Goal: Task Accomplishment & Management: Manage account settings

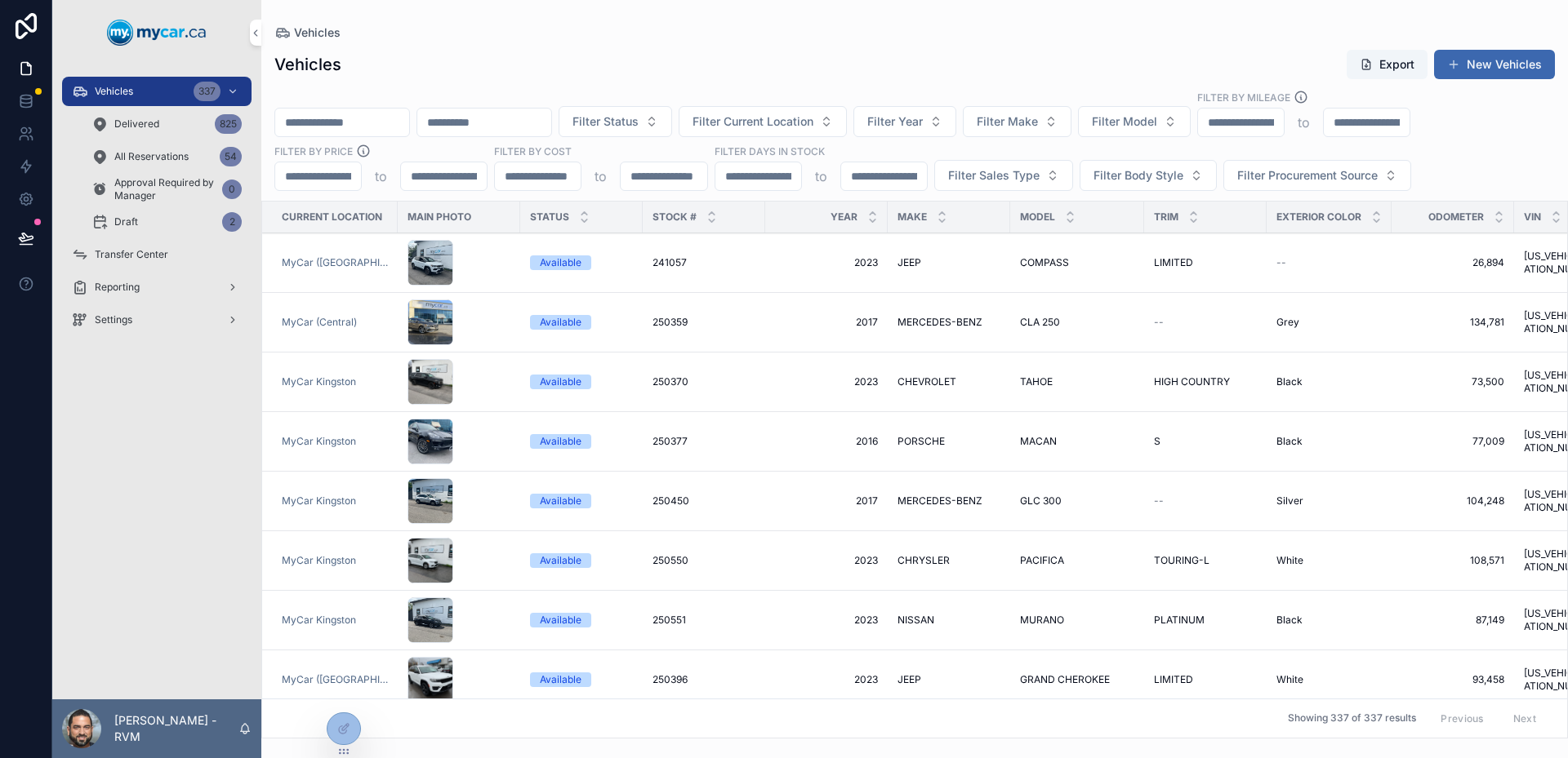
click at [509, 268] on td "scrollable content" at bounding box center [459, 263] width 122 height 60
click at [486, 255] on div "scrollable content" at bounding box center [459, 262] width 103 height 46
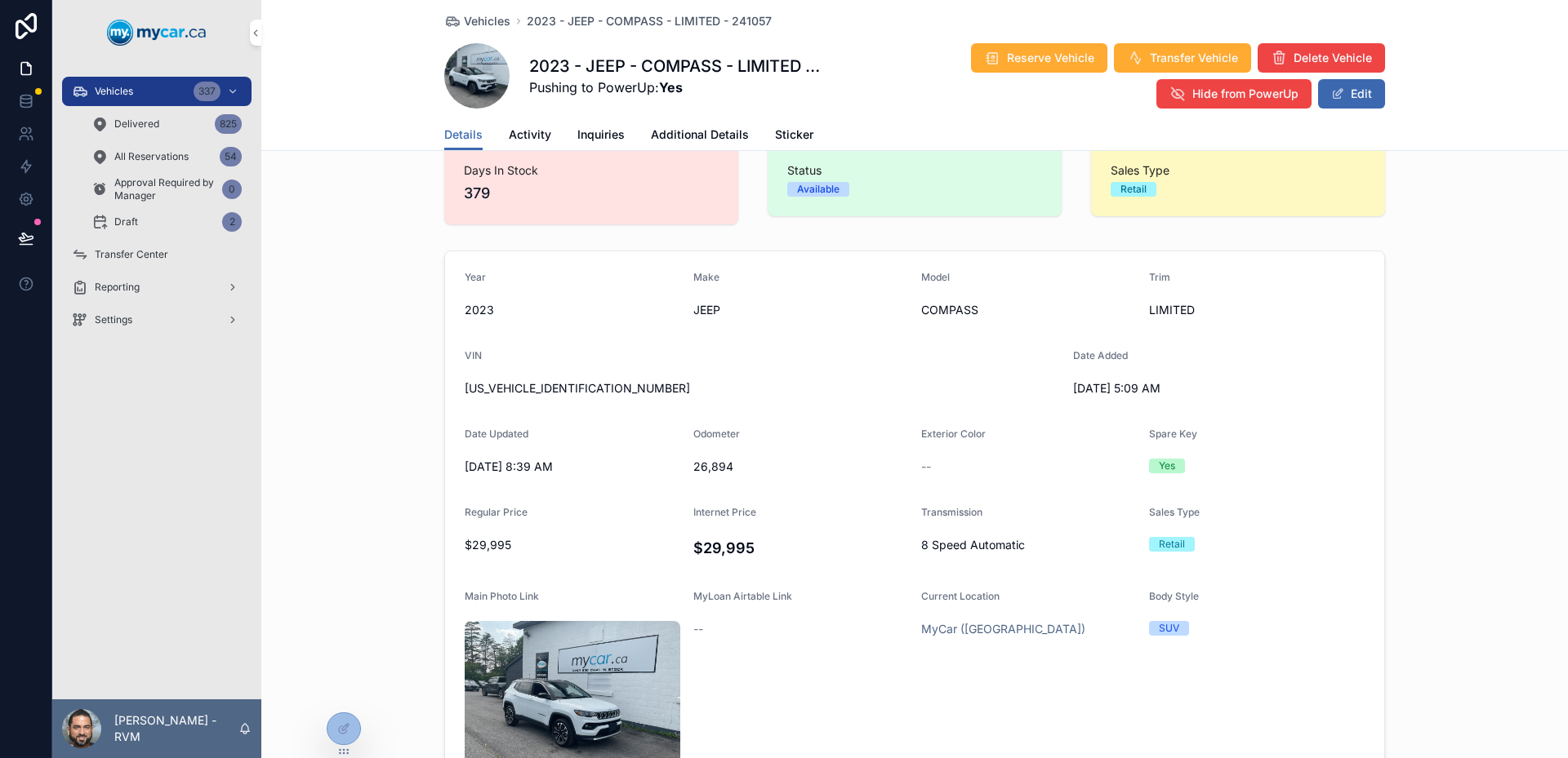
drag, startPoint x: 1209, startPoint y: 390, endPoint x: 1203, endPoint y: 414, distance: 24.7
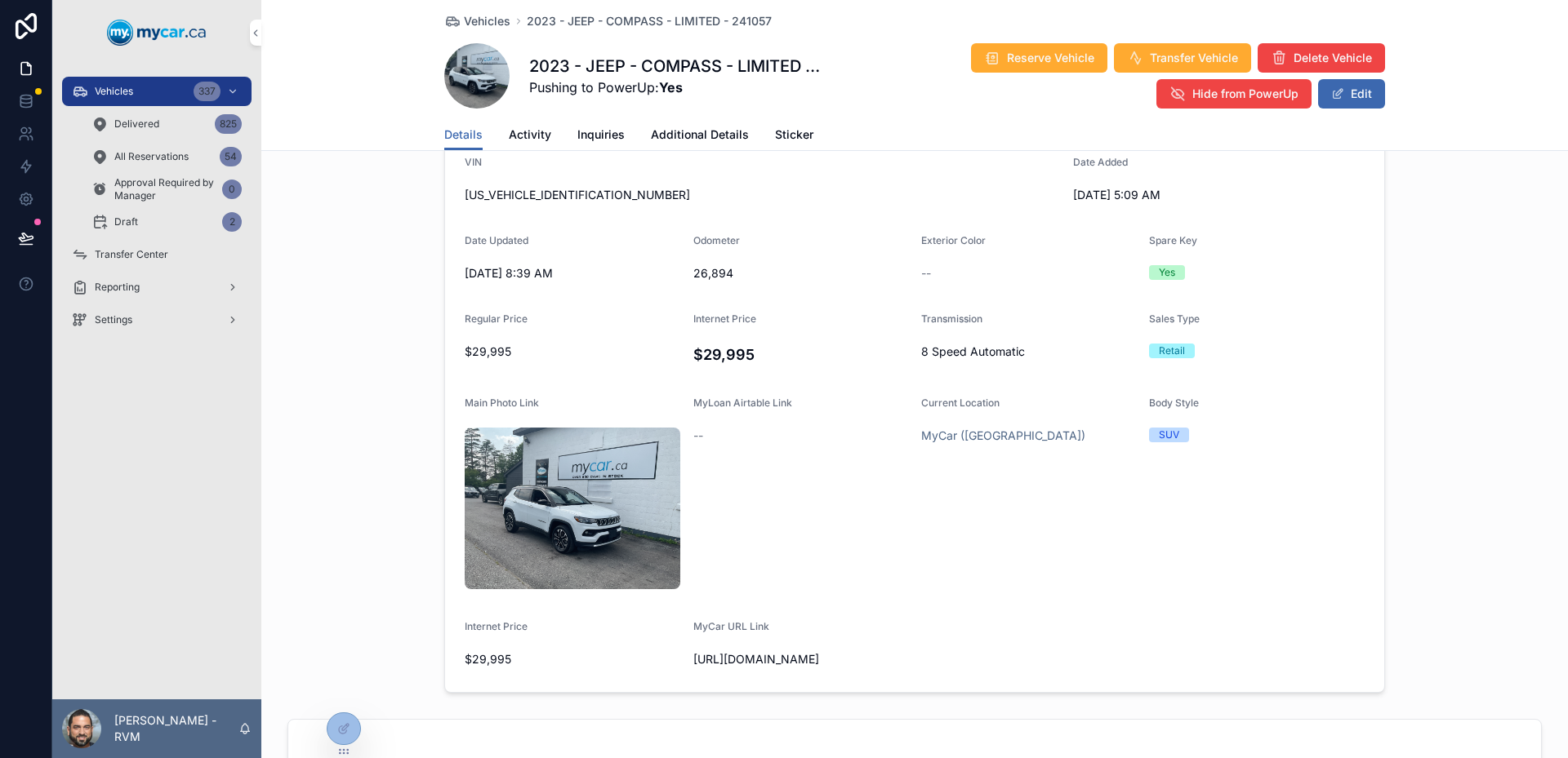
scroll to position [64, 0]
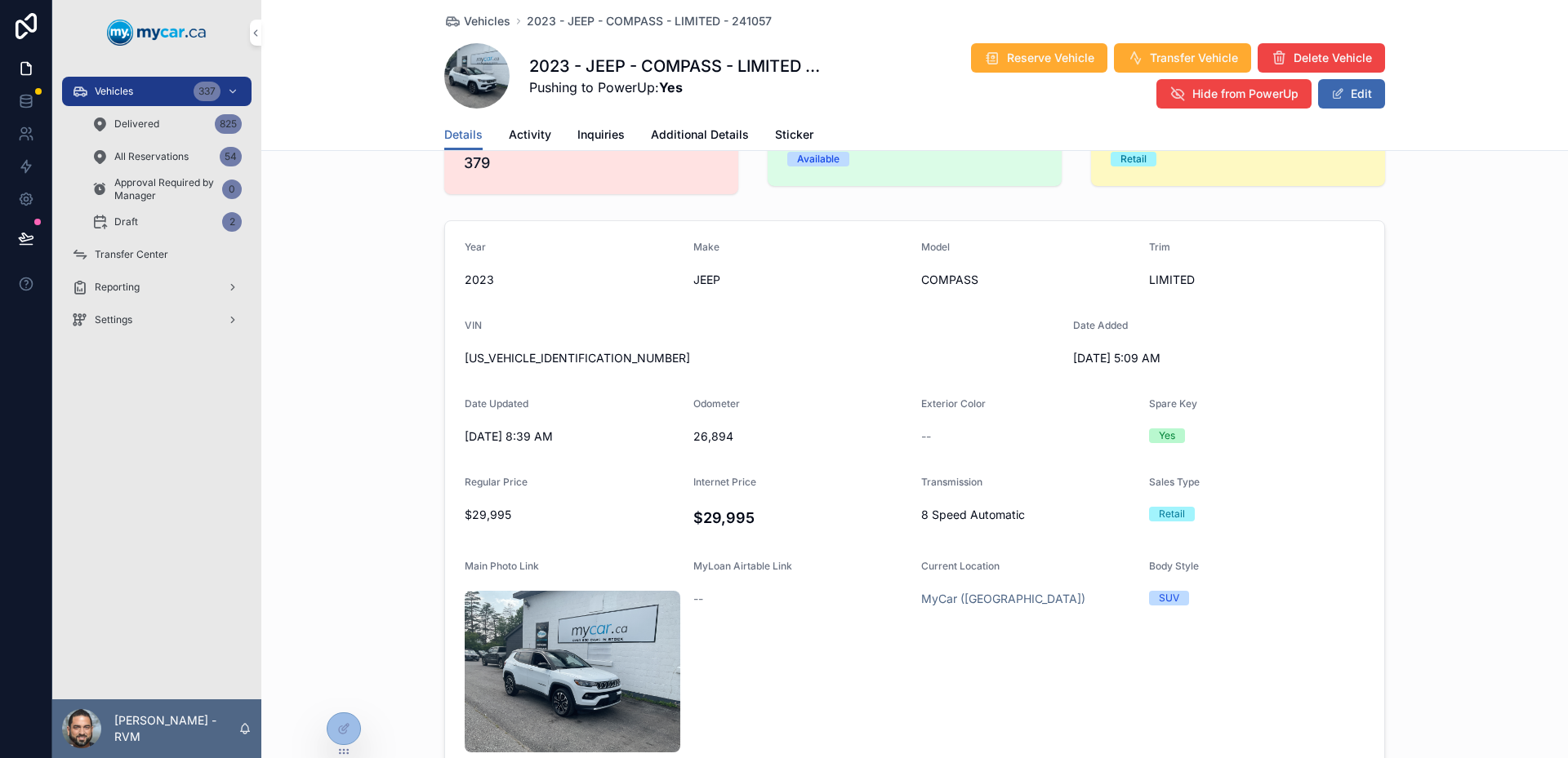
click at [353, 733] on div at bounding box center [344, 728] width 33 height 31
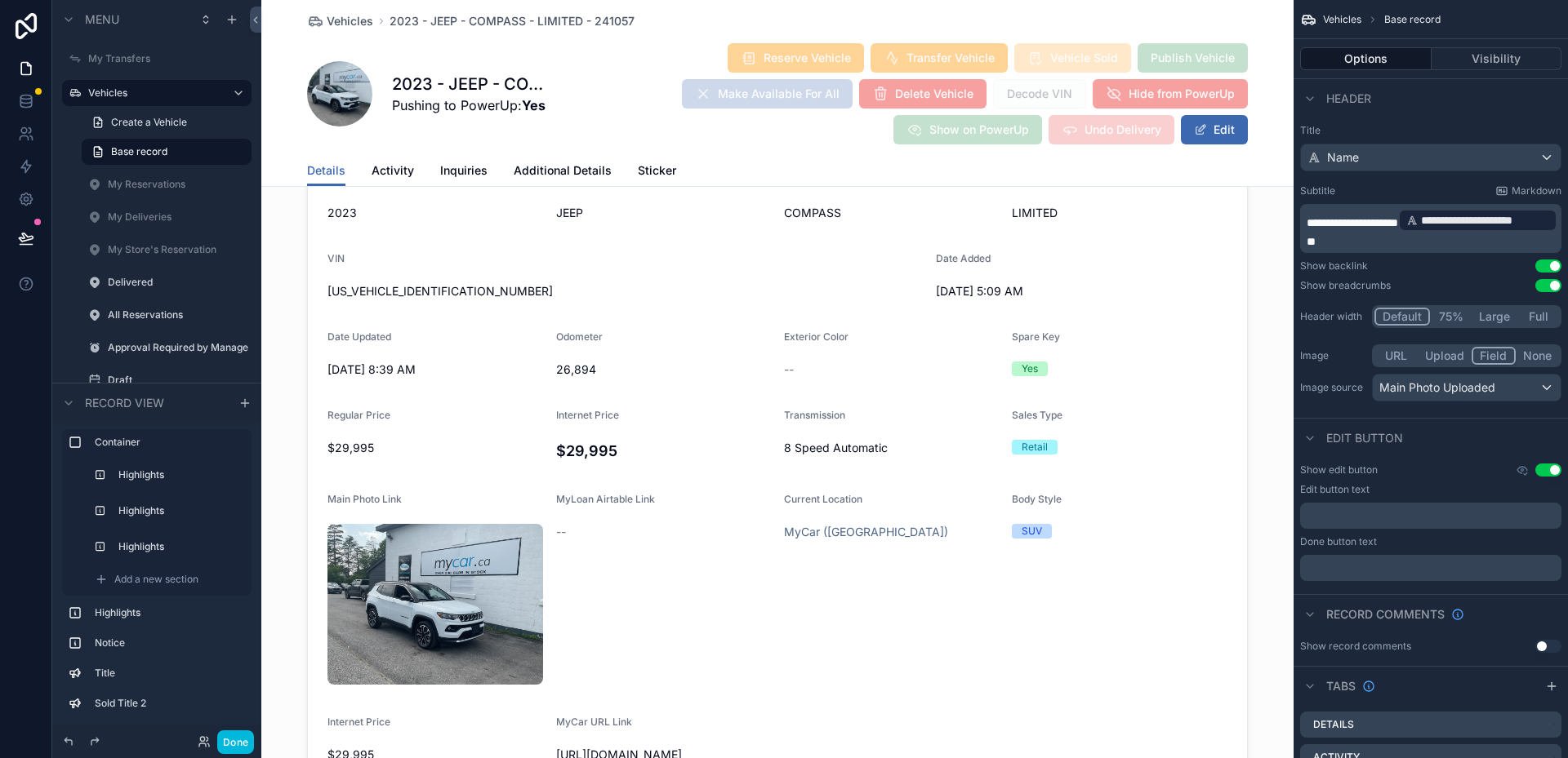
scroll to position [1860, 0]
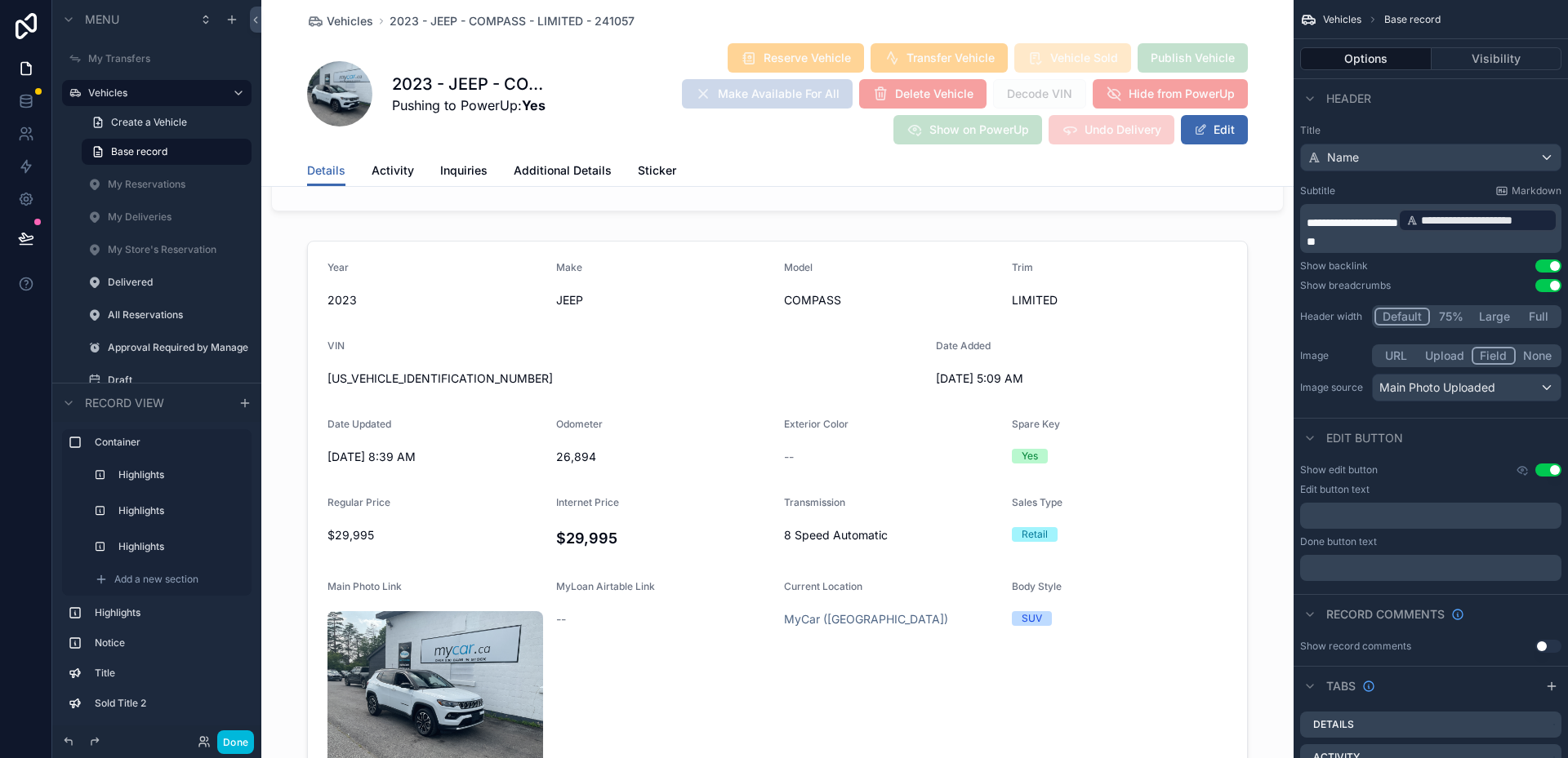
click at [1106, 484] on div "scrollable content" at bounding box center [777, 558] width 1032 height 649
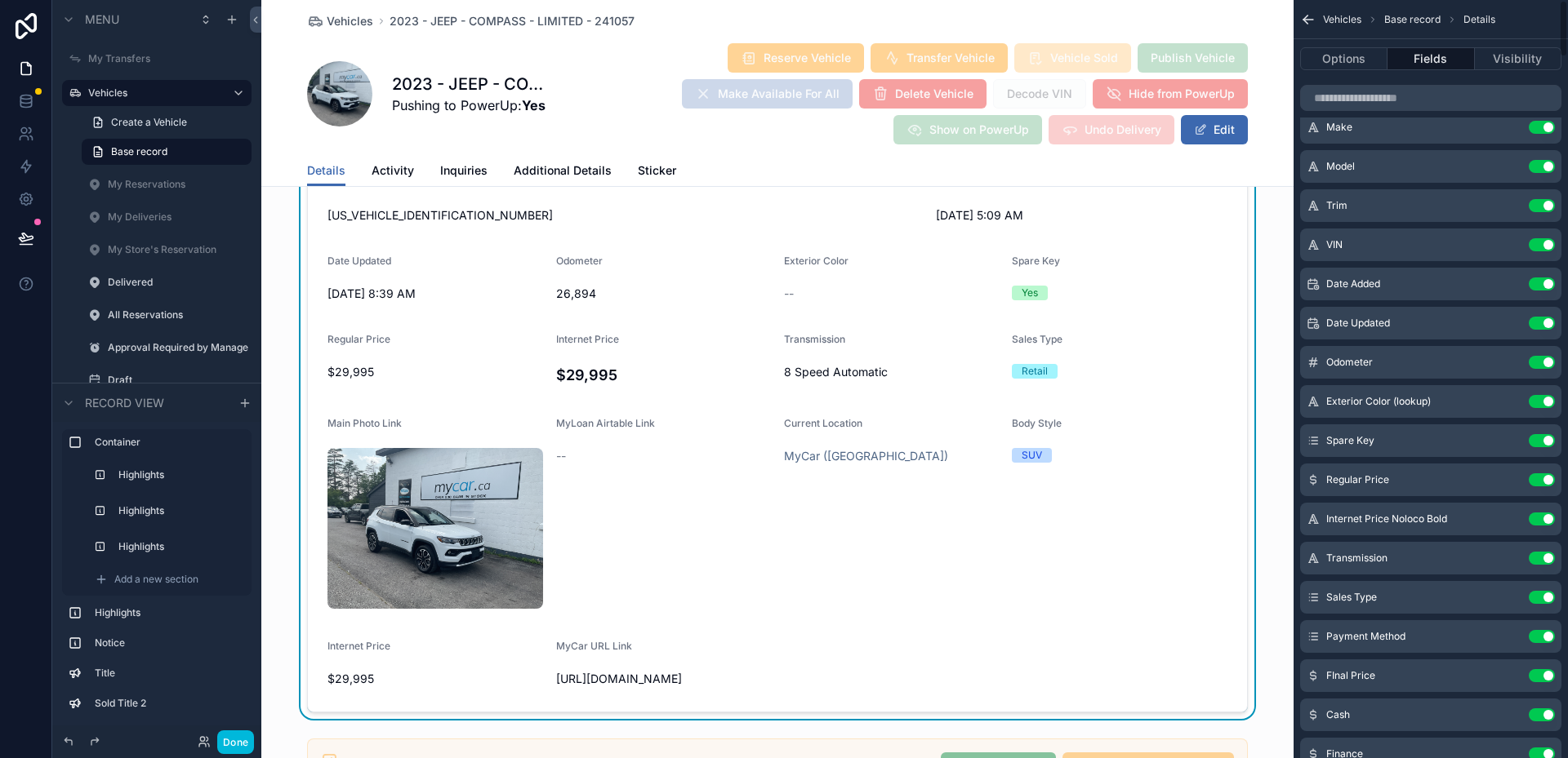
scroll to position [0, 0]
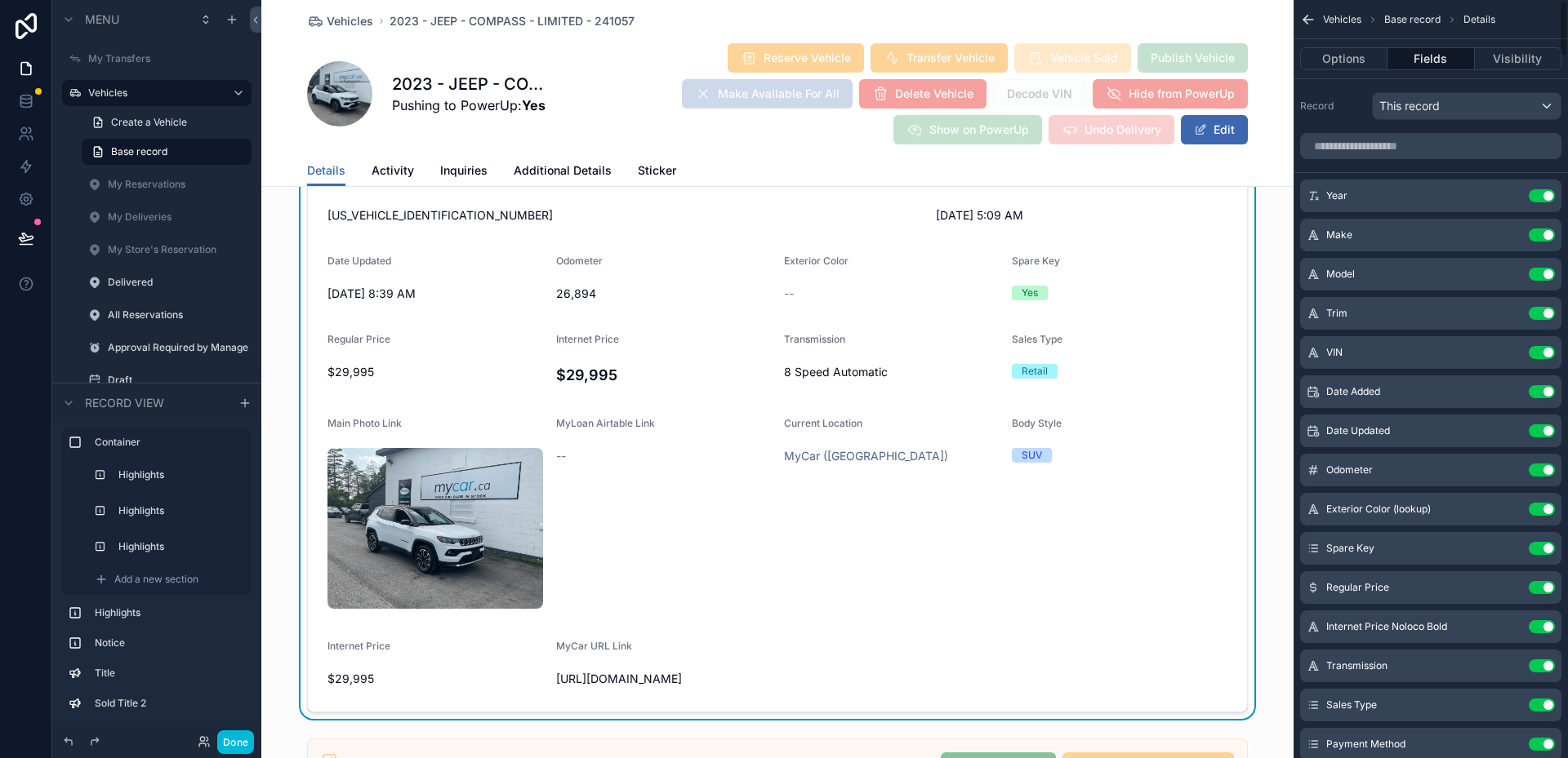
click at [1403, 153] on input "scrollable content" at bounding box center [1431, 147] width 261 height 26
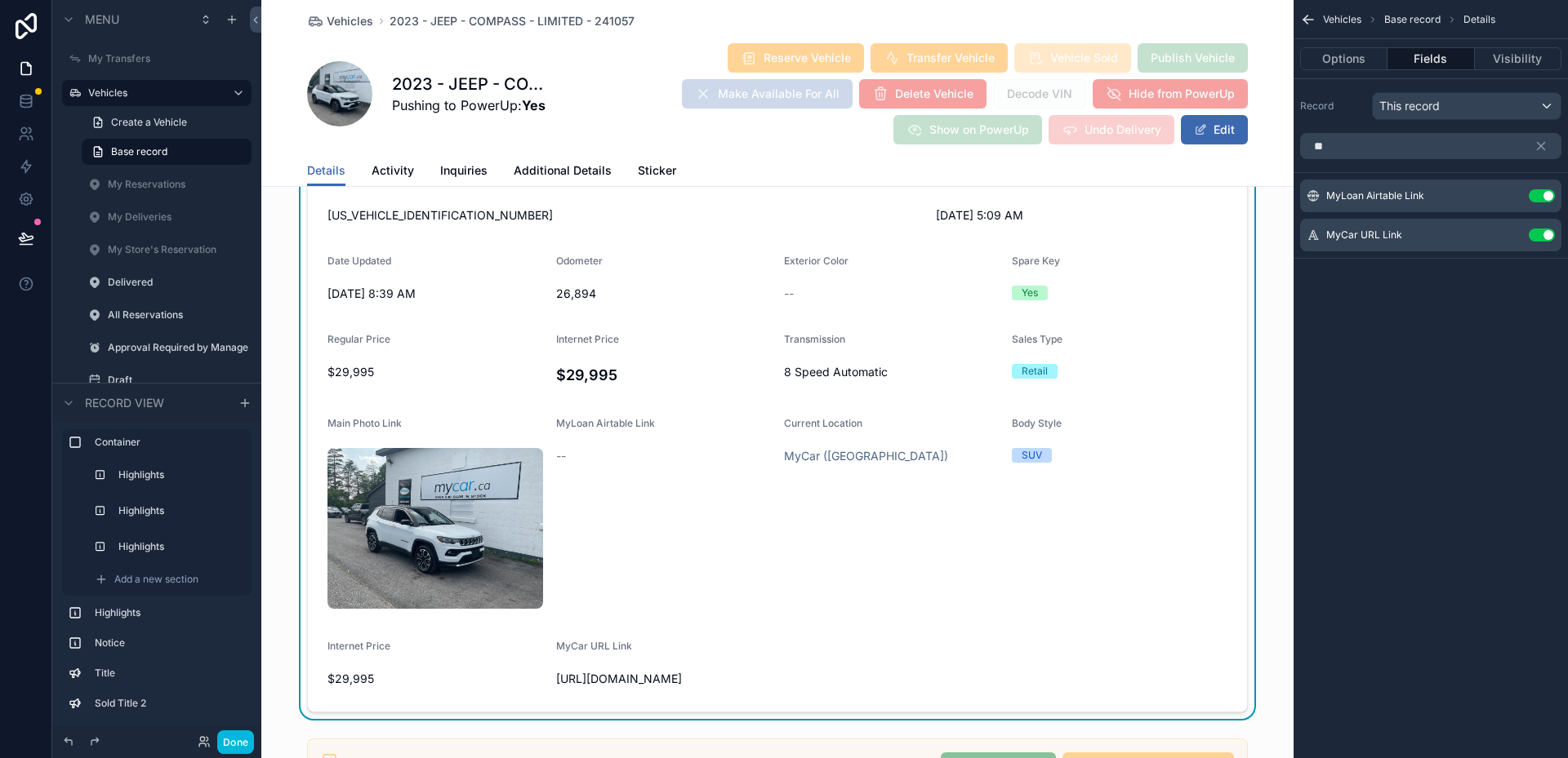
type input "**"
click at [0, 0] on icon "scrollable content" at bounding box center [0, 0] width 0 height 0
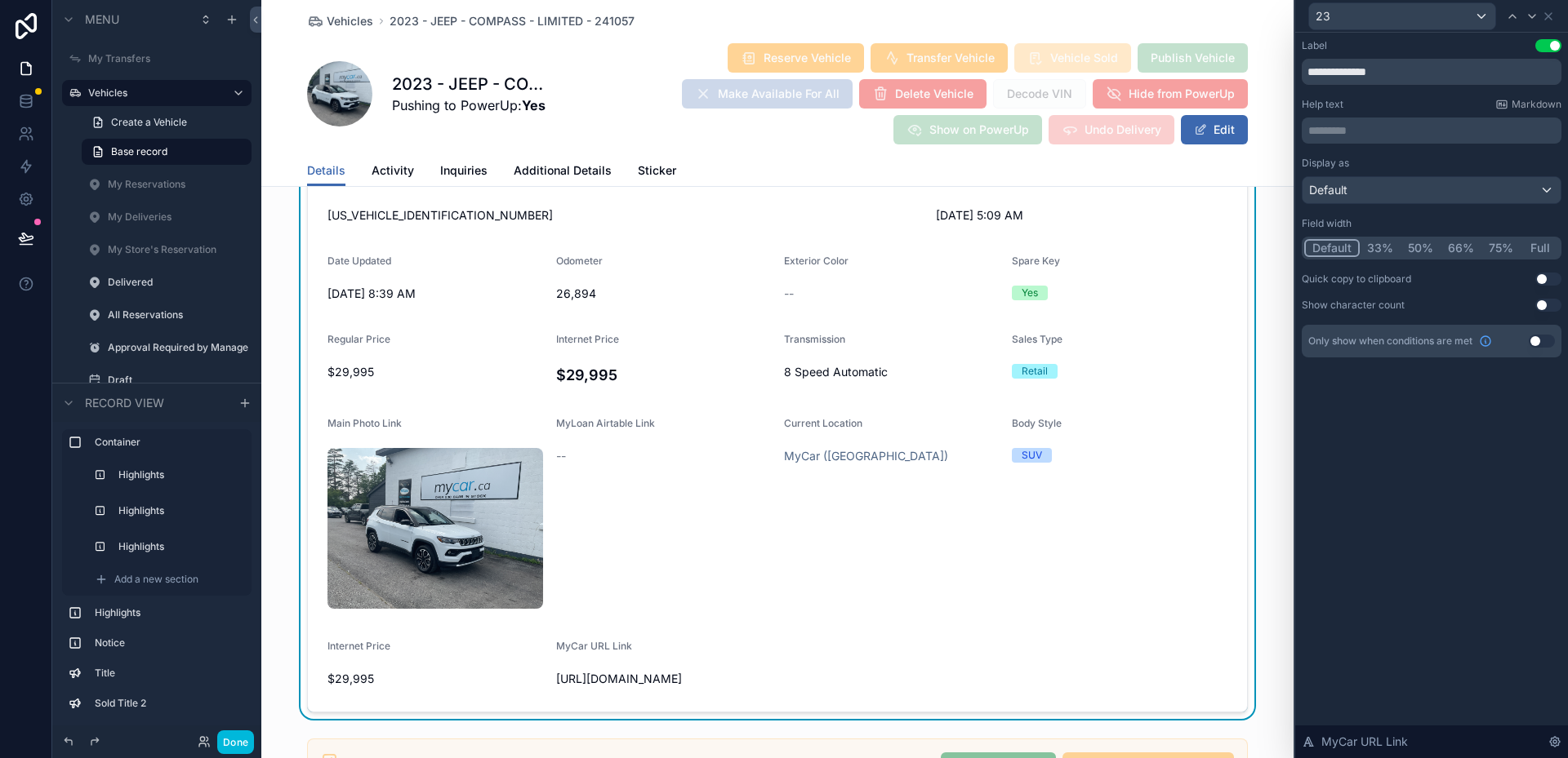
click at [1519, 103] on span "Markdown" at bounding box center [1536, 105] width 49 height 13
click at [1377, 134] on p "********* ﻿" at bounding box center [1434, 130] width 250 height 16
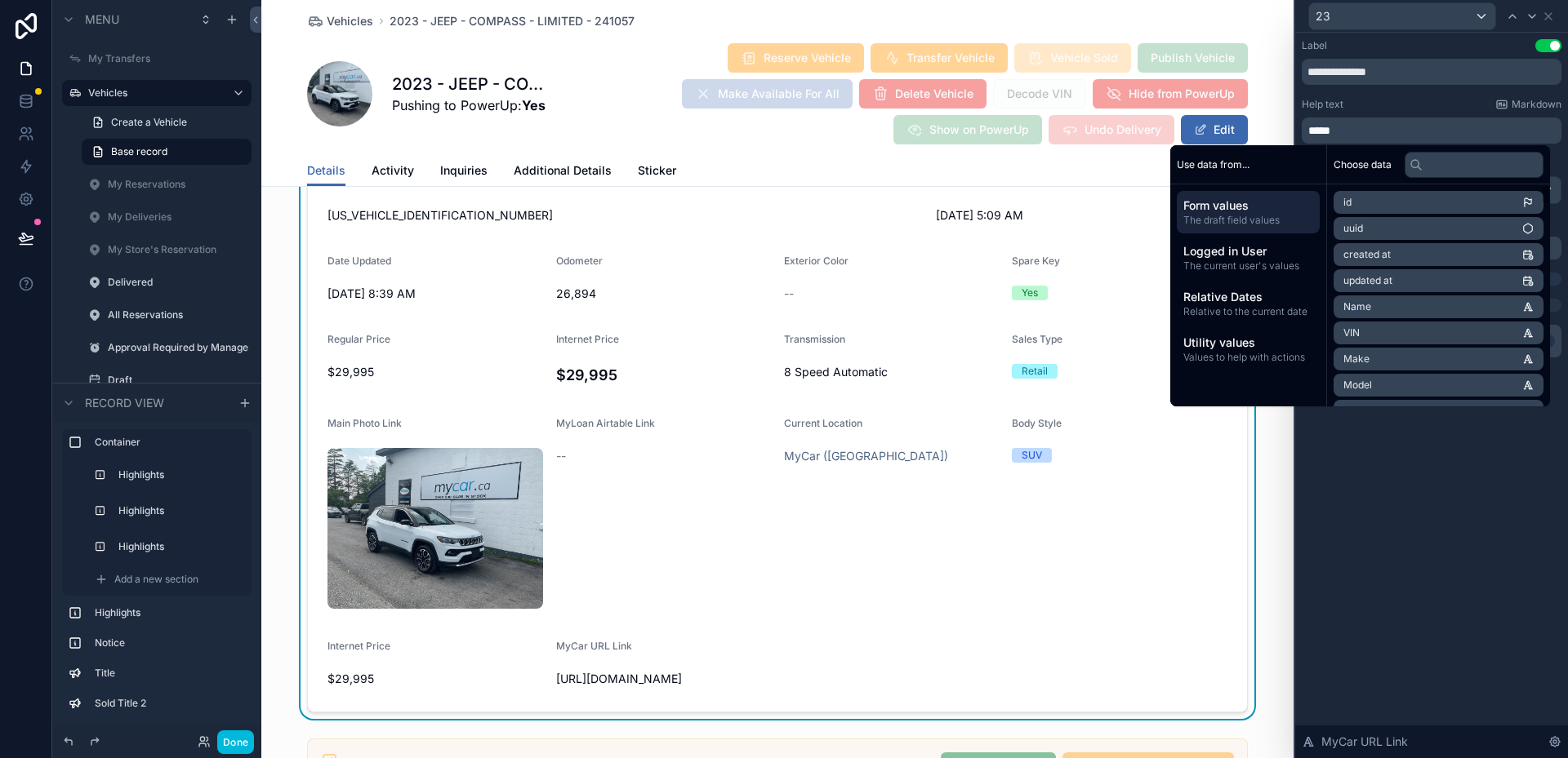
click at [1447, 537] on div "**********" at bounding box center [1432, 395] width 273 height 725
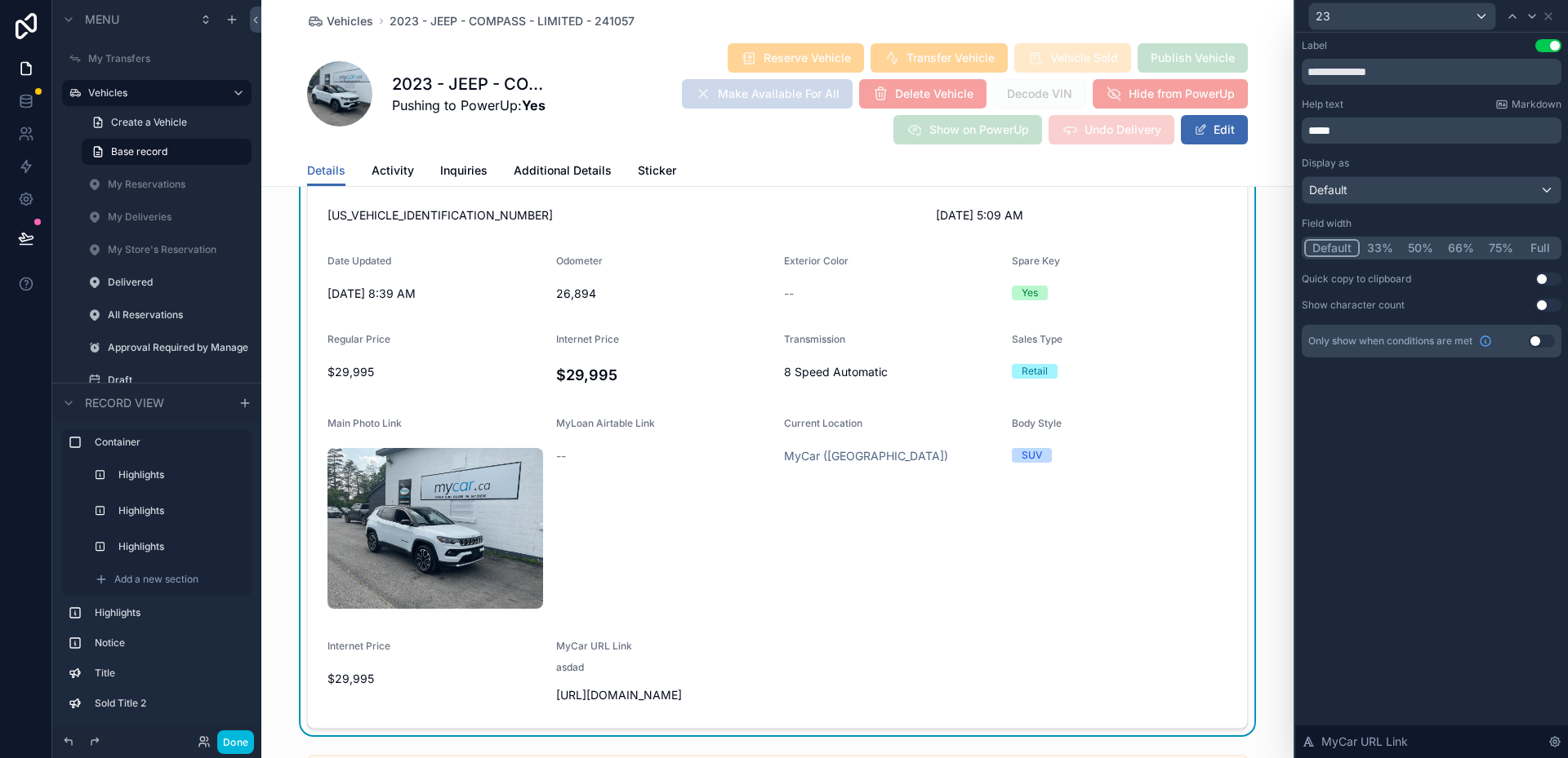
click at [1319, 138] on div "*****" at bounding box center [1432, 131] width 260 height 26
click at [1319, 138] on p "*****" at bounding box center [1434, 130] width 250 height 16
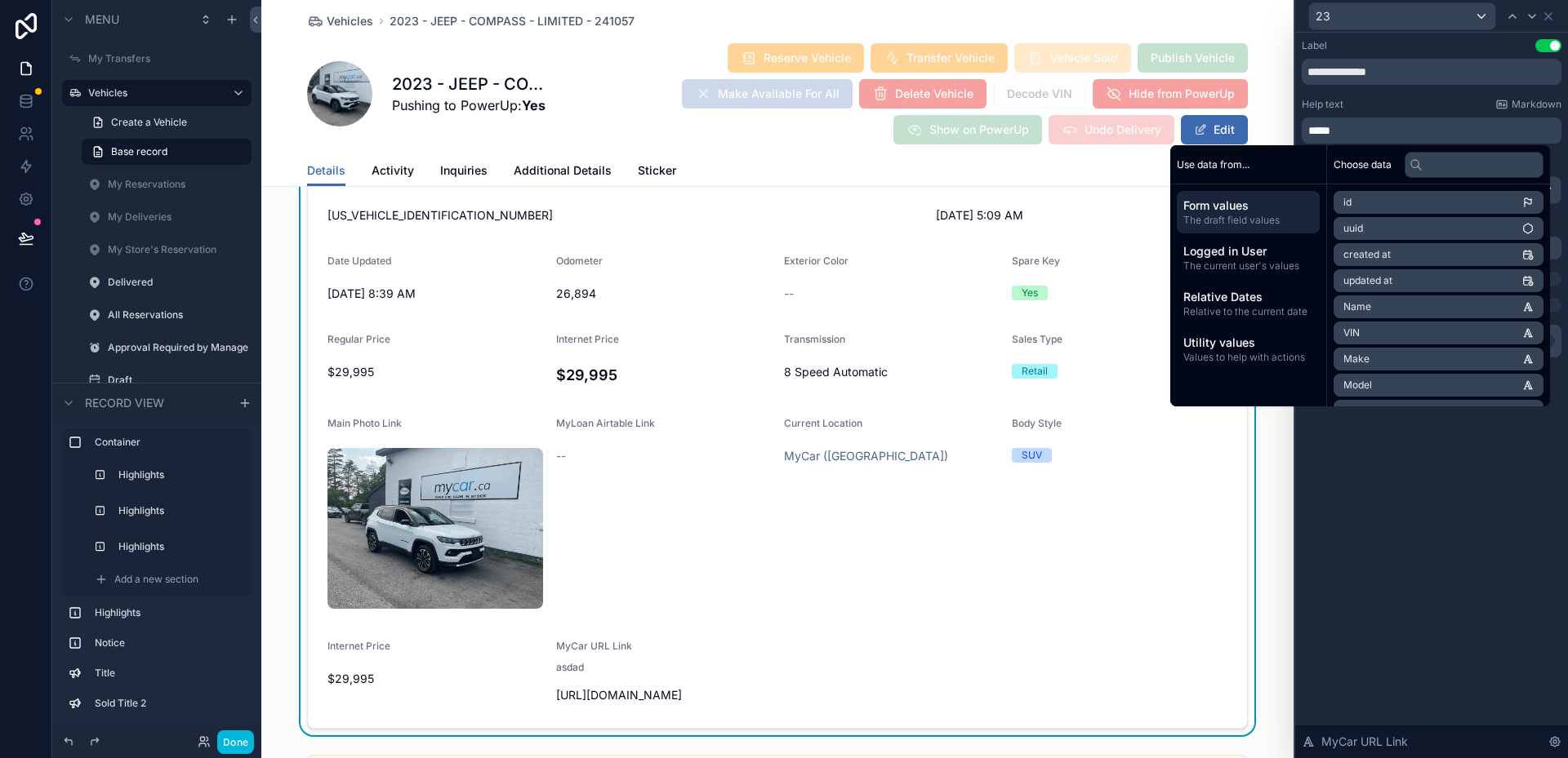
click at [1330, 128] on span "*****" at bounding box center [1320, 131] width 22 height 11
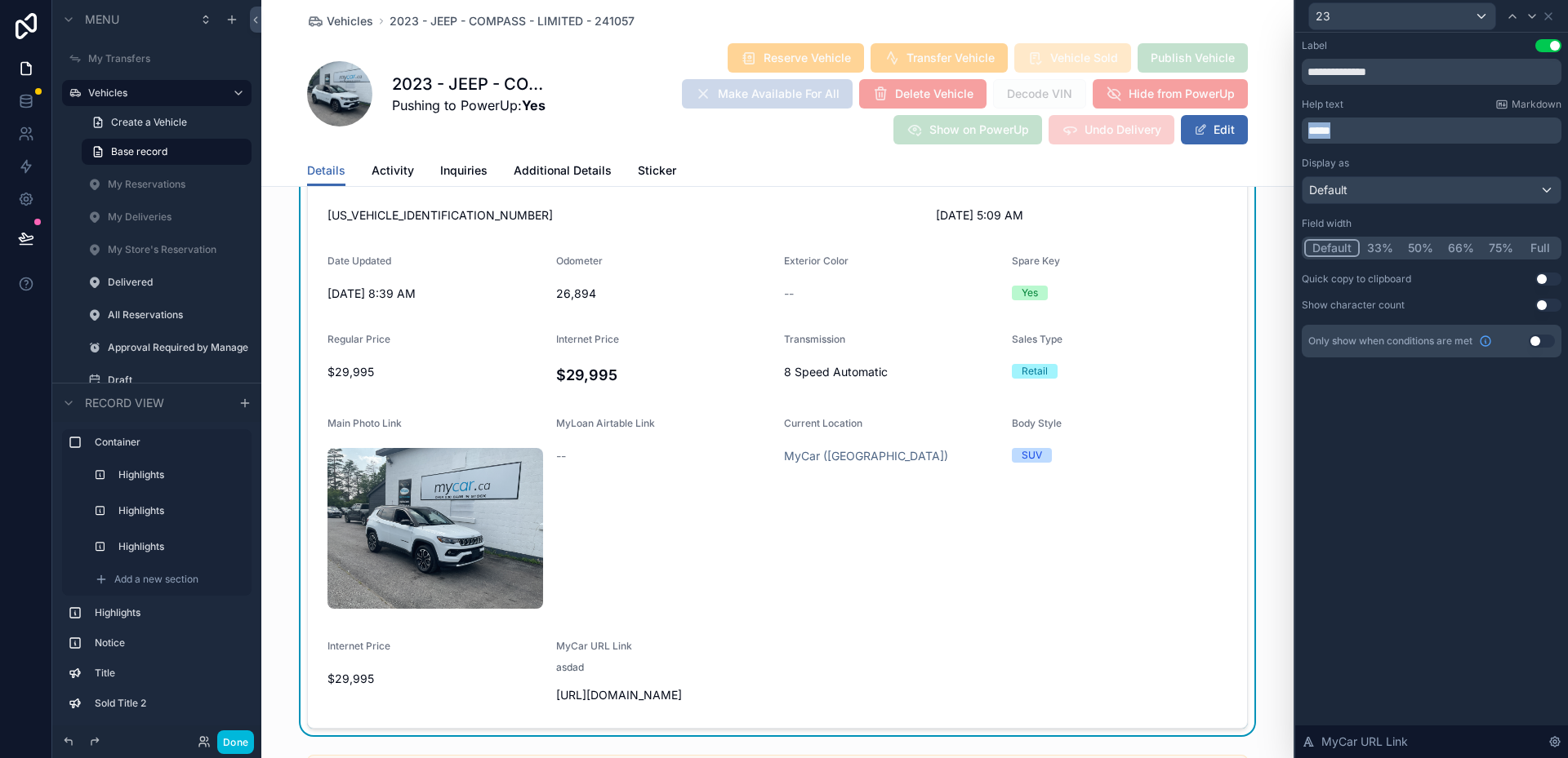
click at [1330, 128] on span "*****" at bounding box center [1320, 131] width 22 height 11
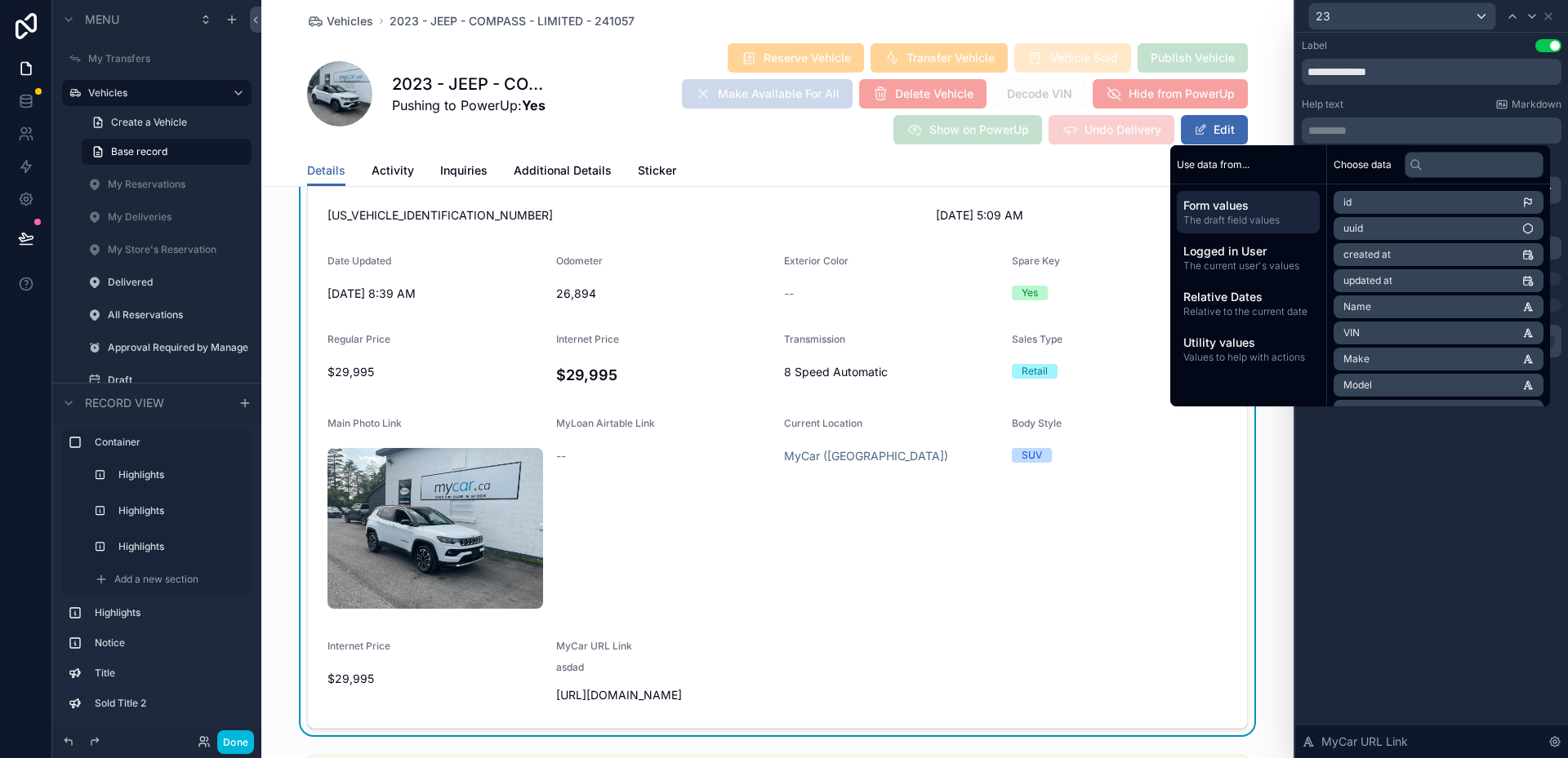
click at [1319, 594] on div "**********" at bounding box center [1432, 395] width 273 height 725
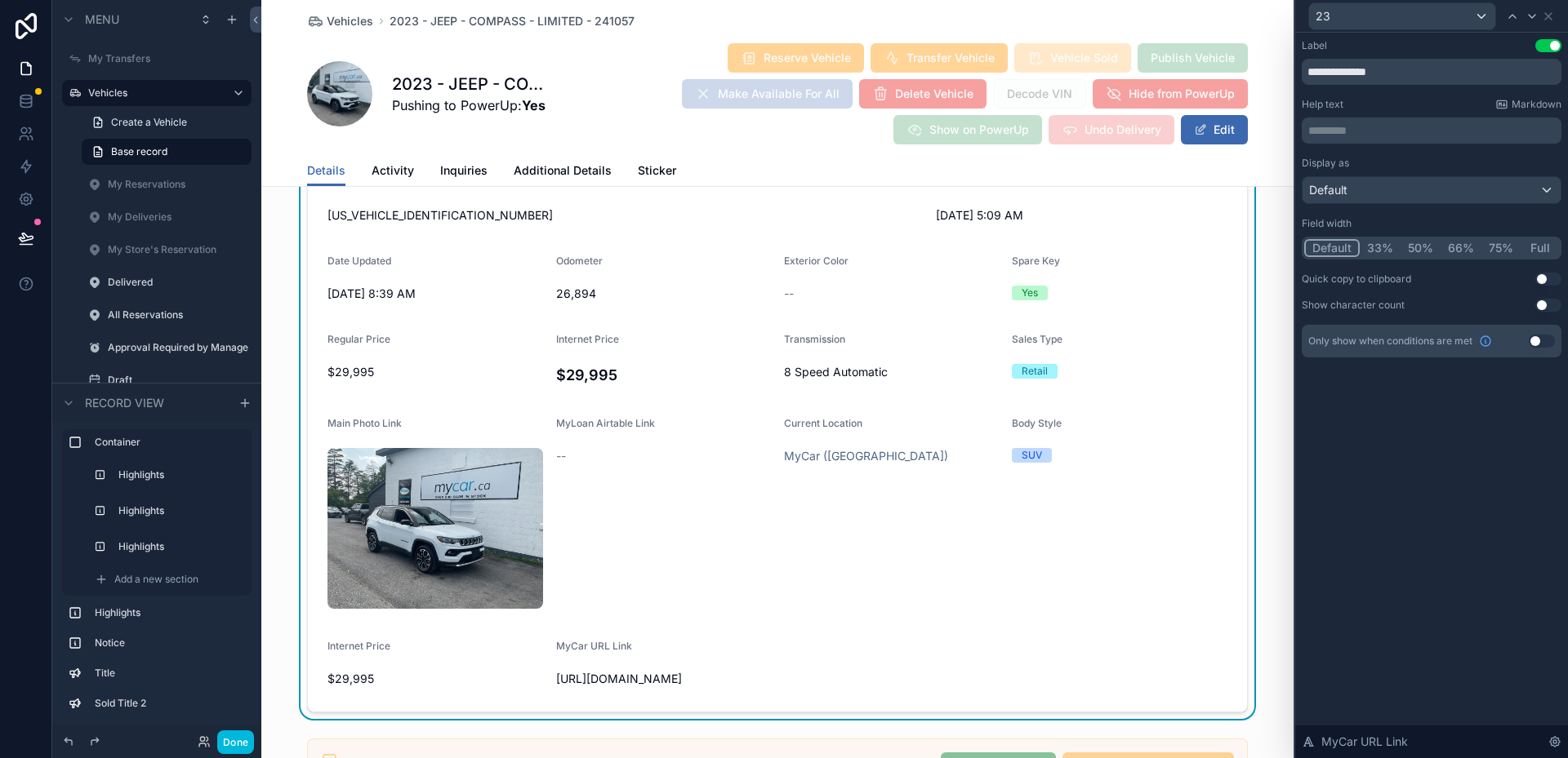
click at [1551, 745] on icon at bounding box center [1555, 742] width 9 height 9
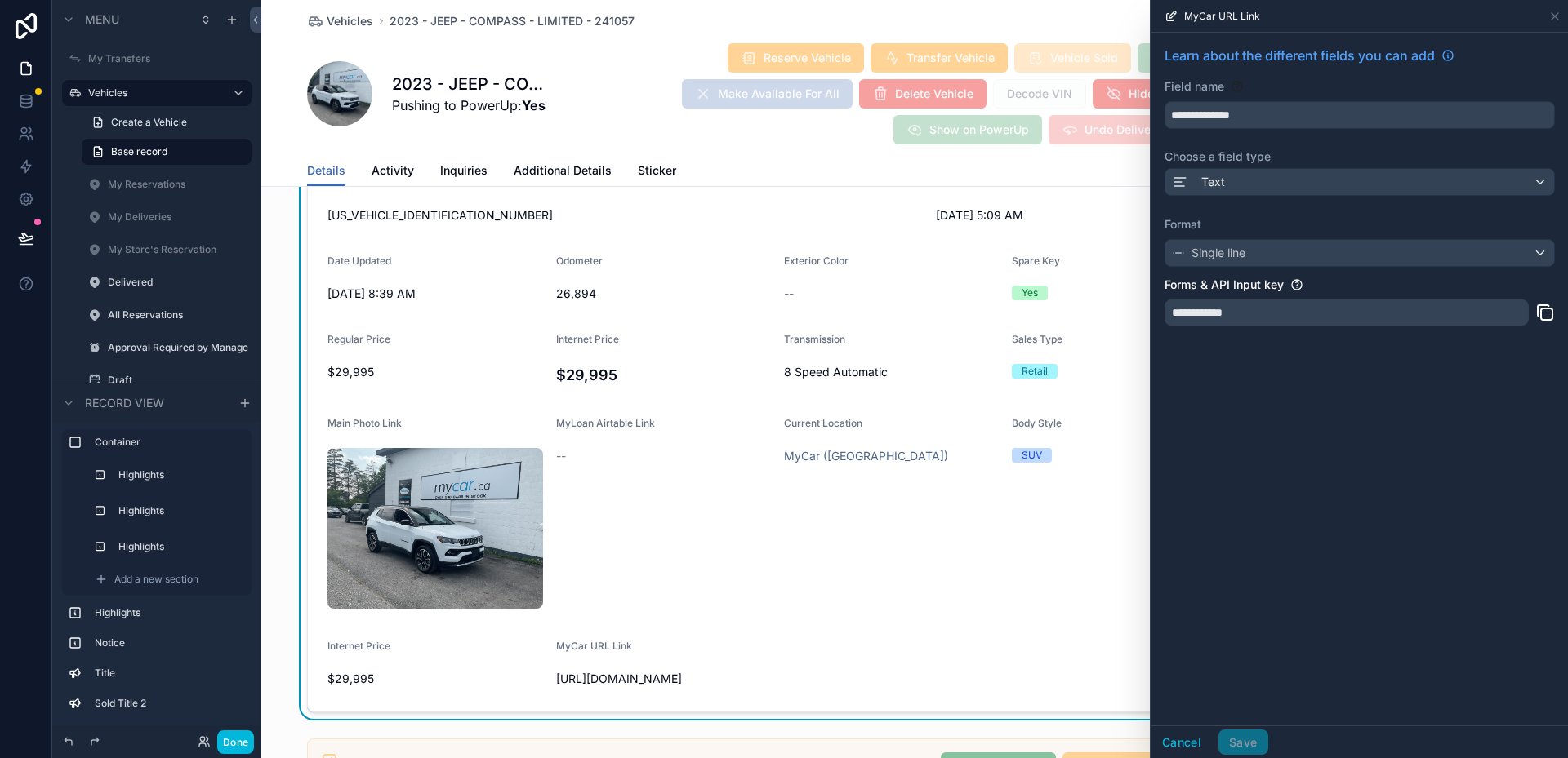
click at [1260, 302] on div "**********" at bounding box center [1347, 313] width 364 height 26
click at [1439, 57] on link "Learn about the different fields you can add" at bounding box center [1309, 55] width 290 height 20
click at [1321, 361] on div "**********" at bounding box center [1360, 379] width 417 height 693
click at [1552, 18] on icon at bounding box center [1555, 16] width 13 height 13
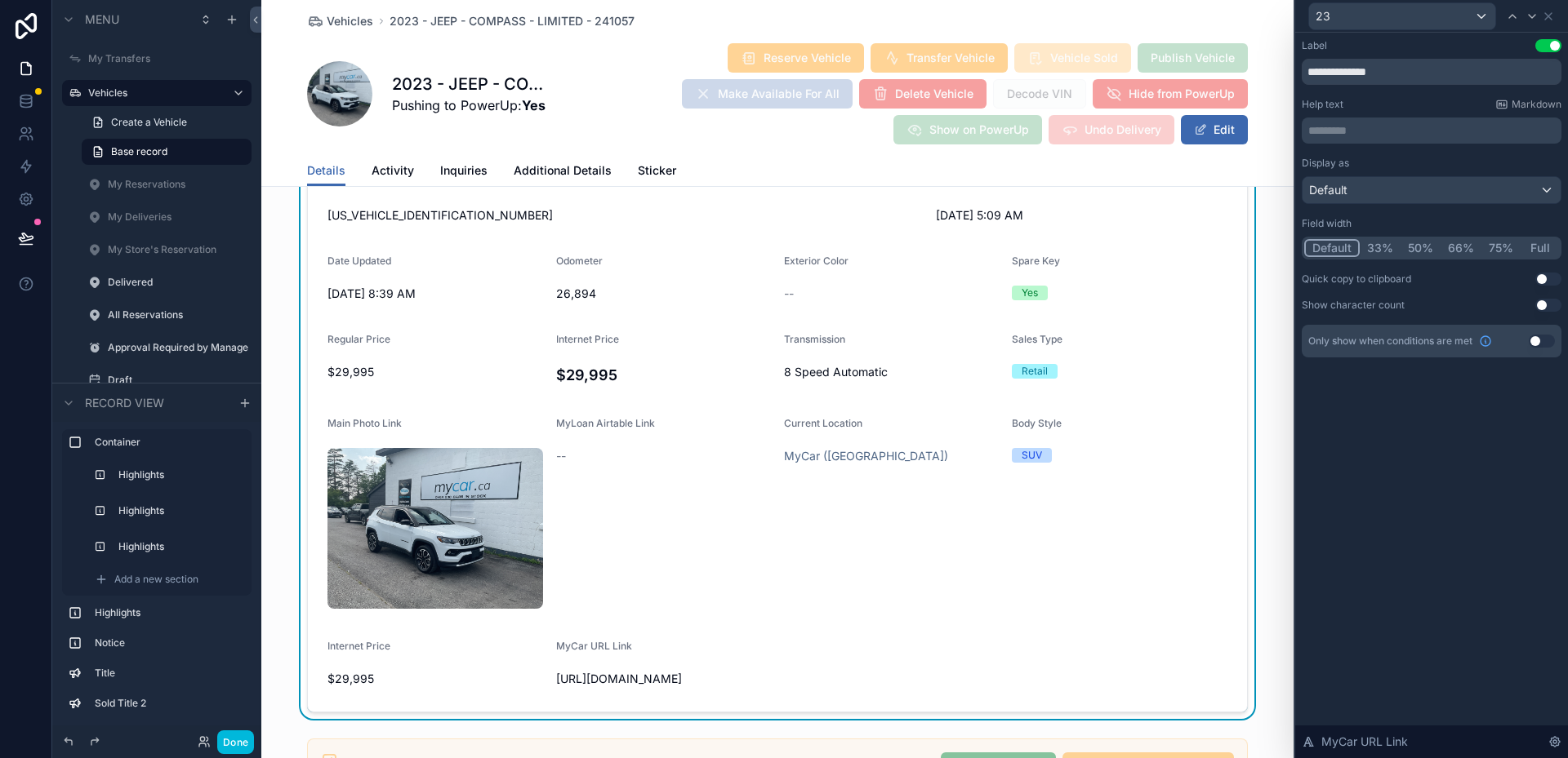
click at [1469, 457] on div "**********" at bounding box center [1432, 395] width 273 height 725
click at [1542, 276] on button "Use setting" at bounding box center [1548, 279] width 26 height 13
click at [1548, 303] on button "Use setting" at bounding box center [1548, 305] width 26 height 13
click at [1380, 190] on div "Default" at bounding box center [1432, 190] width 258 height 26
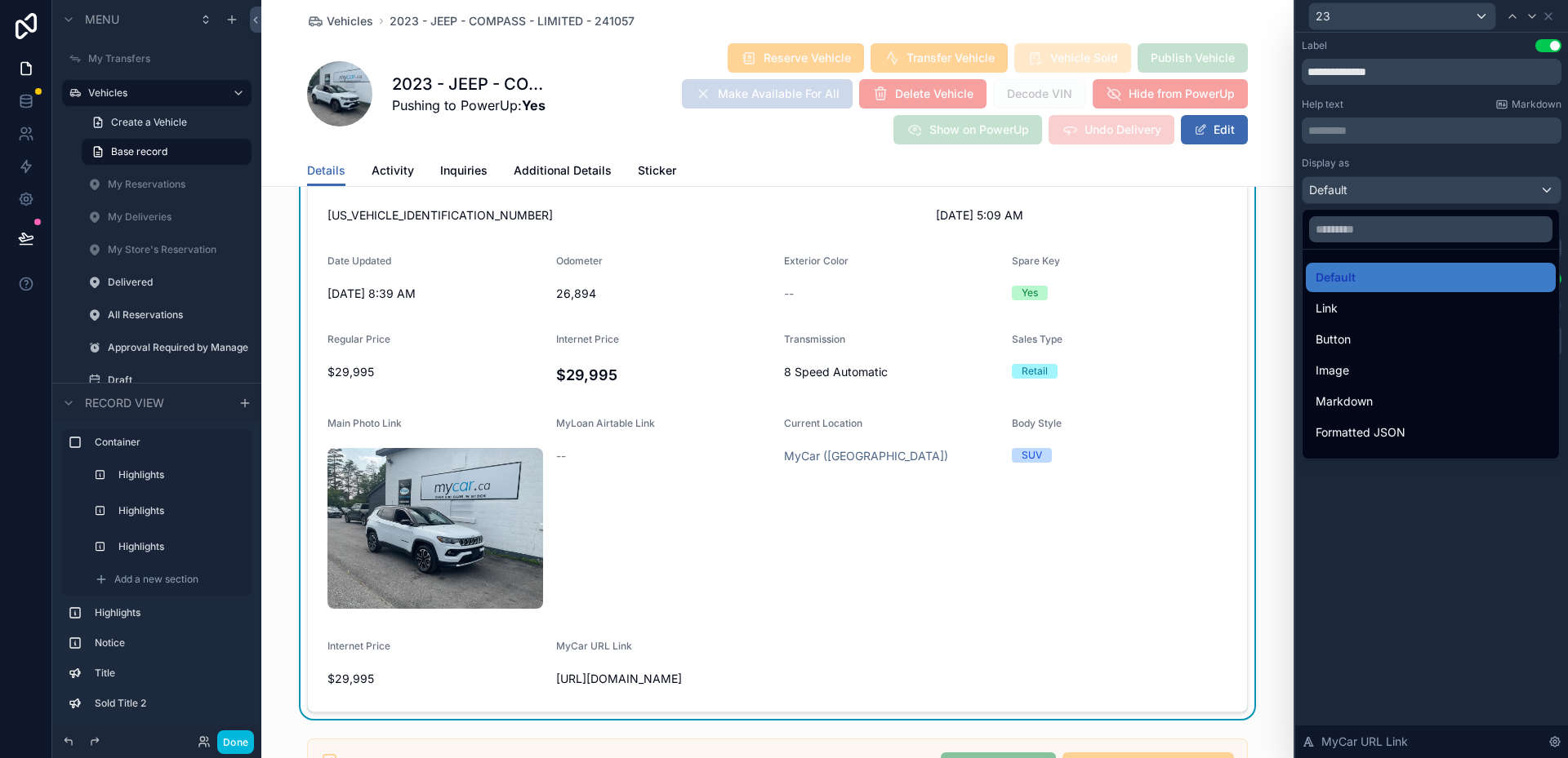
click at [1363, 309] on div "Link" at bounding box center [1431, 308] width 231 height 20
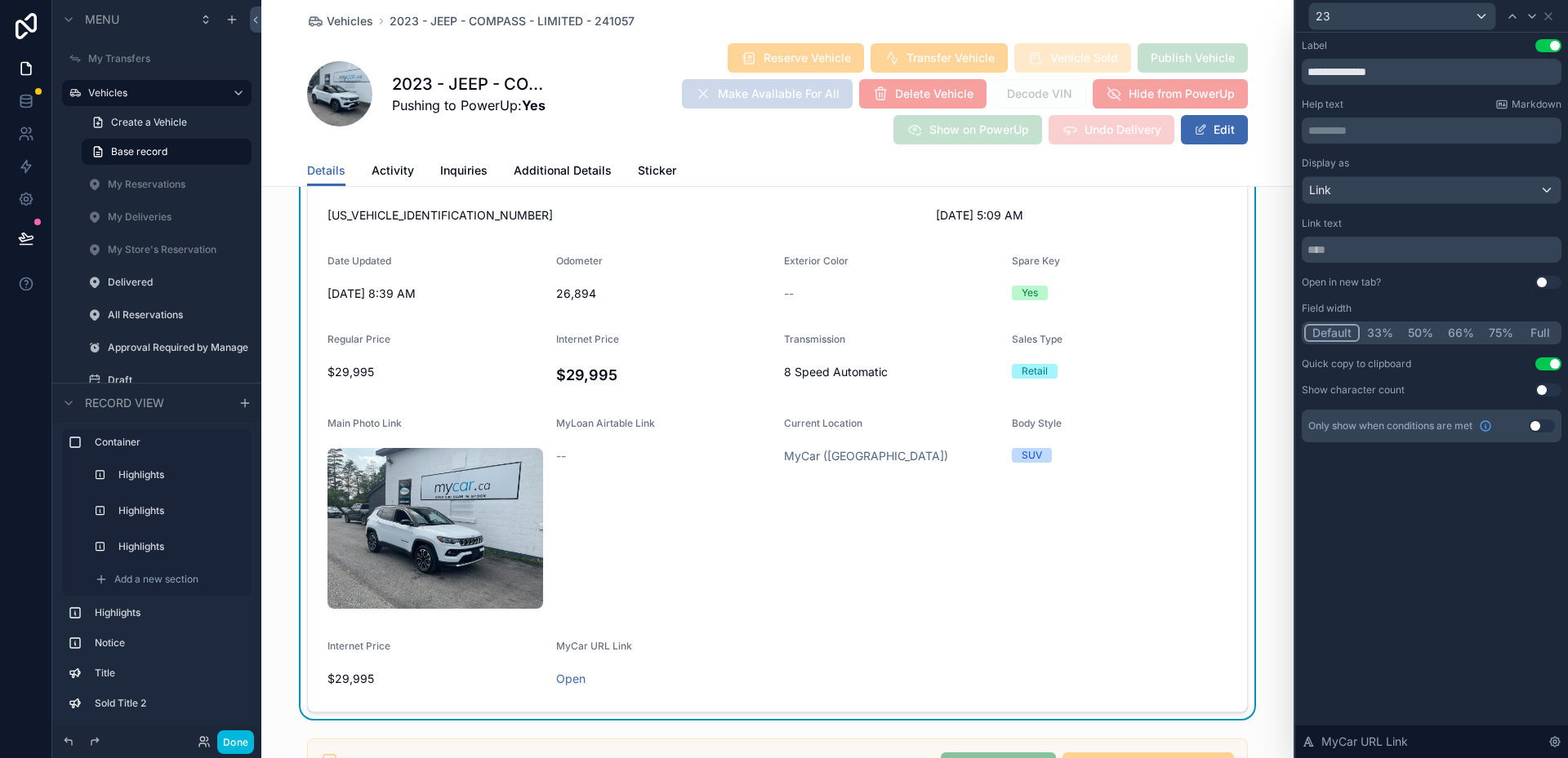
click at [1551, 372] on div "Display as Link Link text Open in new tab? Use setting Field width Default 33% …" at bounding box center [1432, 276] width 260 height 240
click at [1551, 363] on button "Use setting" at bounding box center [1548, 364] width 26 height 13
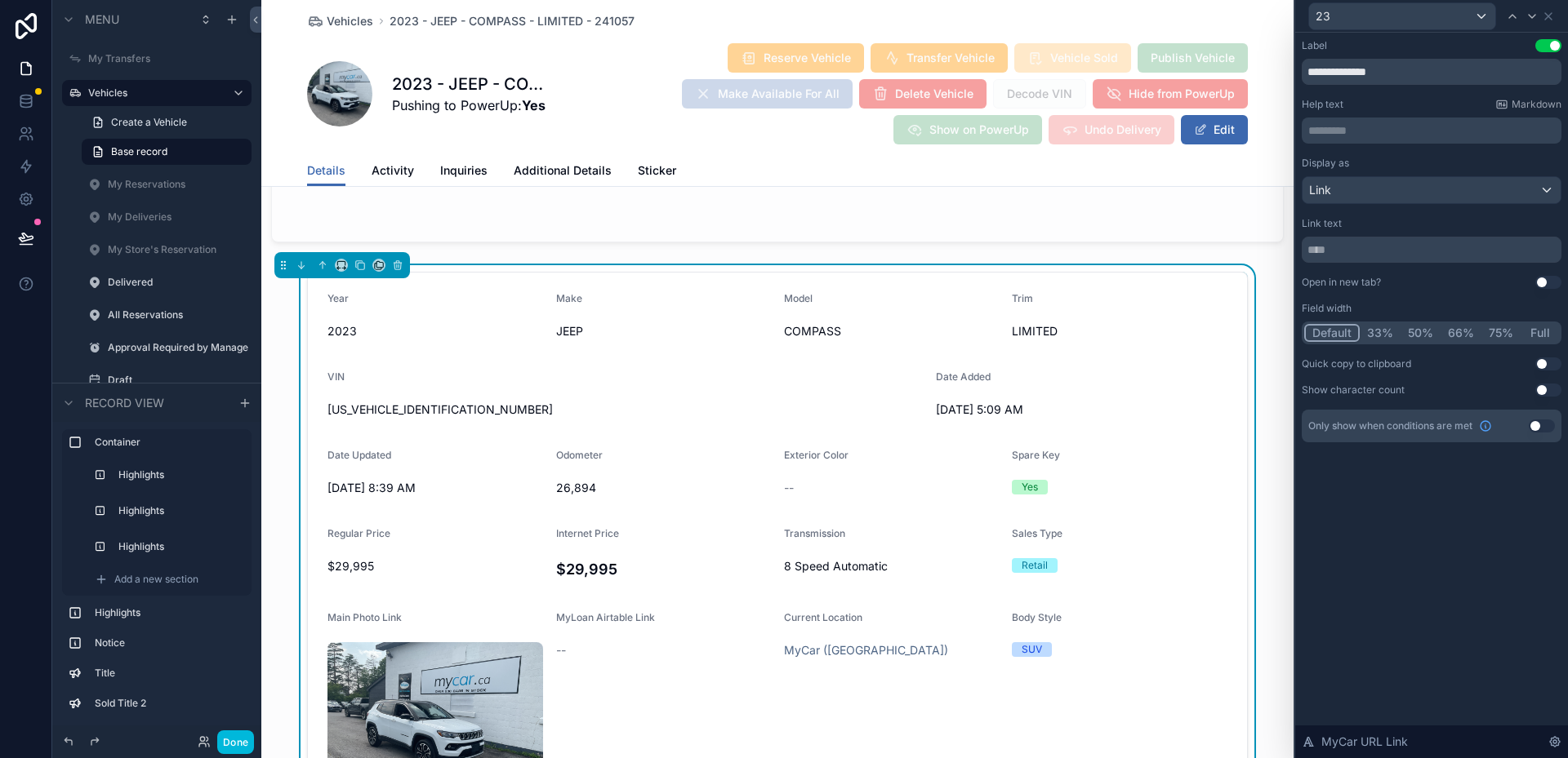
scroll to position [1860, 0]
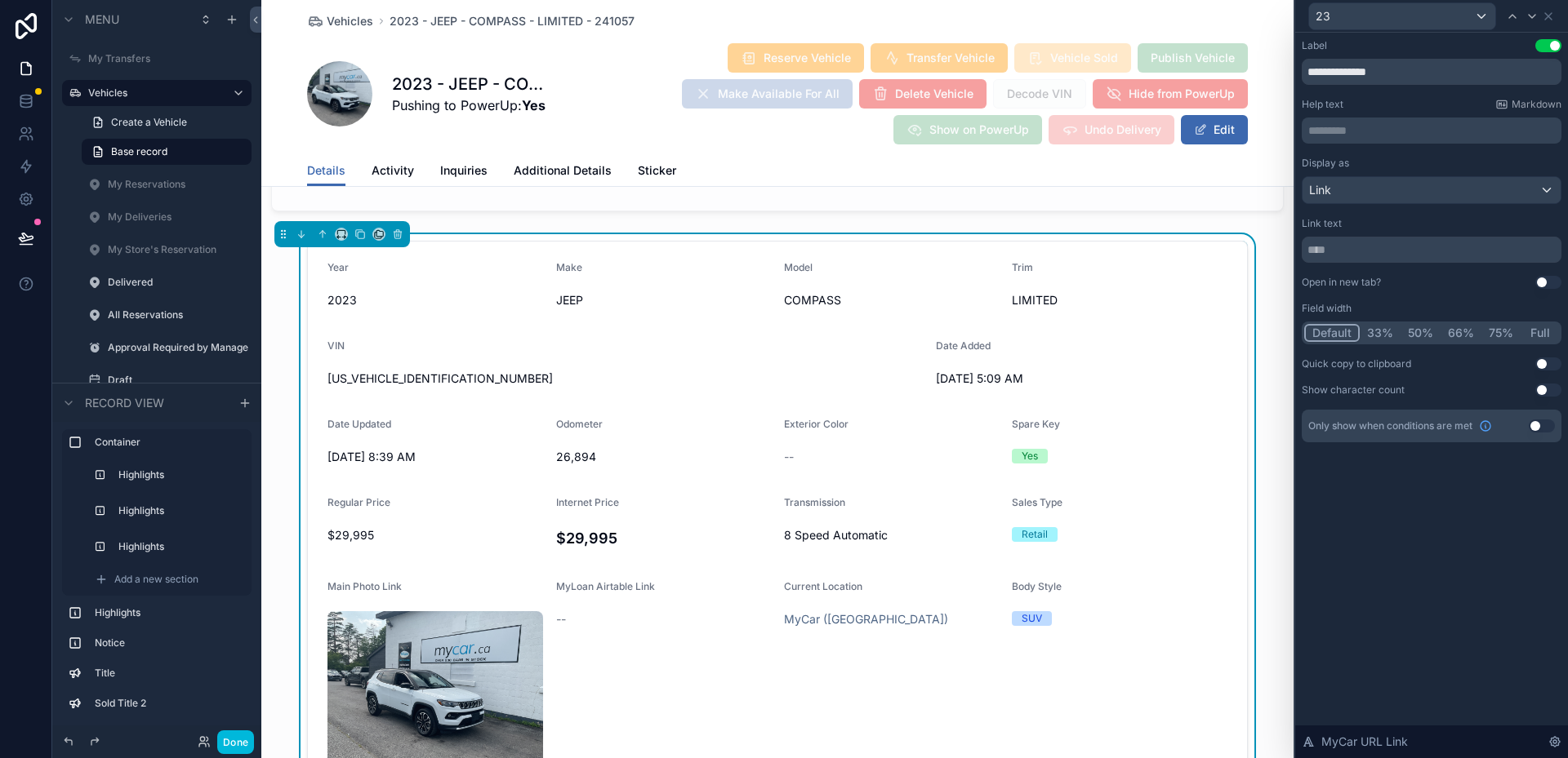
click at [1338, 73] on input "**********" at bounding box center [1432, 72] width 260 height 26
click at [1358, 73] on input "**********" at bounding box center [1432, 72] width 260 height 26
type input "**********"
click at [1379, 544] on div "**********" at bounding box center [1432, 395] width 273 height 725
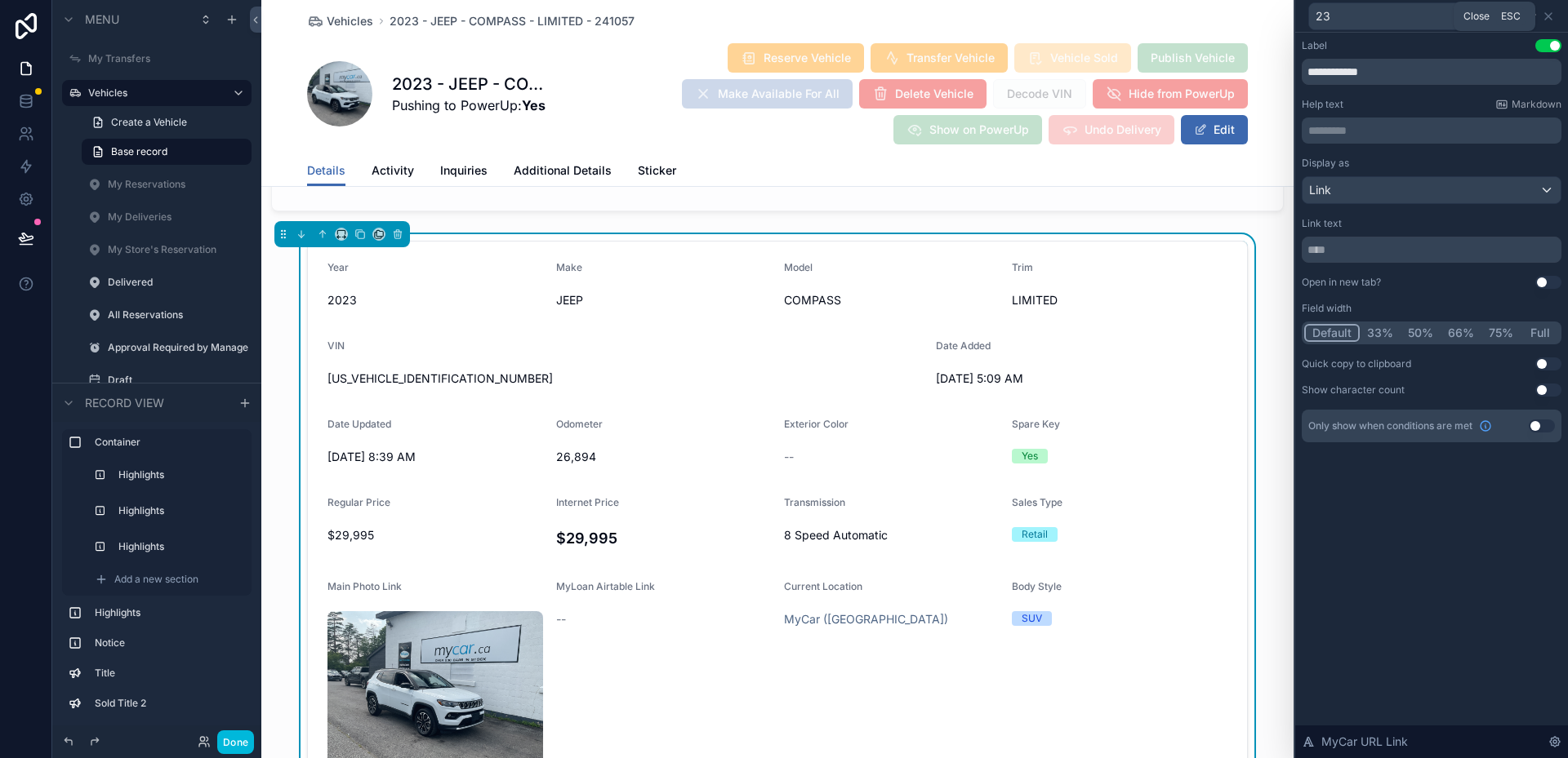
click at [1547, 18] on icon at bounding box center [1548, 16] width 7 height 7
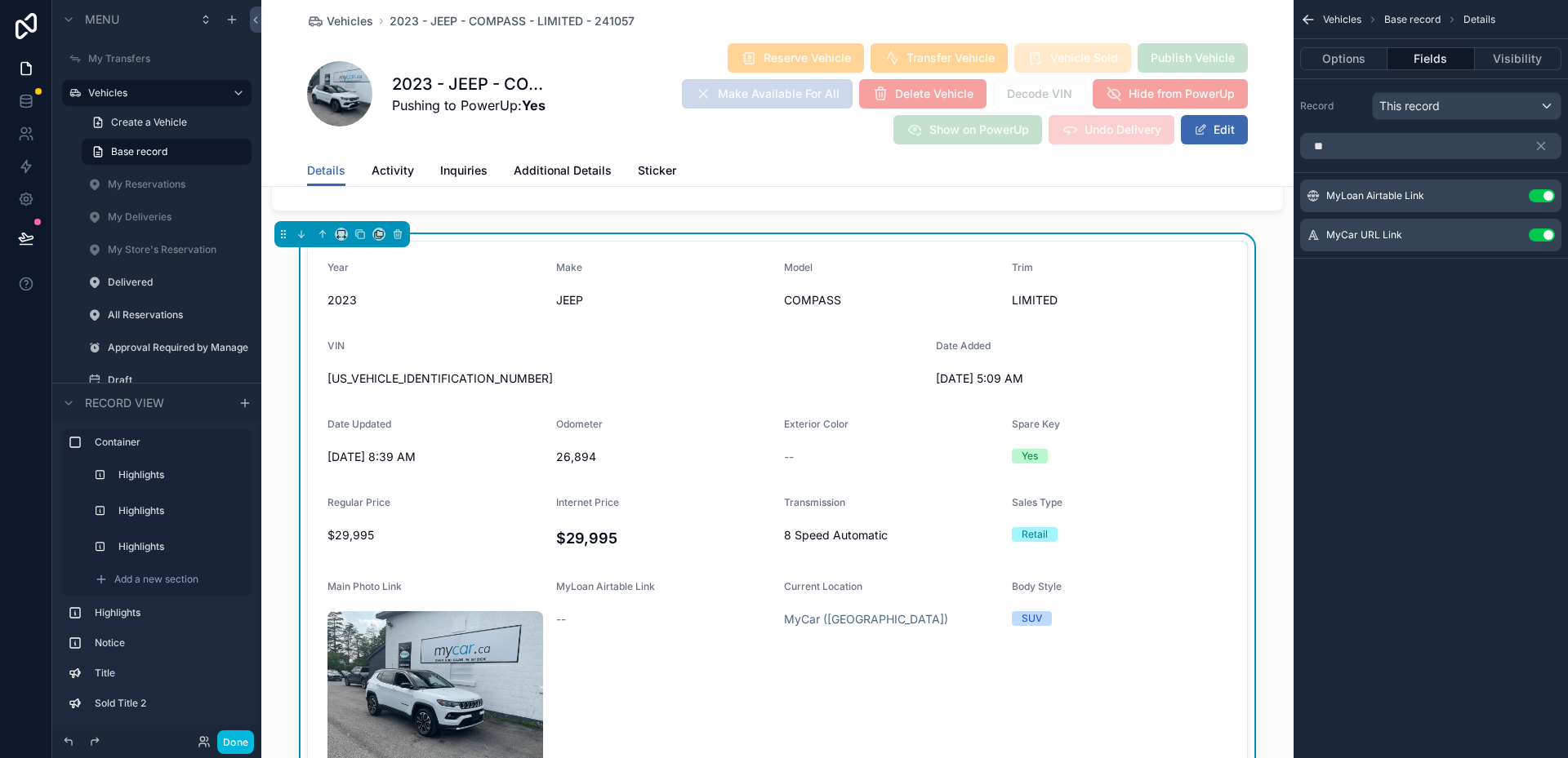
click at [1541, 147] on icon "scrollable content" at bounding box center [1542, 147] width 7 height 7
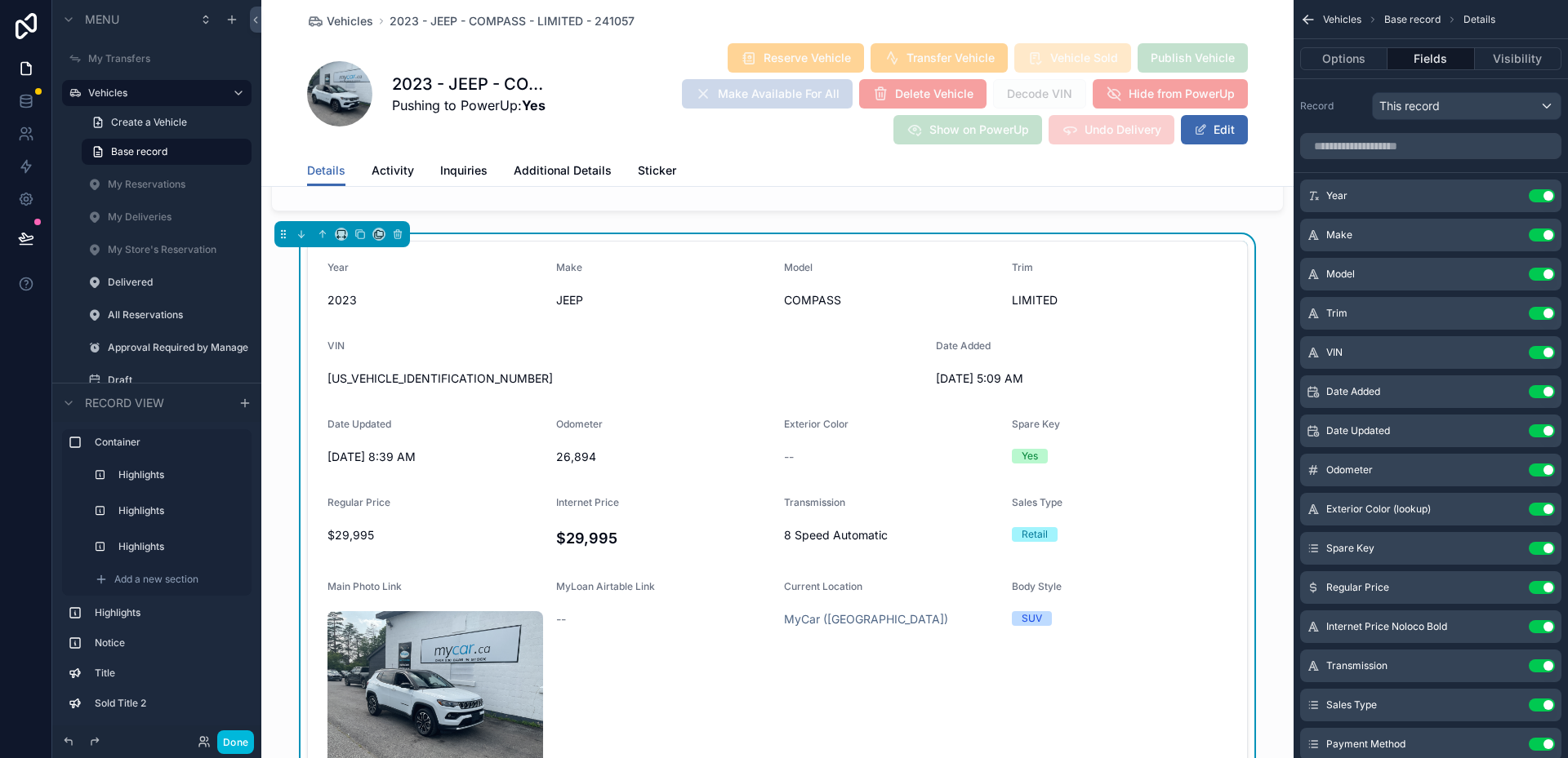
click at [1396, 152] on input "scrollable content" at bounding box center [1431, 147] width 261 height 26
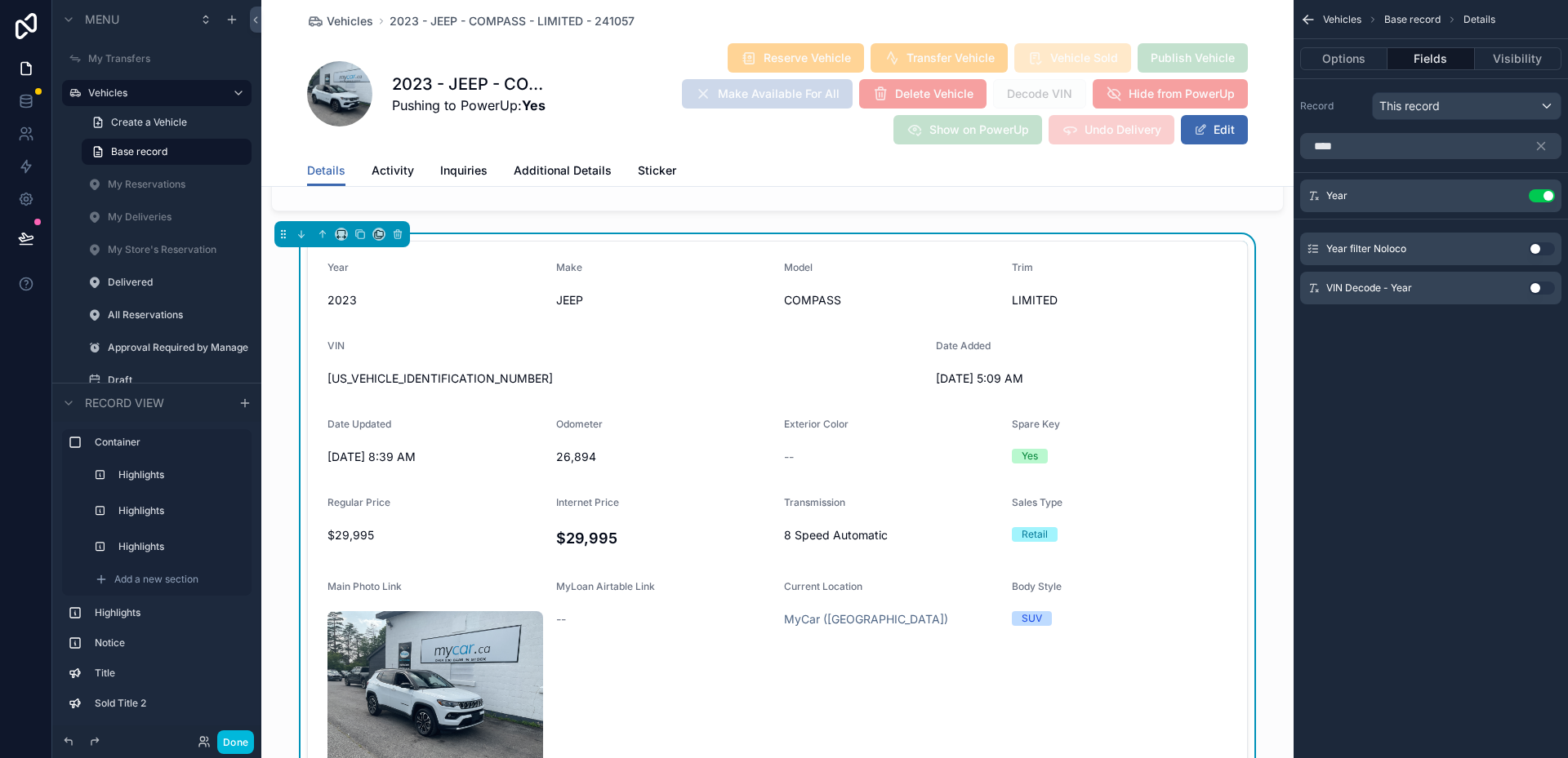
type input "****"
click at [1545, 147] on icon "scrollable content" at bounding box center [1541, 147] width 15 height 15
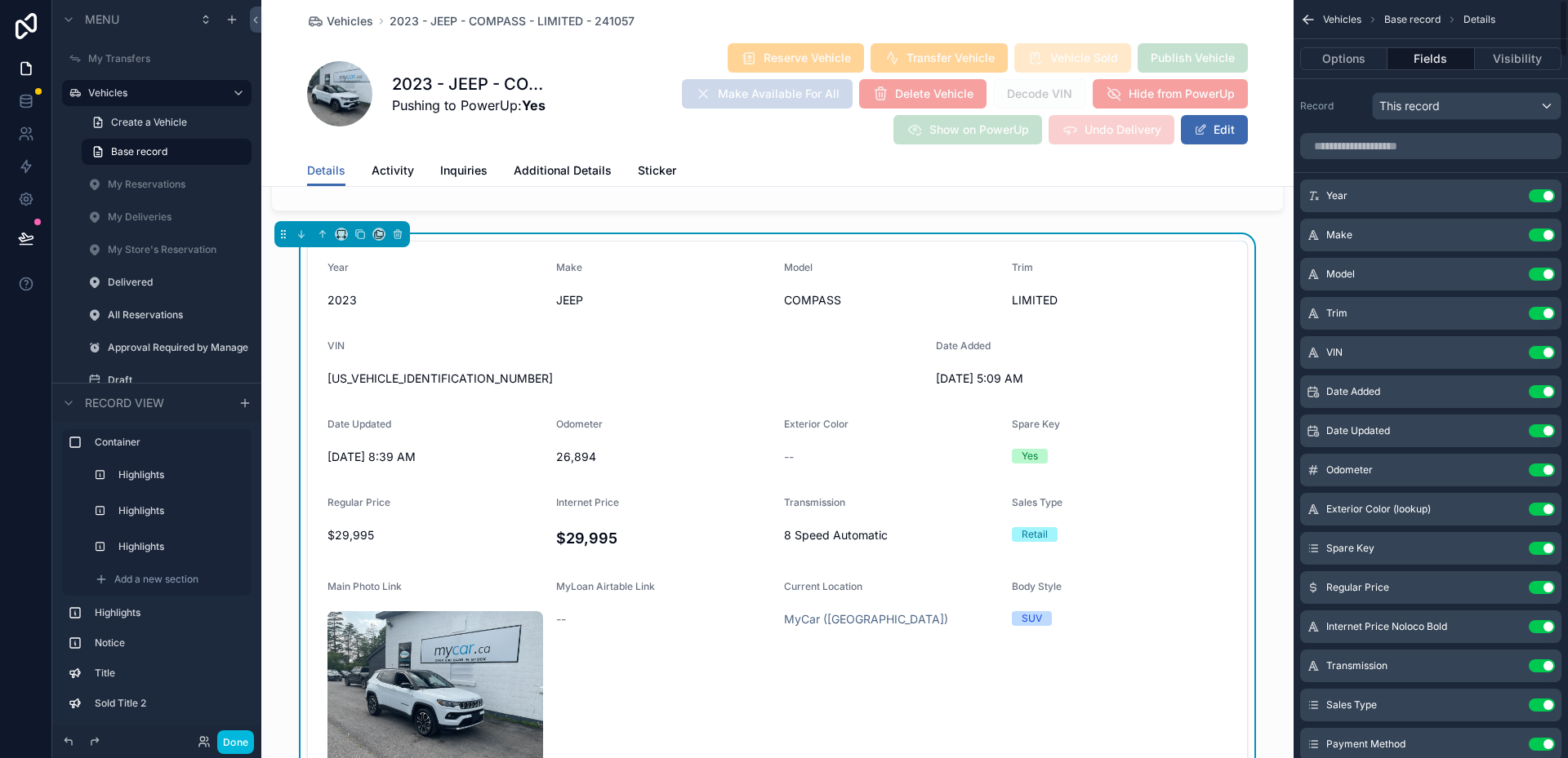
click at [1494, 153] on input "scrollable content" at bounding box center [1431, 147] width 261 height 26
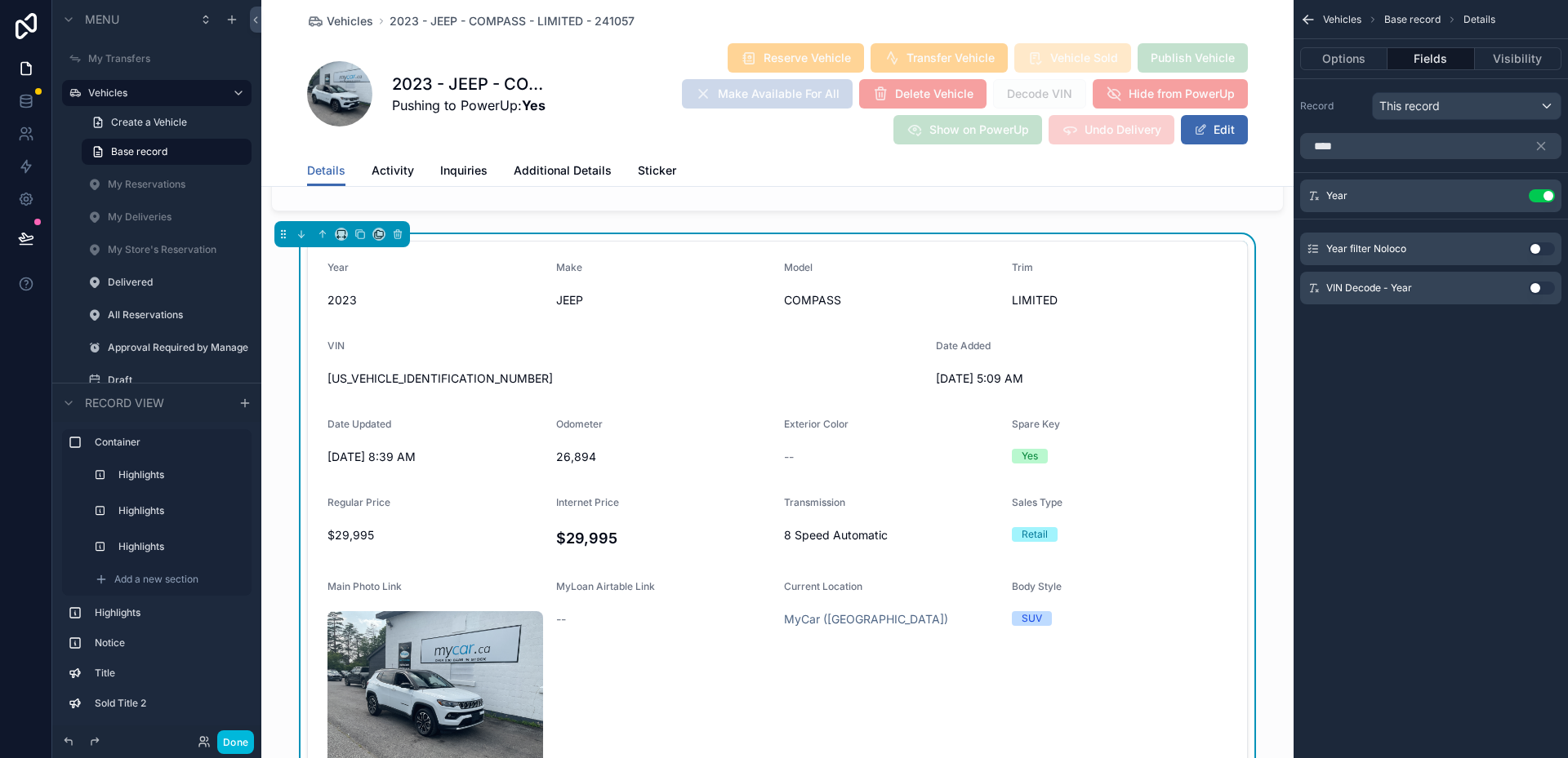
type input "****"
click at [1541, 147] on icon "scrollable content" at bounding box center [1542, 147] width 7 height 7
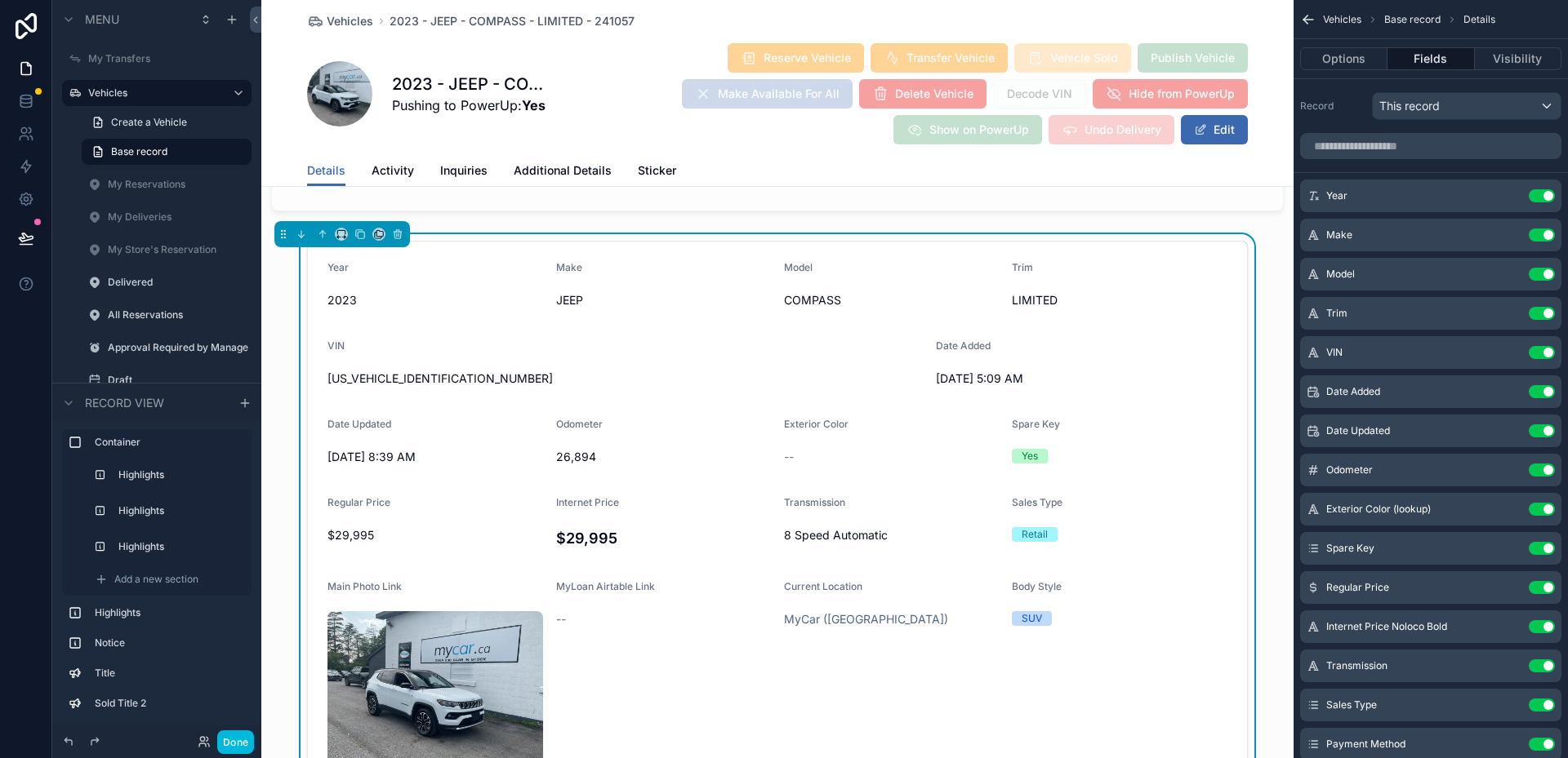
click at [1392, 150] on input "scrollable content" at bounding box center [1431, 147] width 261 height 26
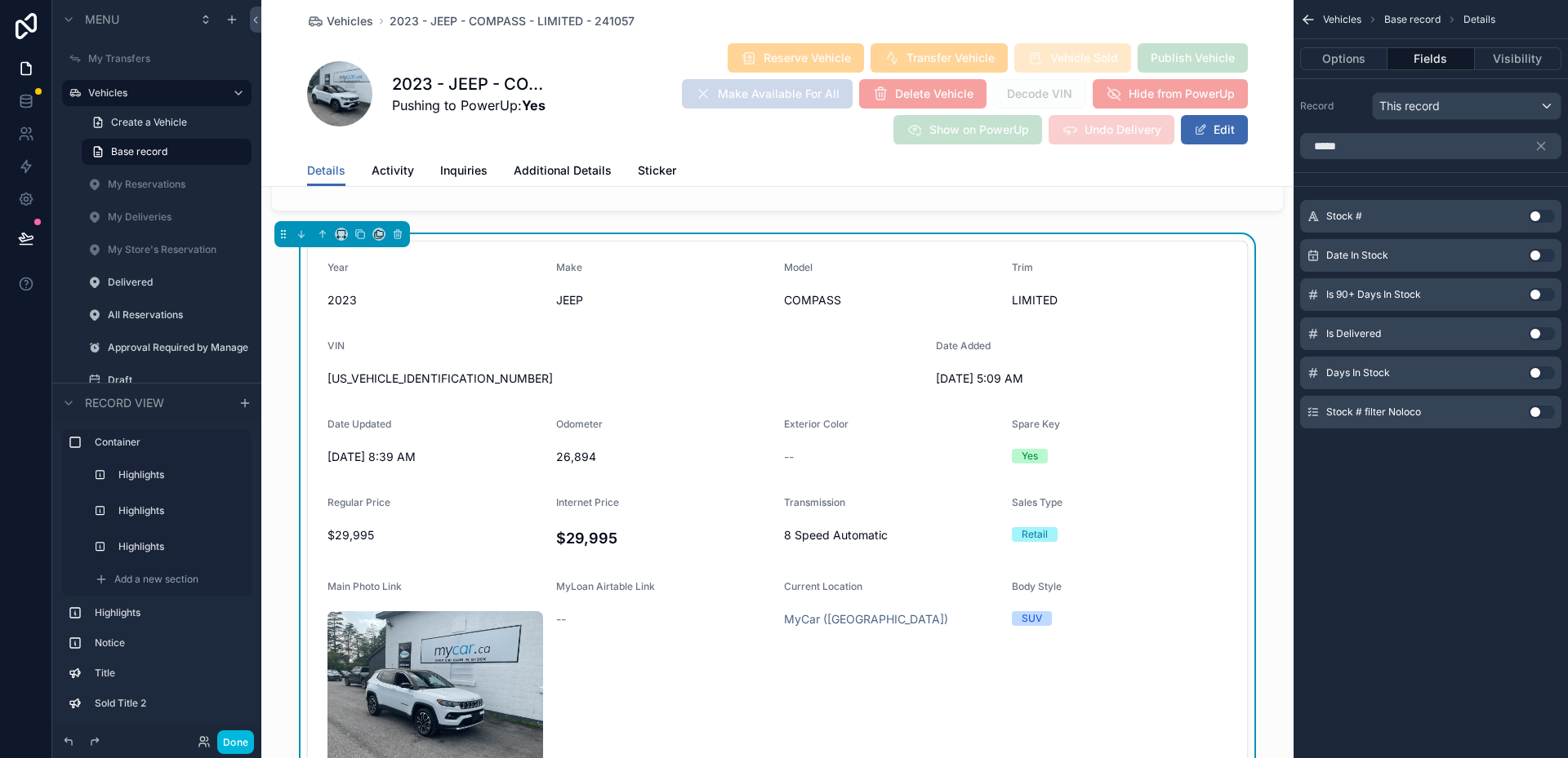
type input "*****"
click at [1538, 216] on button "Use setting" at bounding box center [1542, 217] width 26 height 13
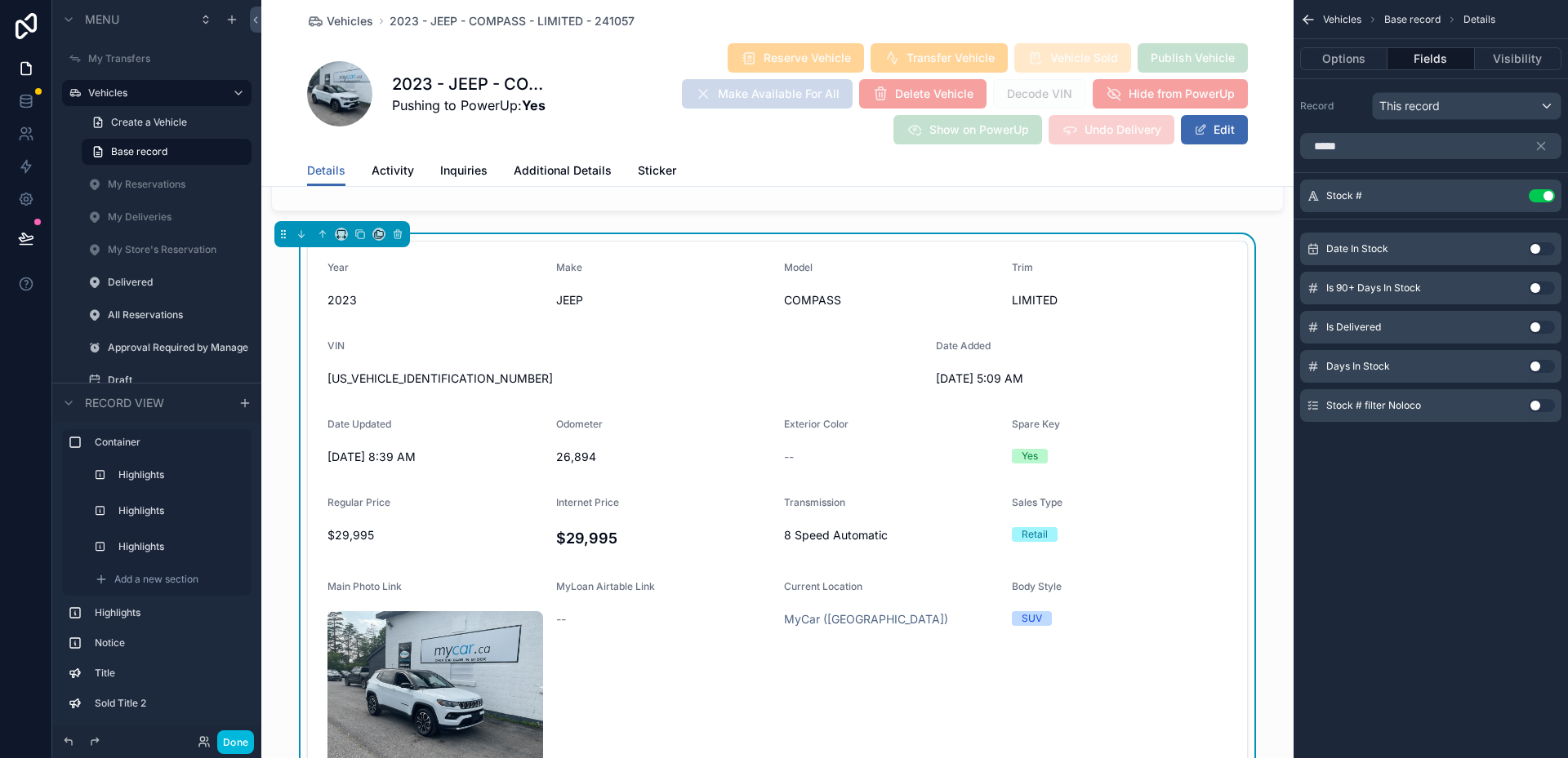
click at [1540, 141] on icon "scrollable content" at bounding box center [1541, 147] width 15 height 15
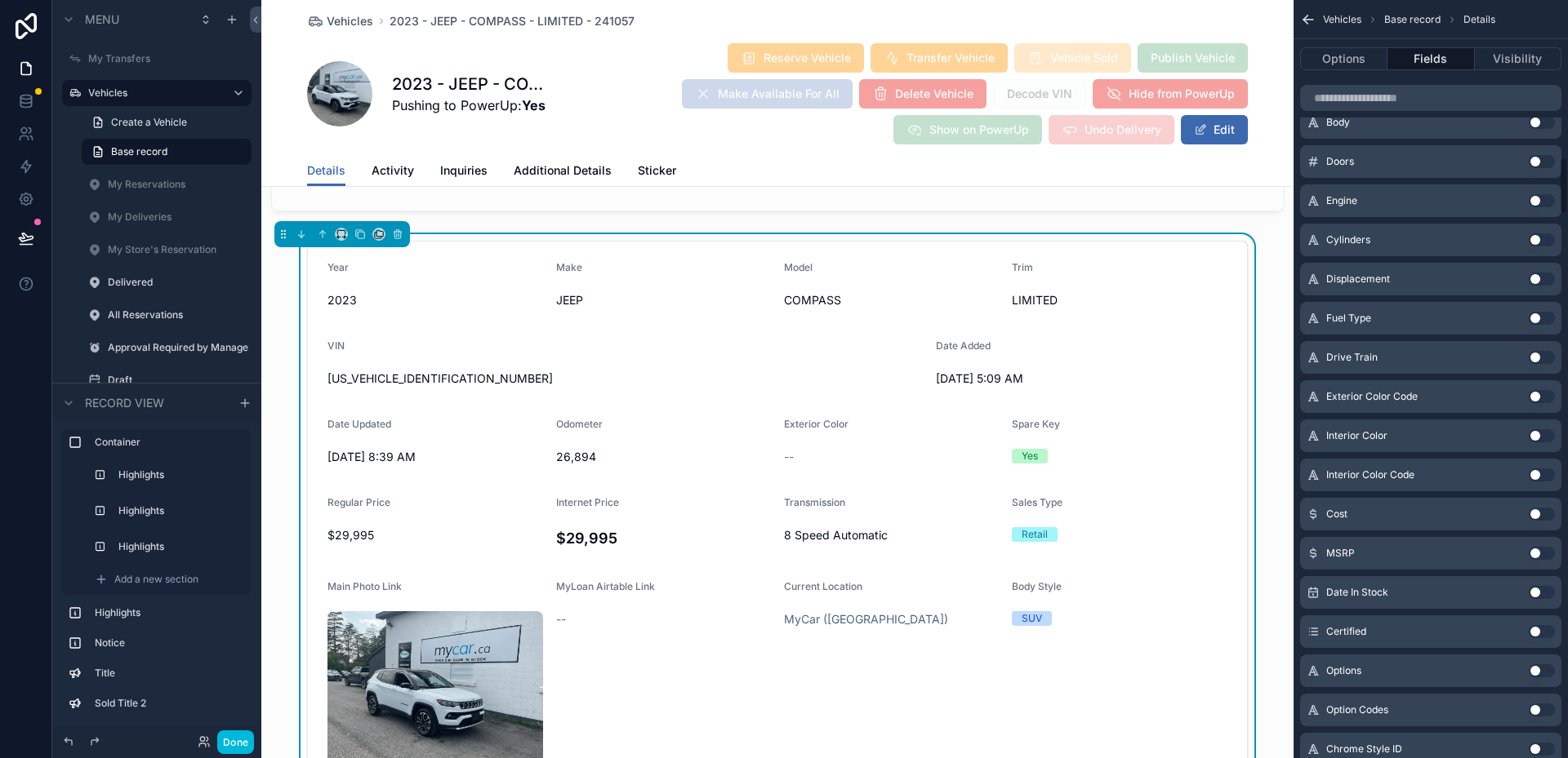
scroll to position [0, 0]
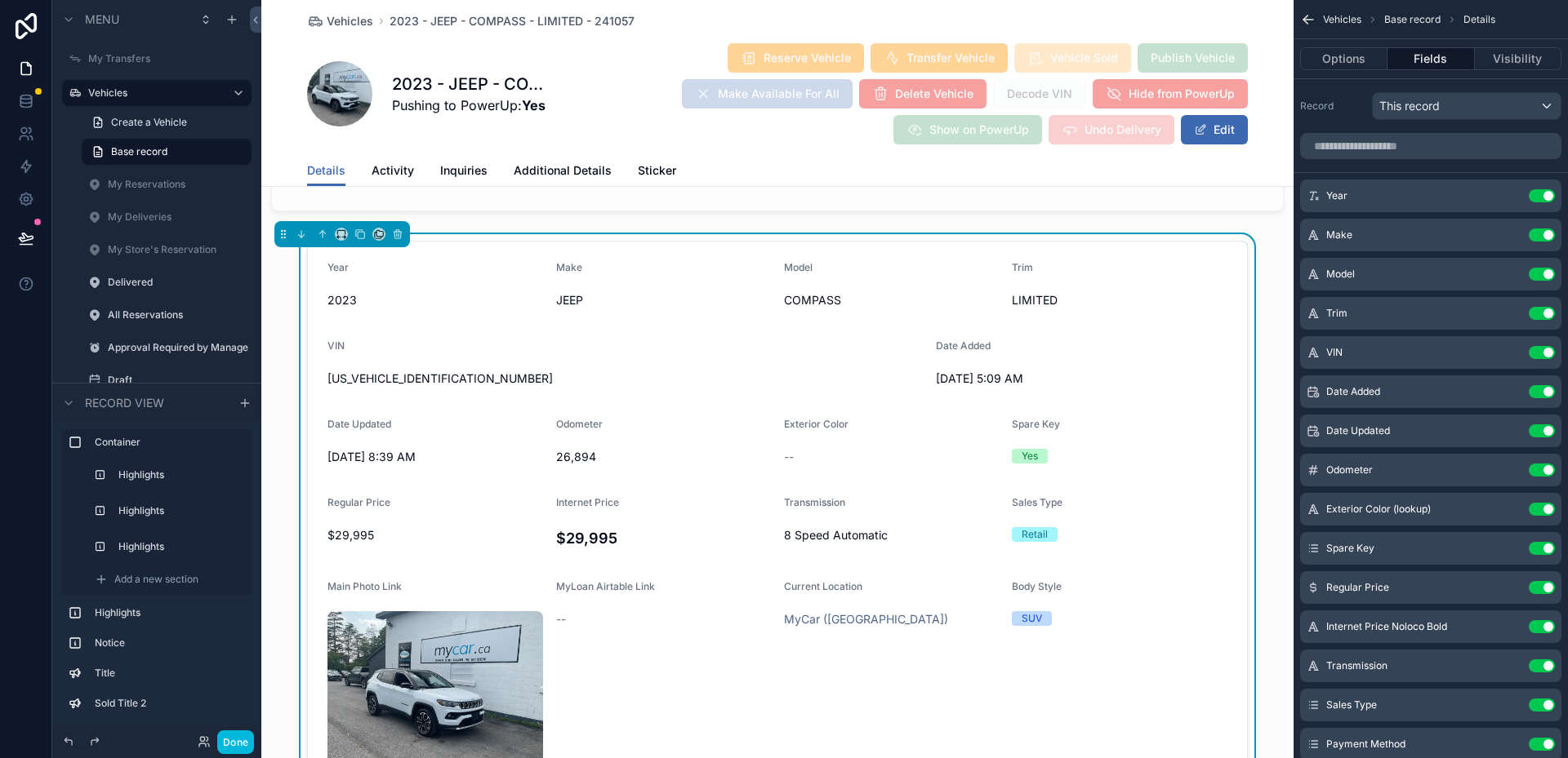
click at [1386, 155] on input "scrollable content" at bounding box center [1431, 147] width 261 height 26
click at [1428, 125] on div "Record This record" at bounding box center [1431, 103] width 275 height 49
click at [1448, 109] on div "This record" at bounding box center [1466, 106] width 188 height 26
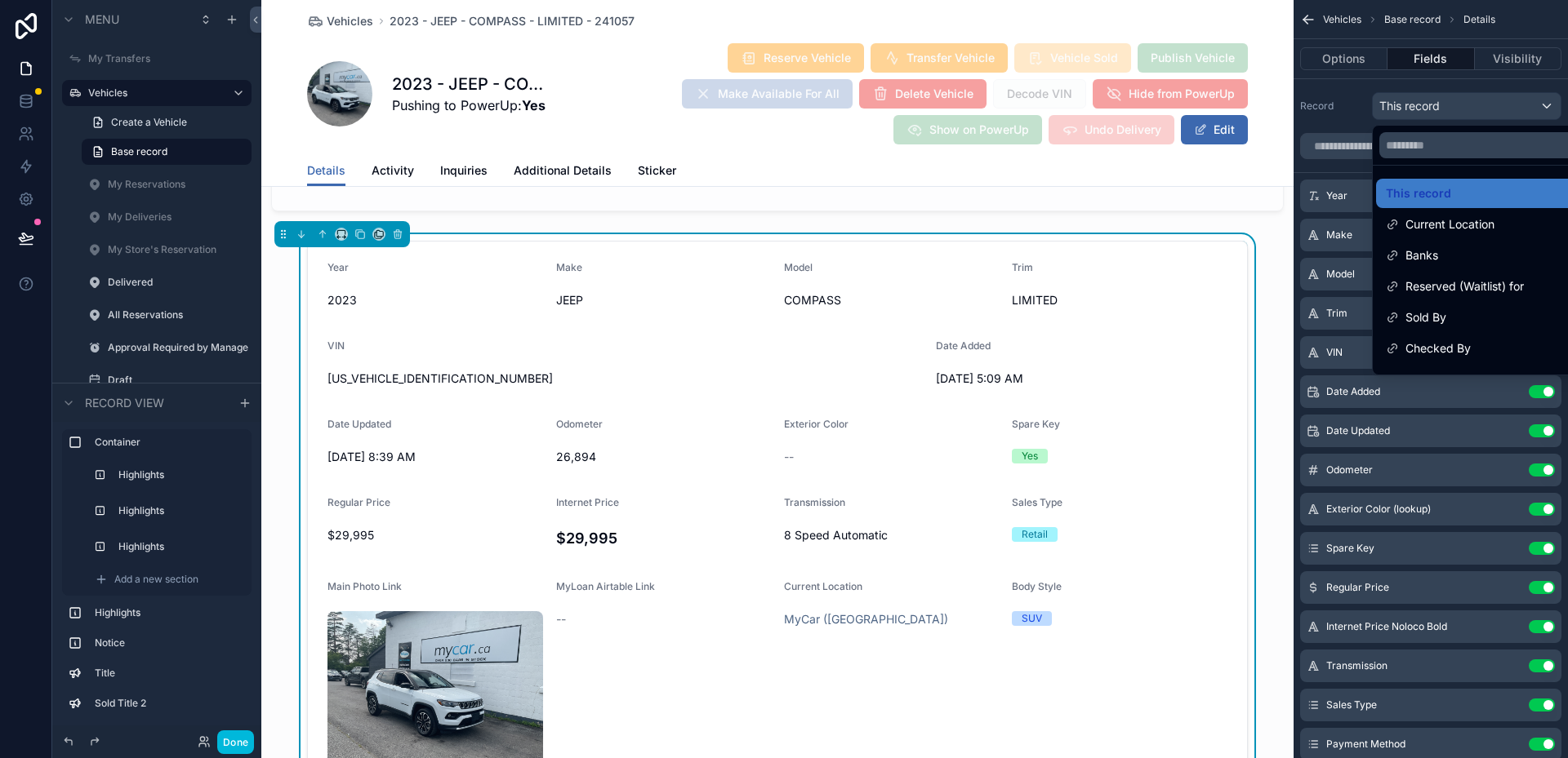
click at [1448, 109] on div "scrollable content" at bounding box center [784, 379] width 1568 height 758
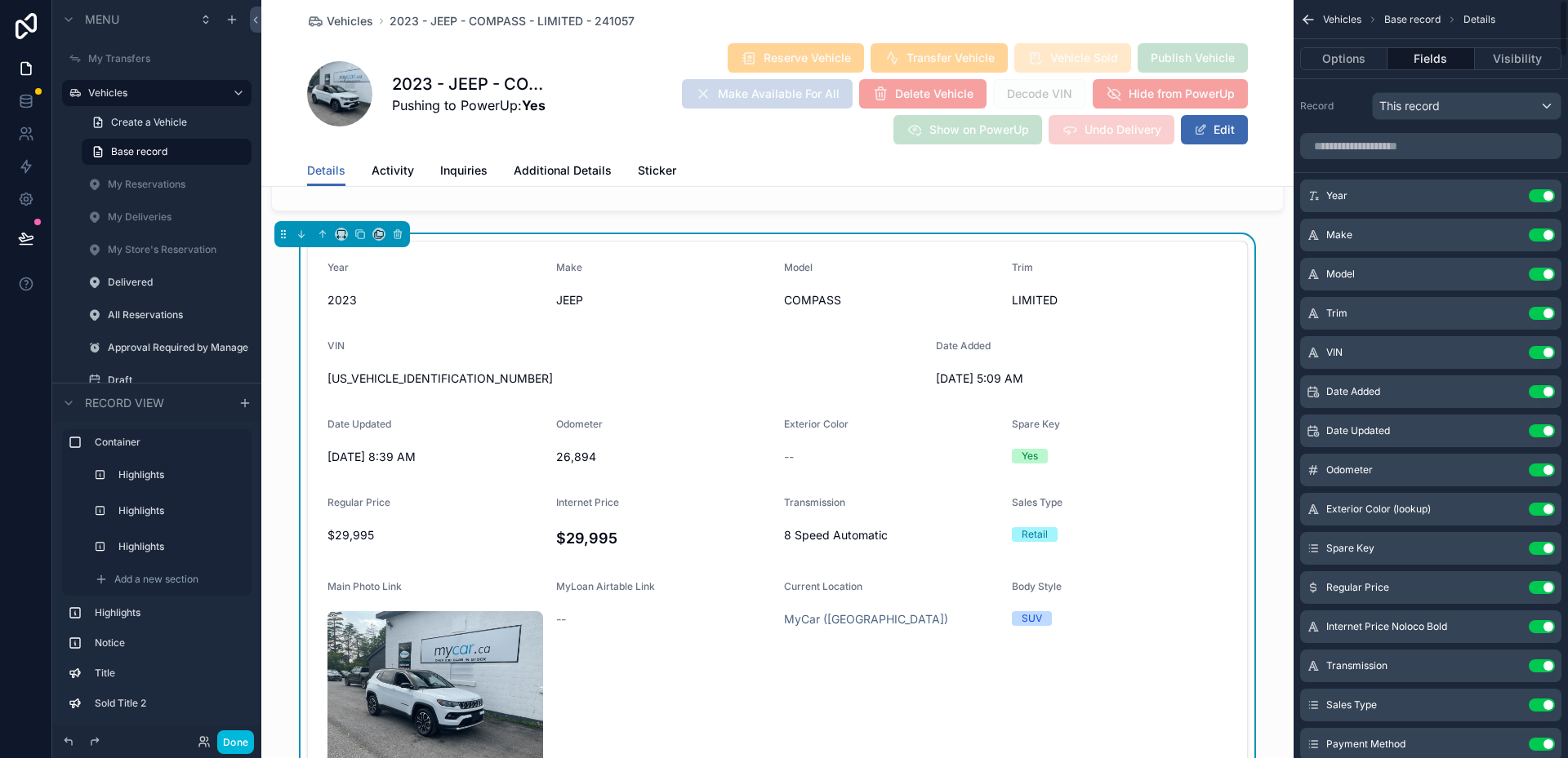
click at [1424, 154] on input "scrollable content" at bounding box center [1431, 147] width 261 height 26
click at [526, 173] on span "Additional Details" at bounding box center [562, 170] width 98 height 16
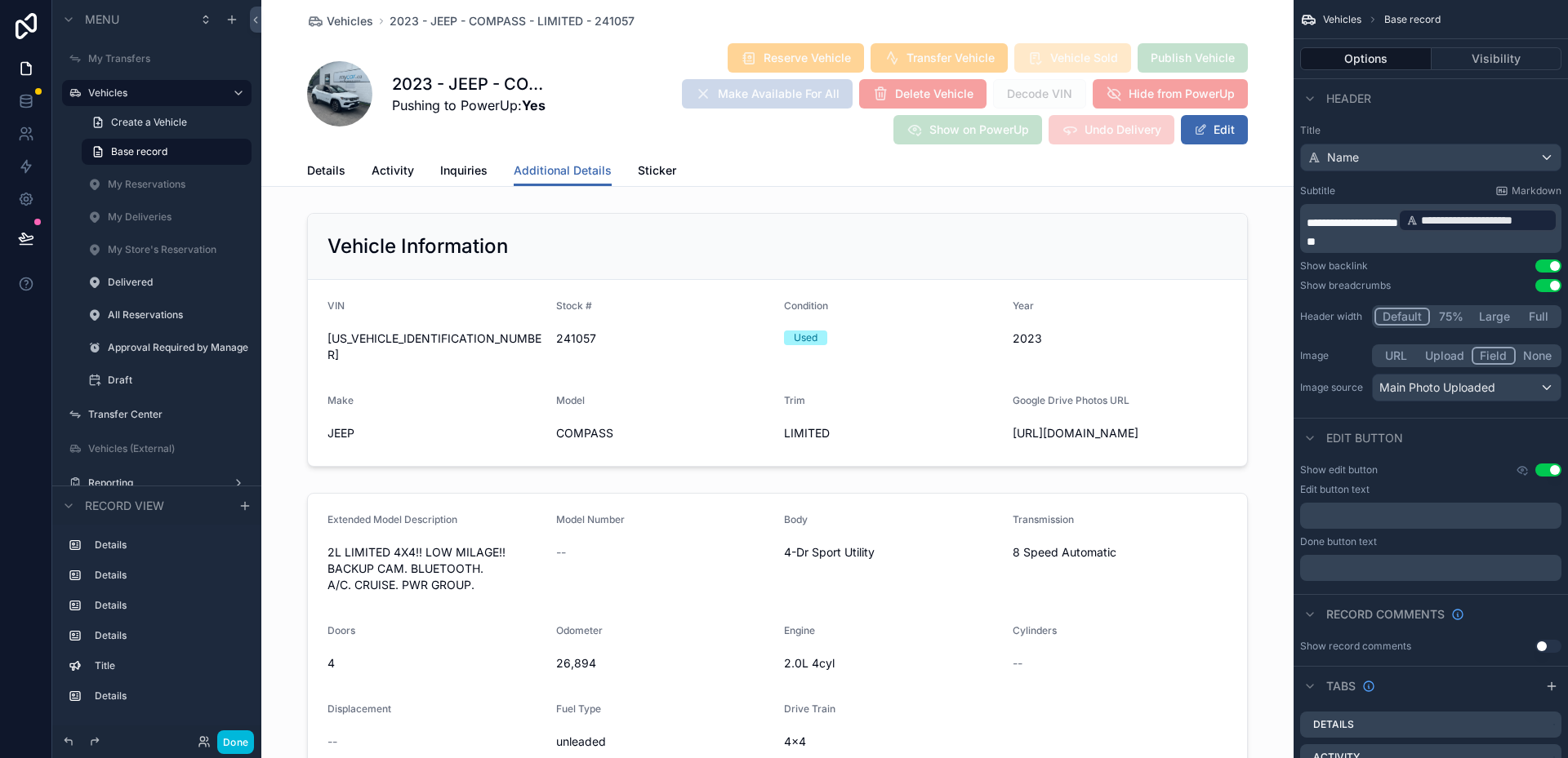
click at [726, 314] on div "scrollable content" at bounding box center [777, 340] width 1032 height 267
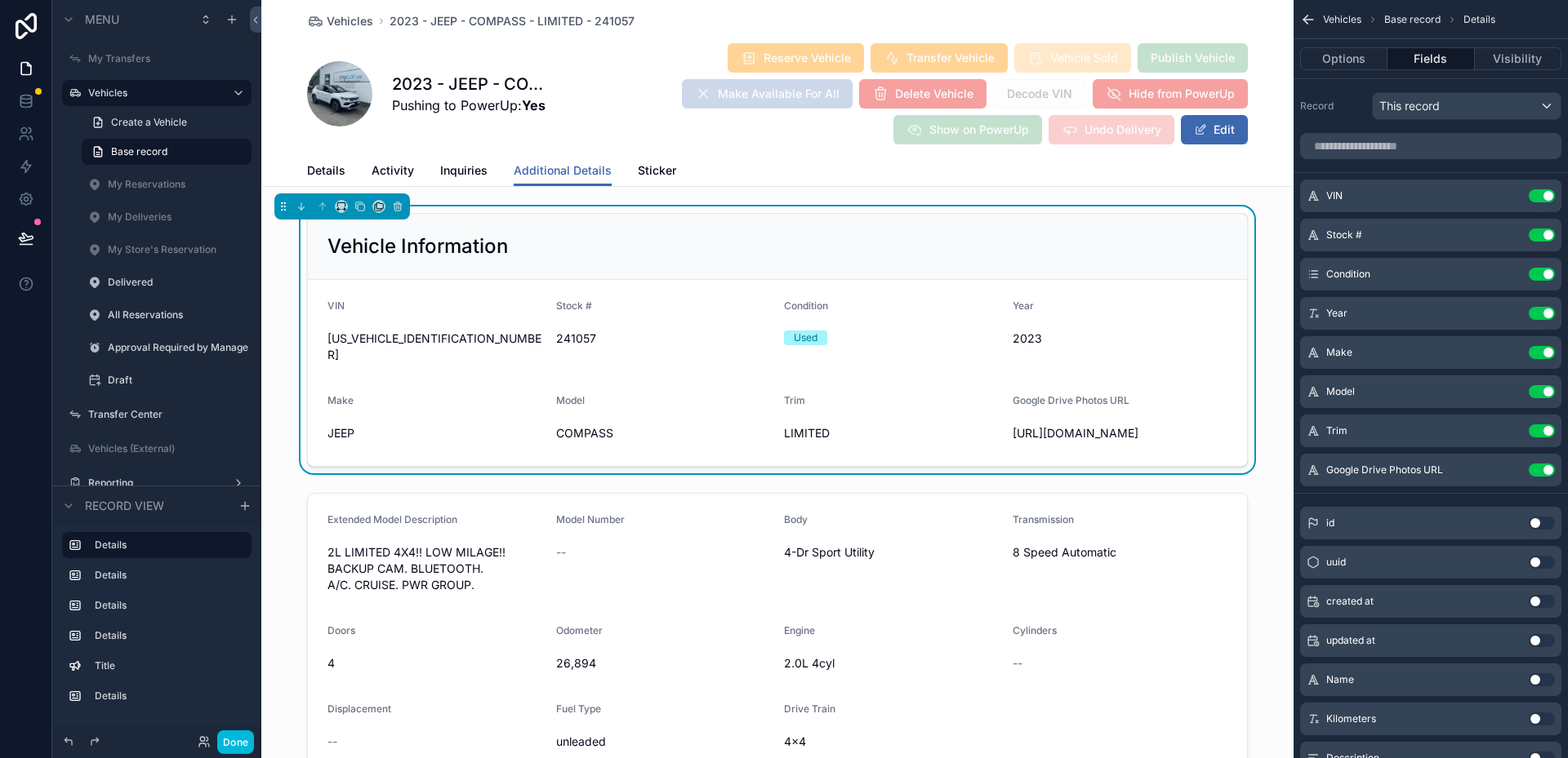
click at [331, 172] on span "Details" at bounding box center [326, 170] width 38 height 16
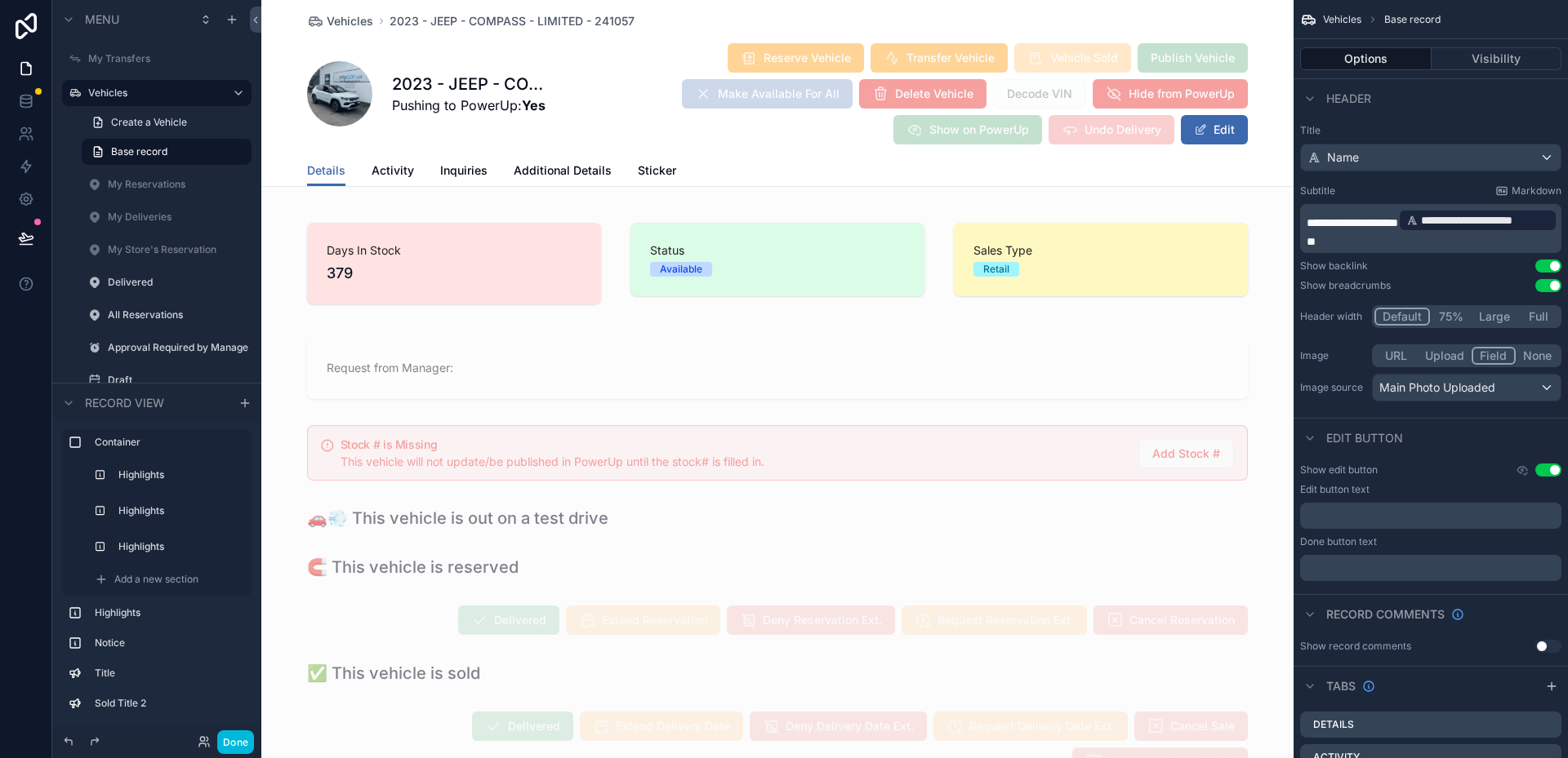
click at [537, 174] on span "Additional Details" at bounding box center [562, 170] width 98 height 16
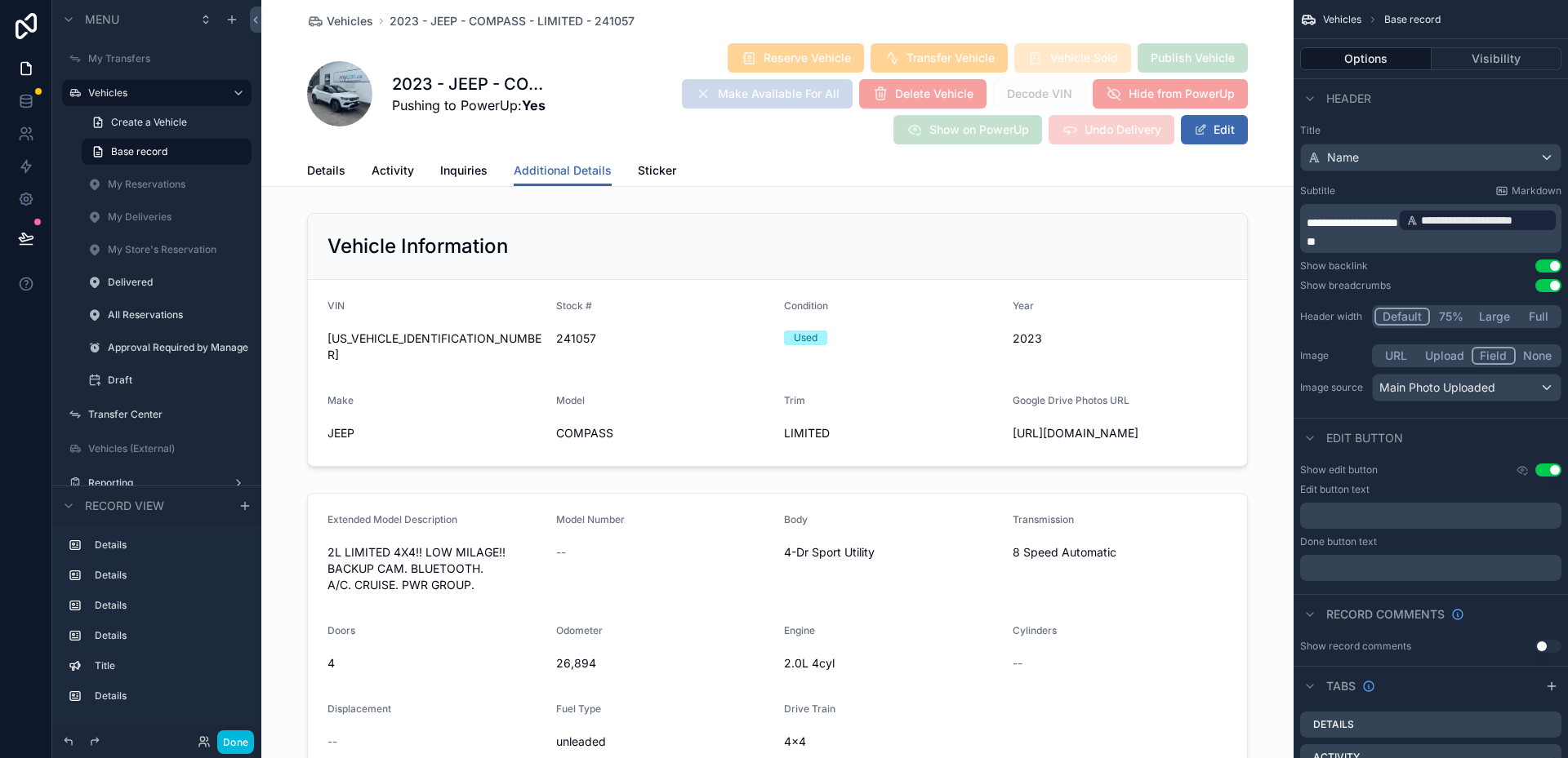
click at [731, 331] on div "scrollable content" at bounding box center [777, 340] width 1032 height 267
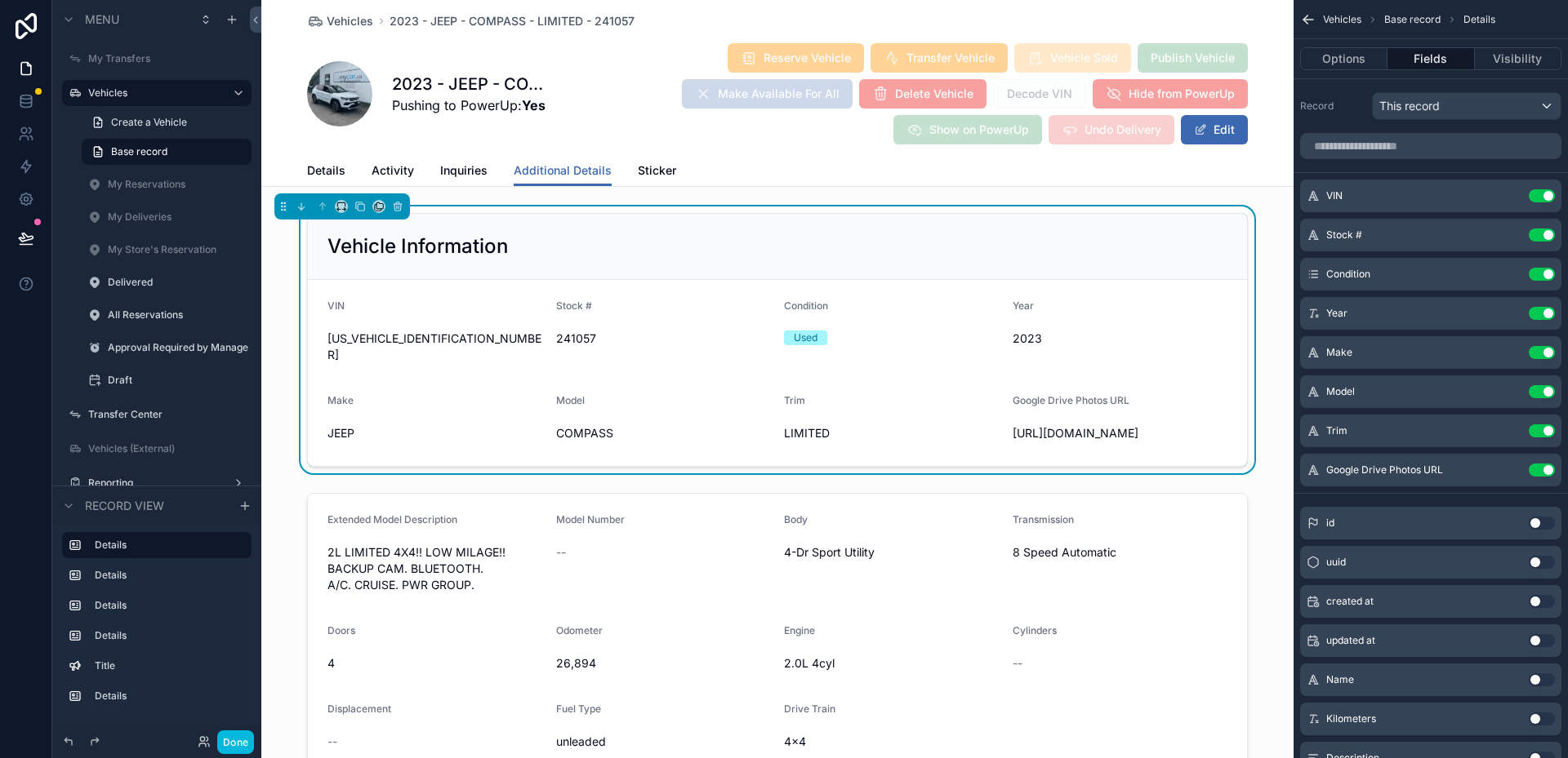
click at [1543, 196] on button "Use setting" at bounding box center [1542, 196] width 26 height 13
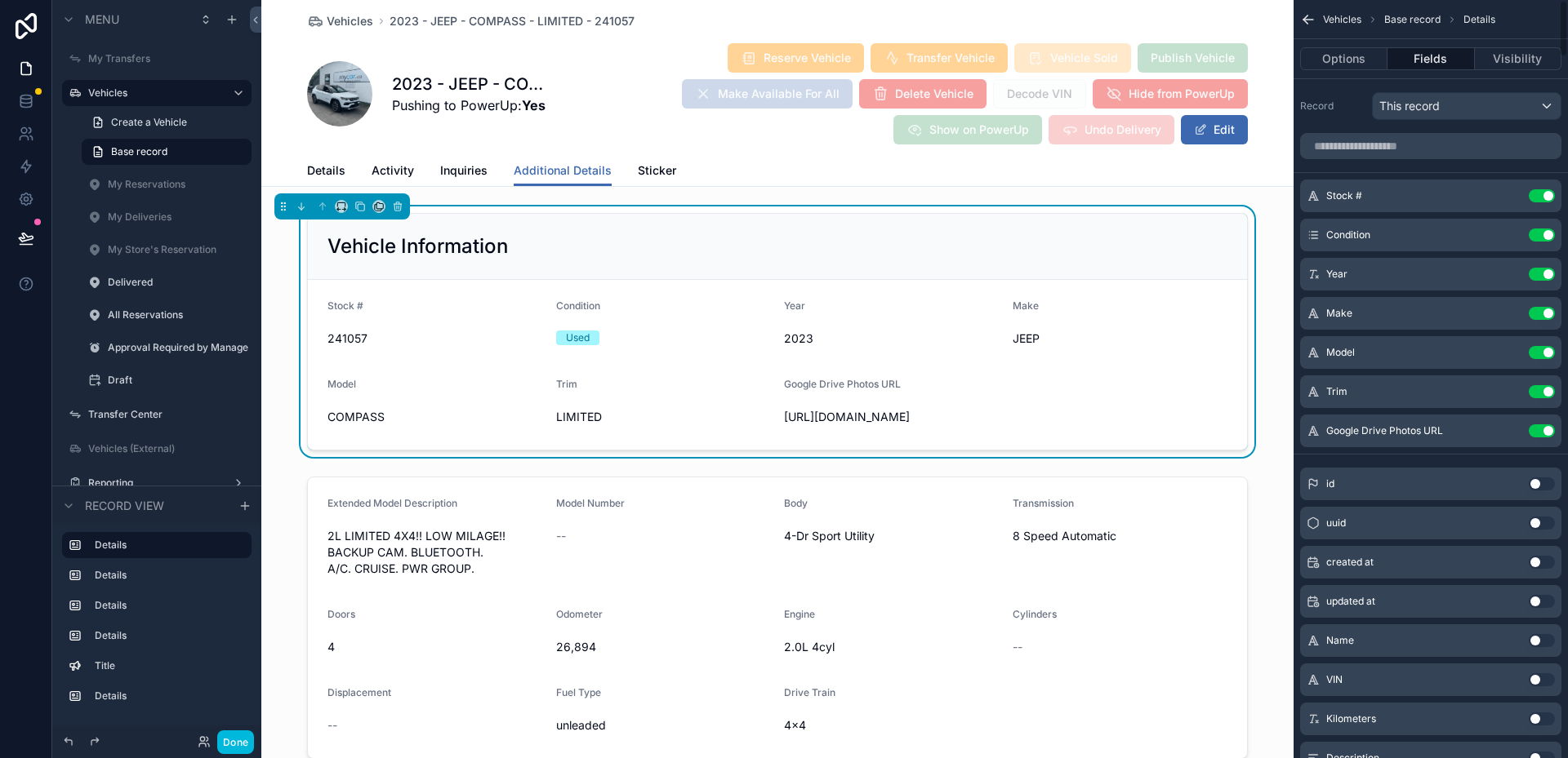
click at [1543, 196] on button "Use setting" at bounding box center [1542, 196] width 26 height 13
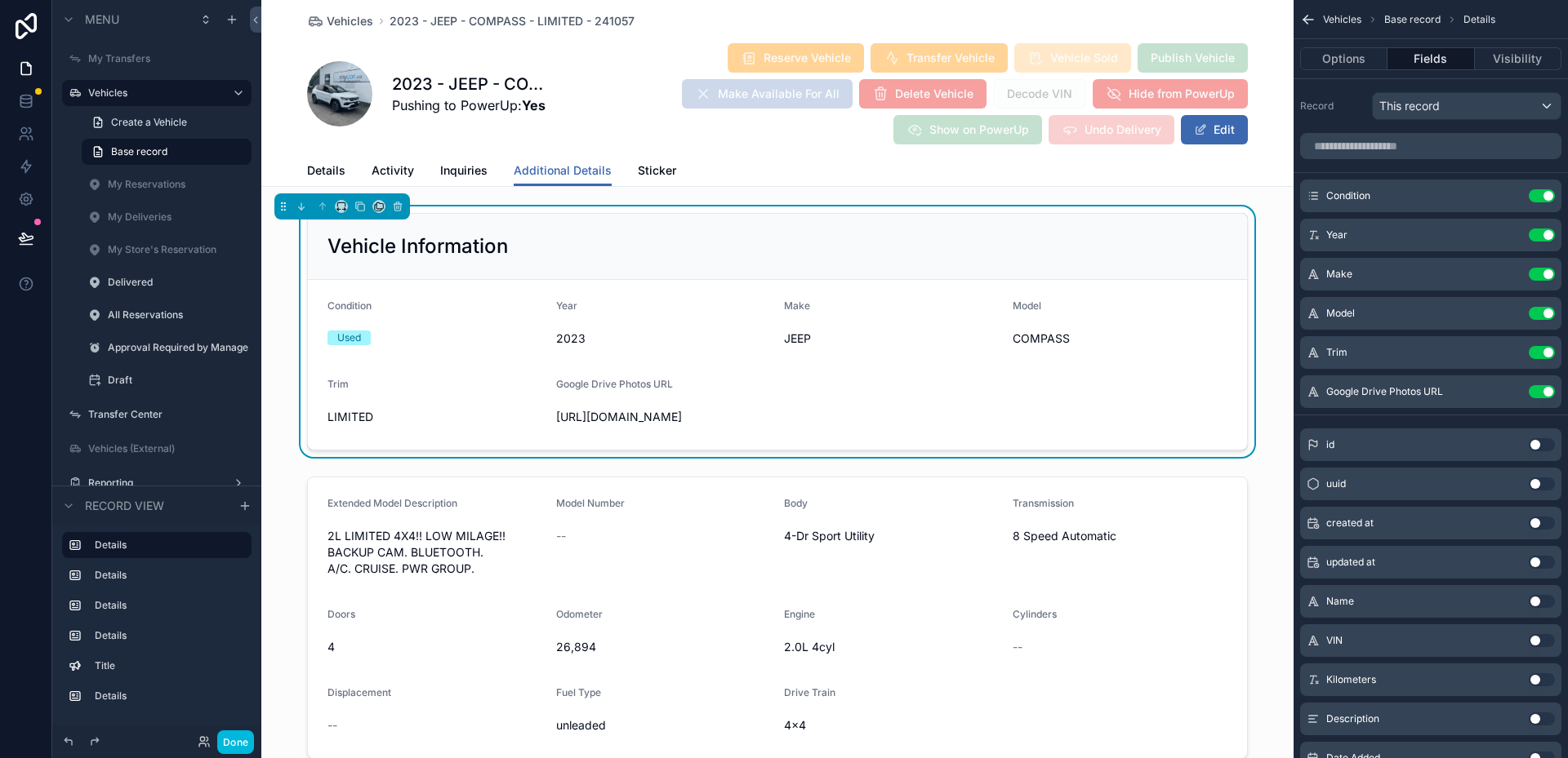
click at [1543, 196] on button "Use setting" at bounding box center [1542, 196] width 26 height 13
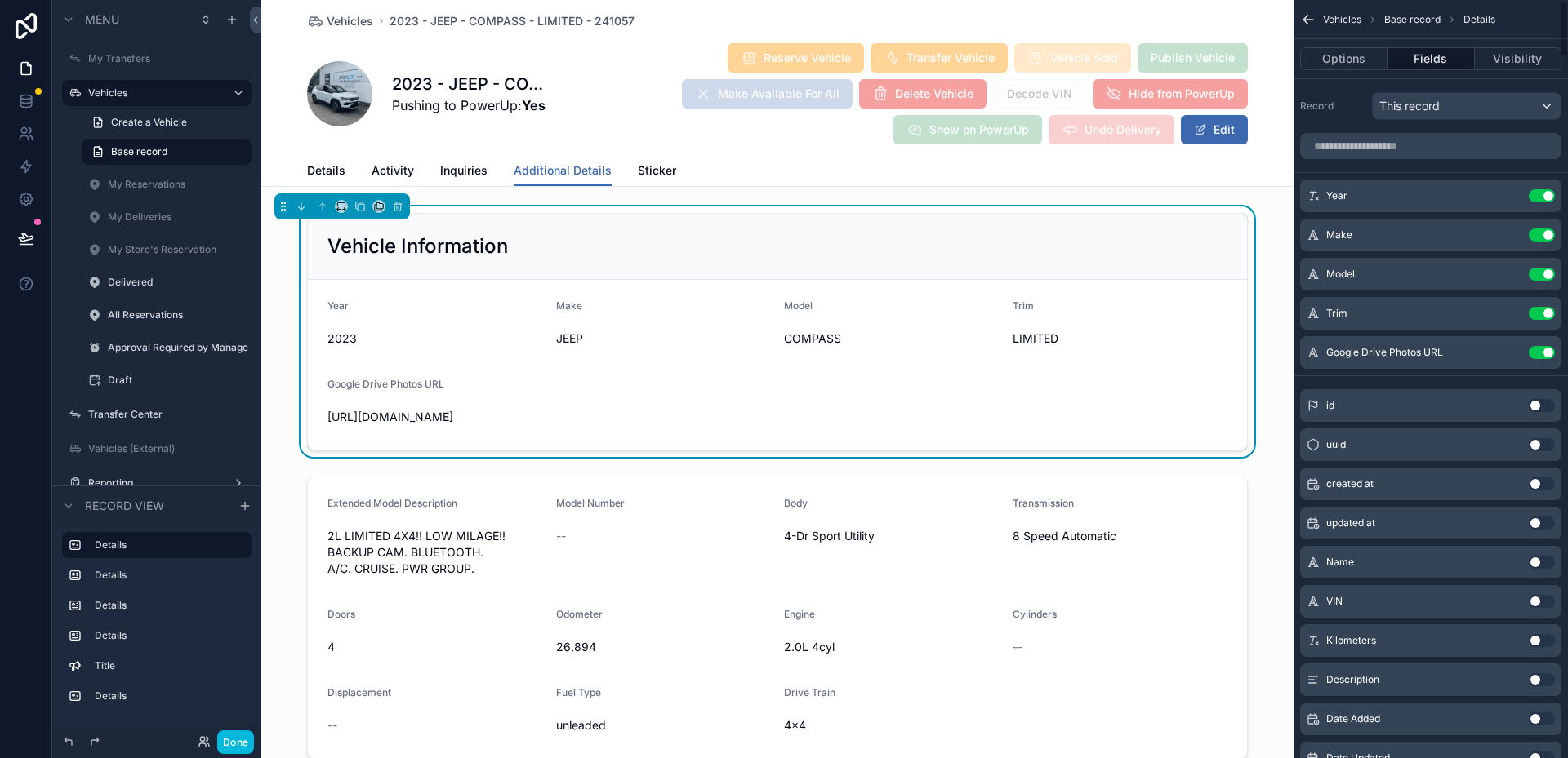
click at [1543, 196] on button "Use setting" at bounding box center [1542, 196] width 26 height 13
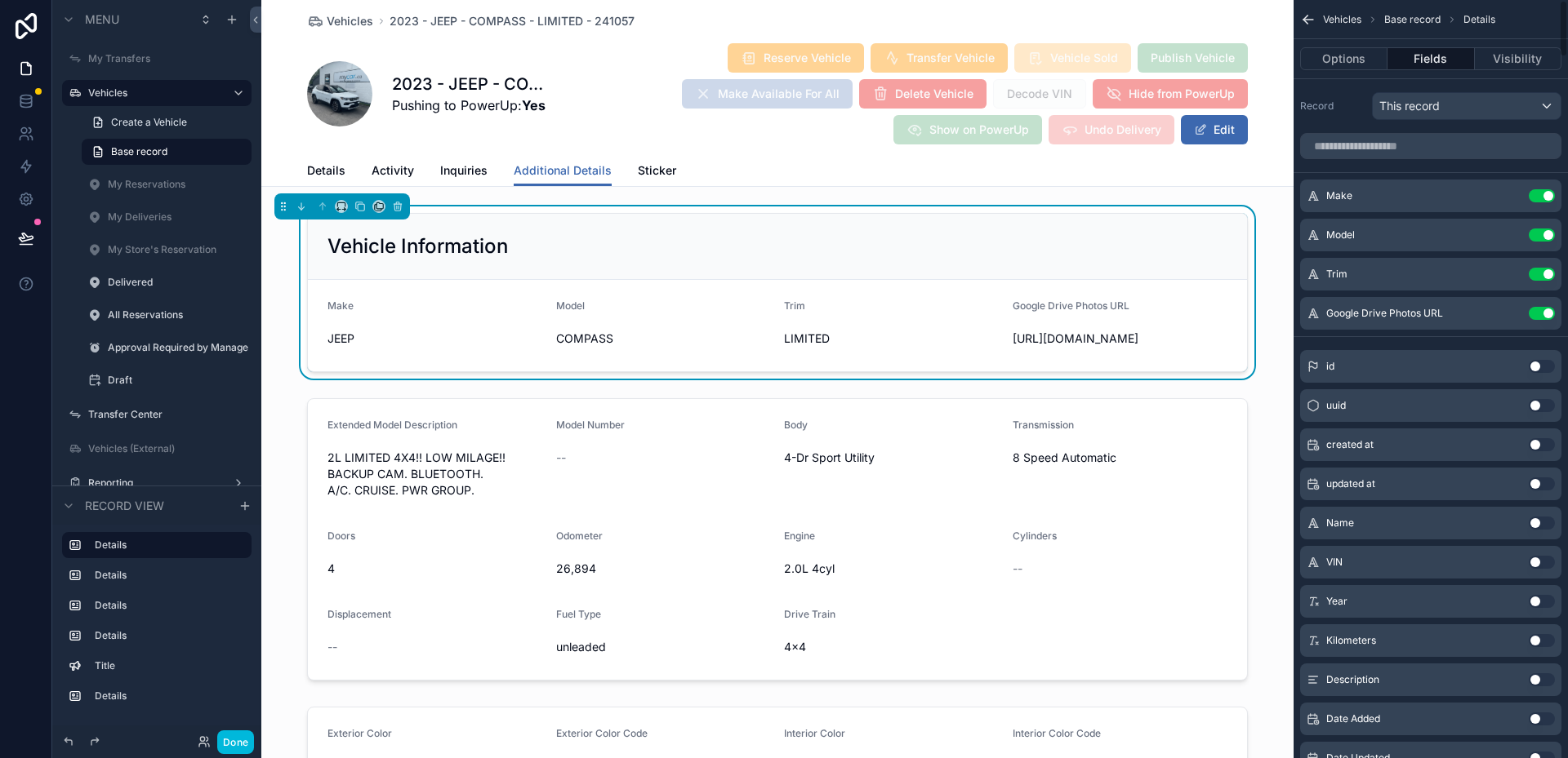
click at [1543, 196] on button "Use setting" at bounding box center [1542, 196] width 26 height 13
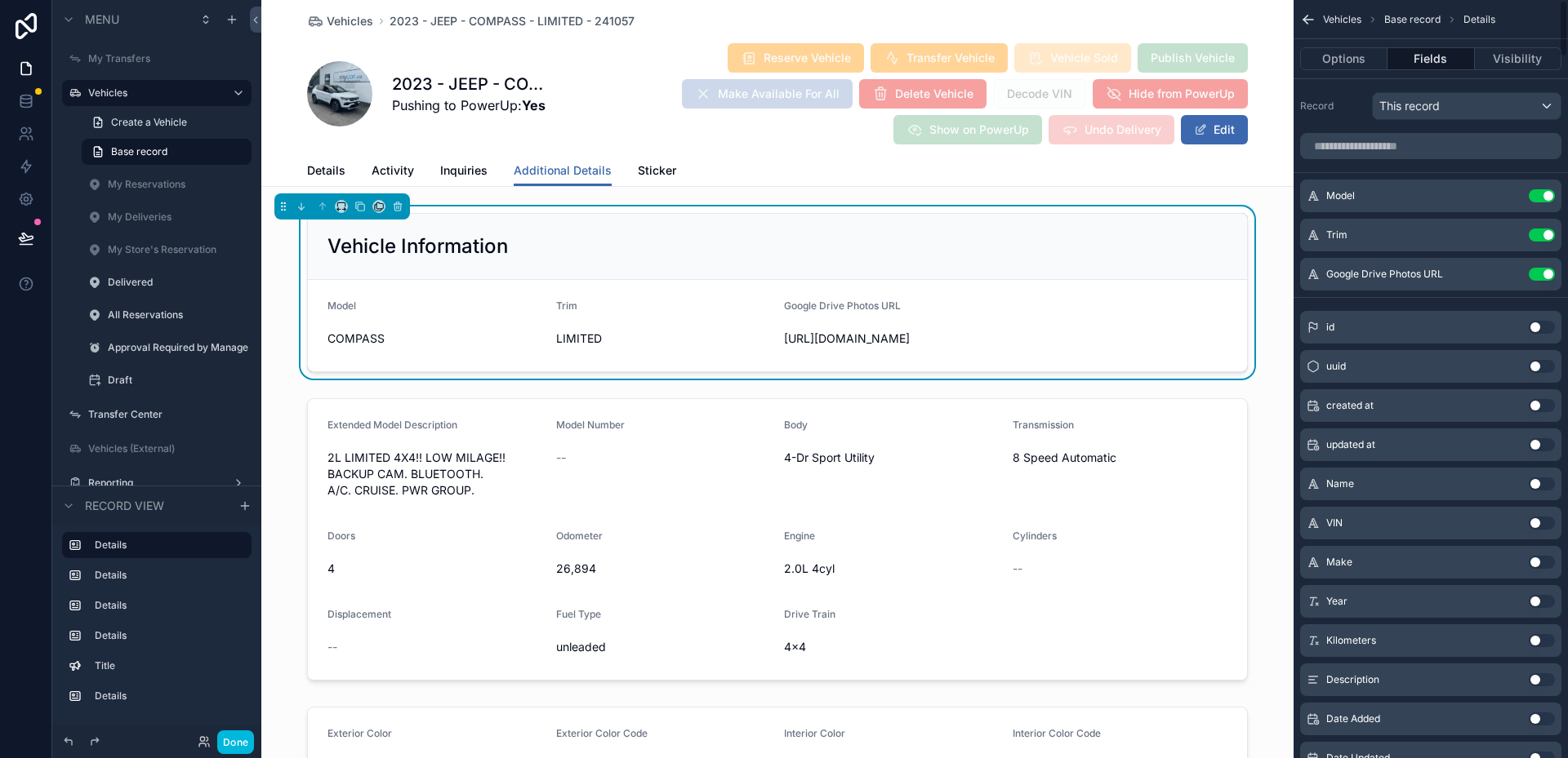
click at [1543, 196] on button "Use setting" at bounding box center [1542, 196] width 26 height 13
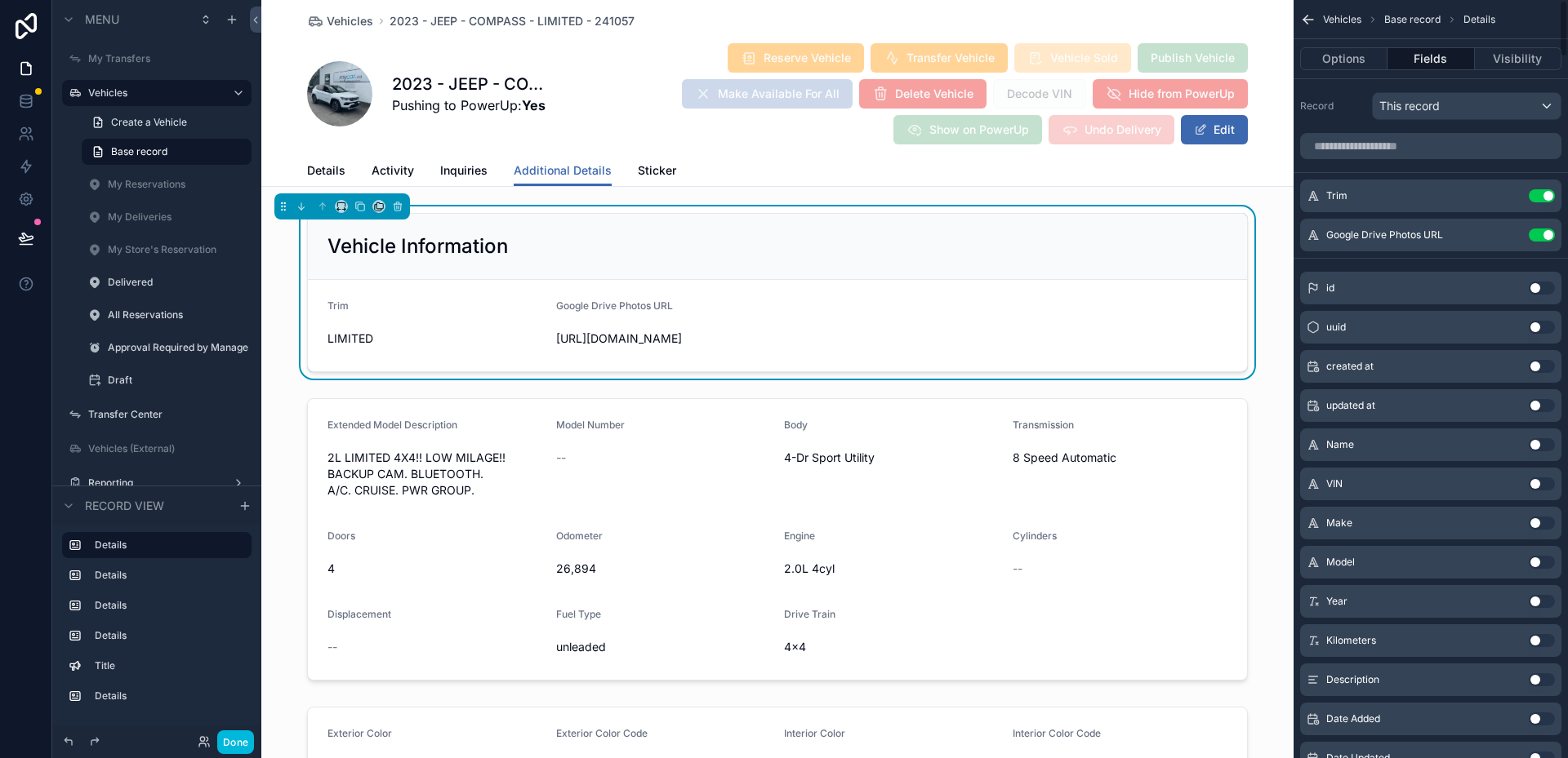
click at [1547, 197] on button "Use setting" at bounding box center [1542, 196] width 26 height 13
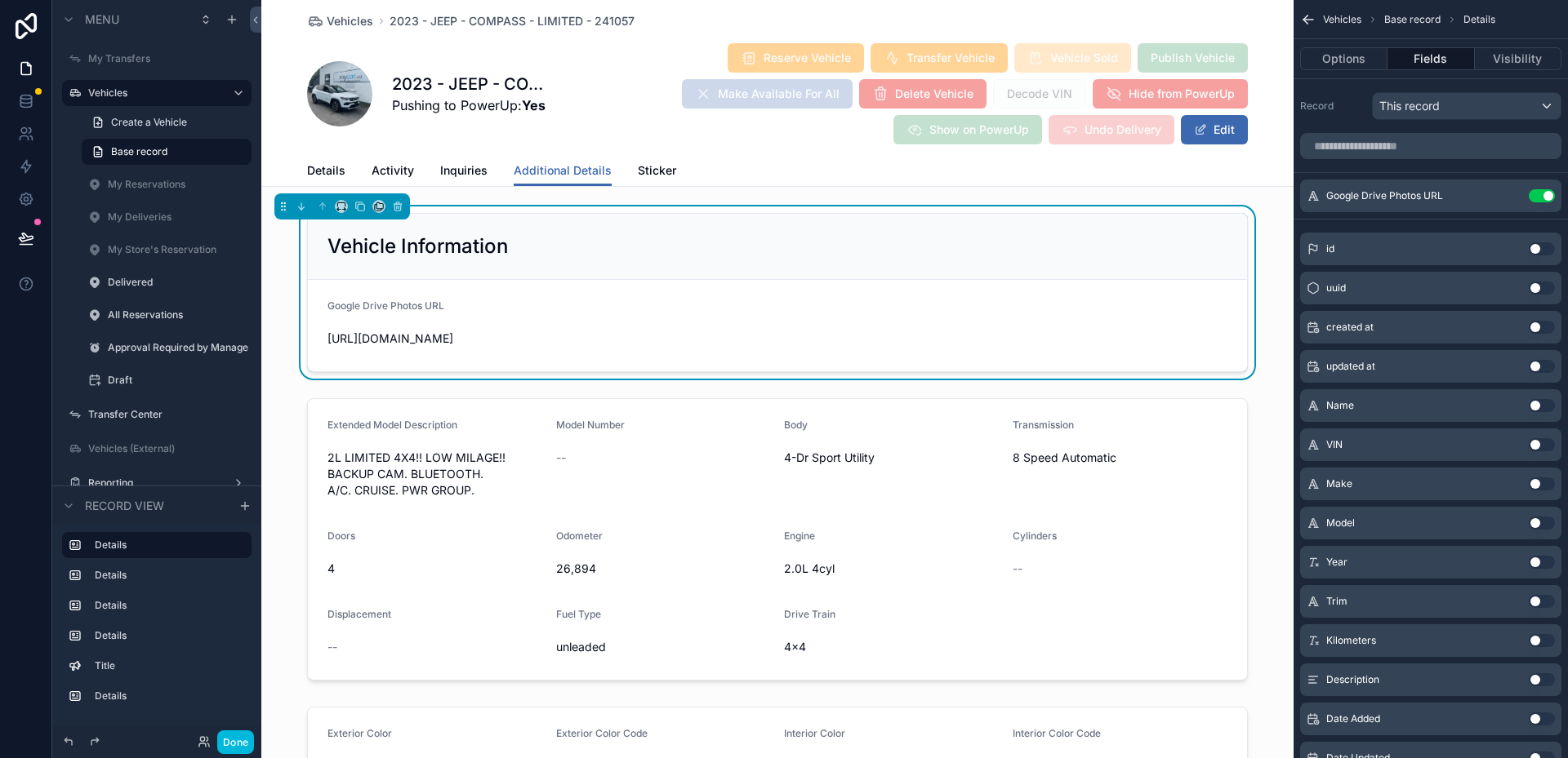
click at [457, 168] on span "Inquiries" at bounding box center [463, 170] width 48 height 16
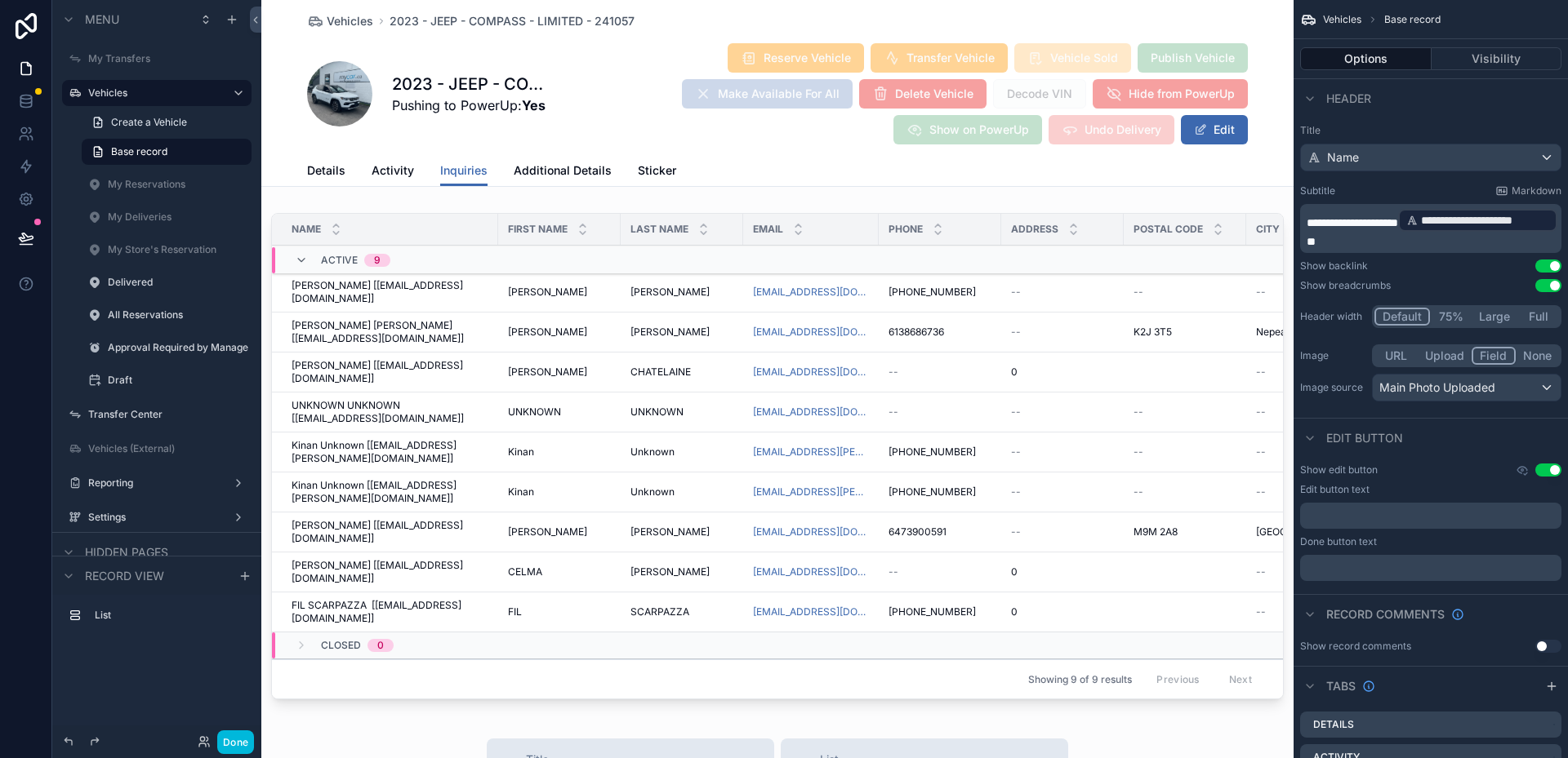
click at [402, 174] on span "Activity" at bounding box center [392, 170] width 42 height 16
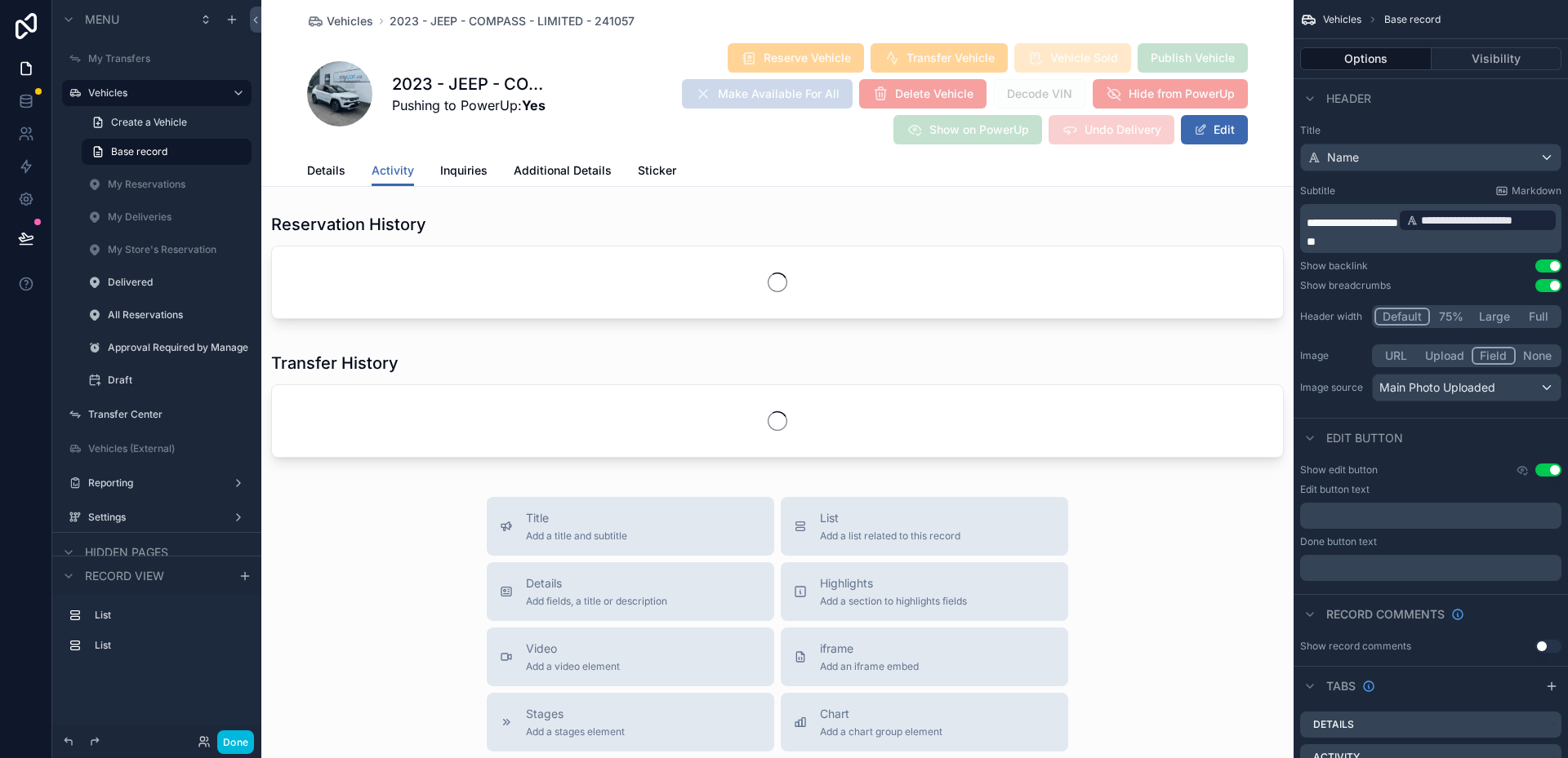
click at [335, 179] on link "Details" at bounding box center [326, 172] width 38 height 33
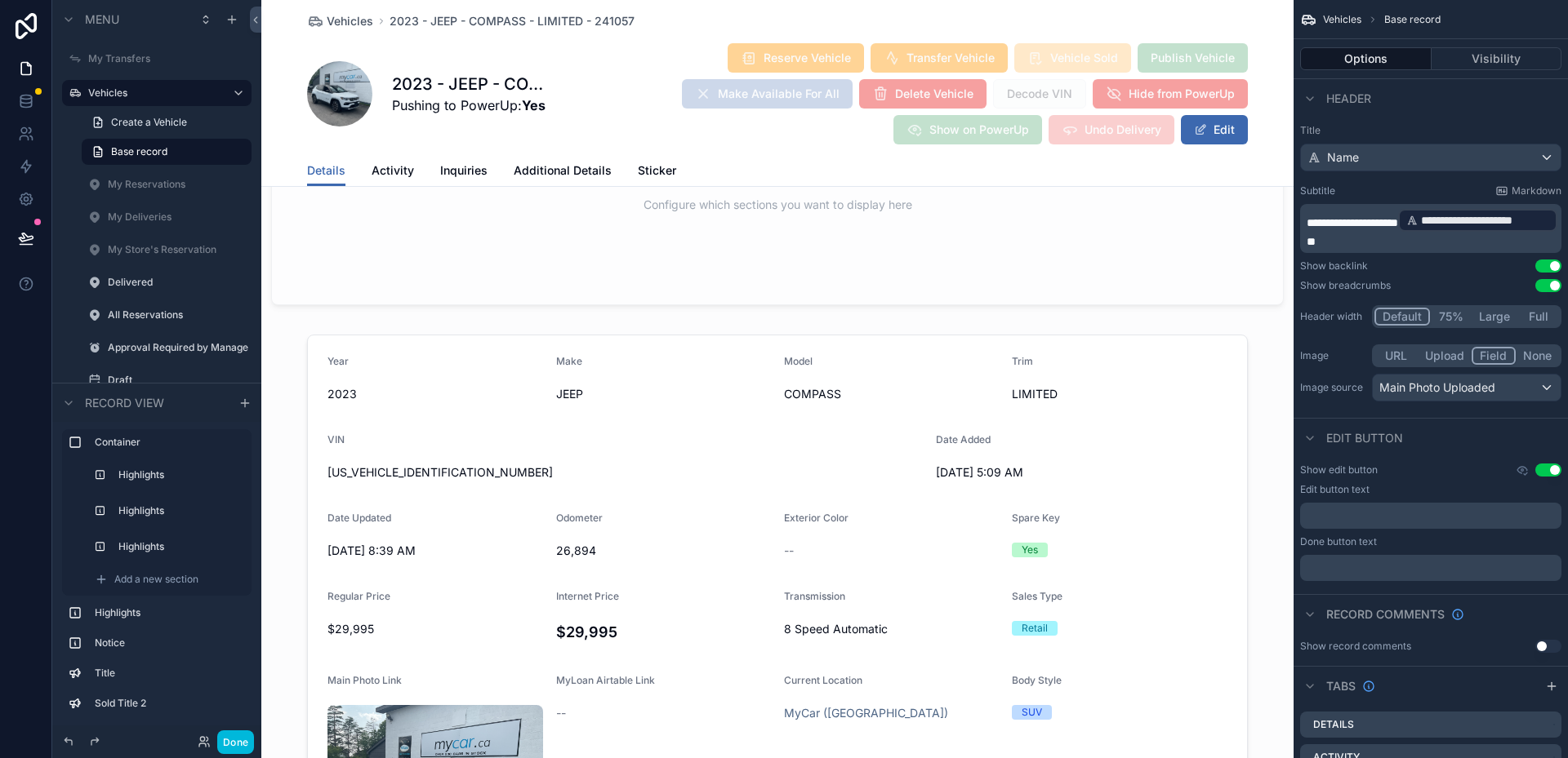
scroll to position [1959, 0]
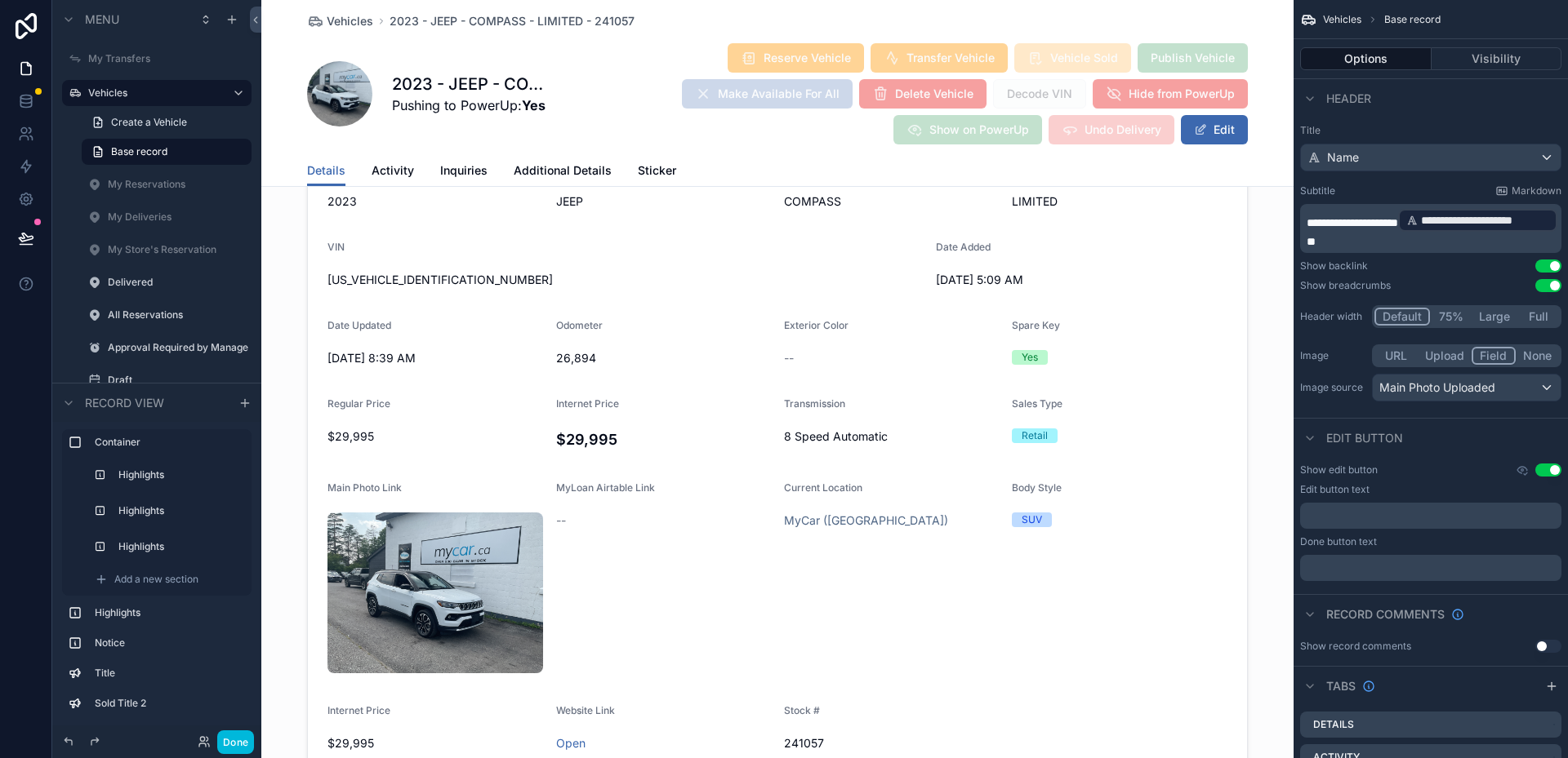
click at [734, 342] on div "scrollable content" at bounding box center [777, 459] width 1032 height 649
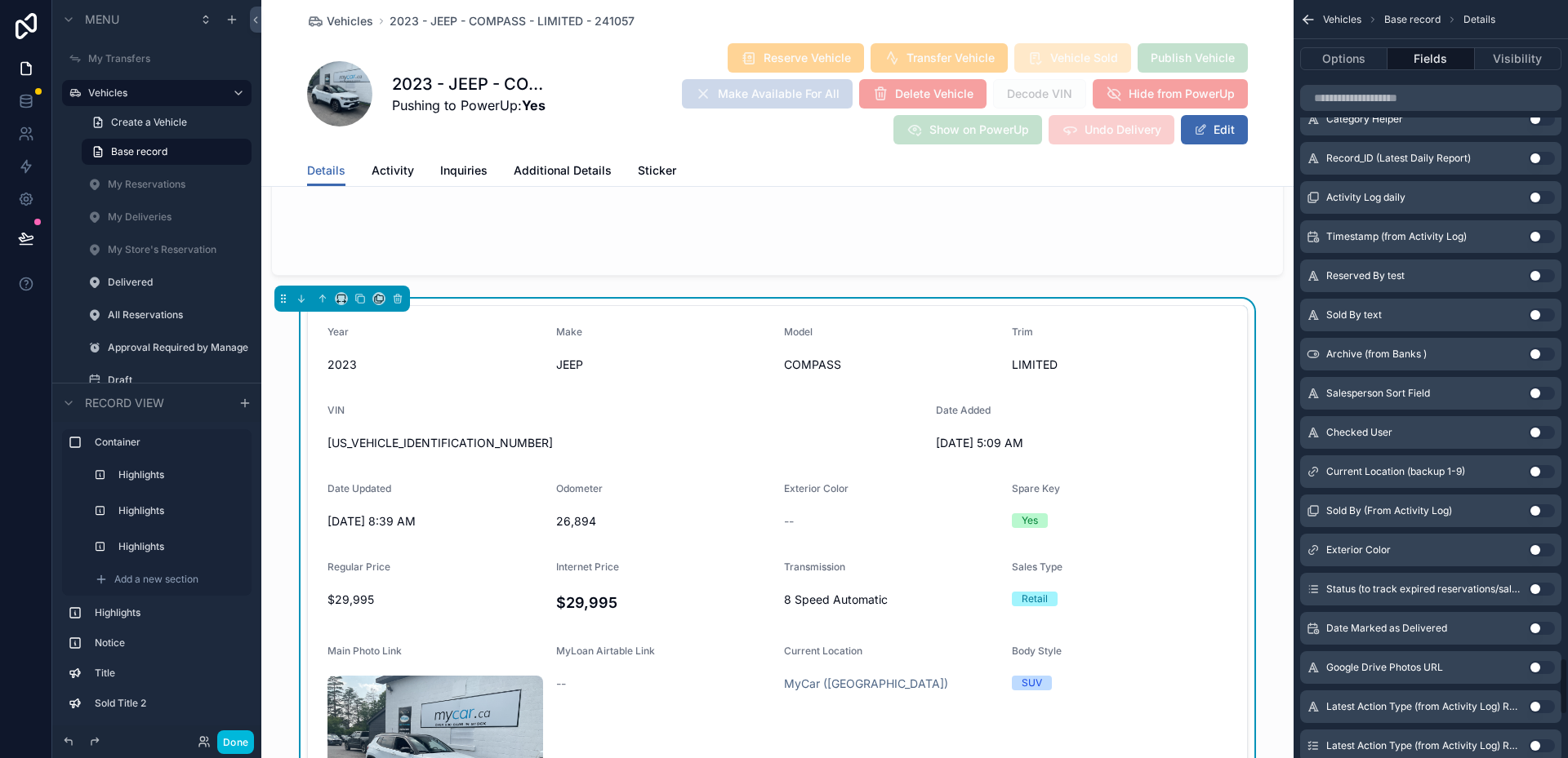
scroll to position [9231, 0]
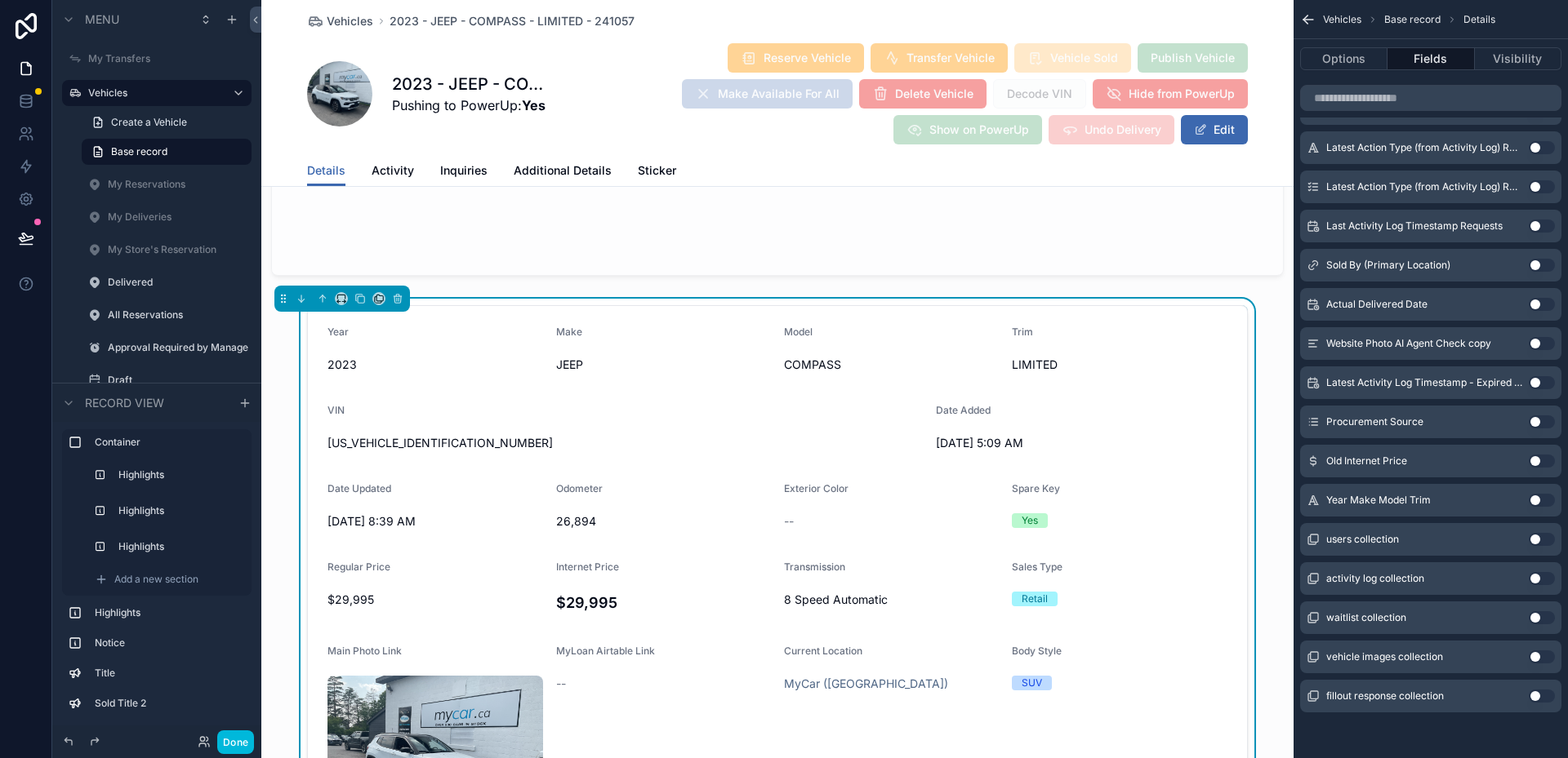
click at [1540, 500] on button "Use setting" at bounding box center [1542, 500] width 26 height 13
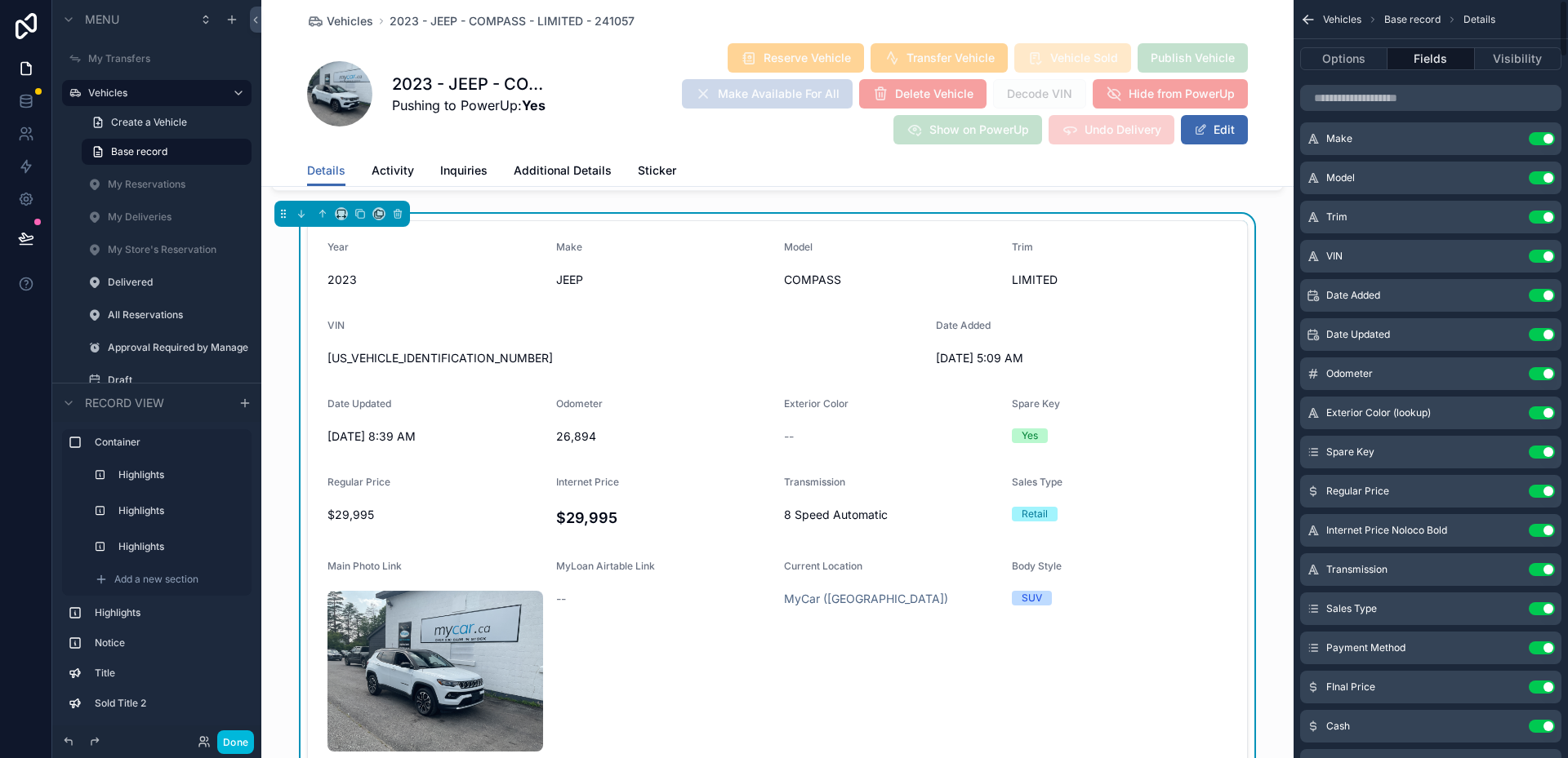
scroll to position [0, 0]
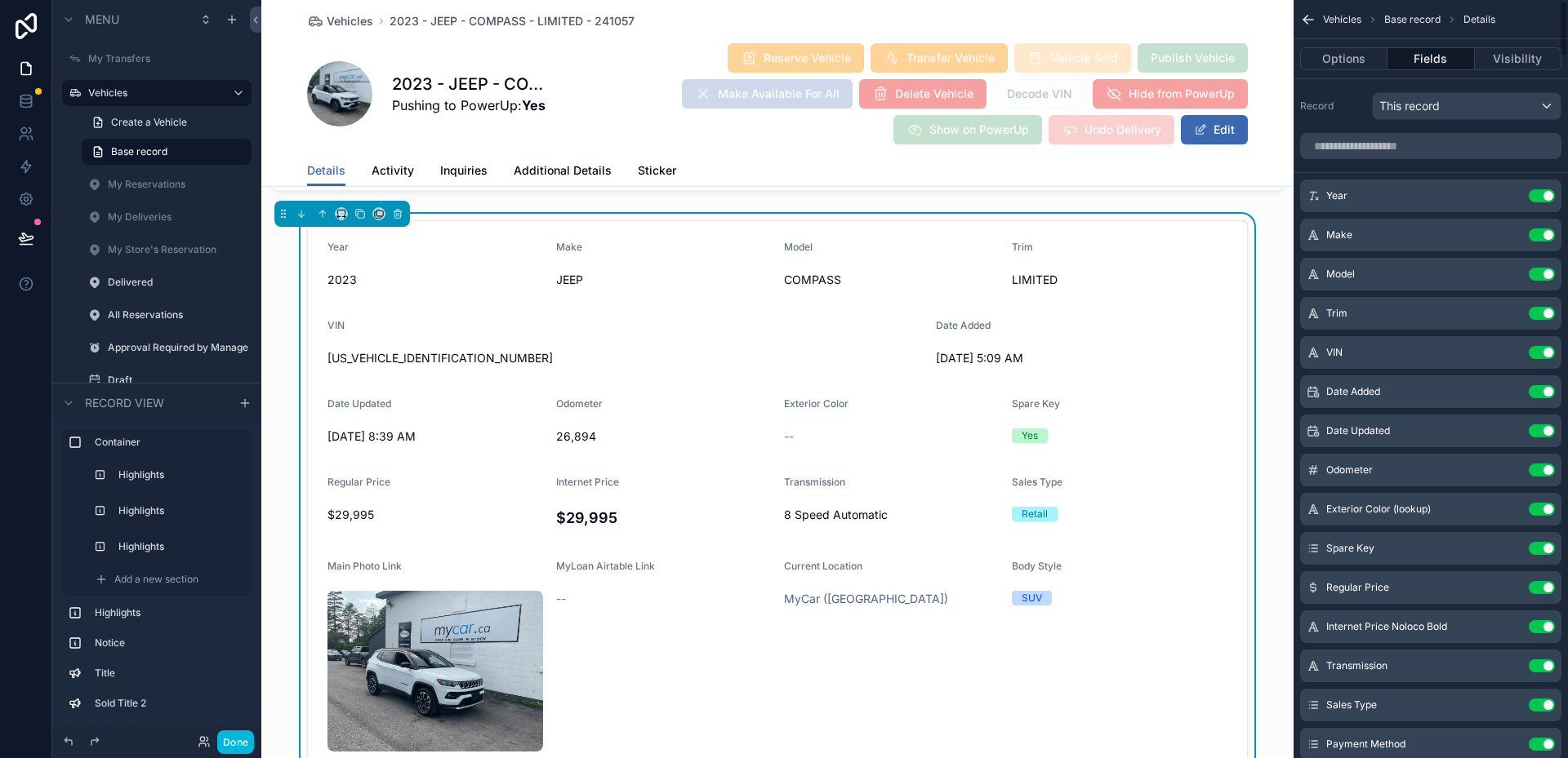
click at [1543, 192] on button "Use setting" at bounding box center [1542, 196] width 26 height 13
click at [1539, 200] on button "Use setting" at bounding box center [1542, 196] width 26 height 13
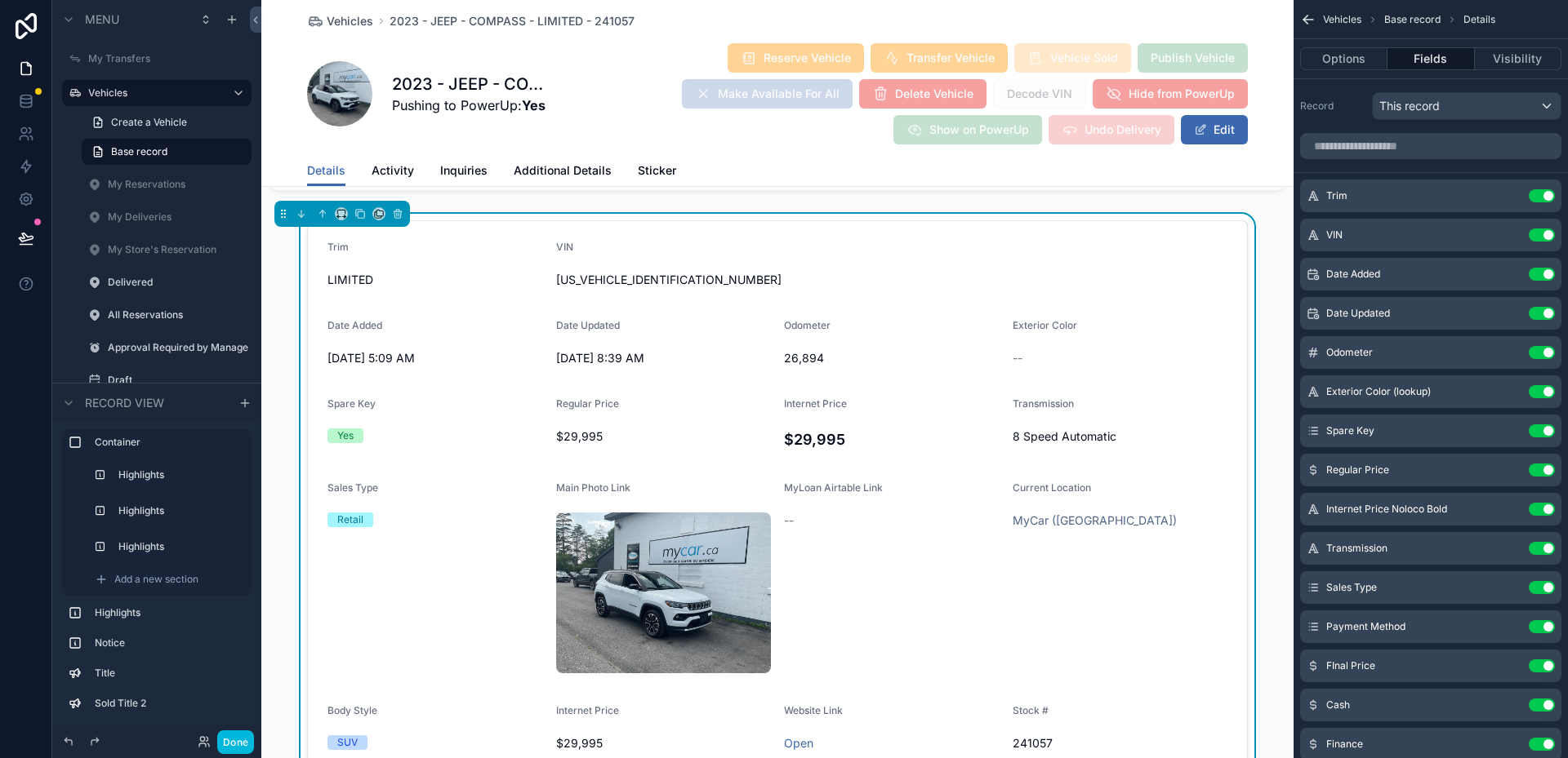
click at [1535, 204] on div "Trim Use setting" at bounding box center [1431, 195] width 261 height 33
click at [1544, 197] on button "Use setting" at bounding box center [1542, 196] width 26 height 13
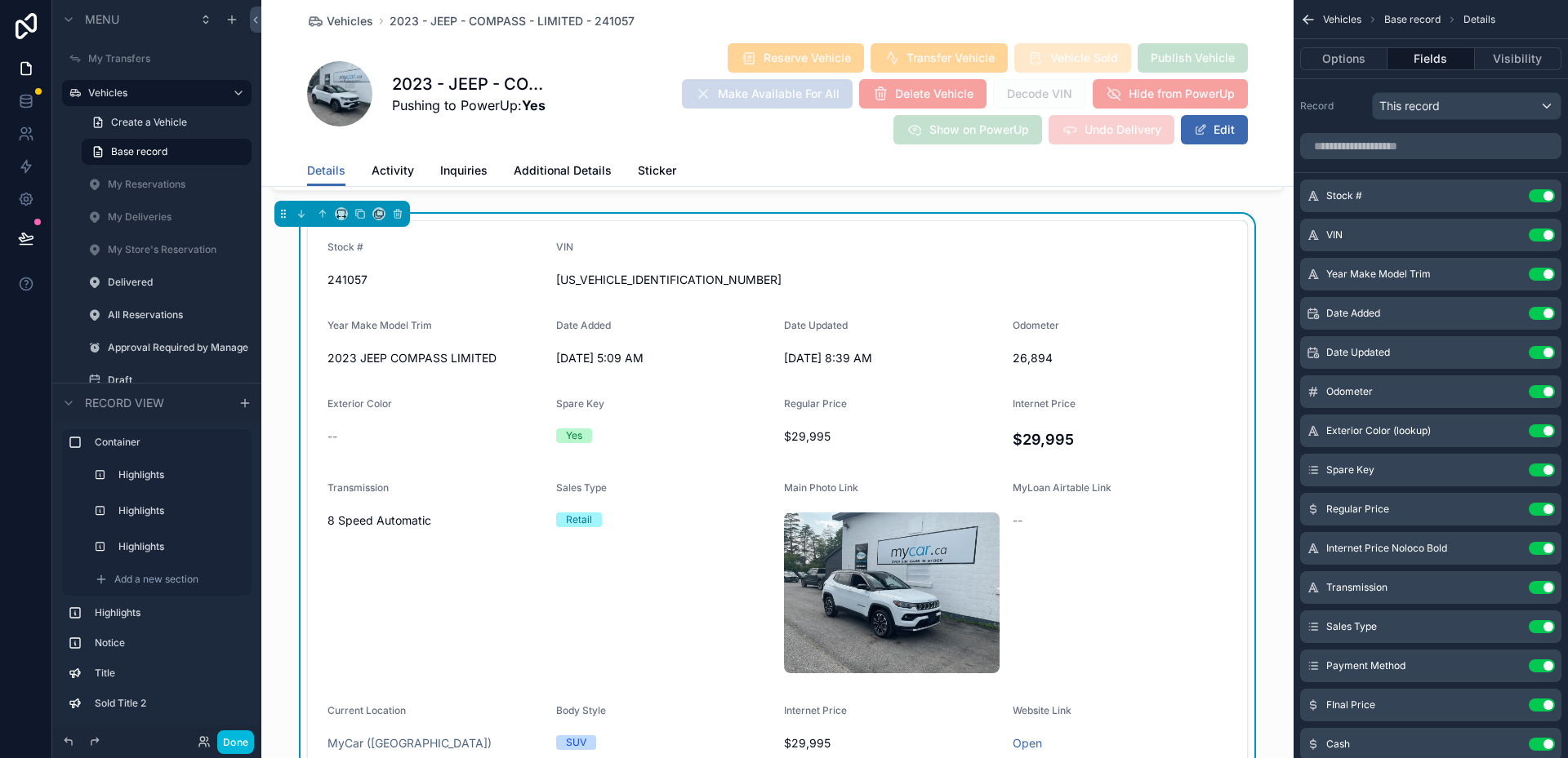
click at [0, 0] on icon "scrollable content" at bounding box center [0, 0] width 0 height 0
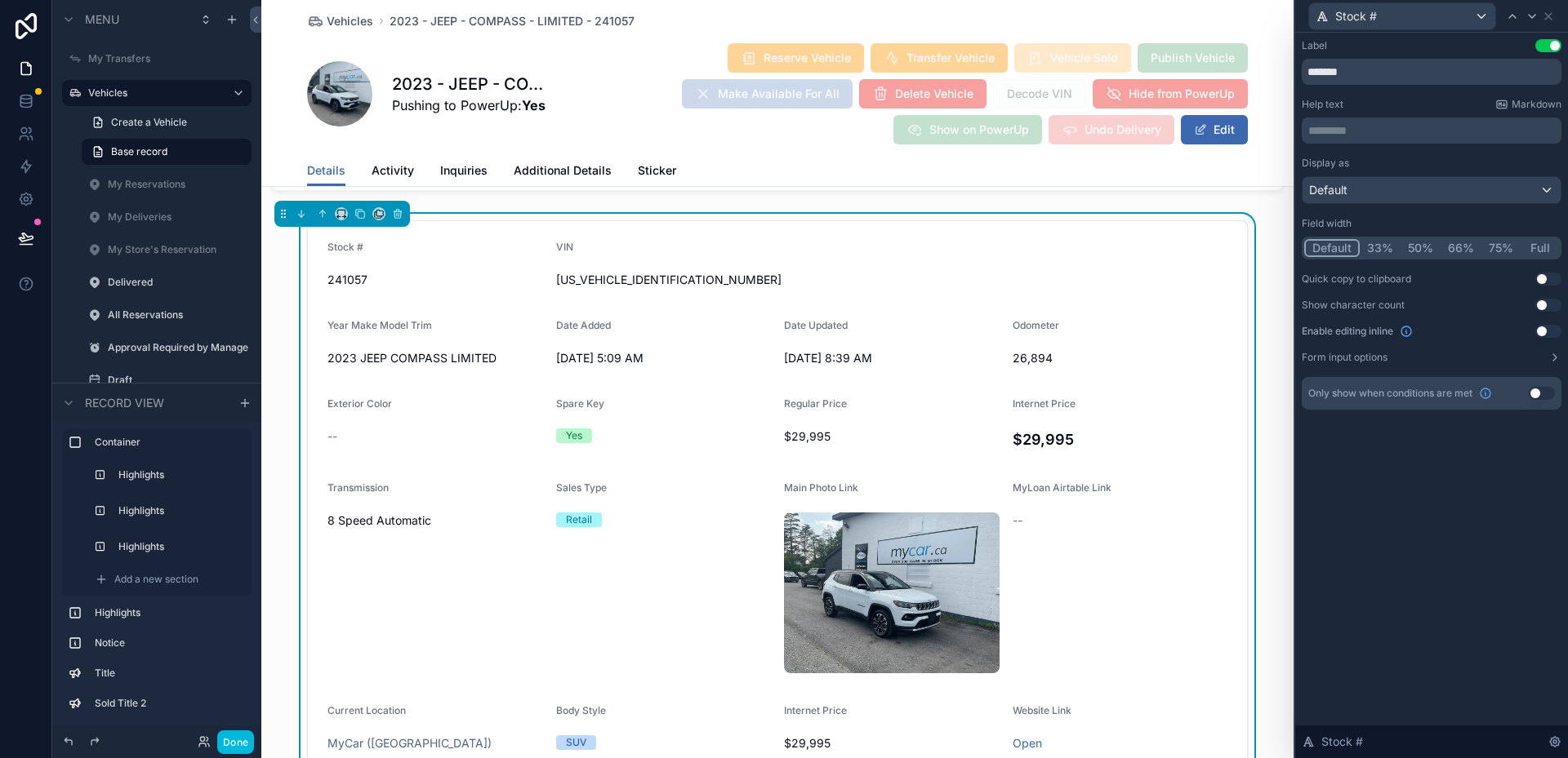
drag, startPoint x: 1378, startPoint y: 250, endPoint x: 1390, endPoint y: 244, distance: 13.4
click at [1378, 249] on button "33%" at bounding box center [1380, 247] width 41 height 18
click at [1550, 11] on icon at bounding box center [1548, 16] width 13 height 13
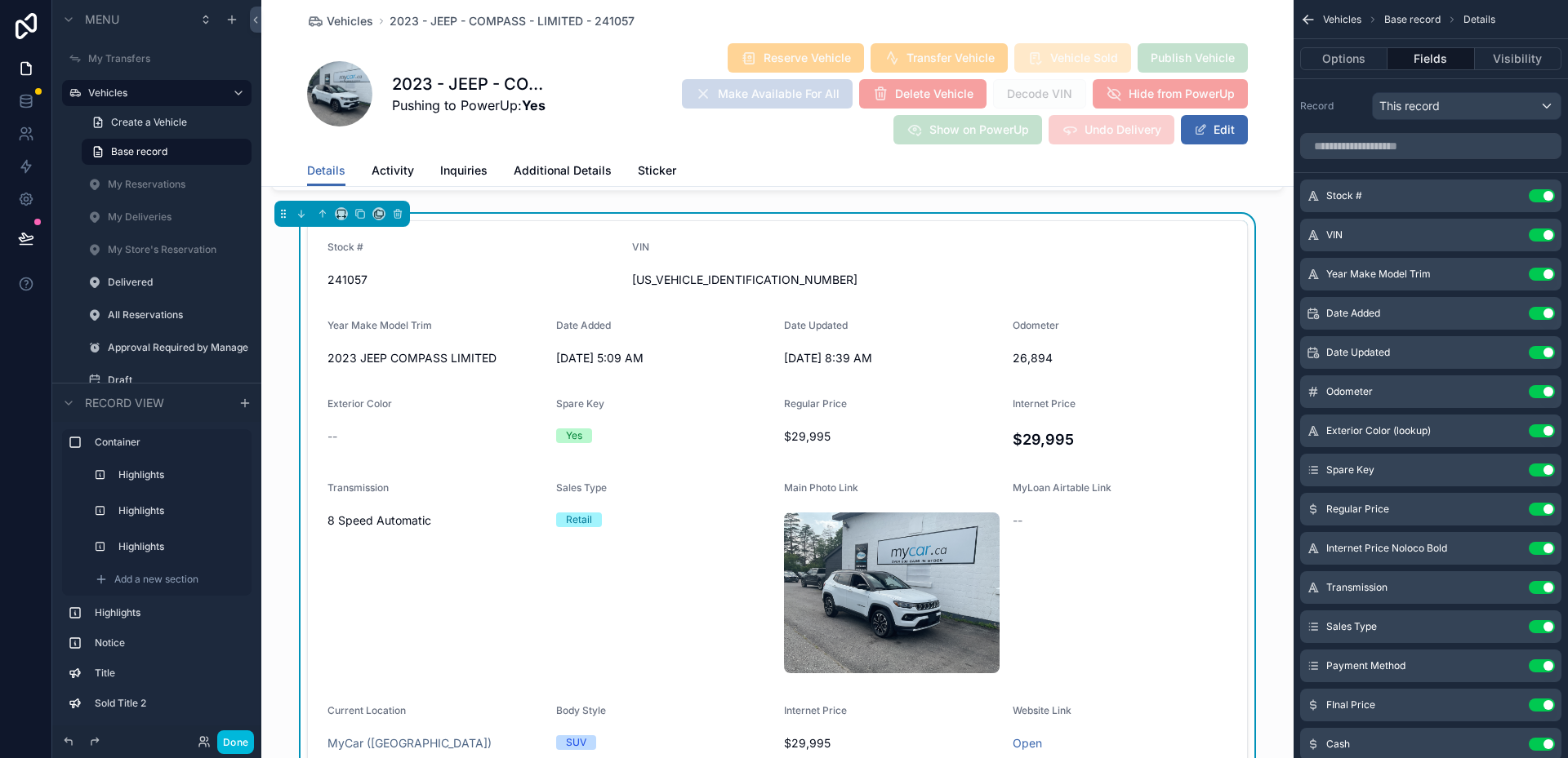
click at [0, 0] on icon "scrollable content" at bounding box center [0, 0] width 0 height 0
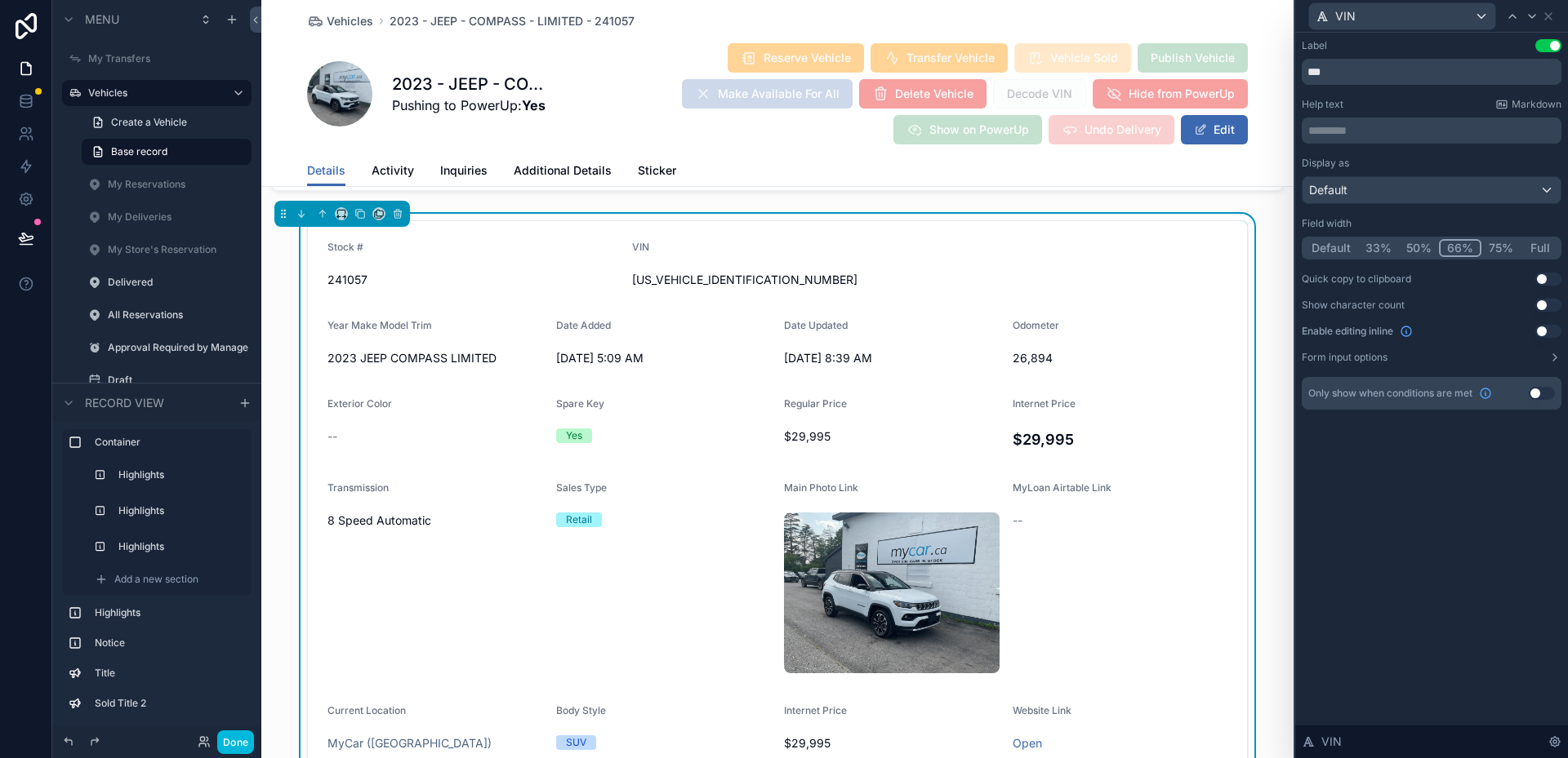
click at [1378, 243] on button "33%" at bounding box center [1378, 247] width 41 height 18
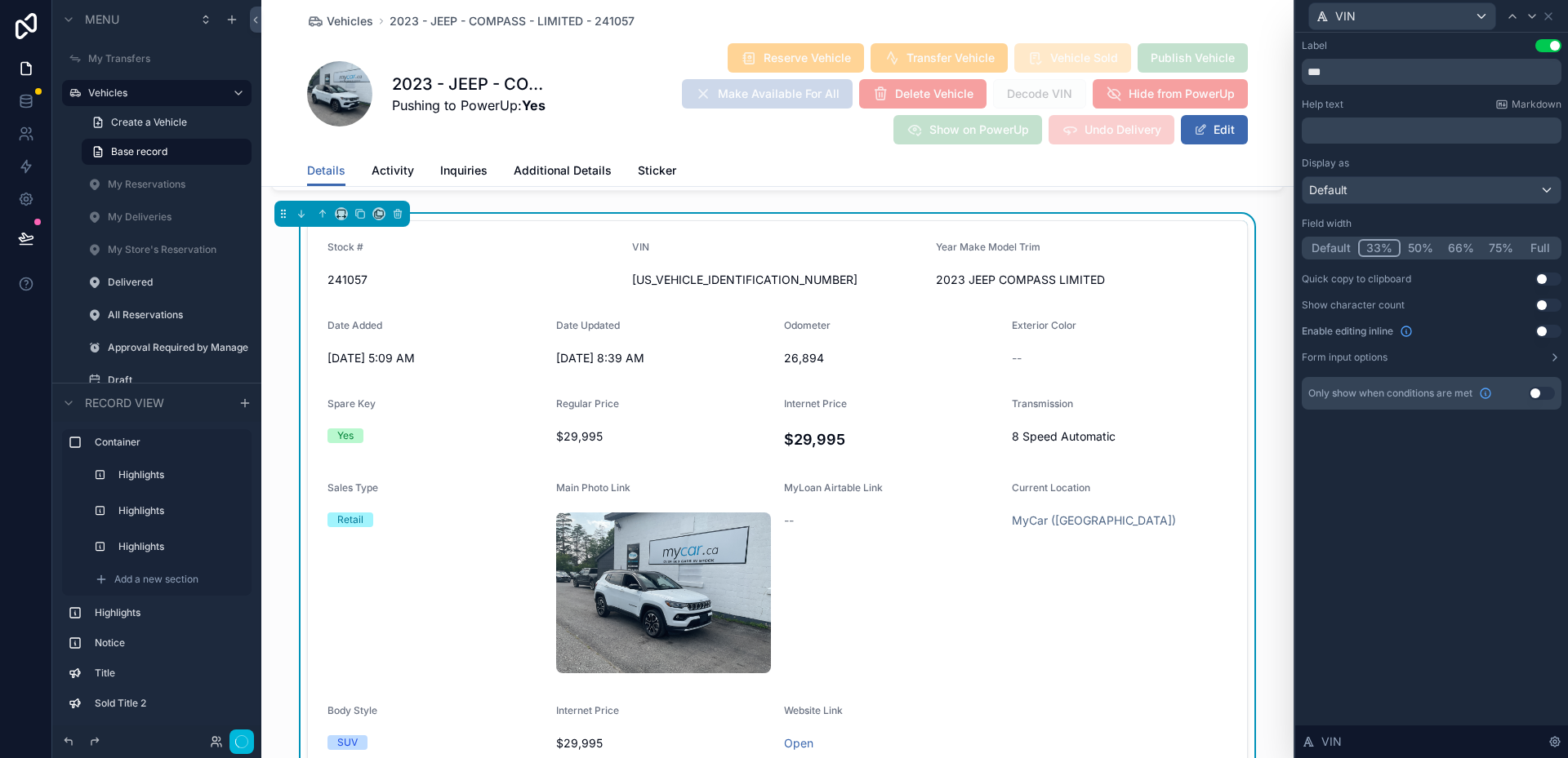
click at [1337, 246] on button "Default" at bounding box center [1332, 247] width 54 height 18
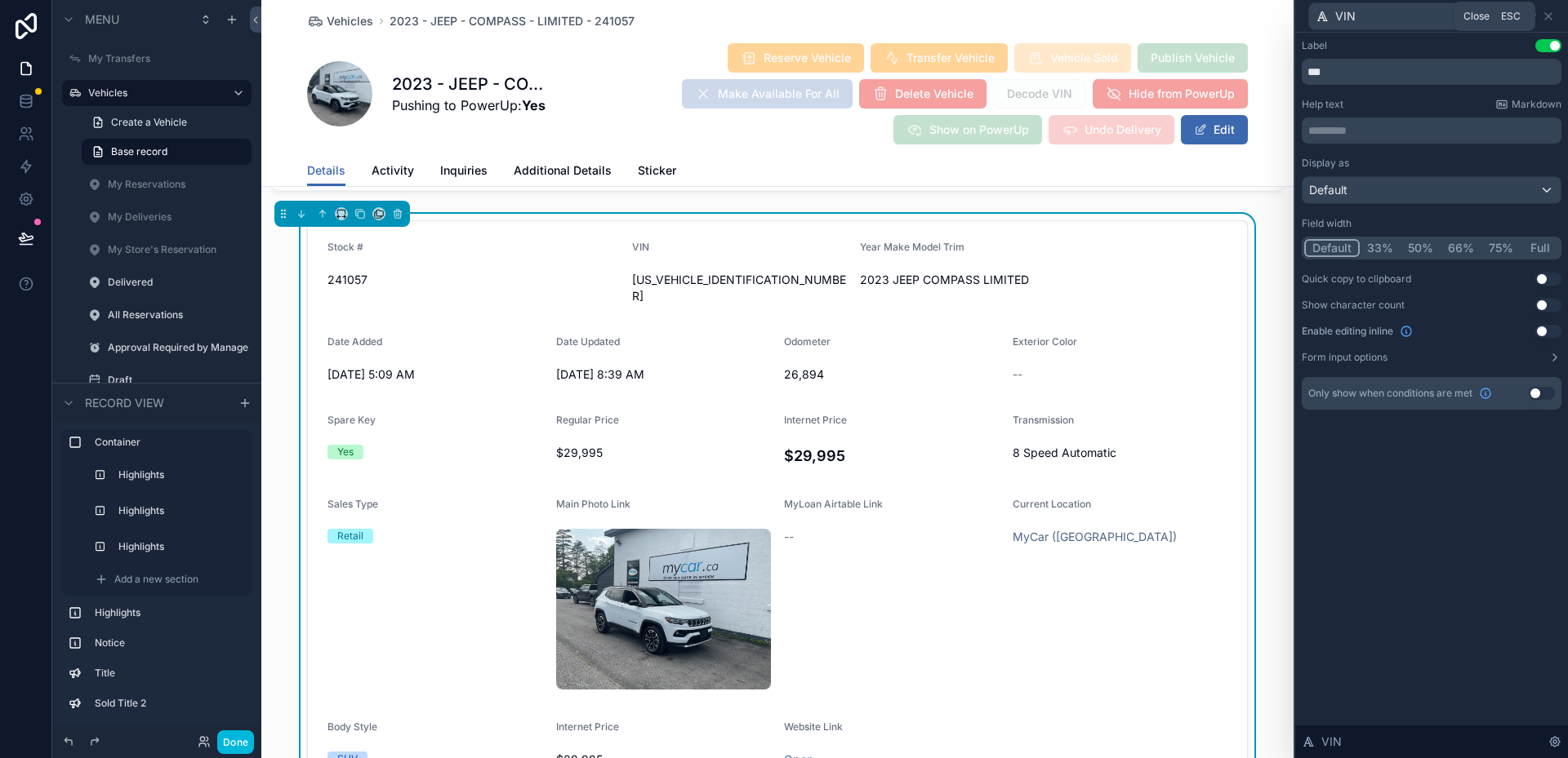
click at [1547, 16] on icon at bounding box center [1548, 16] width 13 height 13
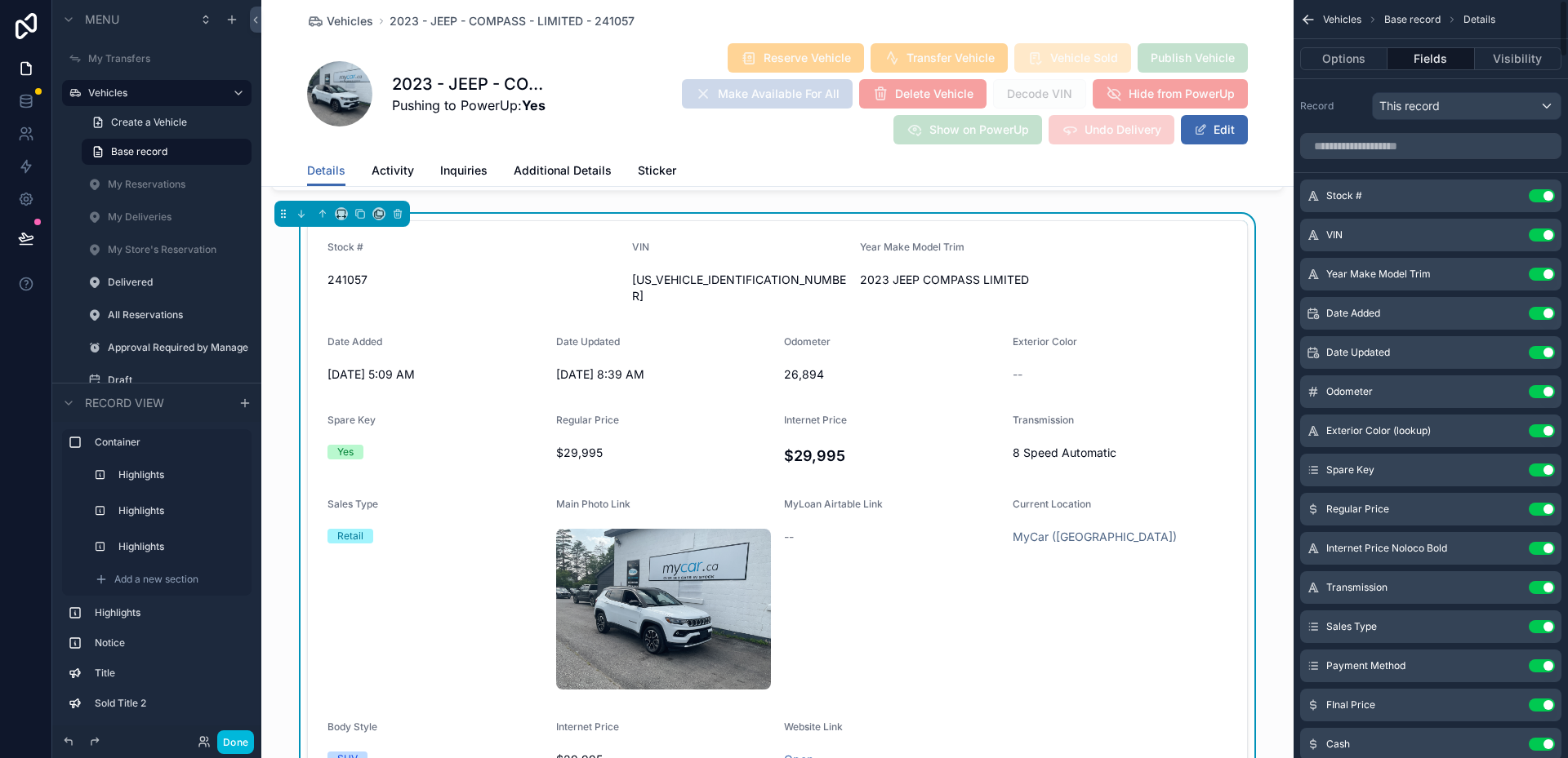
click at [1509, 225] on div "VIN Use setting" at bounding box center [1431, 234] width 261 height 33
click at [0, 0] on icon "scrollable content" at bounding box center [0, 0] width 0 height 0
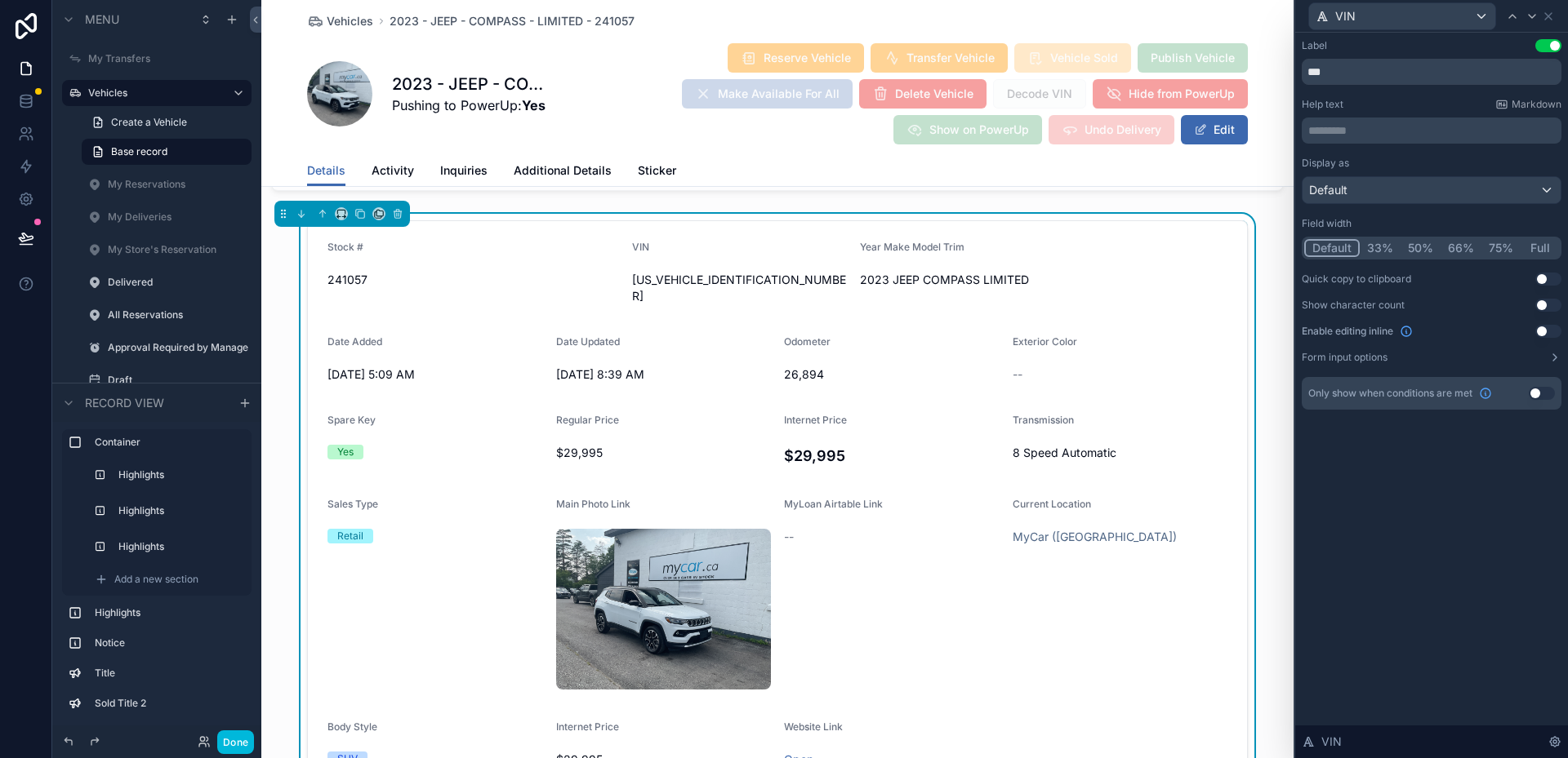
click at [1337, 250] on button "Default" at bounding box center [1332, 247] width 55 height 18
click at [1551, 18] on icon at bounding box center [1548, 16] width 7 height 7
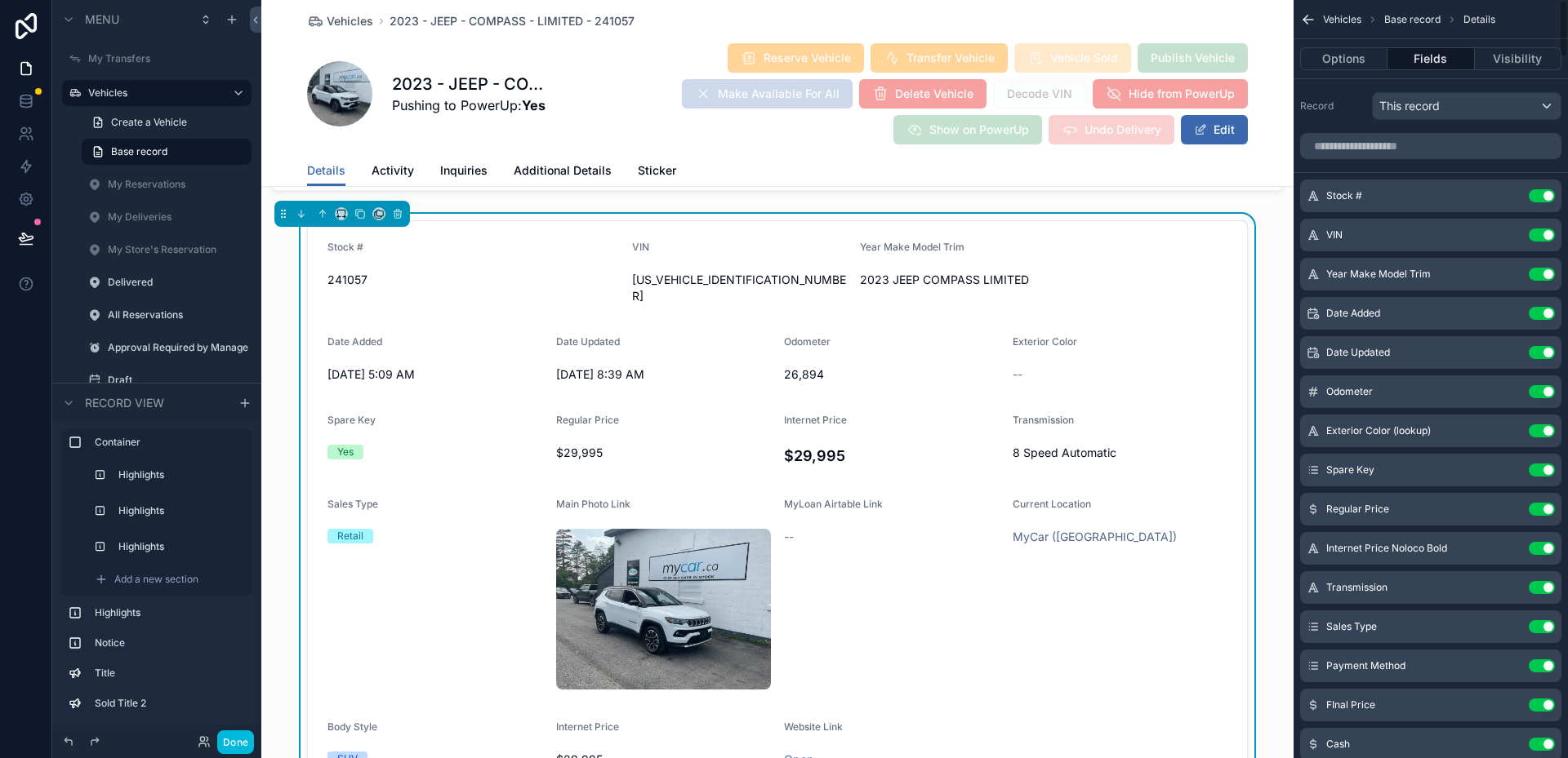
click at [0, 0] on icon "scrollable content" at bounding box center [0, 0] width 0 height 0
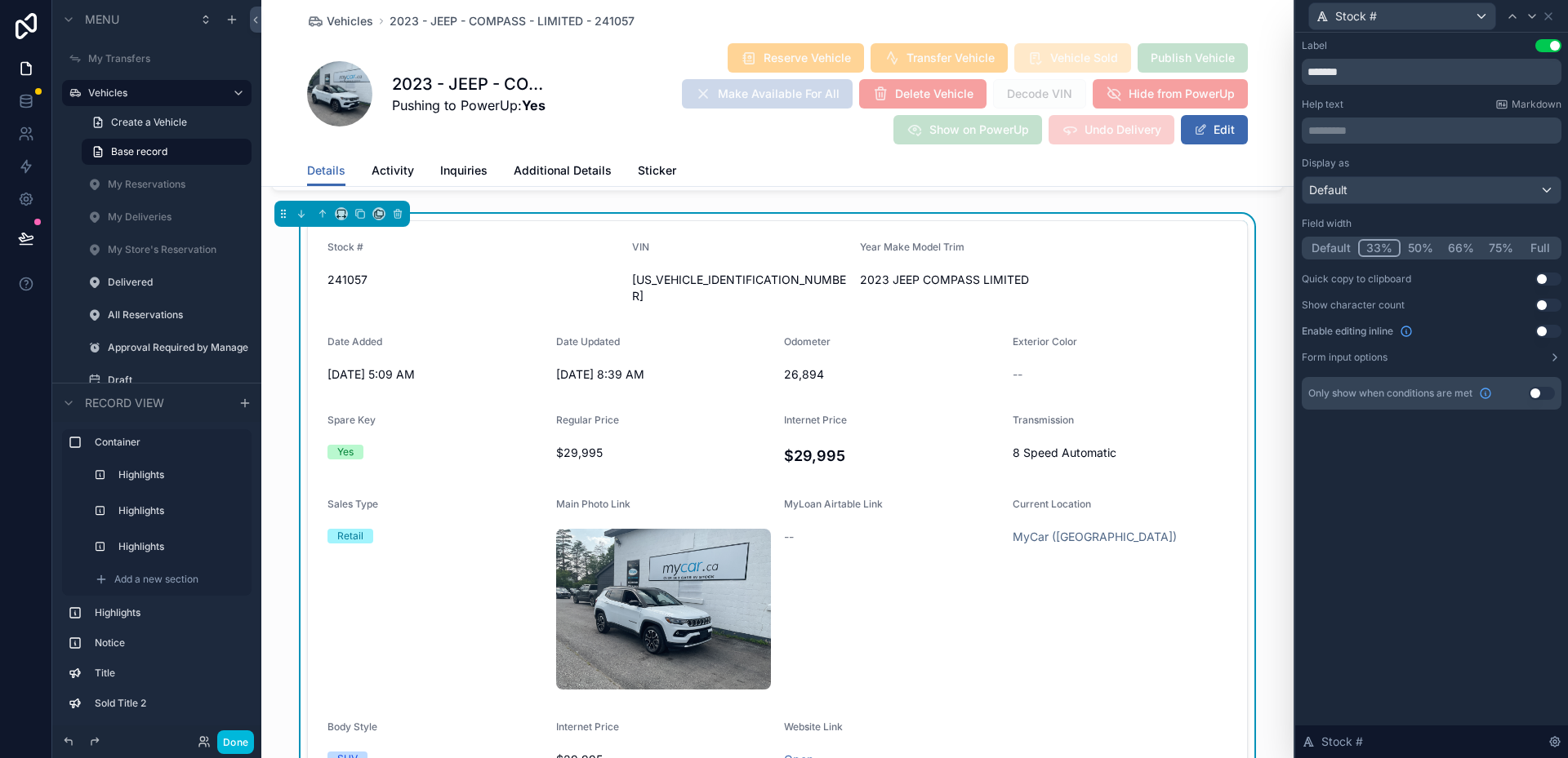
click at [1329, 242] on button "Default" at bounding box center [1332, 247] width 54 height 18
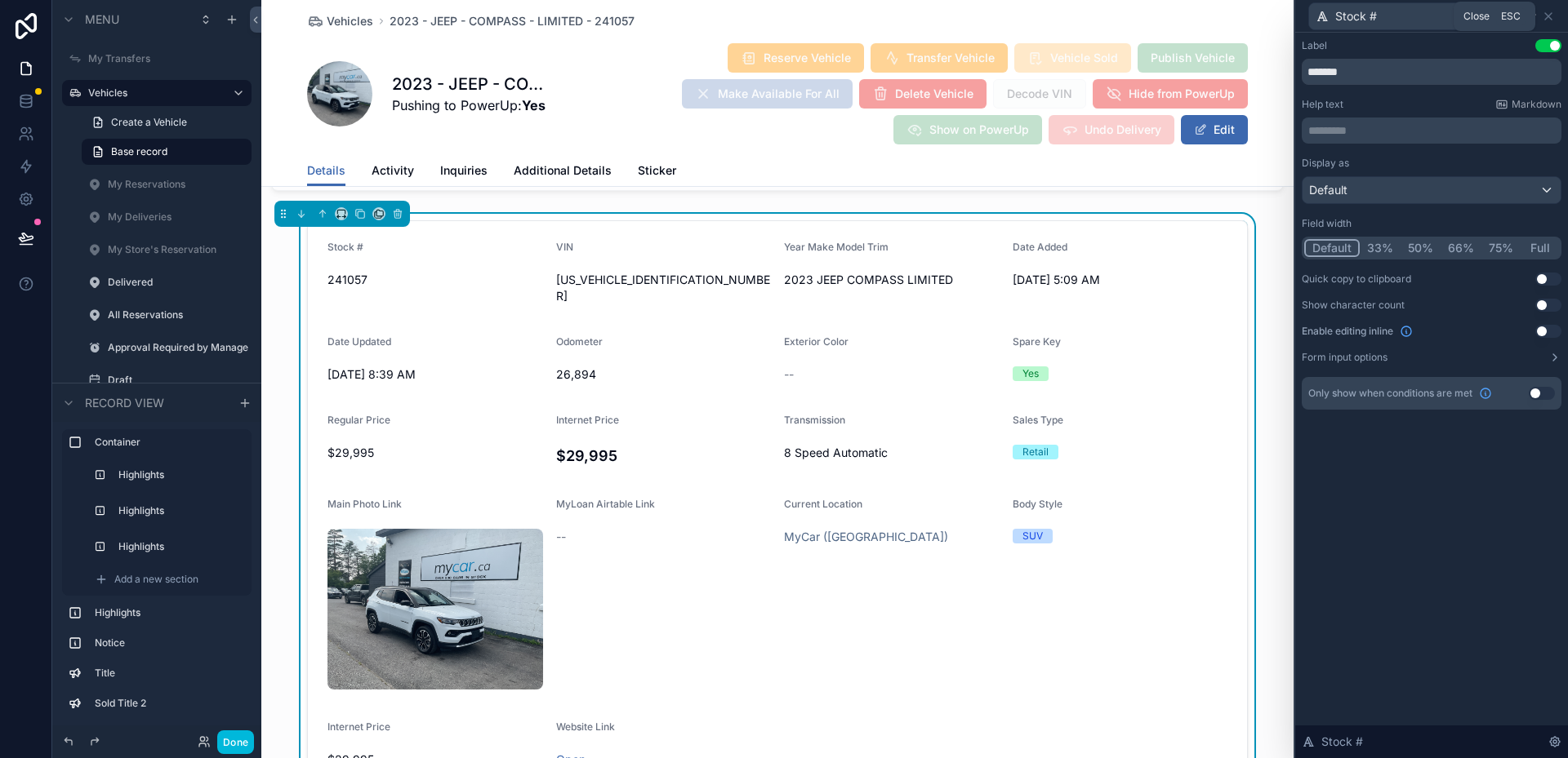
click at [1553, 20] on icon at bounding box center [1548, 16] width 13 height 13
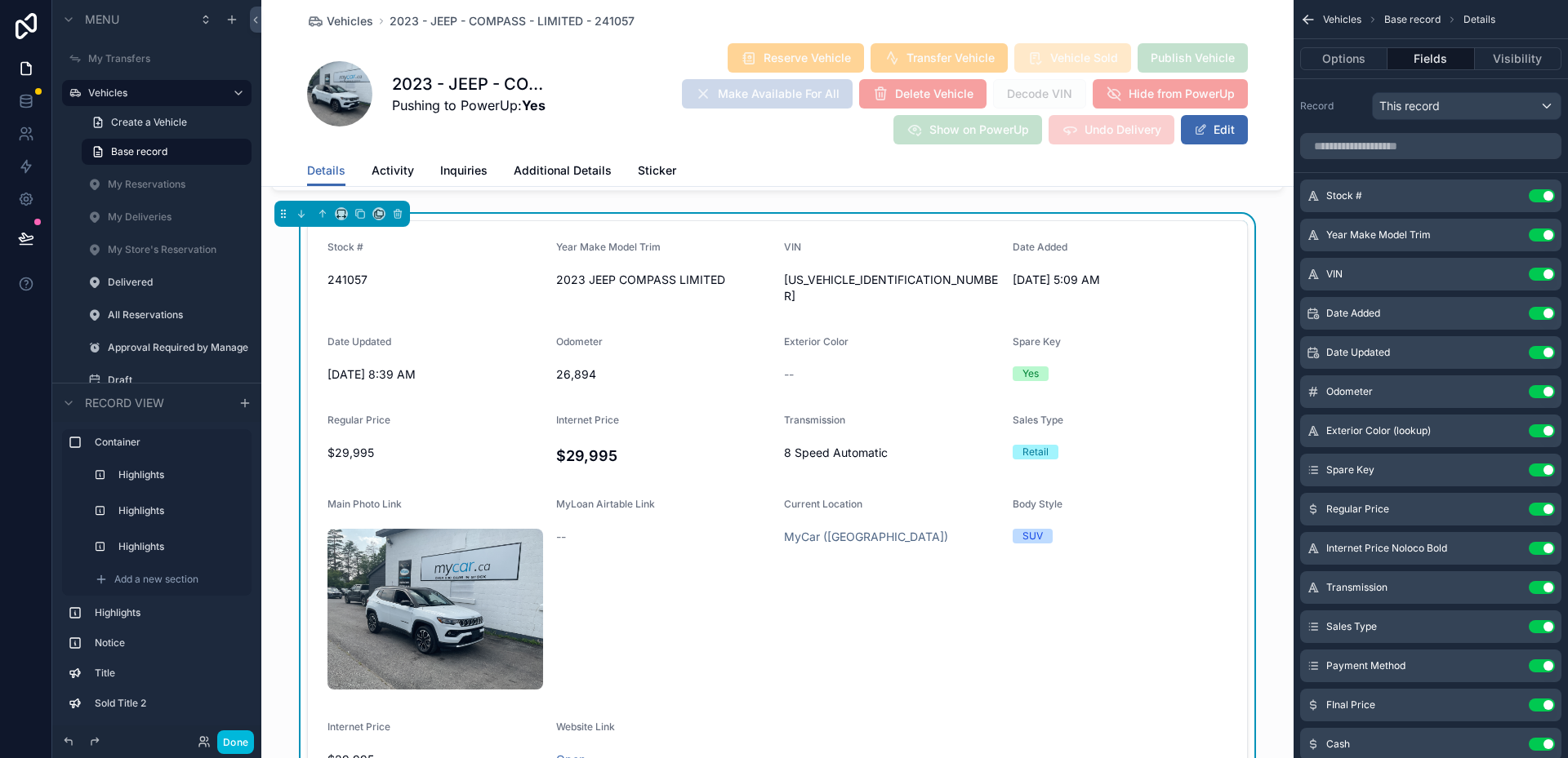
click at [557, 174] on span "Additional Details" at bounding box center [562, 170] width 98 height 16
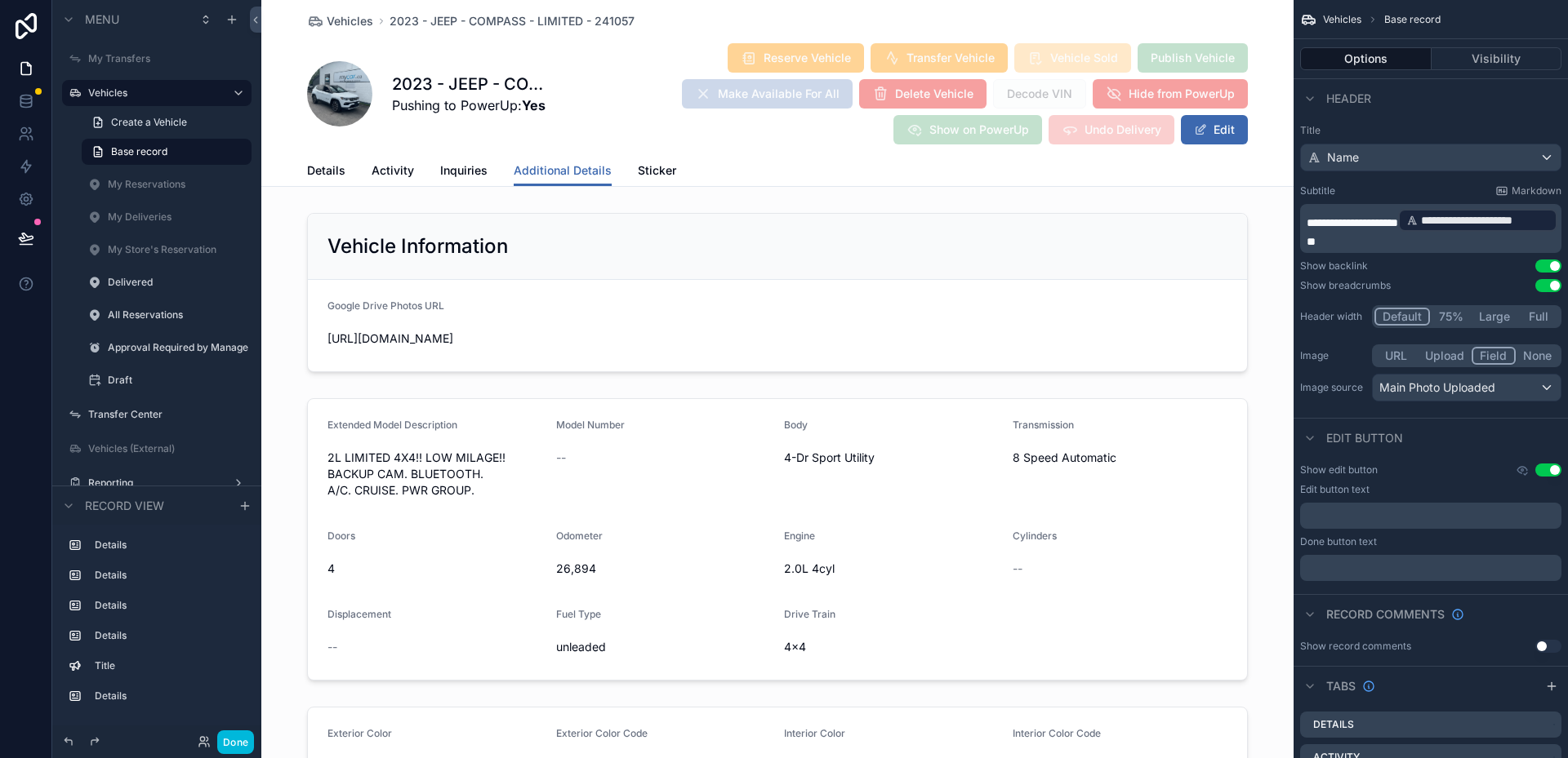
click at [318, 177] on span "Details" at bounding box center [326, 170] width 38 height 16
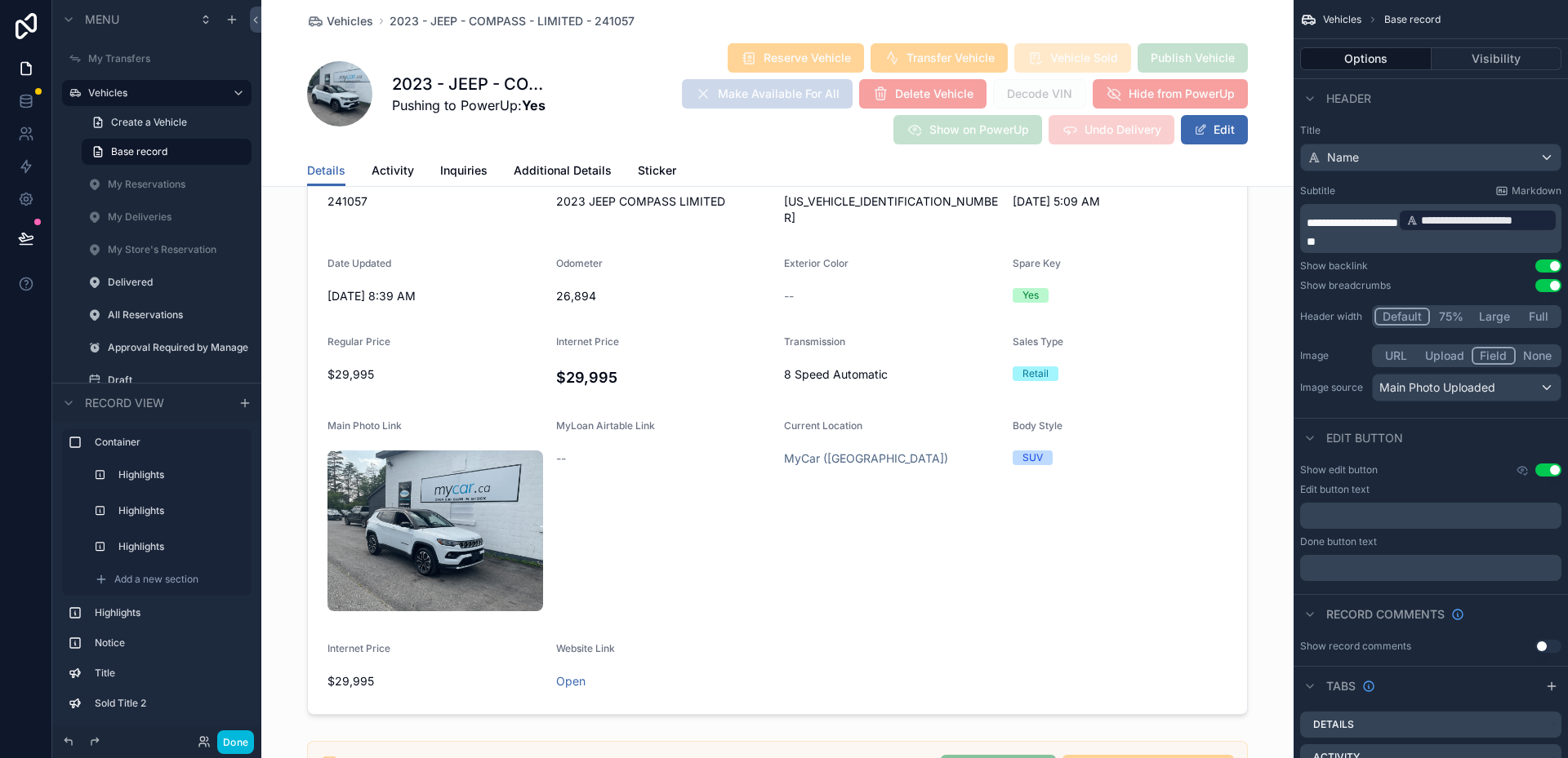
scroll to position [1796, 0]
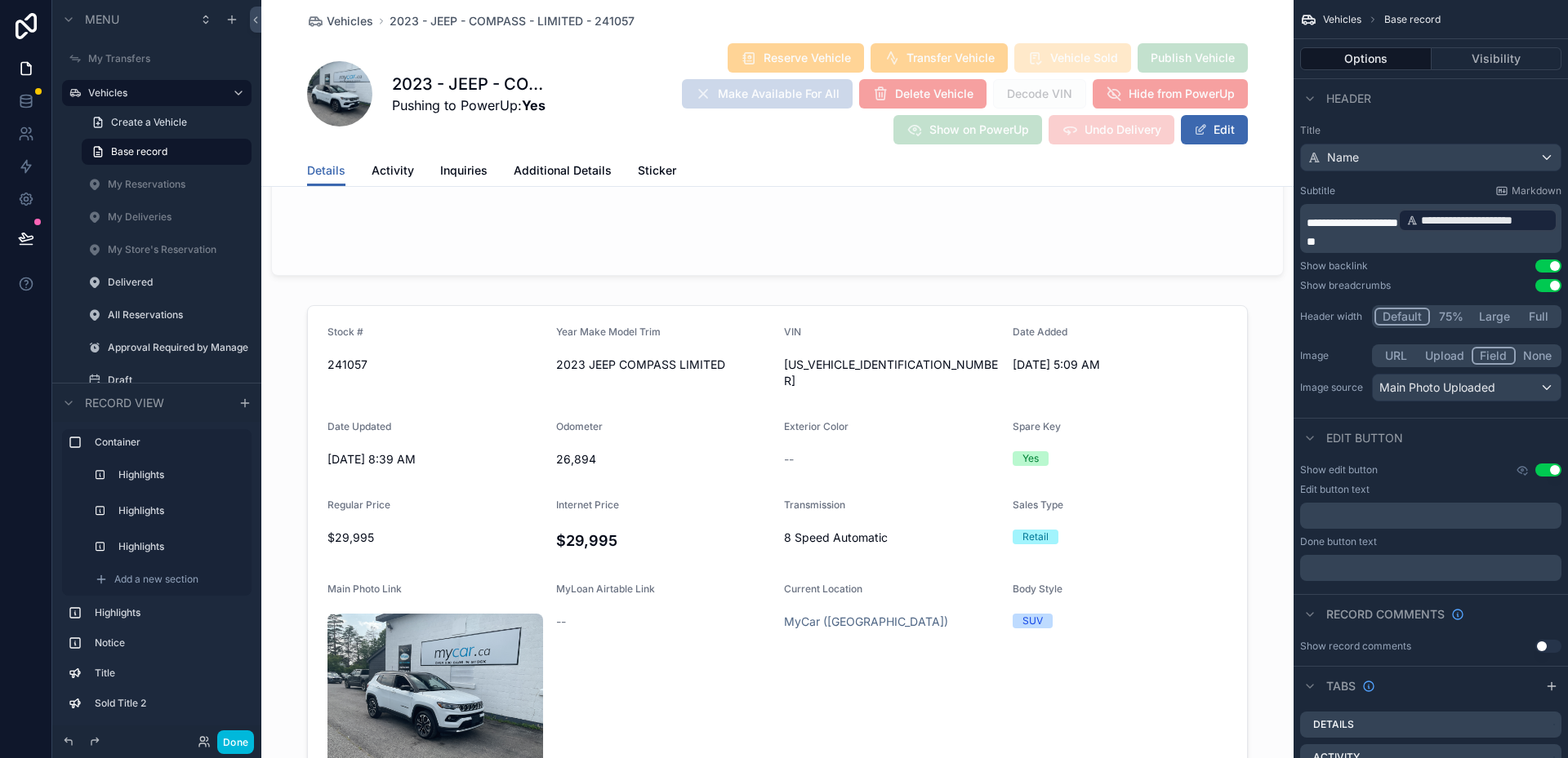
click at [736, 448] on div "scrollable content" at bounding box center [777, 592] width 1032 height 587
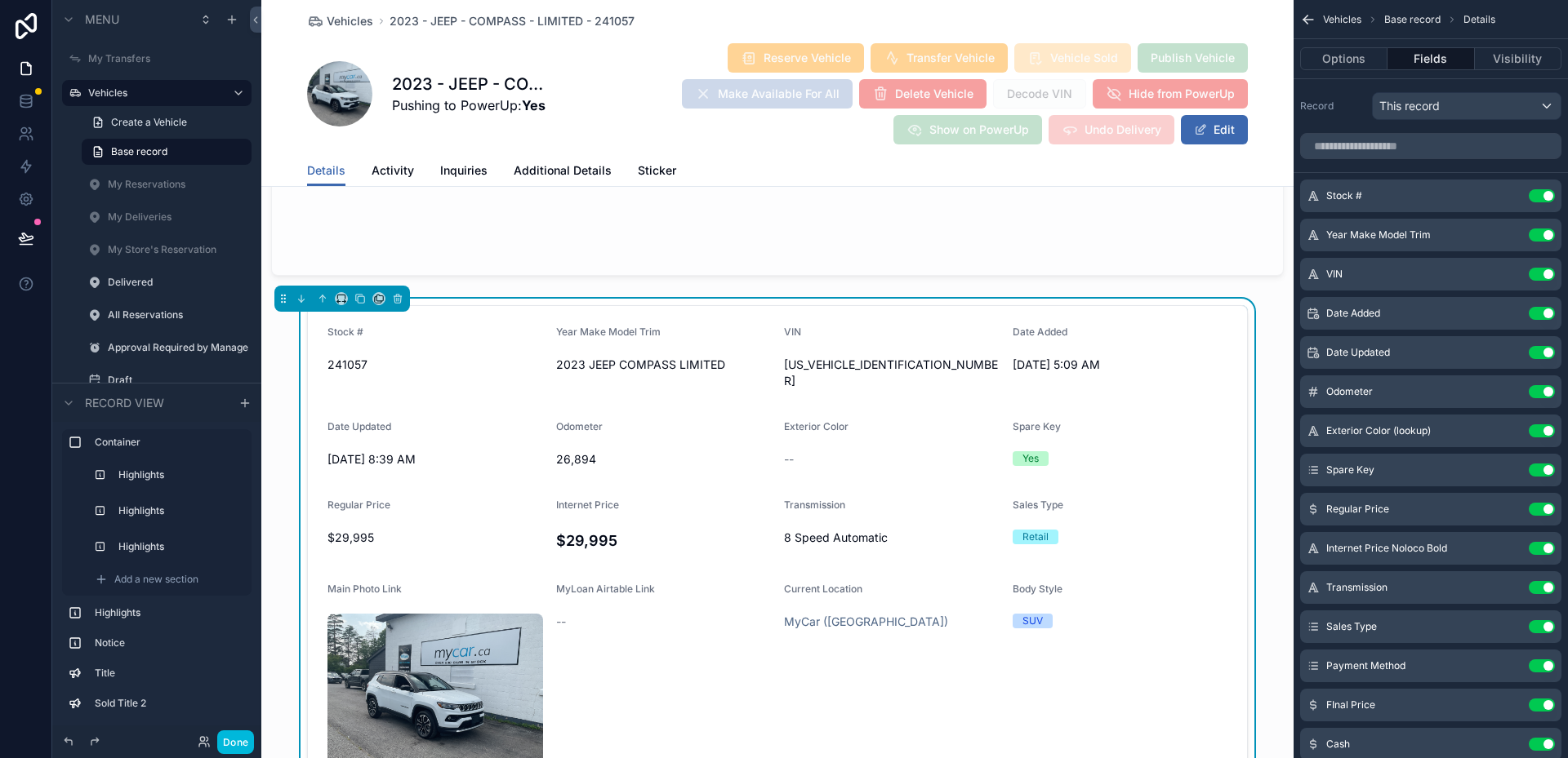
click at [1533, 356] on button "Use setting" at bounding box center [1542, 353] width 26 height 13
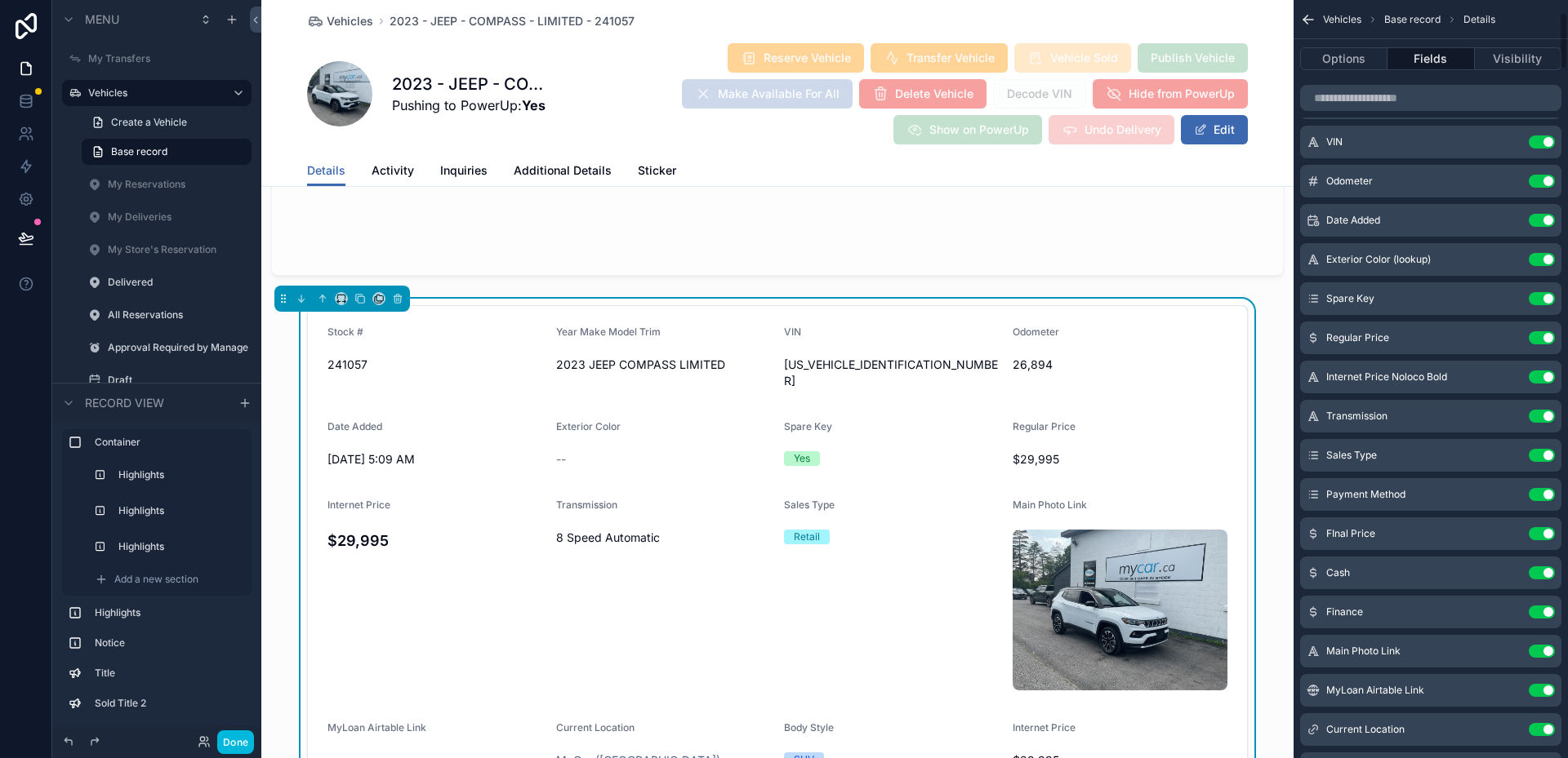
scroll to position [163, 0]
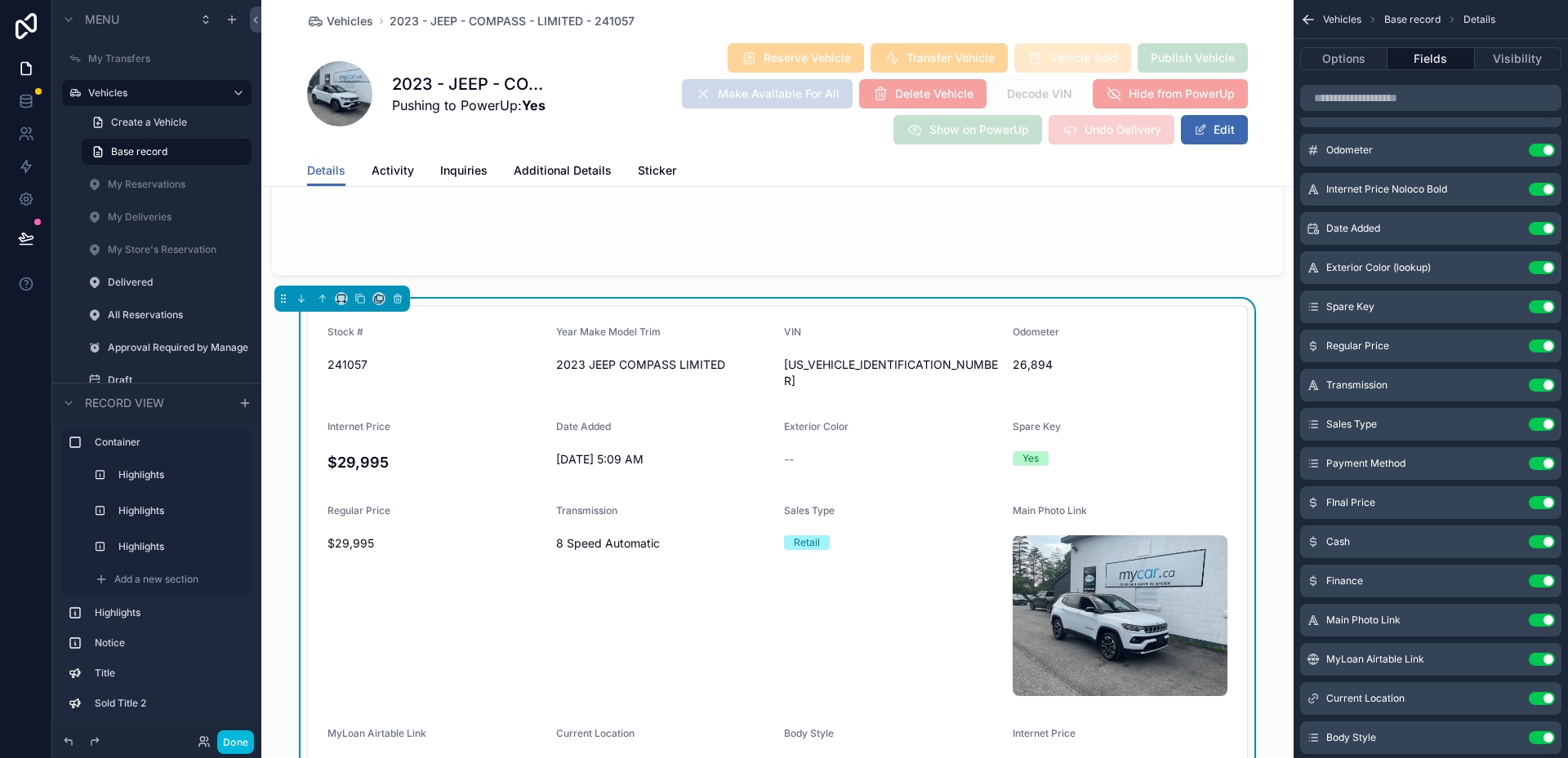
click at [1546, 188] on button "Use setting" at bounding box center [1542, 190] width 26 height 13
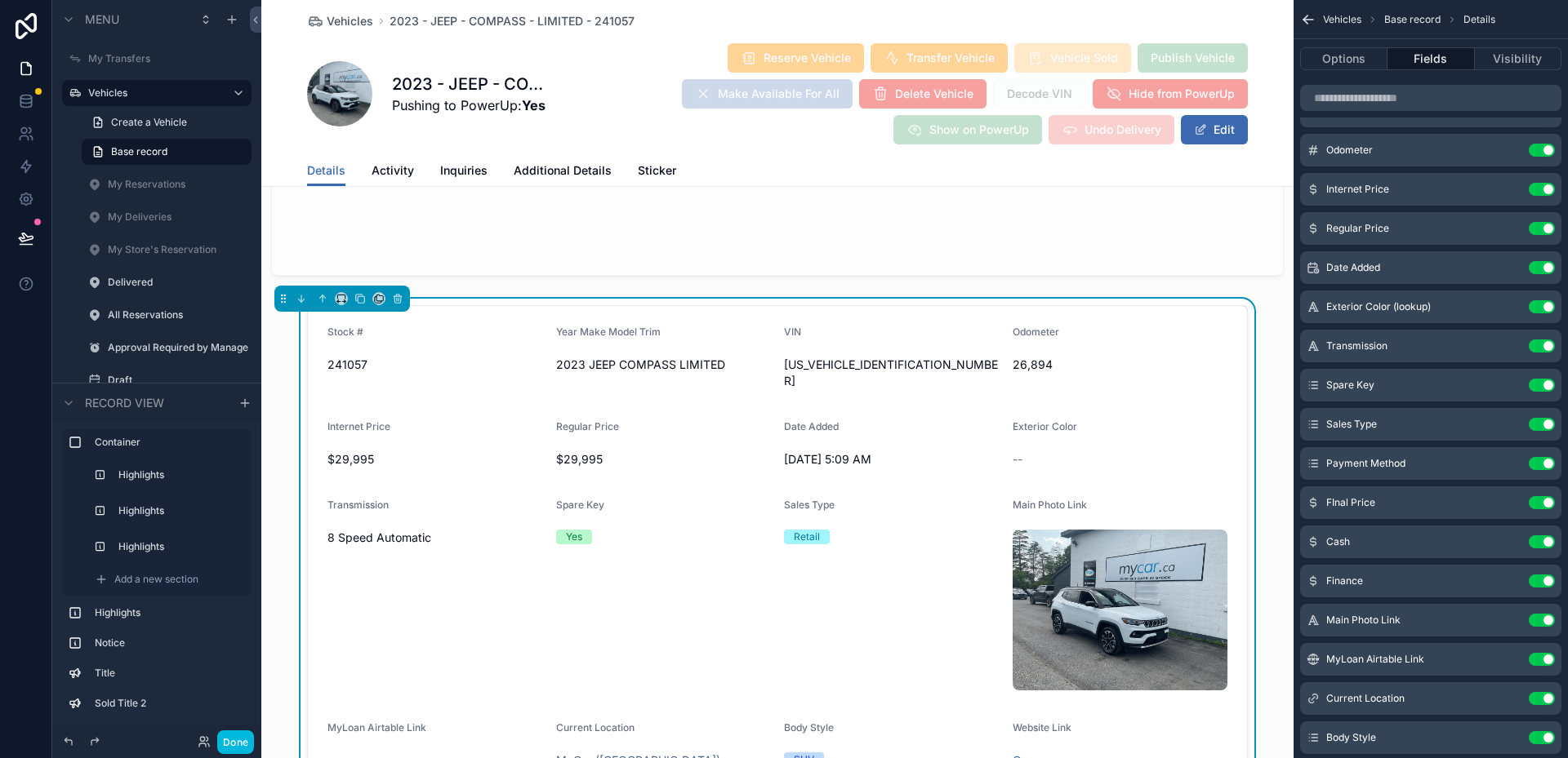
click at [1550, 619] on button "Use setting" at bounding box center [1542, 621] width 26 height 13
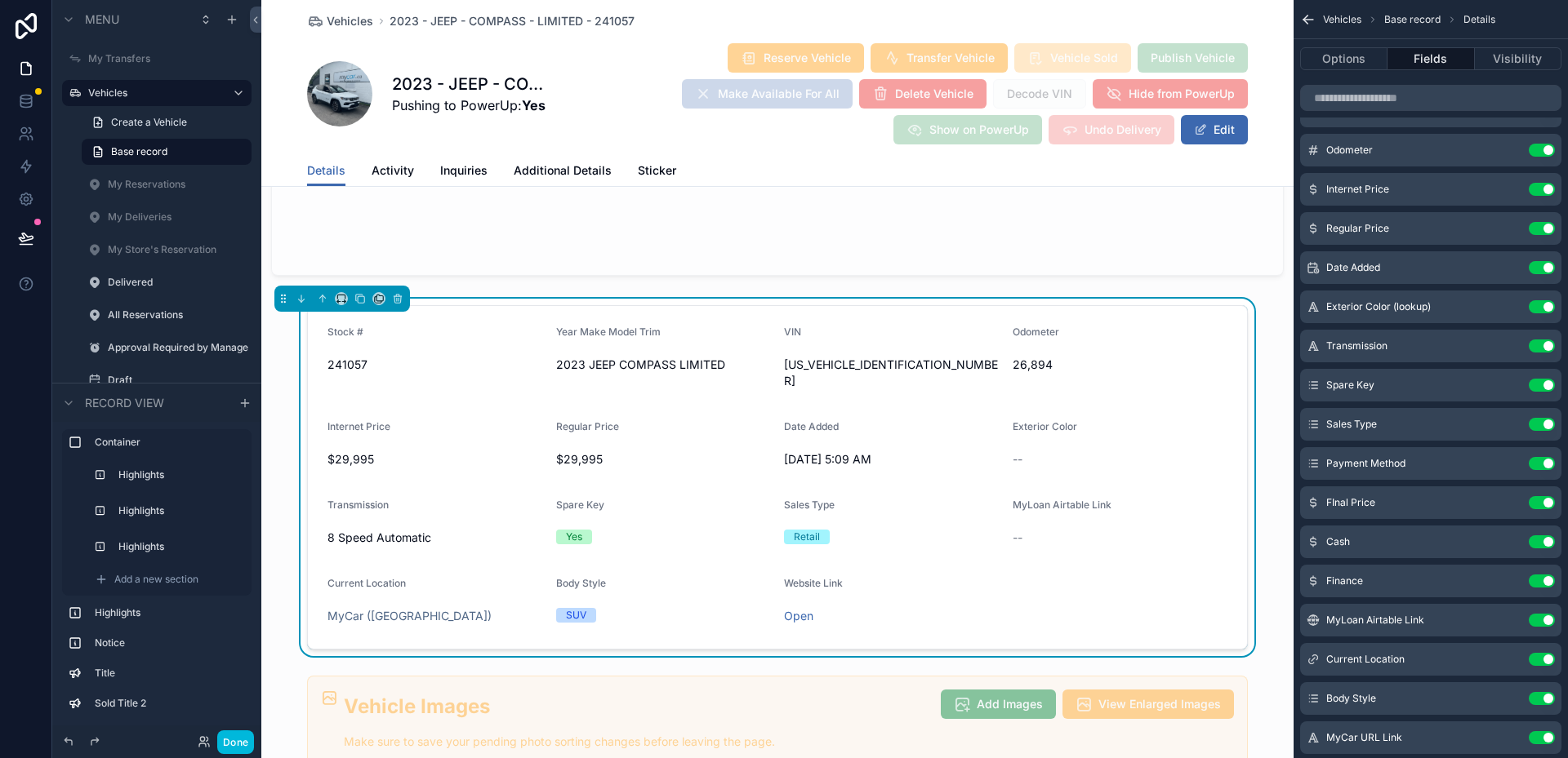
click at [1539, 618] on button "Use setting" at bounding box center [1542, 621] width 26 height 13
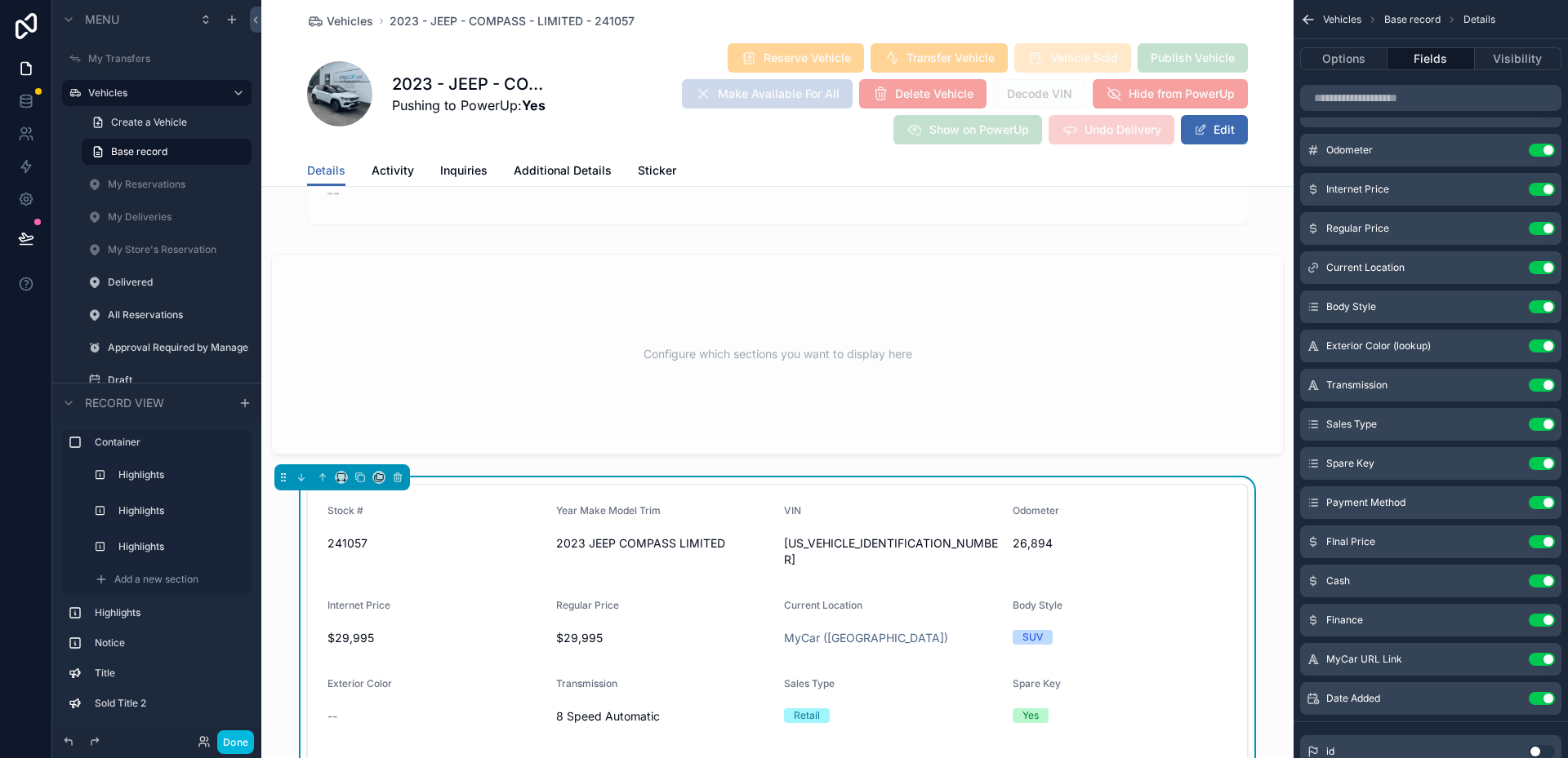
scroll to position [1796, 0]
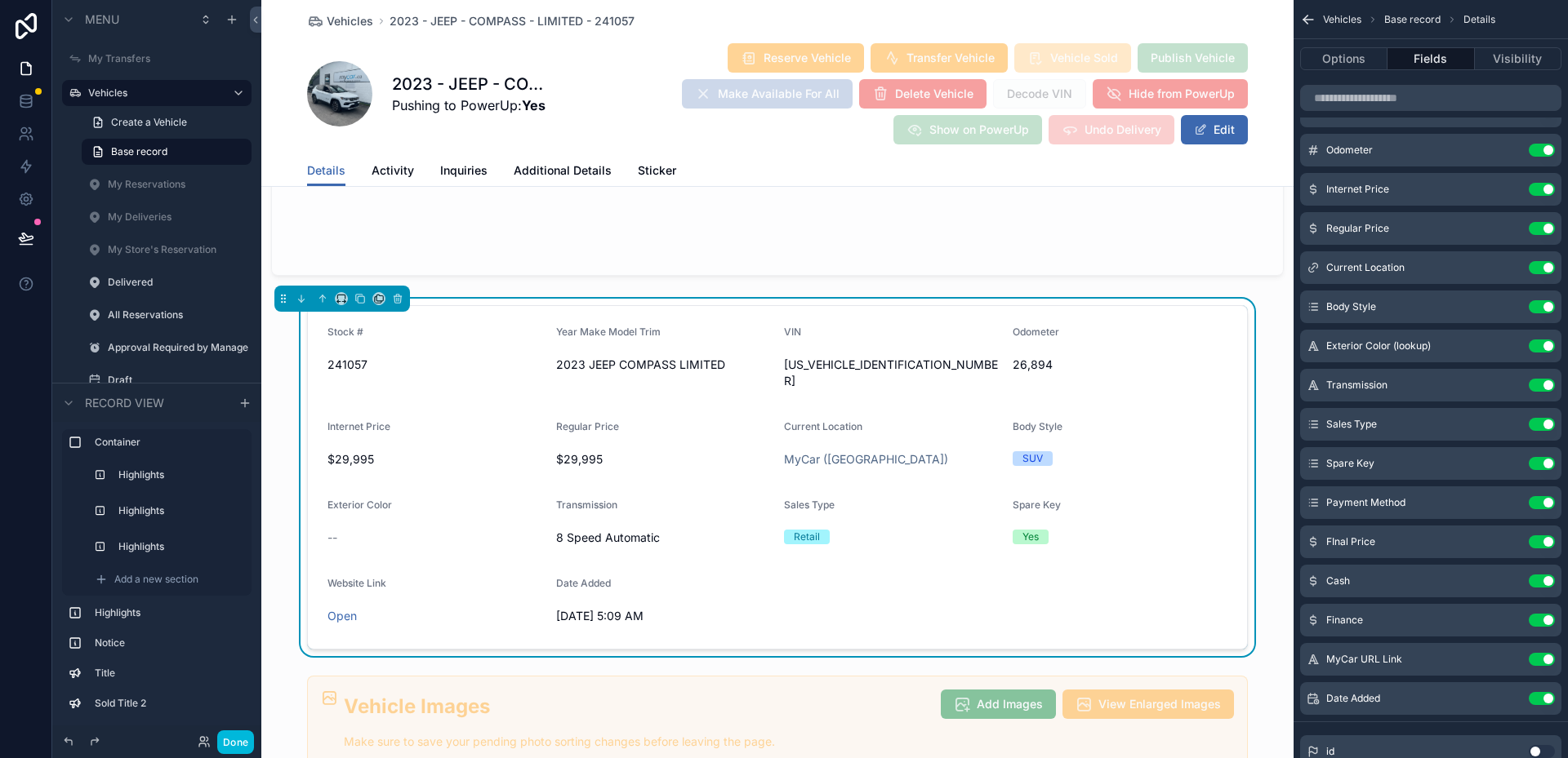
click at [544, 166] on span "Additional Details" at bounding box center [562, 170] width 98 height 16
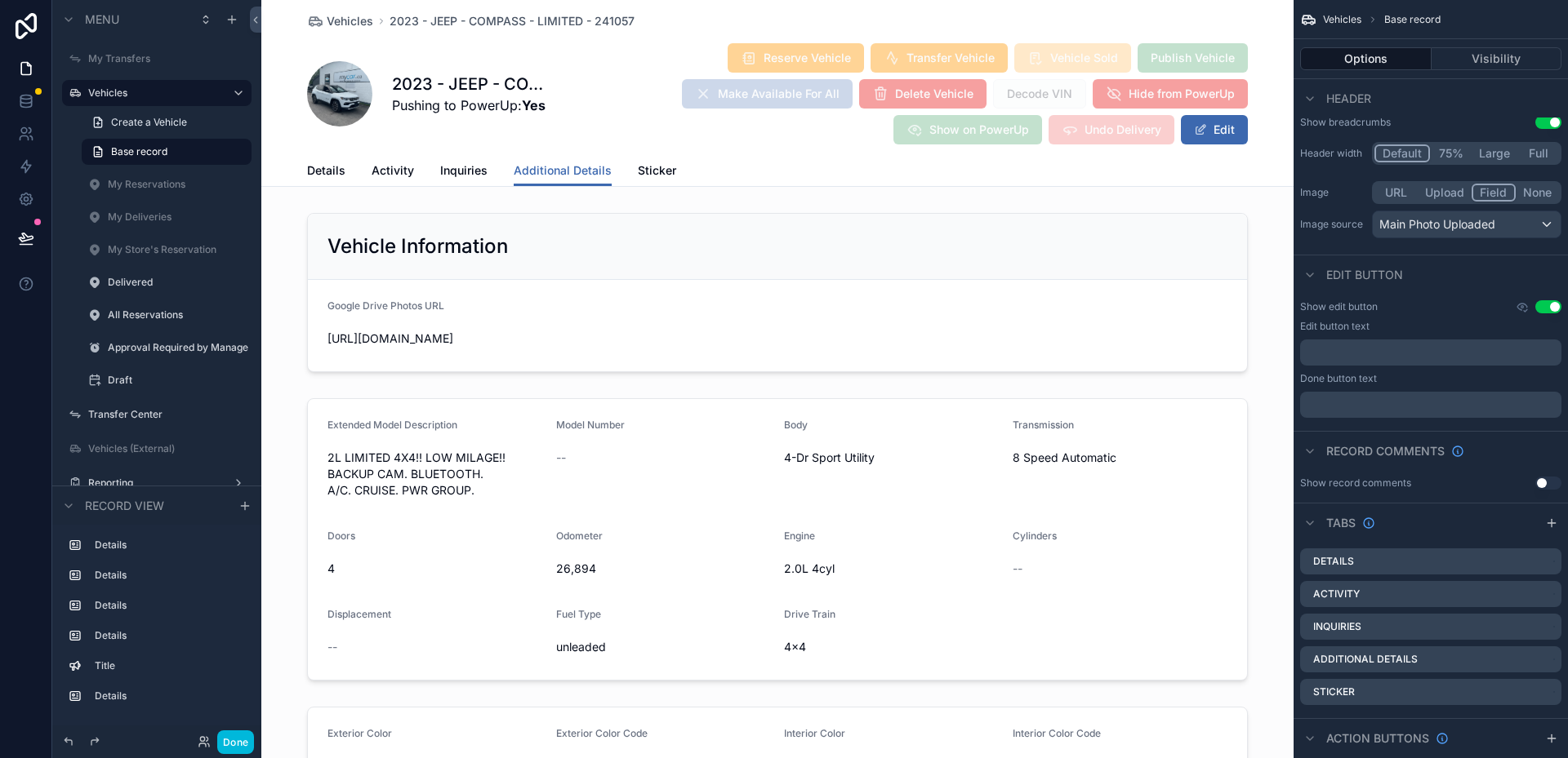
click at [643, 274] on div "scrollable content" at bounding box center [777, 292] width 1032 height 173
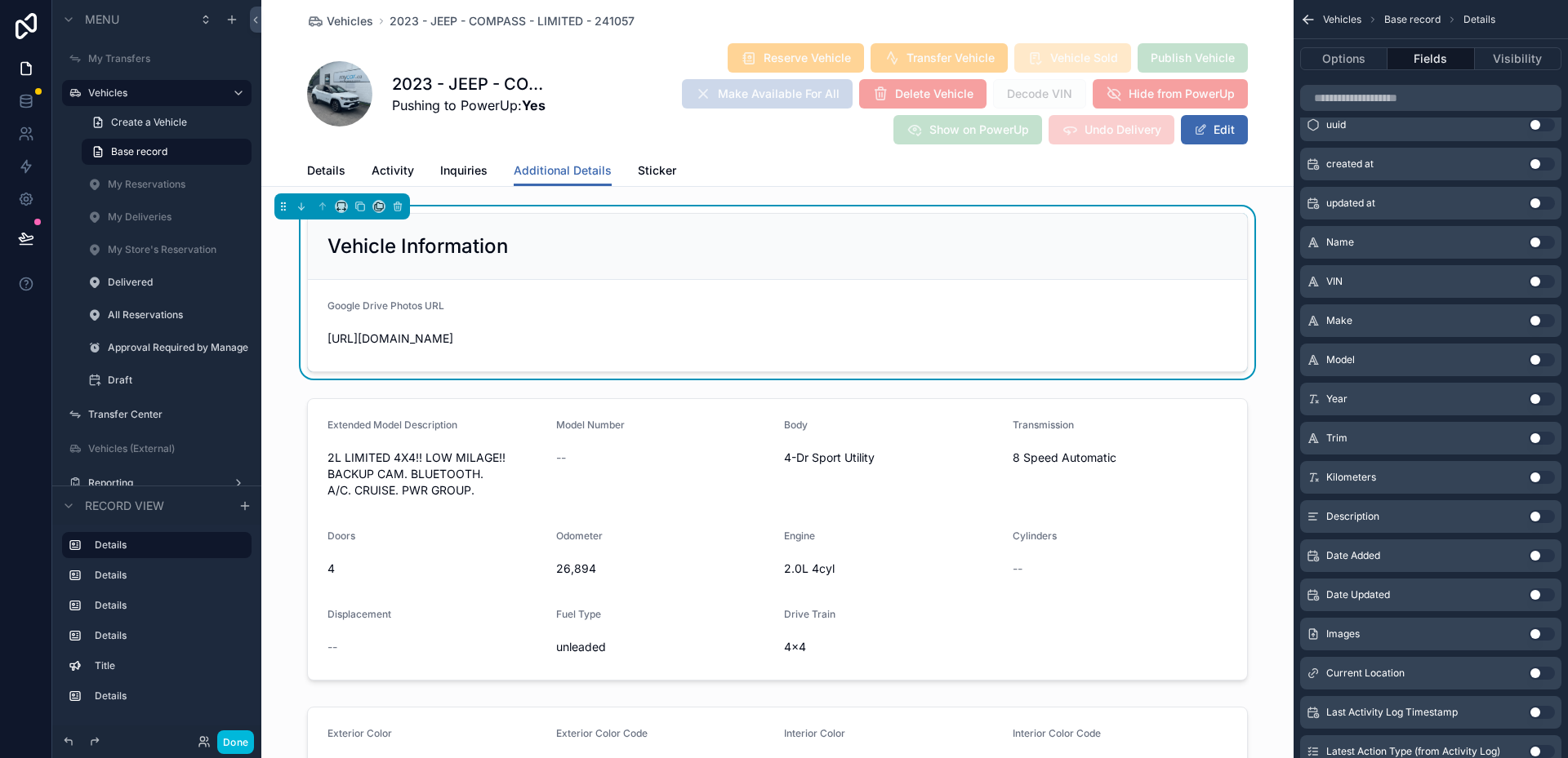
click at [600, 322] on form "Google Drive Photos URL https://drive.google.com/drive/u/0/folders/1MTatoDhHRzp…" at bounding box center [778, 326] width 939 height 91
click at [455, 346] on span "[URL][DOMAIN_NAME]" at bounding box center [435, 338] width 216 height 16
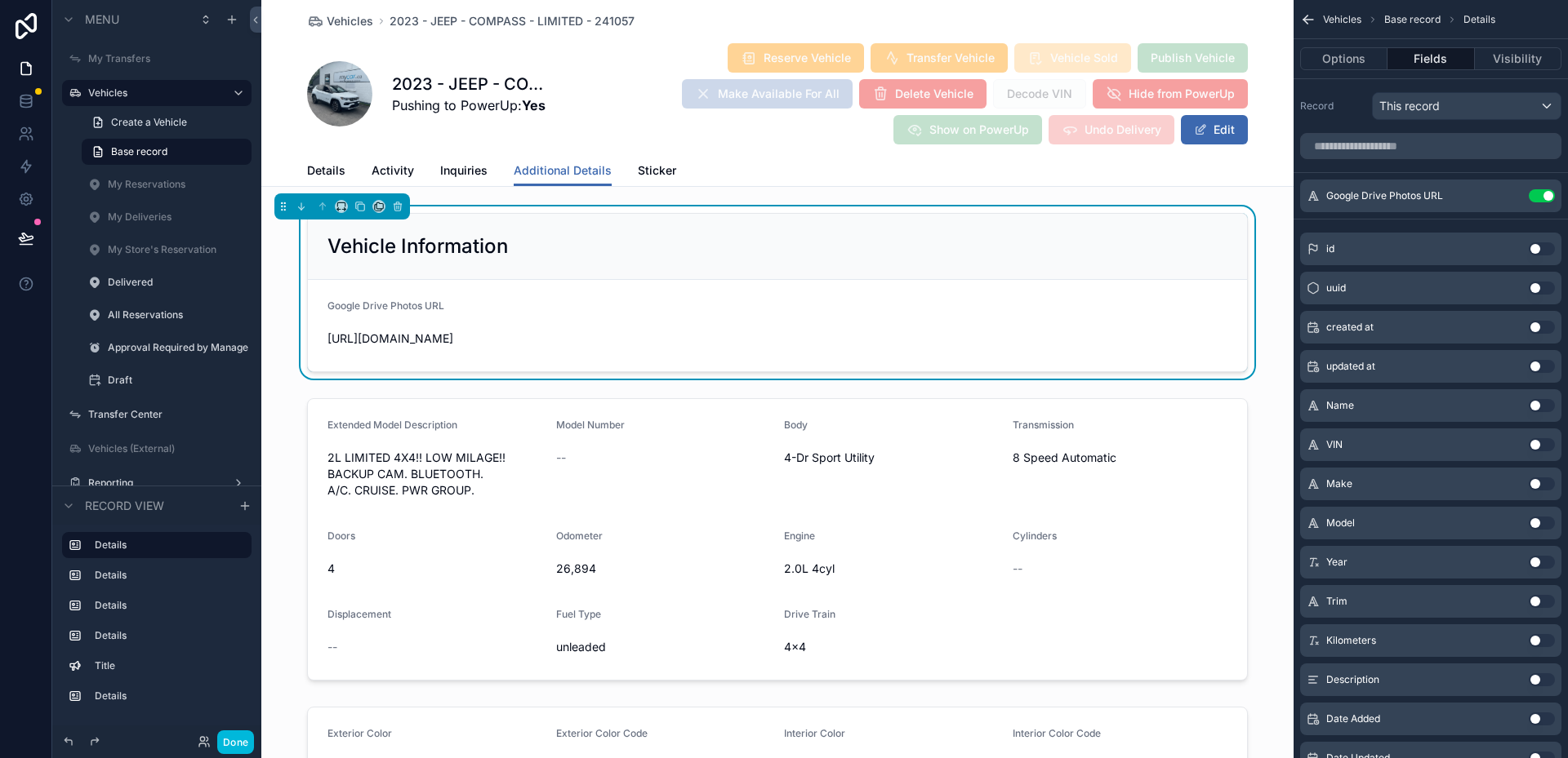
click at [0, 0] on icon "scrollable content" at bounding box center [0, 0] width 0 height 0
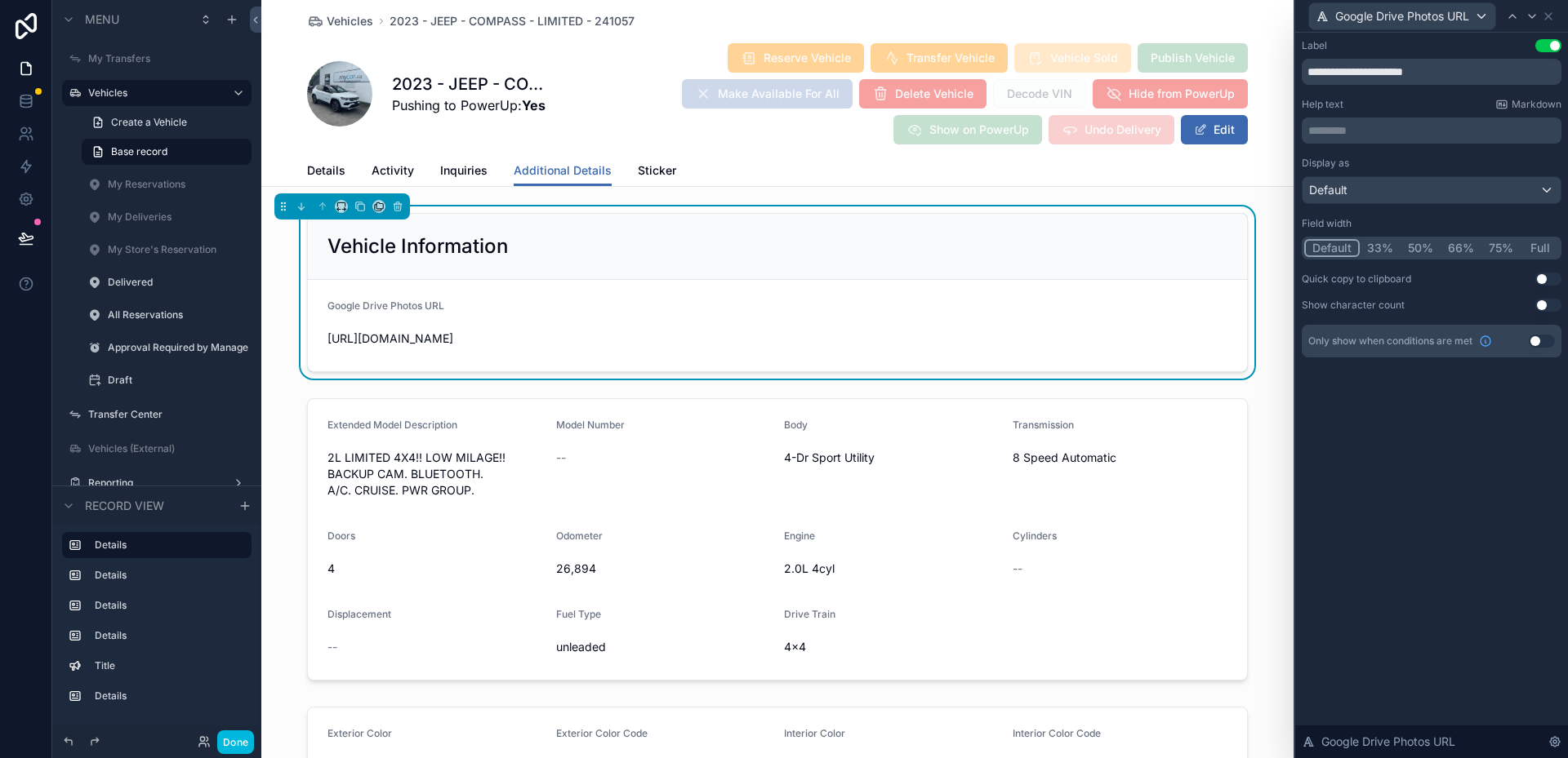
click at [1430, 202] on div "Default" at bounding box center [1432, 190] width 258 height 26
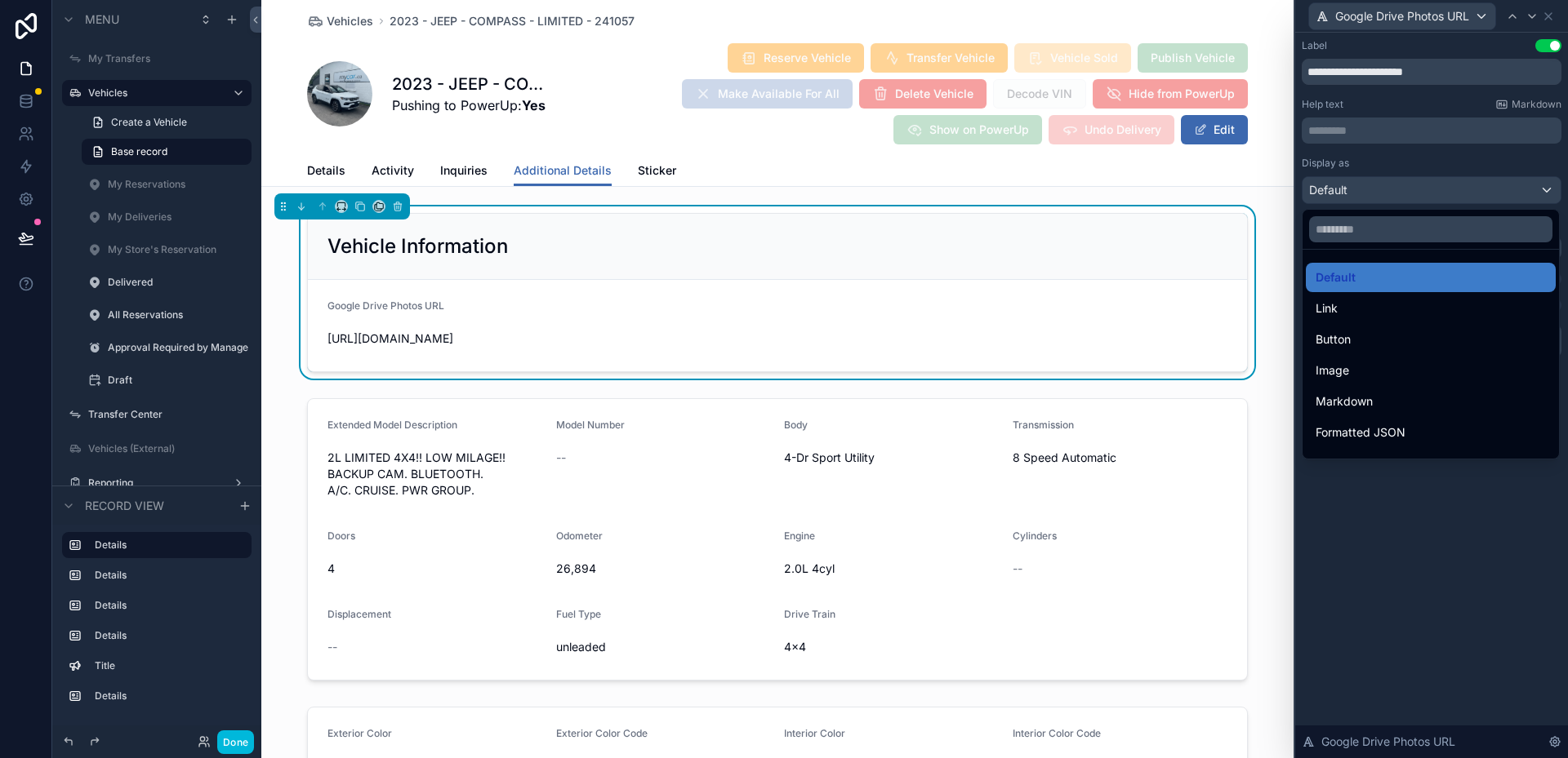
click at [1400, 314] on div "Link" at bounding box center [1431, 308] width 231 height 20
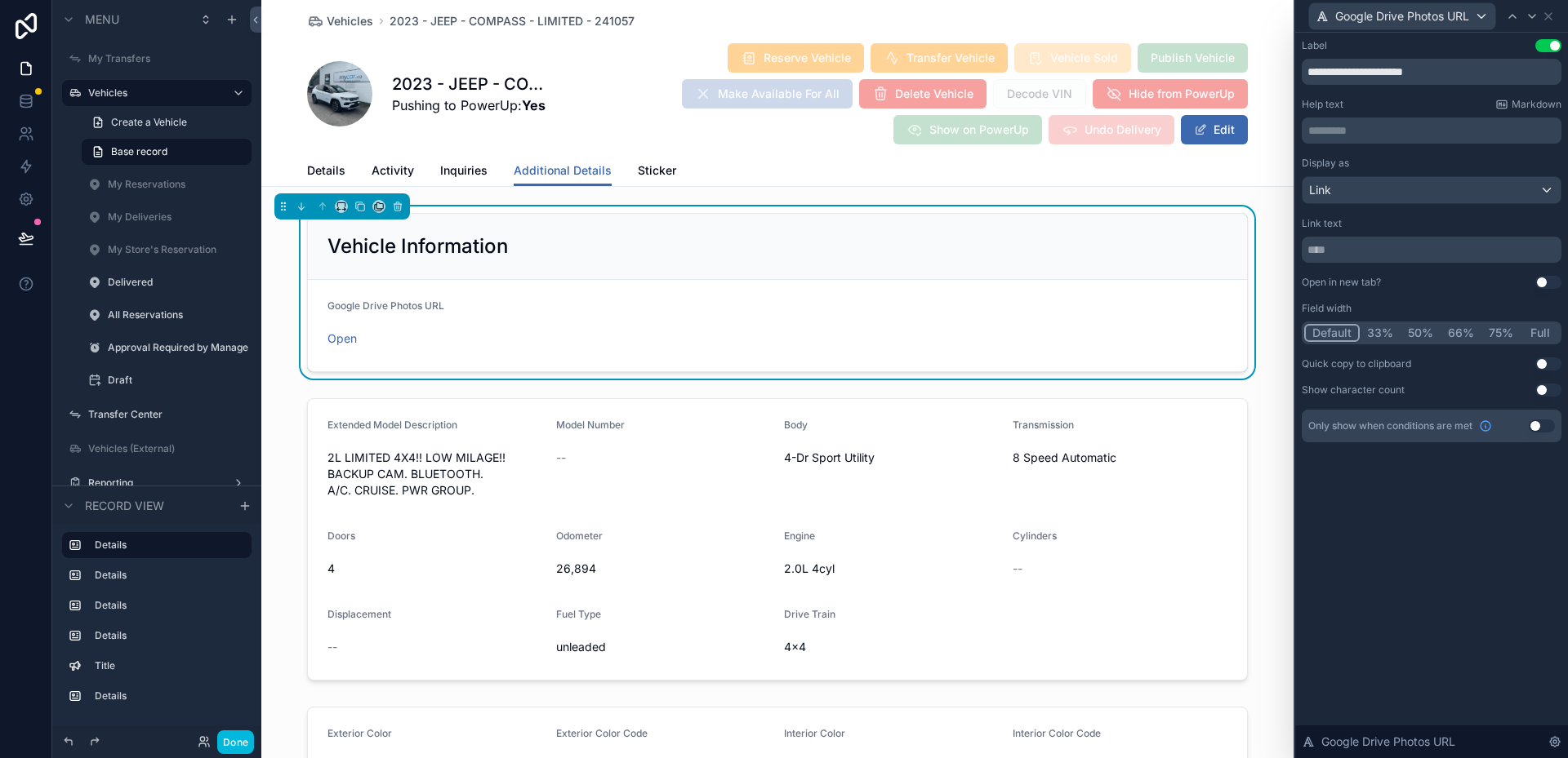
click at [1423, 506] on div "**********" at bounding box center [1432, 395] width 273 height 725
click at [1432, 21] on span "Google Drive Photos URL" at bounding box center [1402, 16] width 134 height 16
click at [1444, 17] on div at bounding box center [1432, 379] width 273 height 758
click at [1547, 20] on icon at bounding box center [1548, 16] width 13 height 13
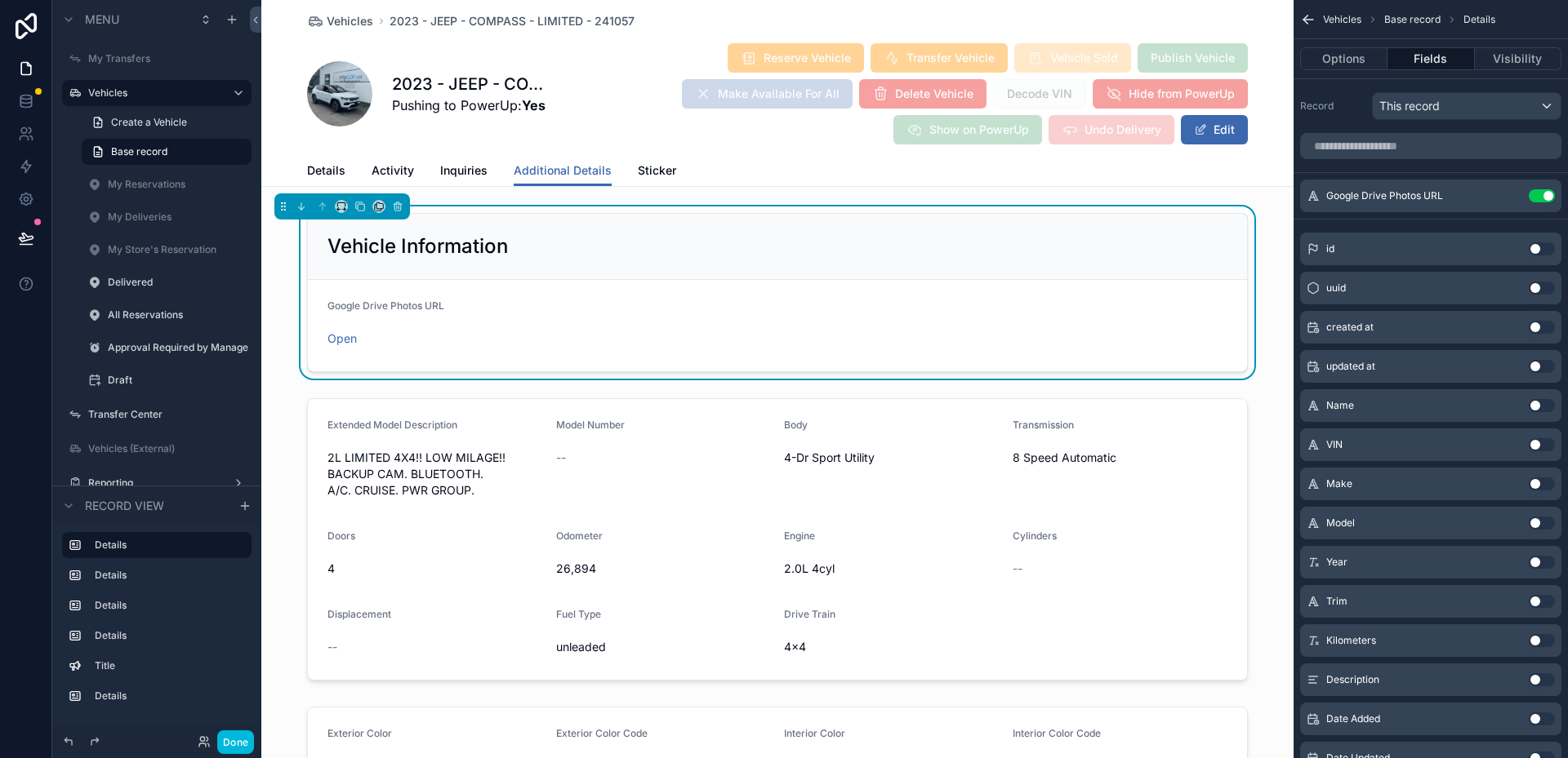
click at [0, 0] on icon "scrollable content" at bounding box center [0, 0] width 0 height 0
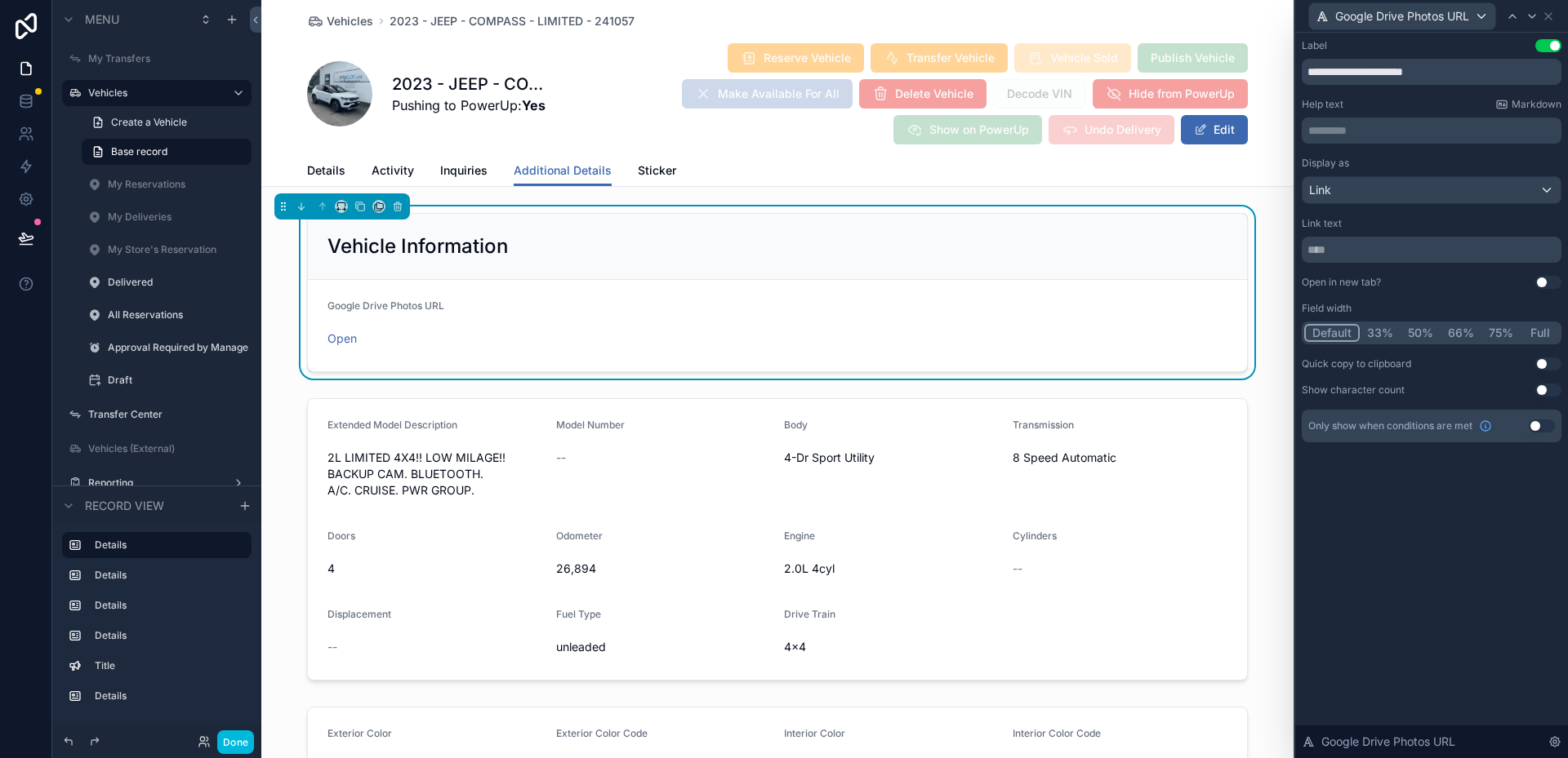
click at [1441, 68] on input "**********" at bounding box center [1432, 72] width 260 height 26
click at [1316, 69] on input "**********" at bounding box center [1432, 72] width 260 height 26
drag, startPoint x: 1316, startPoint y: 69, endPoint x: 1352, endPoint y: 77, distance: 36.9
click at [1352, 77] on input "**********" at bounding box center [1432, 72] width 260 height 26
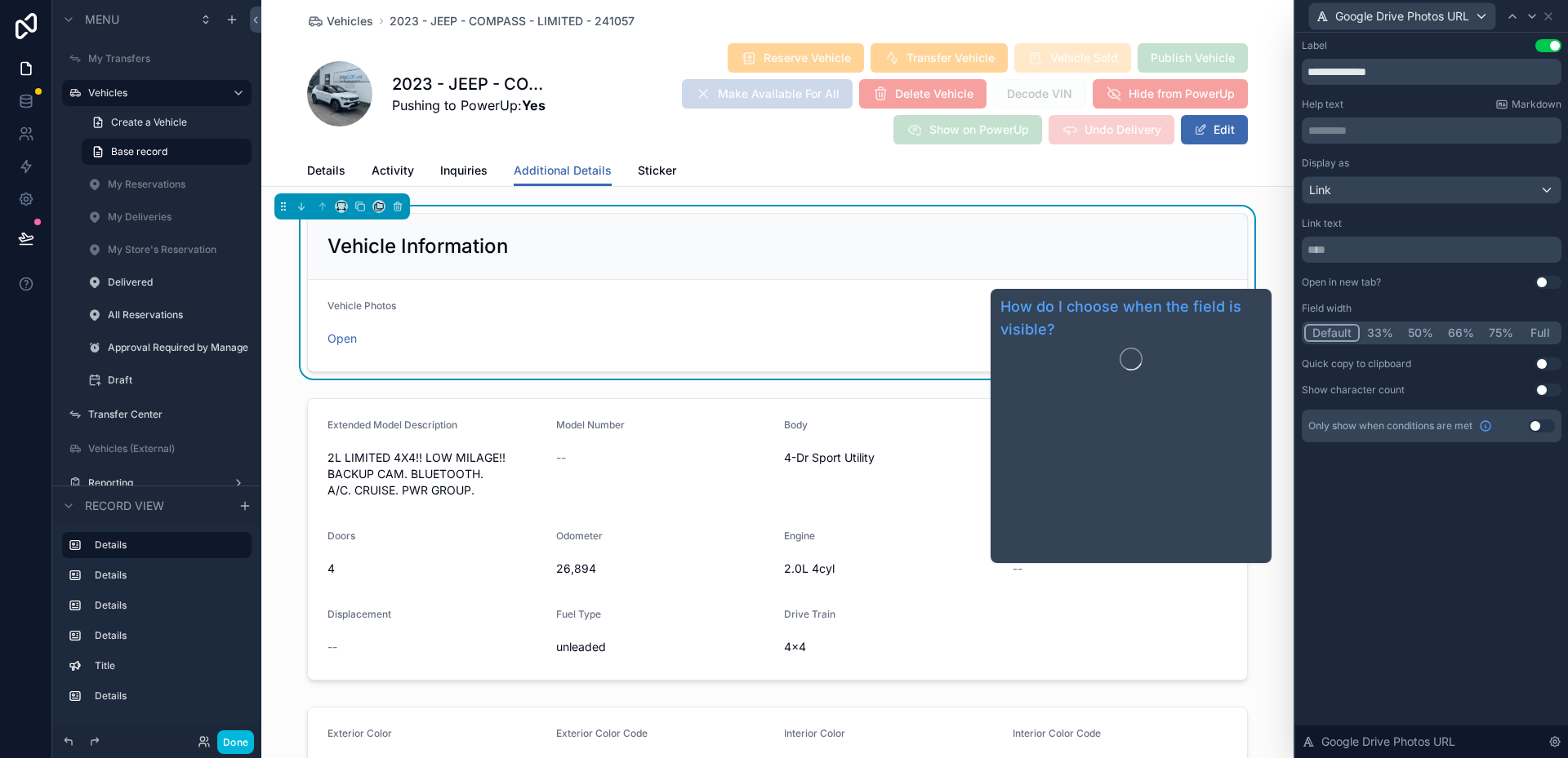
type input "**********"
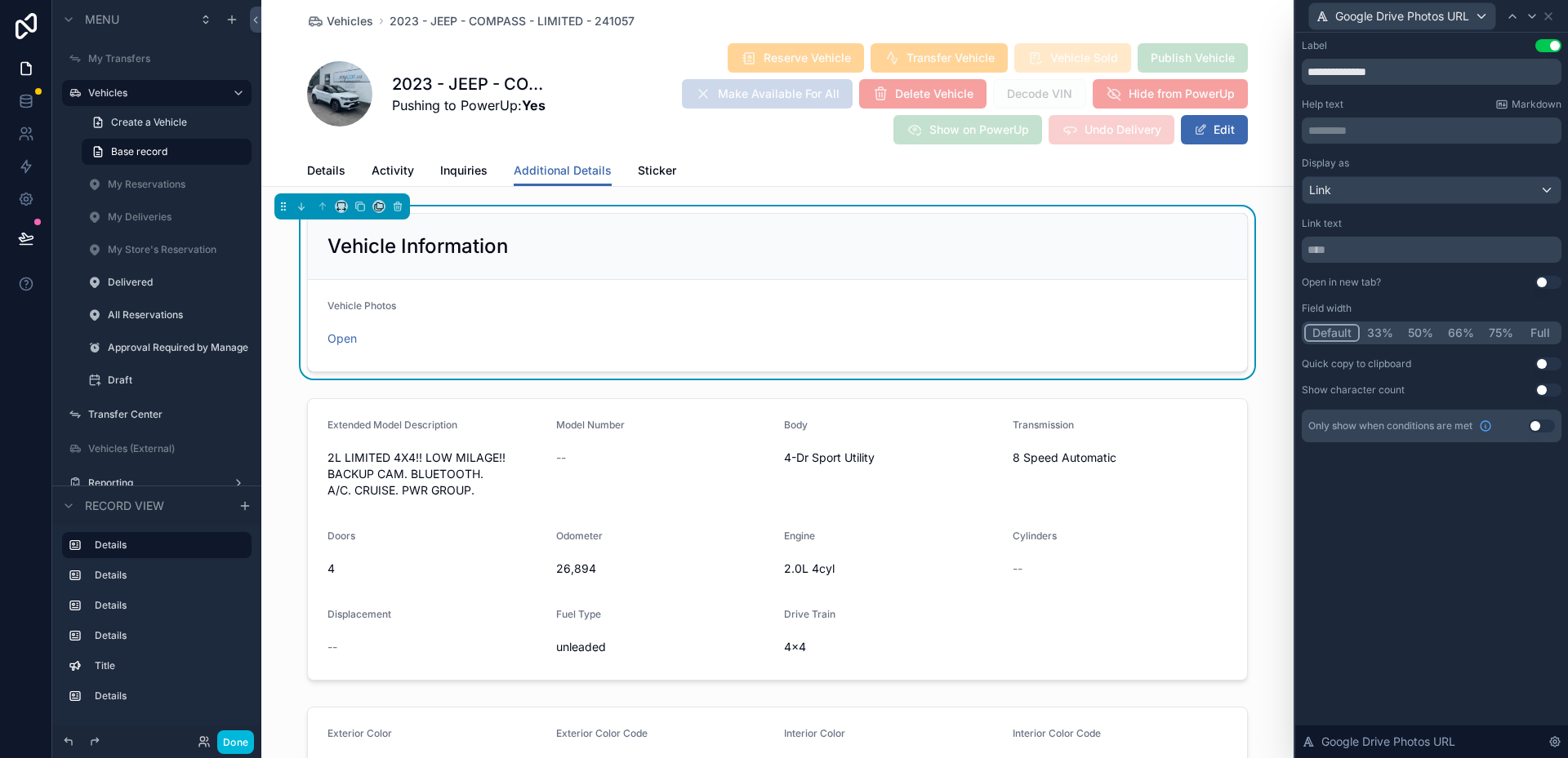
click at [1430, 452] on div "**********" at bounding box center [1432, 257] width 273 height 449
click at [1546, 21] on icon at bounding box center [1548, 16] width 13 height 13
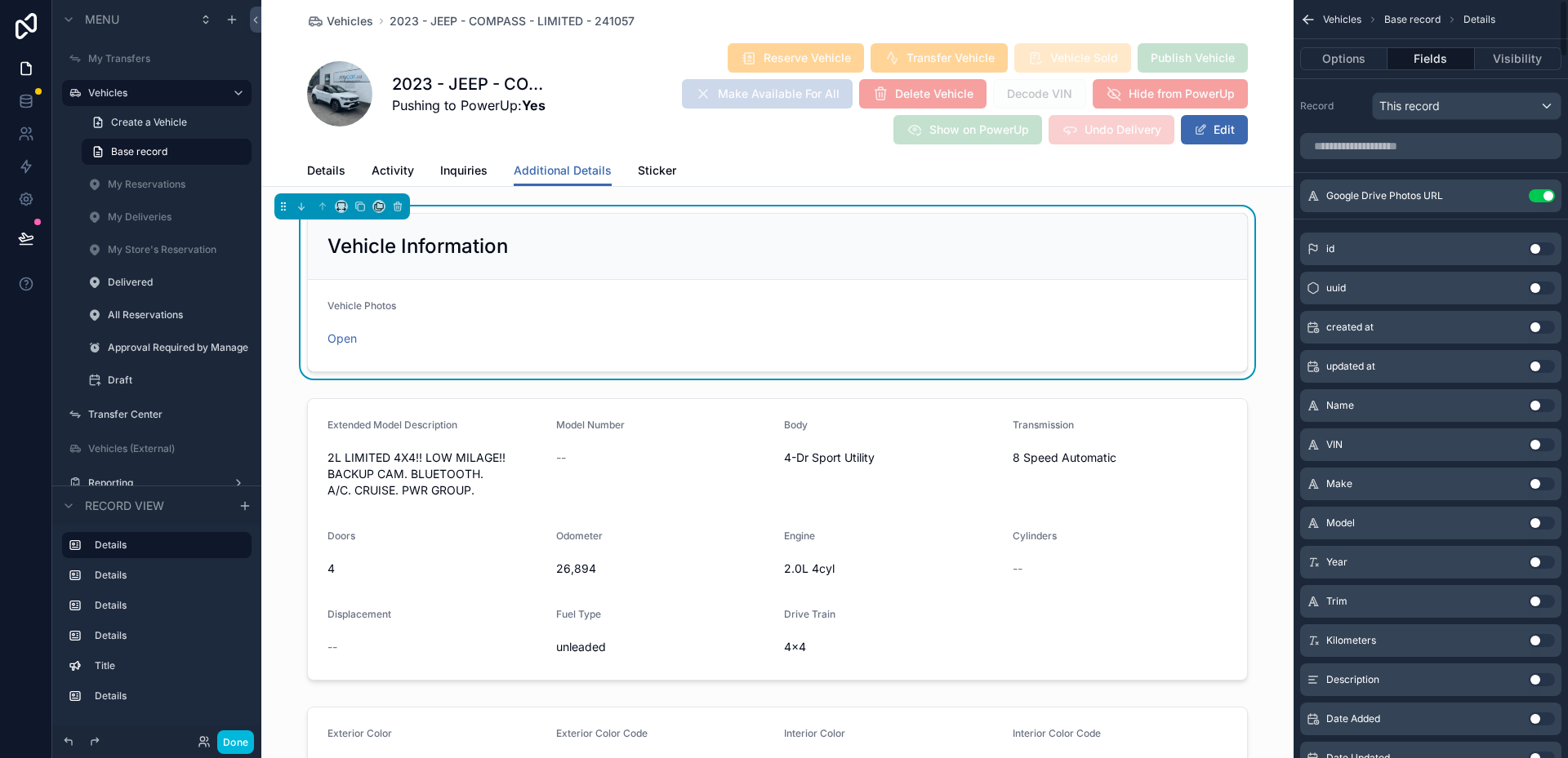
click at [1355, 60] on button "Options" at bounding box center [1344, 59] width 88 height 22
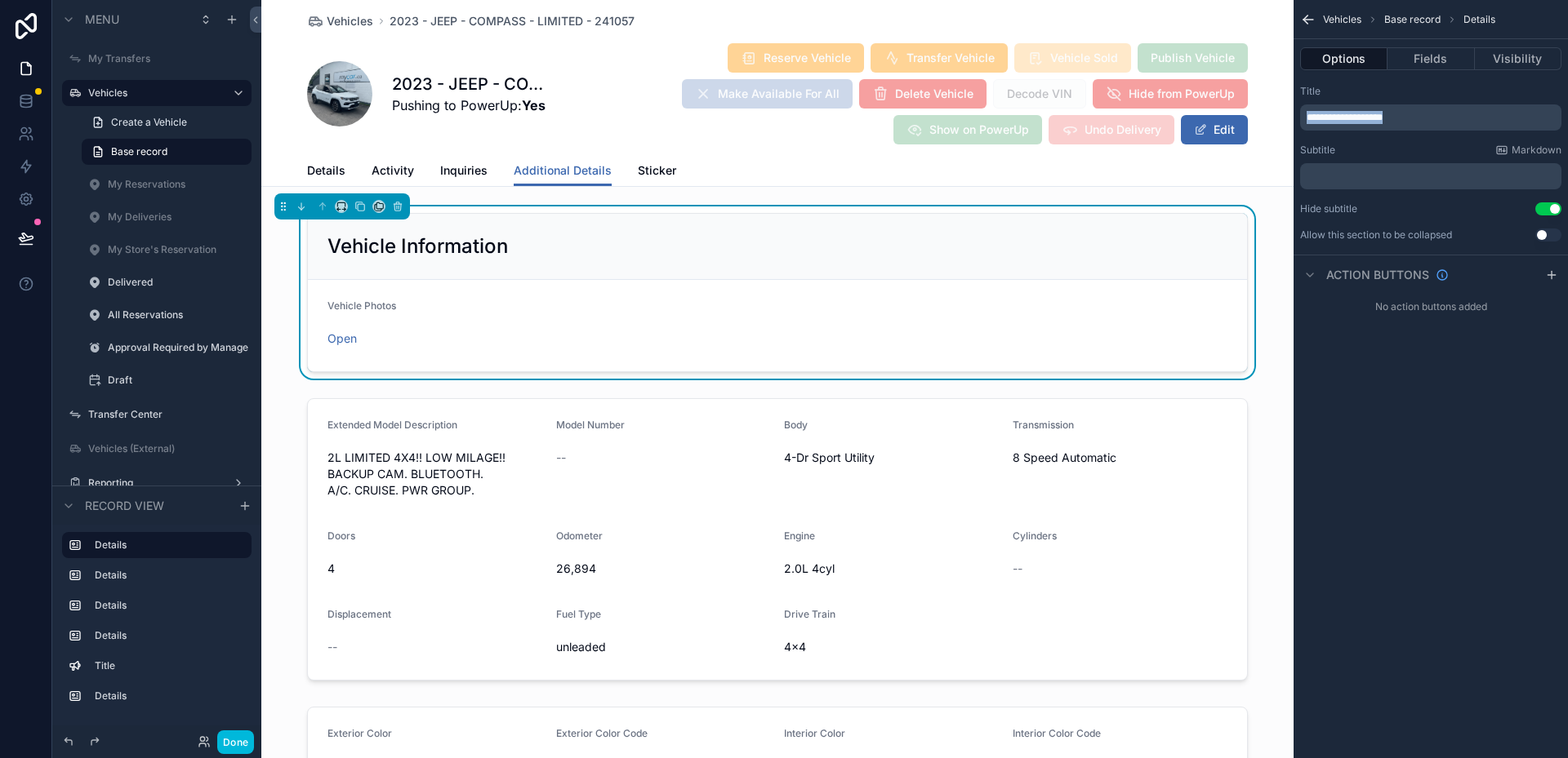
drag, startPoint x: 1397, startPoint y: 122, endPoint x: 1266, endPoint y: 88, distance: 135.3
click at [1266, 88] on div "My Transfers Vehicles 337 My Reservations 0 My Deliveries 0 My Store's Reservat…" at bounding box center [914, 379] width 1307 height 758
click at [1127, 482] on div "scrollable content" at bounding box center [777, 540] width 1032 height 296
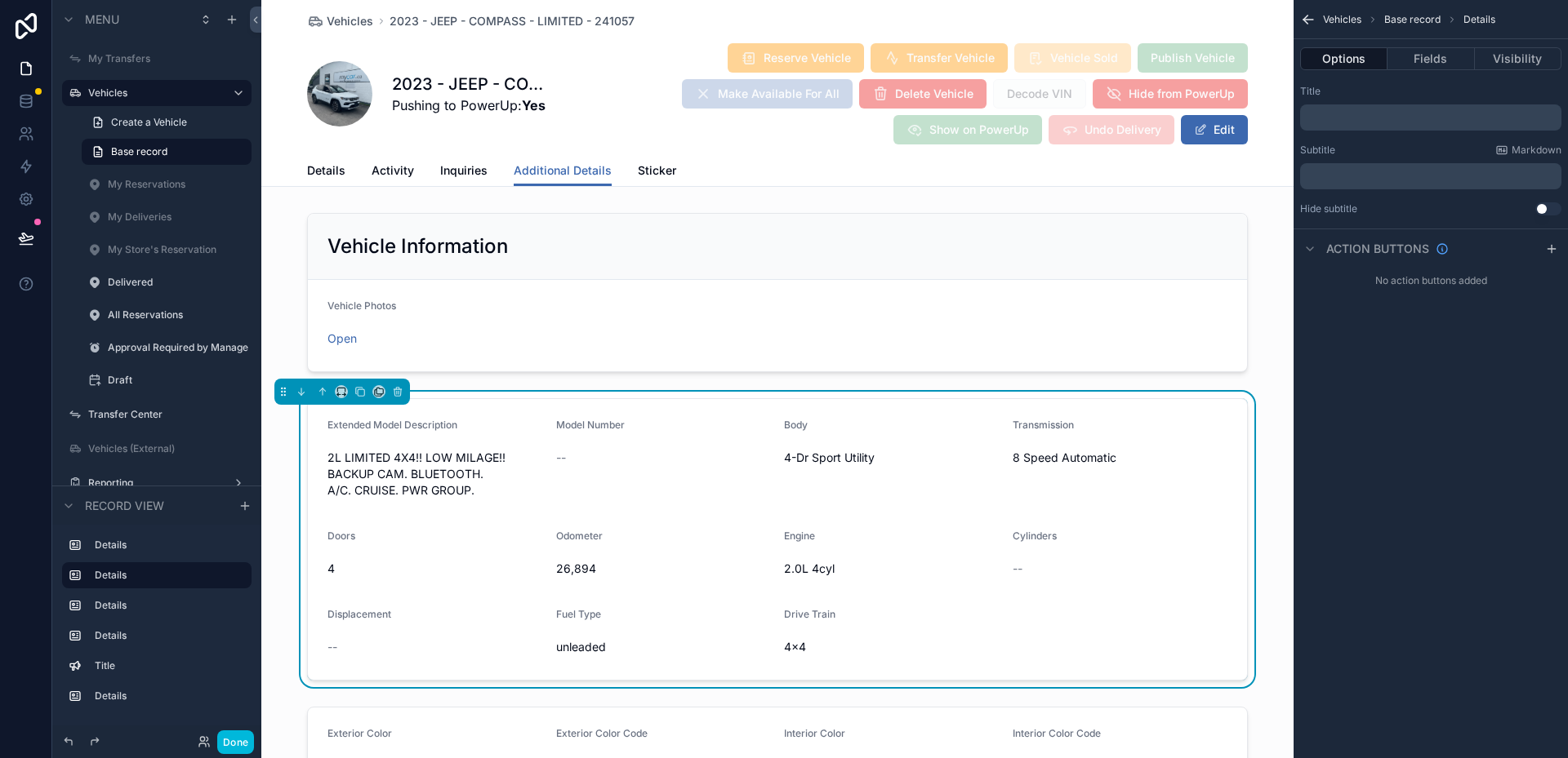
click at [1311, 20] on icon "scrollable content" at bounding box center [1308, 20] width 9 height 0
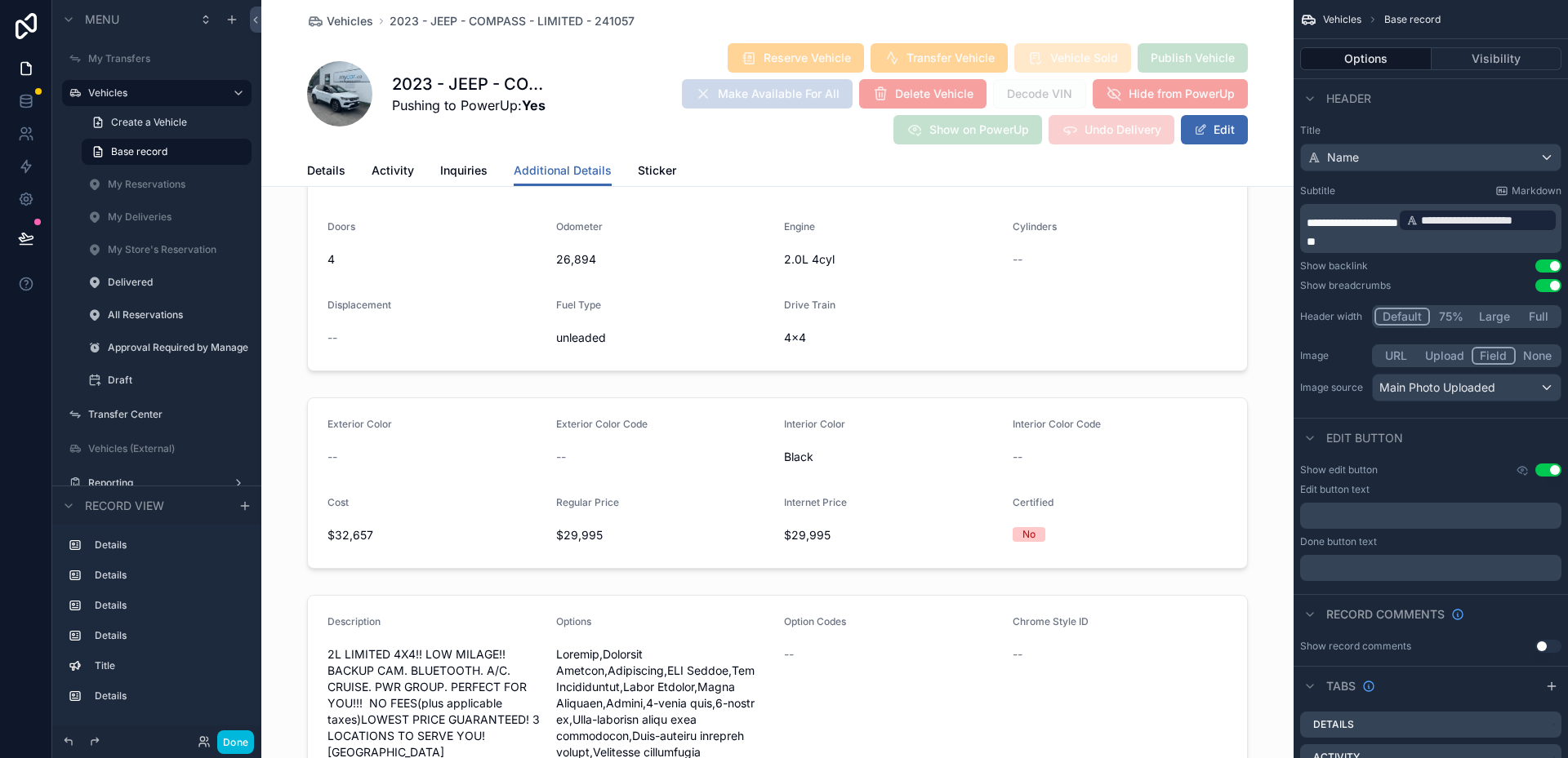
scroll to position [327, 0]
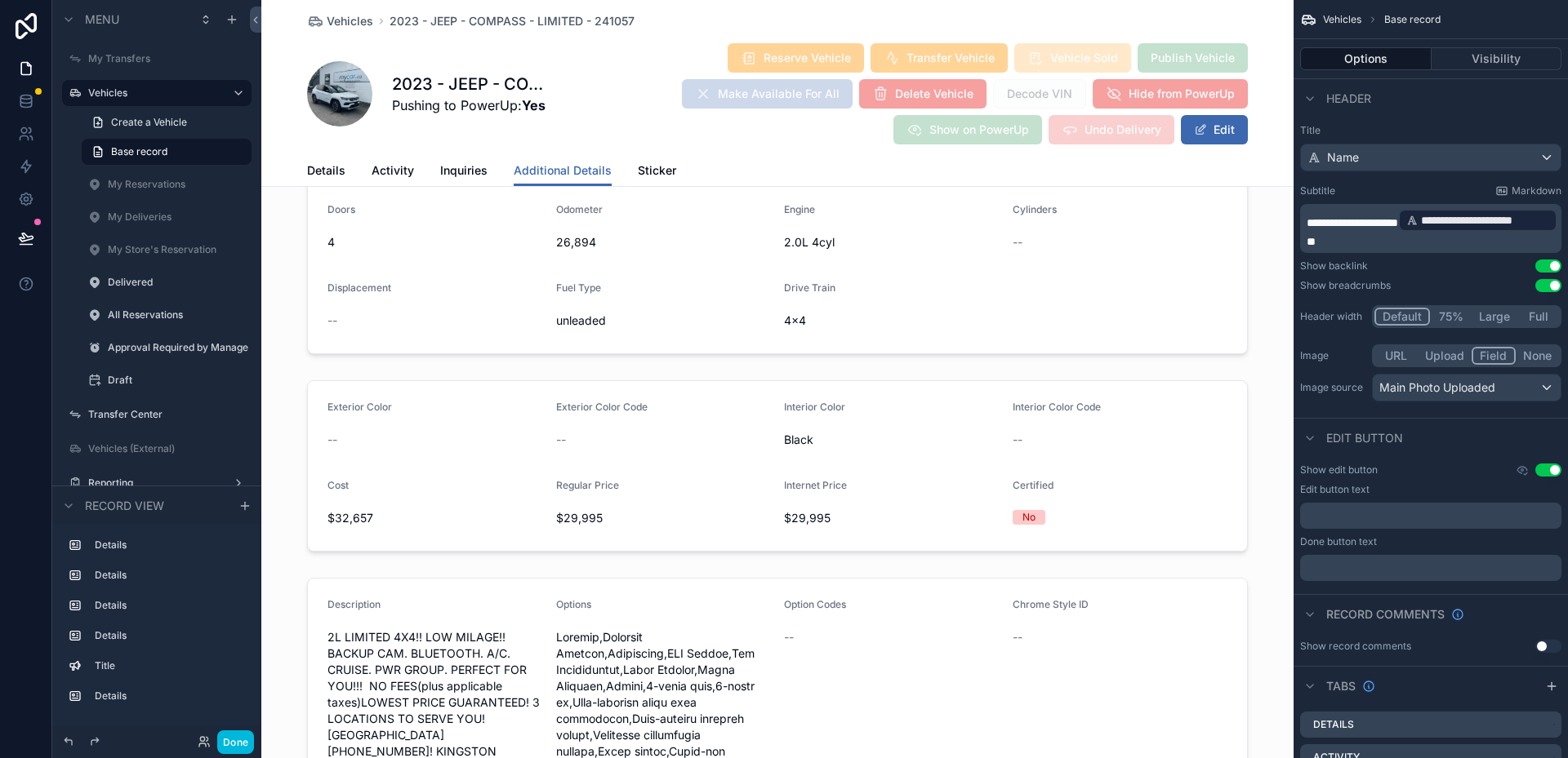
click at [1160, 442] on div "scrollable content" at bounding box center [777, 467] width 1032 height 185
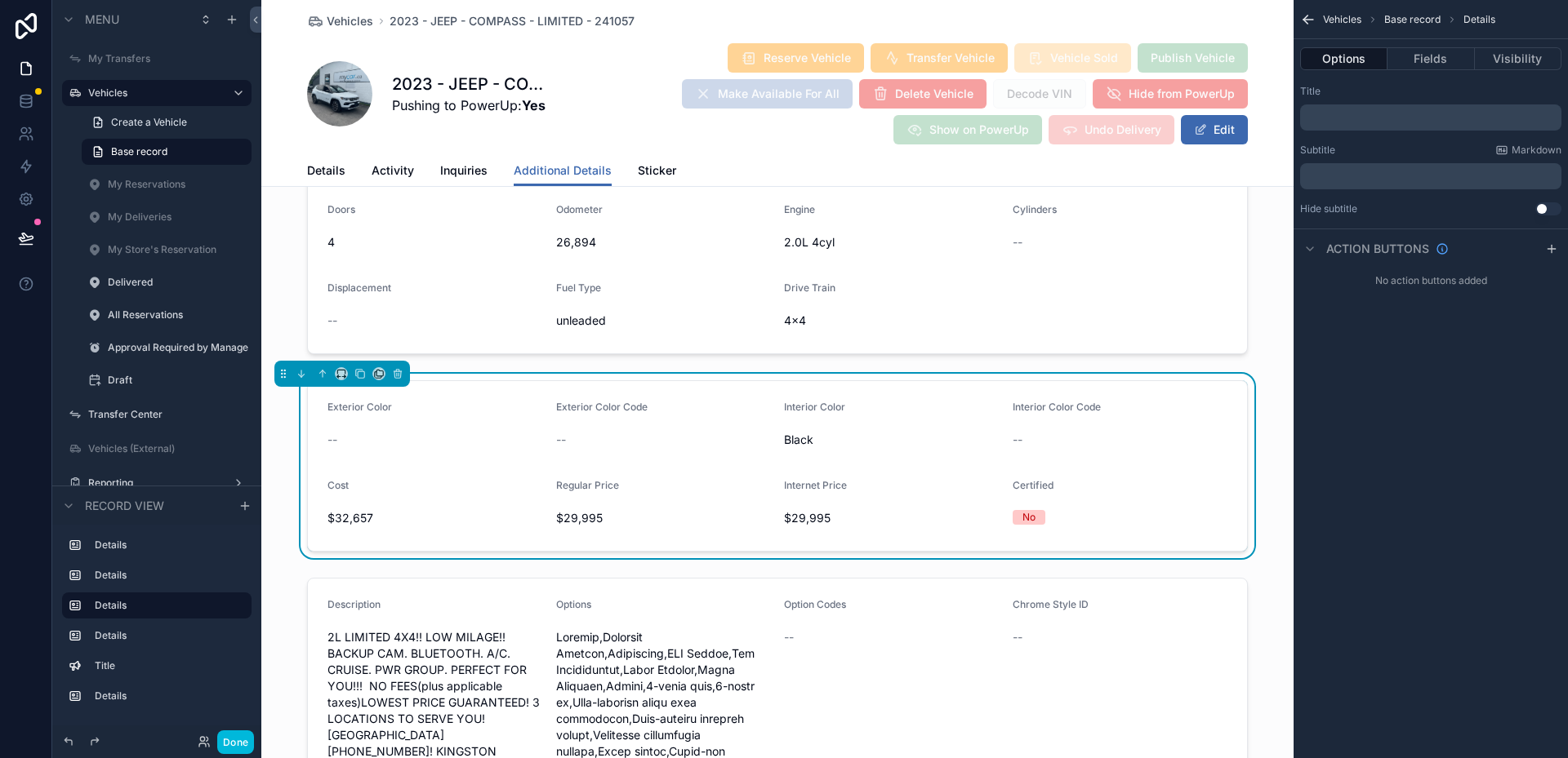
scroll to position [163, 0]
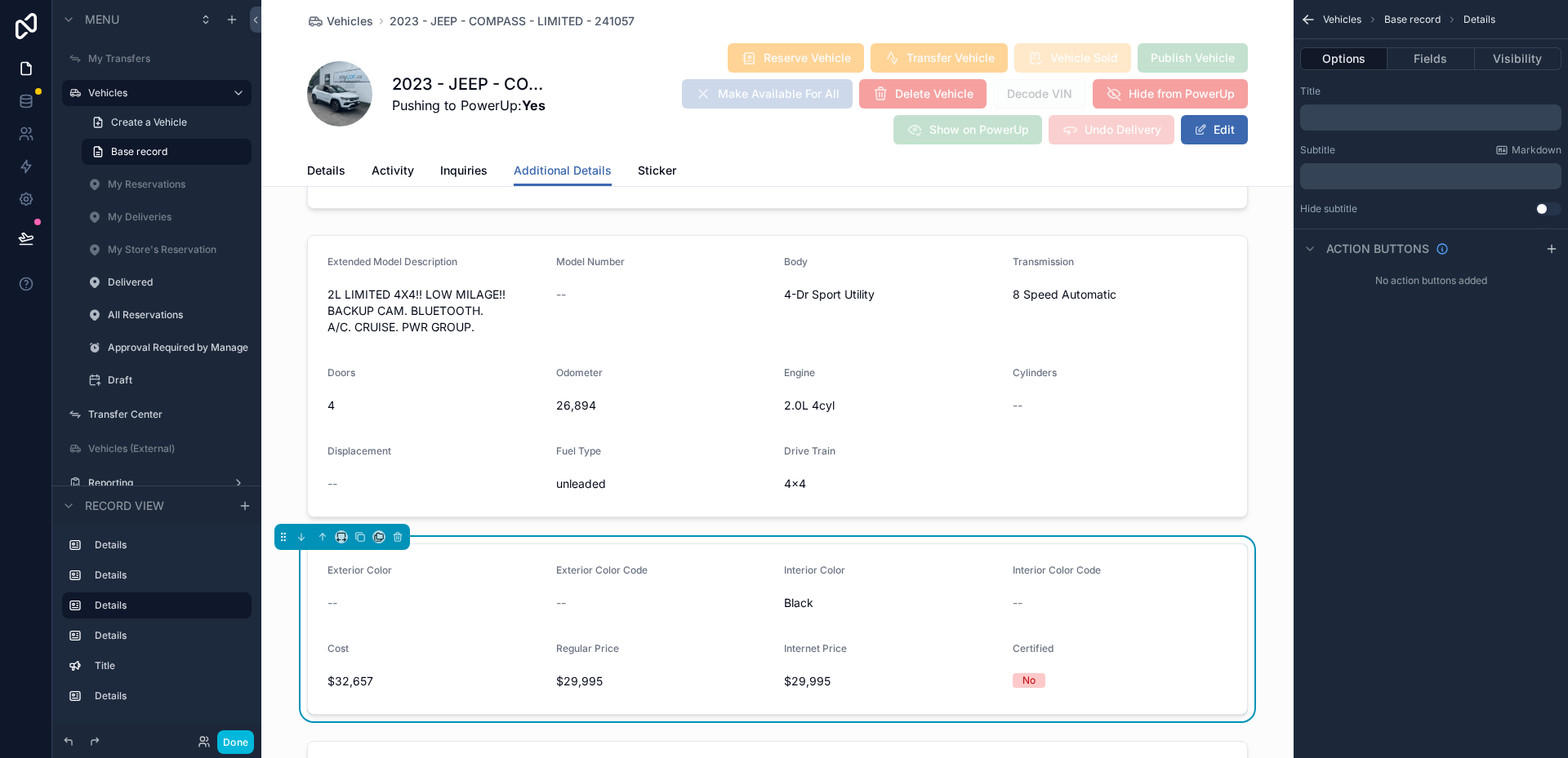
click at [1303, 23] on icon "scrollable content" at bounding box center [1307, 19] width 16 height 16
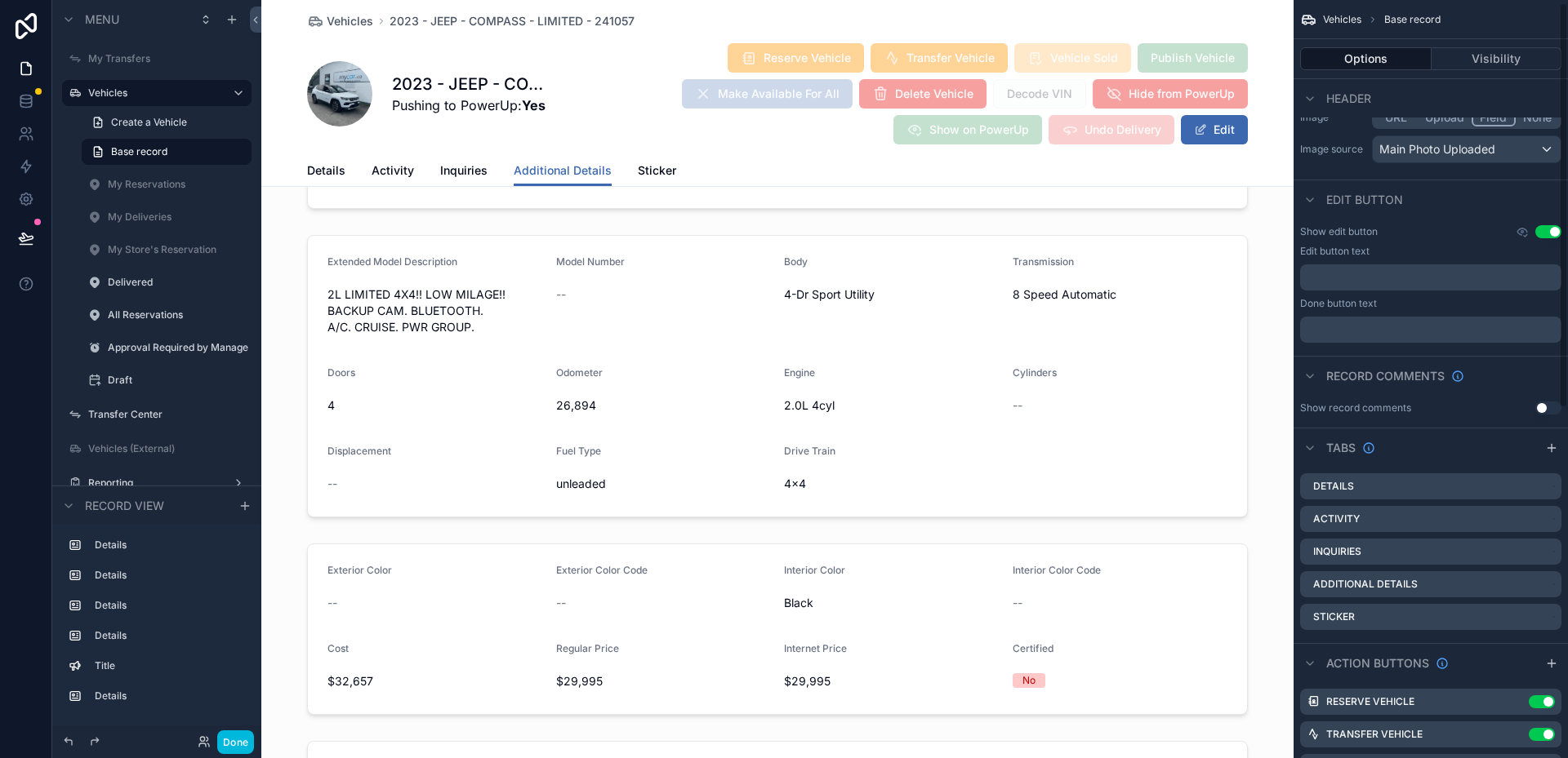
scroll to position [6, 0]
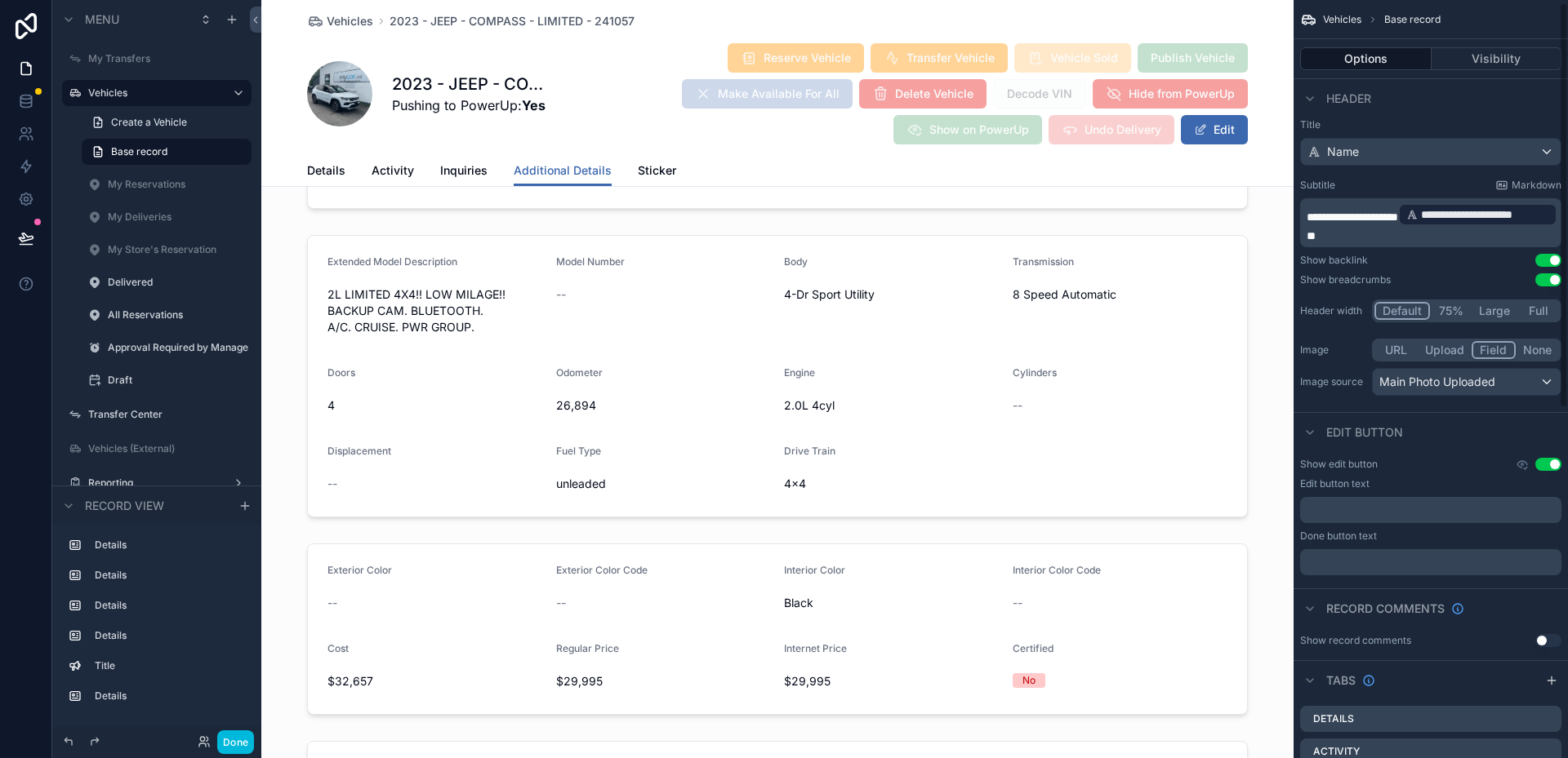
click at [1117, 597] on div "scrollable content" at bounding box center [777, 629] width 1032 height 185
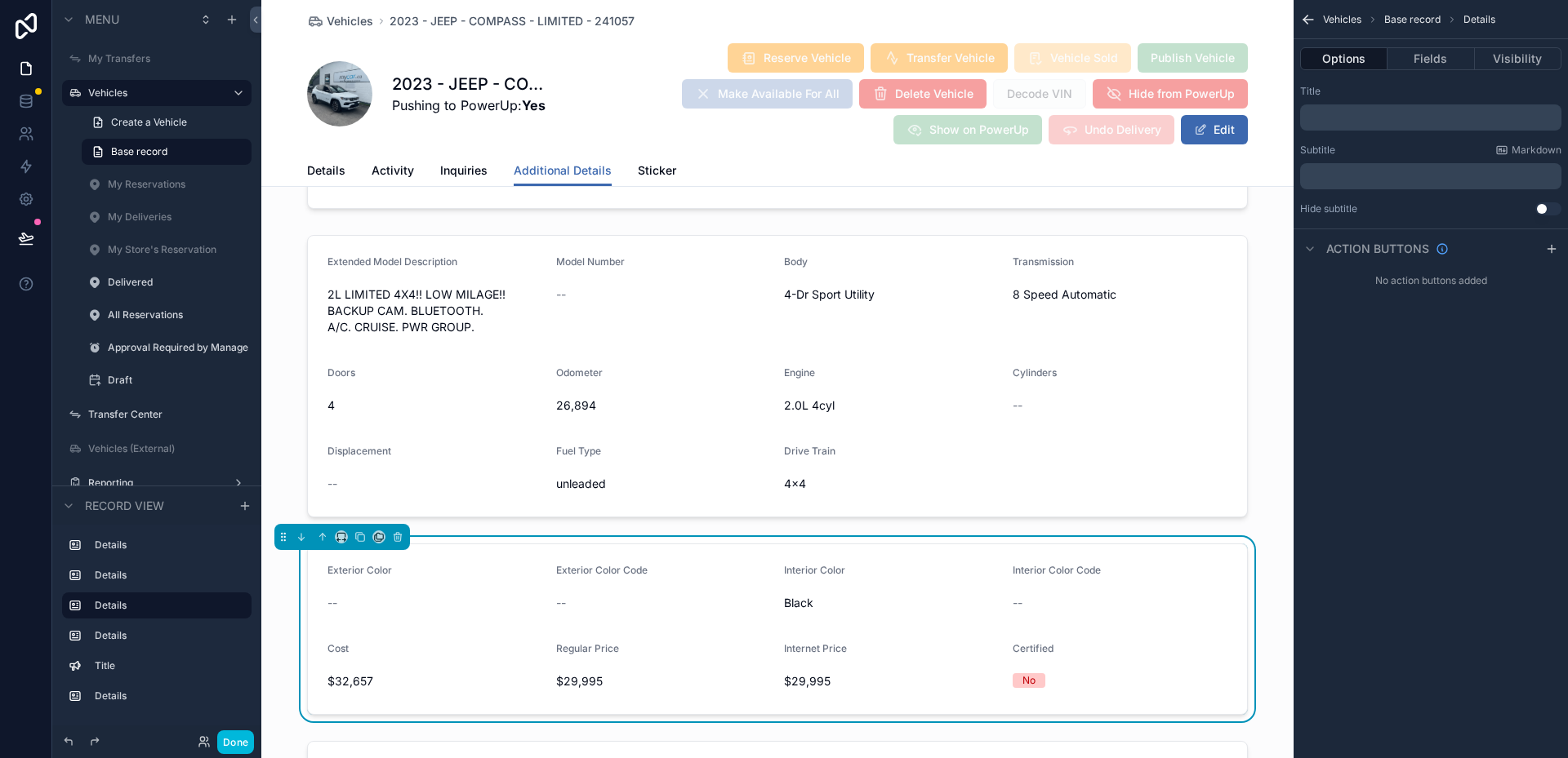
scroll to position [0, 0]
click at [1416, 71] on div "Options Fields Visibility" at bounding box center [1431, 59] width 275 height 39
click at [1412, 63] on button "Fields" at bounding box center [1431, 59] width 87 height 22
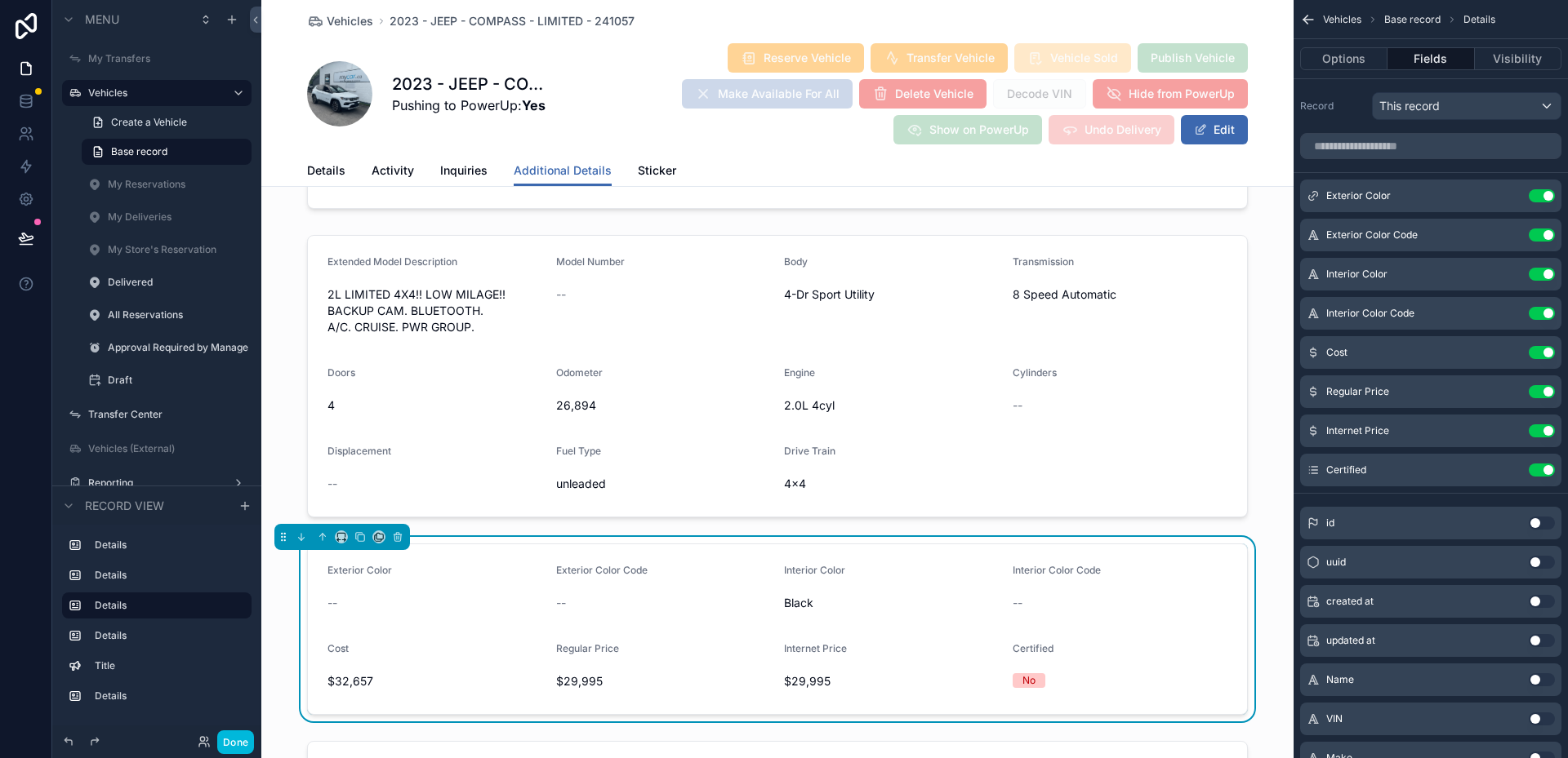
click at [1542, 197] on button "Use setting" at bounding box center [1542, 196] width 26 height 13
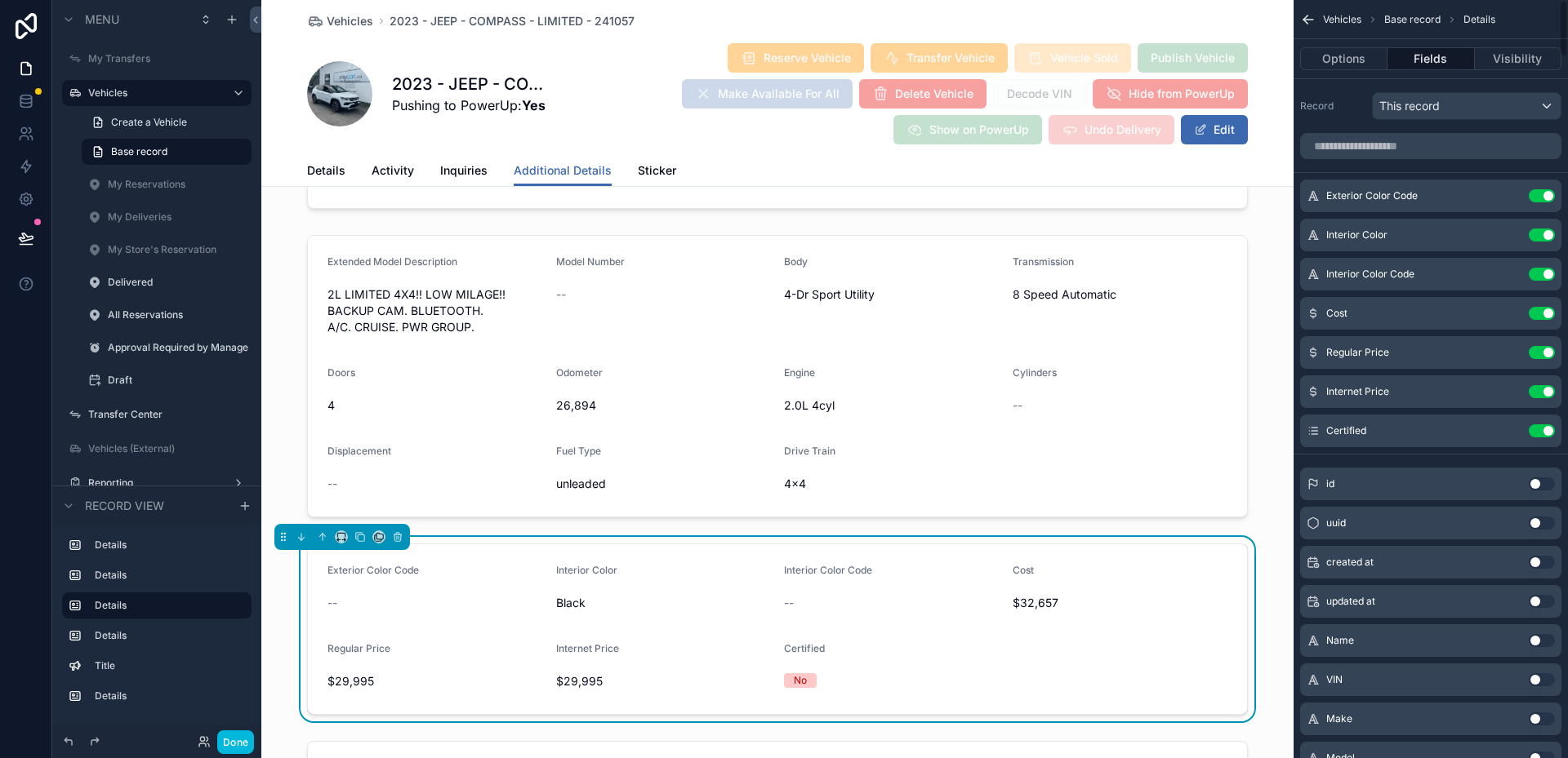
click at [1542, 197] on button "Use setting" at bounding box center [1542, 196] width 26 height 13
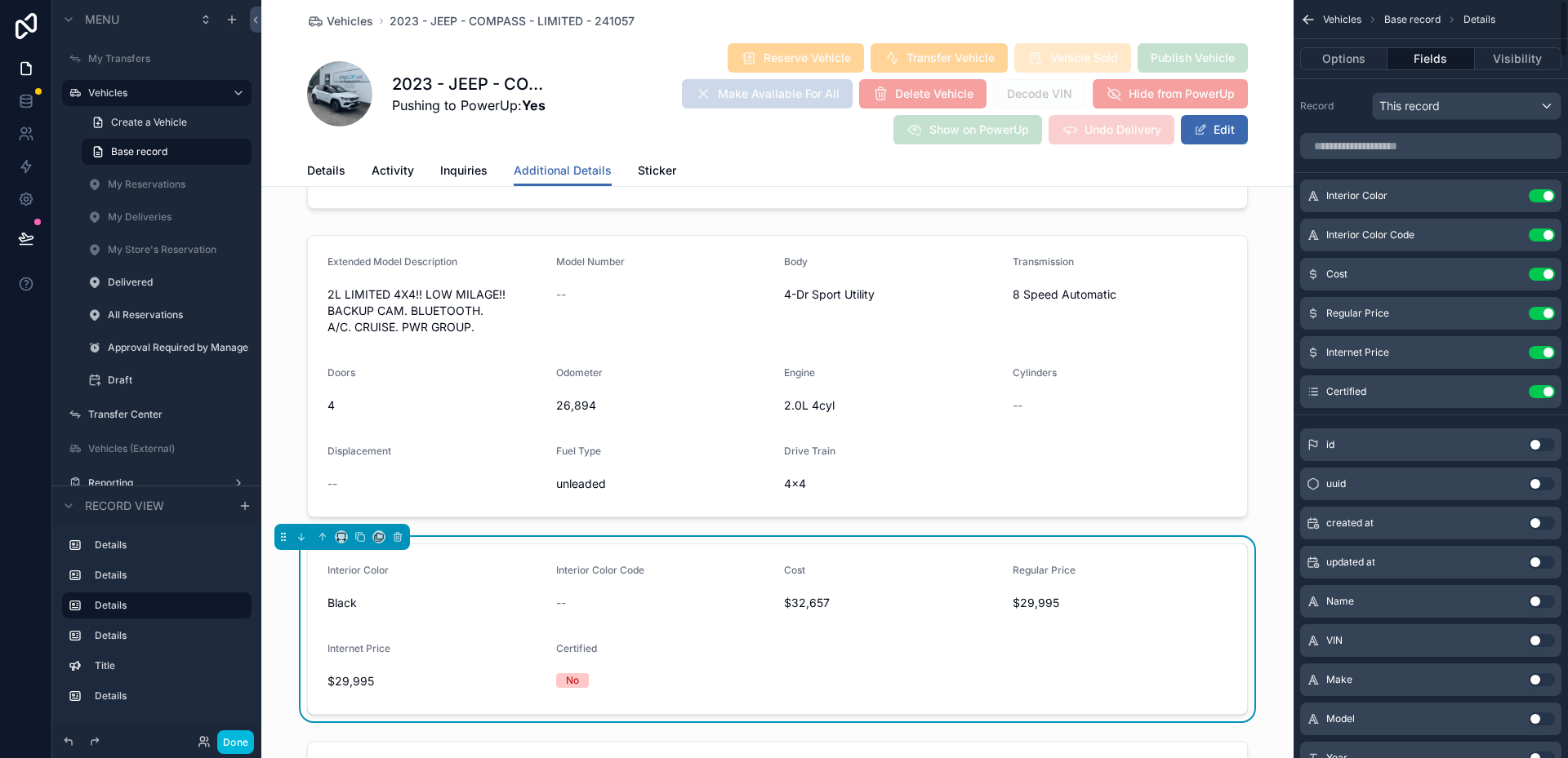
click at [1542, 197] on button "Use setting" at bounding box center [1542, 196] width 26 height 13
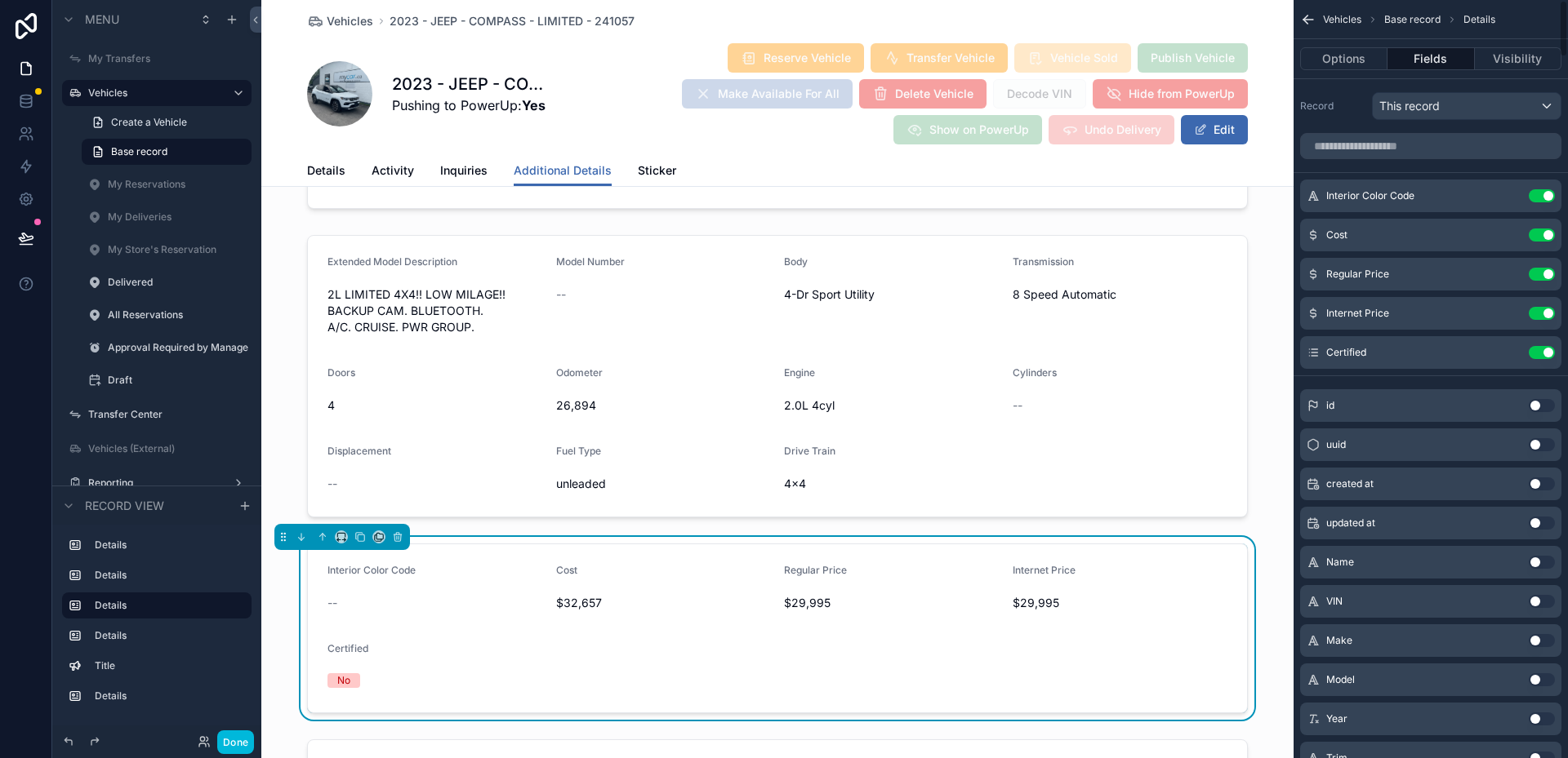
click at [1542, 197] on button "Use setting" at bounding box center [1542, 196] width 26 height 13
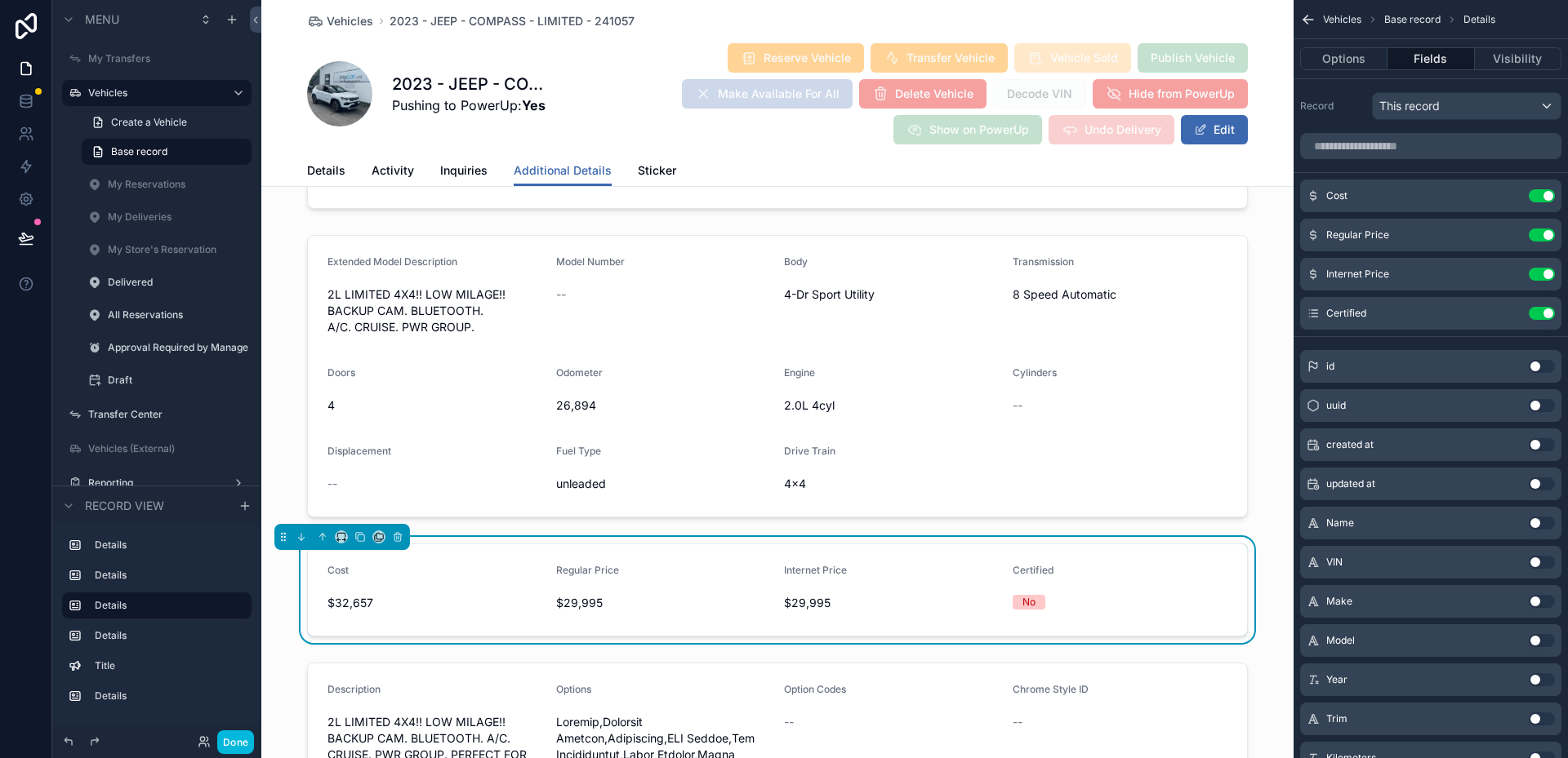
click at [1122, 478] on div "scrollable content" at bounding box center [777, 376] width 1032 height 296
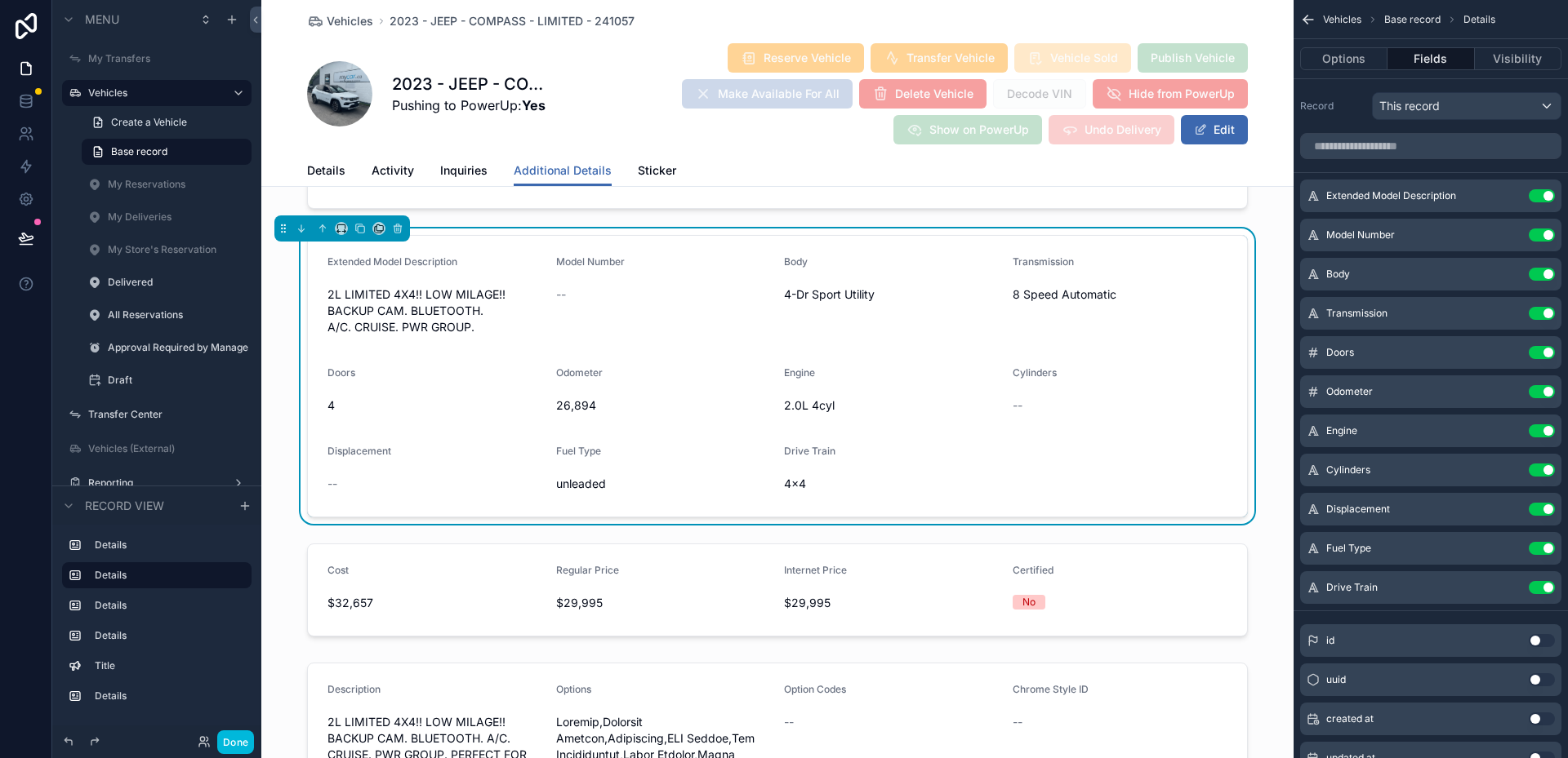
click at [703, 609] on div "scrollable content" at bounding box center [777, 590] width 1032 height 106
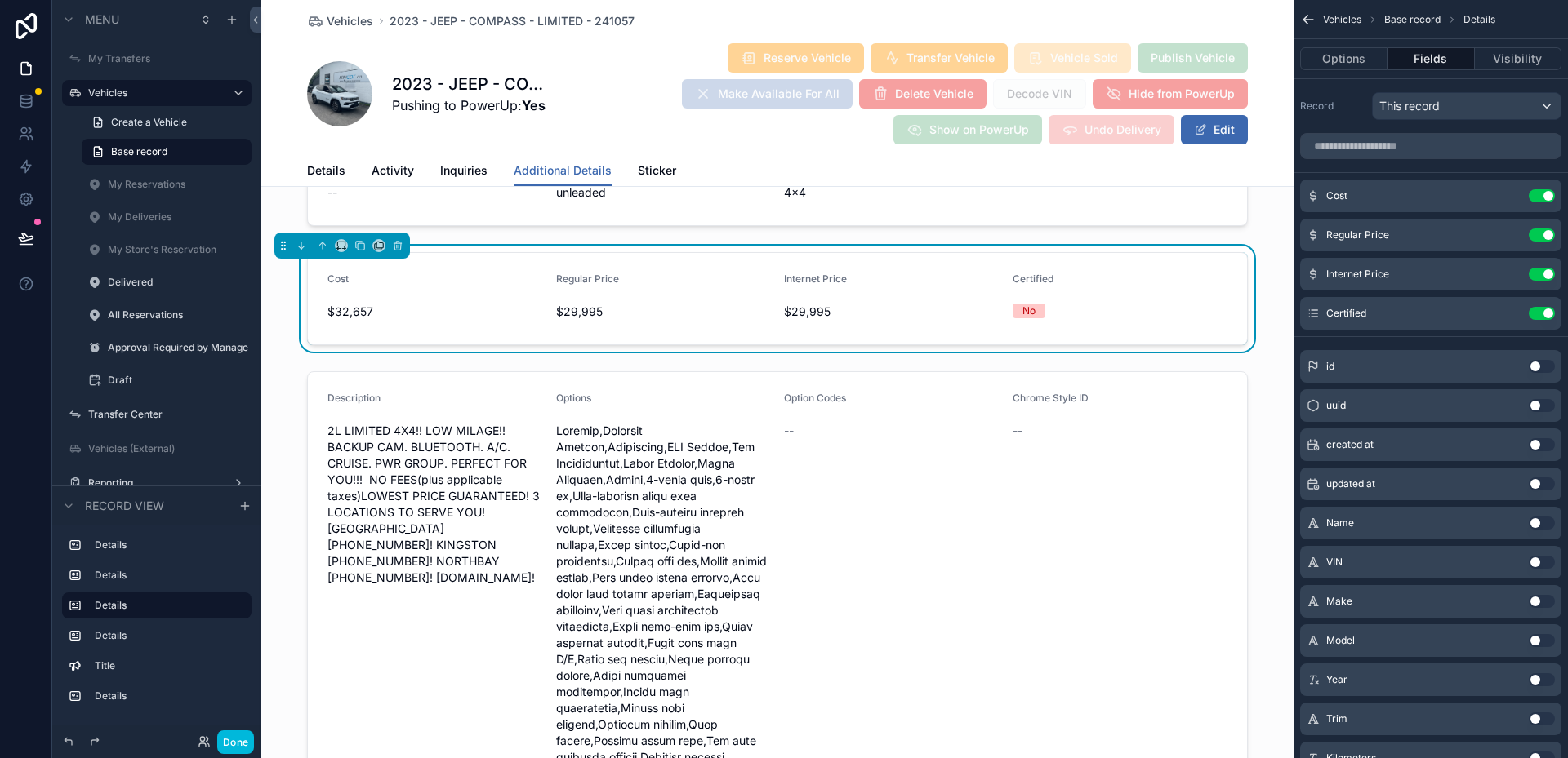
scroll to position [490, 0]
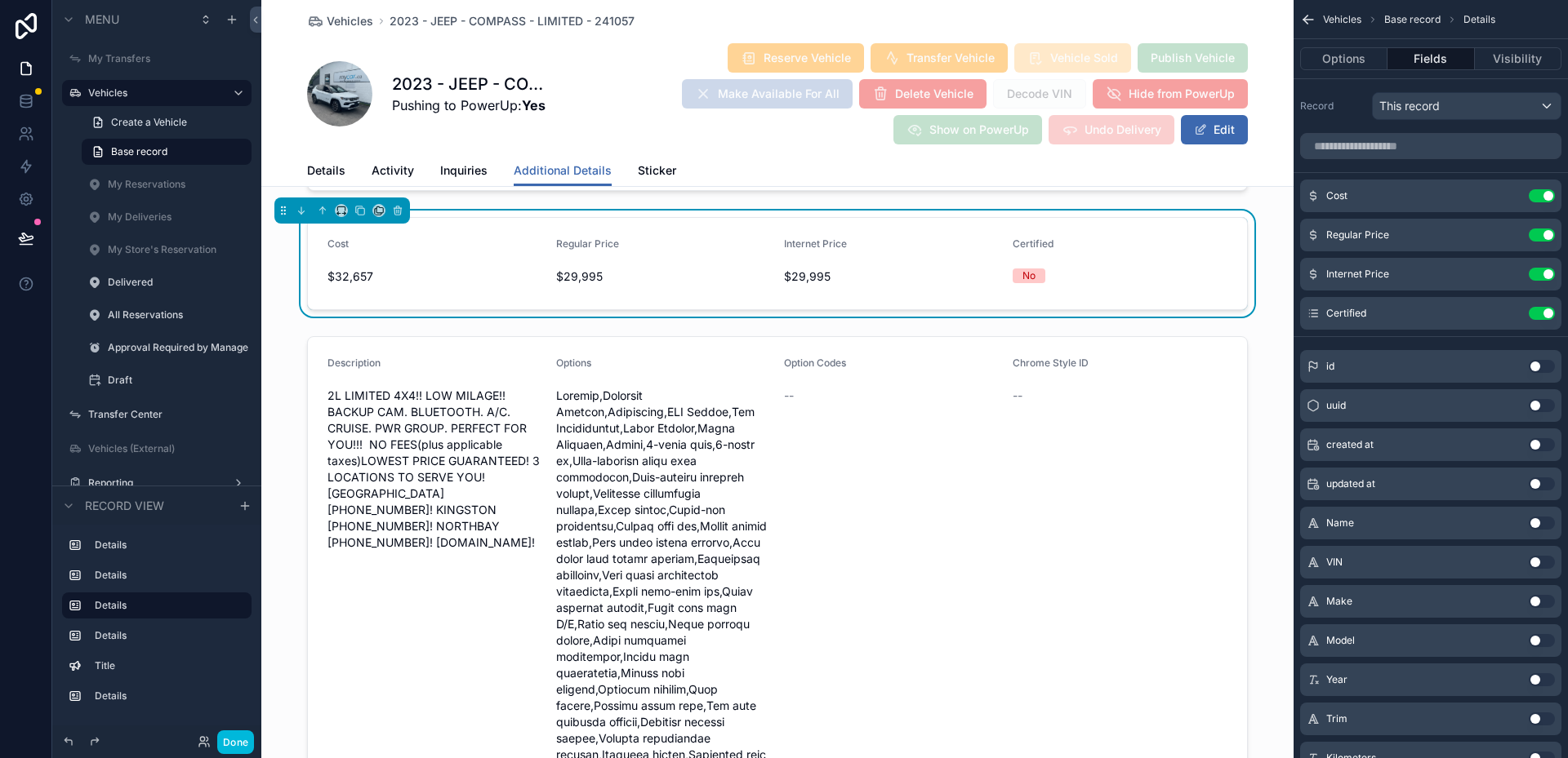
click at [871, 493] on div "scrollable content" at bounding box center [777, 699] width 1032 height 739
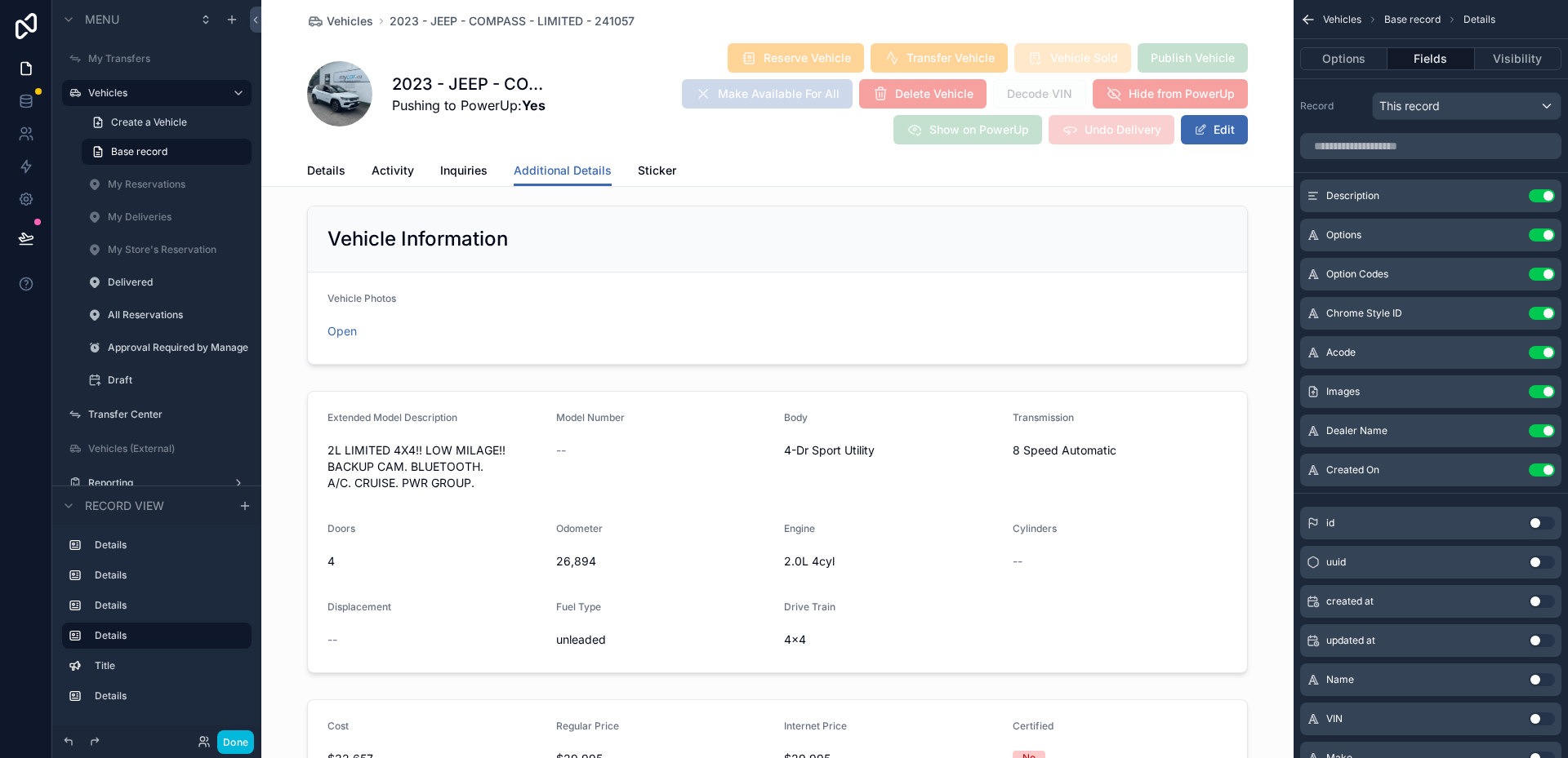
scroll to position [0, 0]
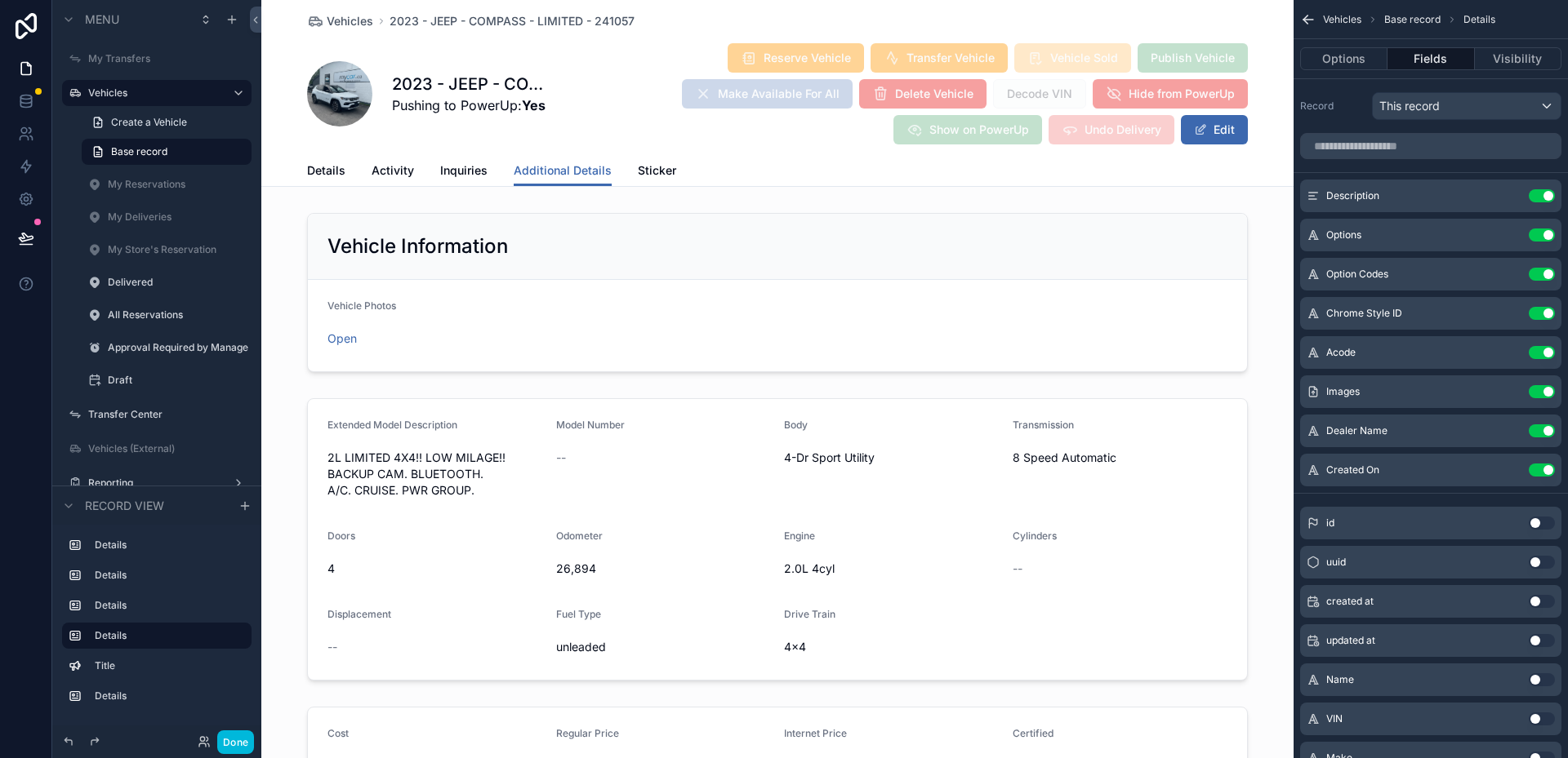
click at [655, 460] on div "scrollable content" at bounding box center [777, 540] width 1032 height 296
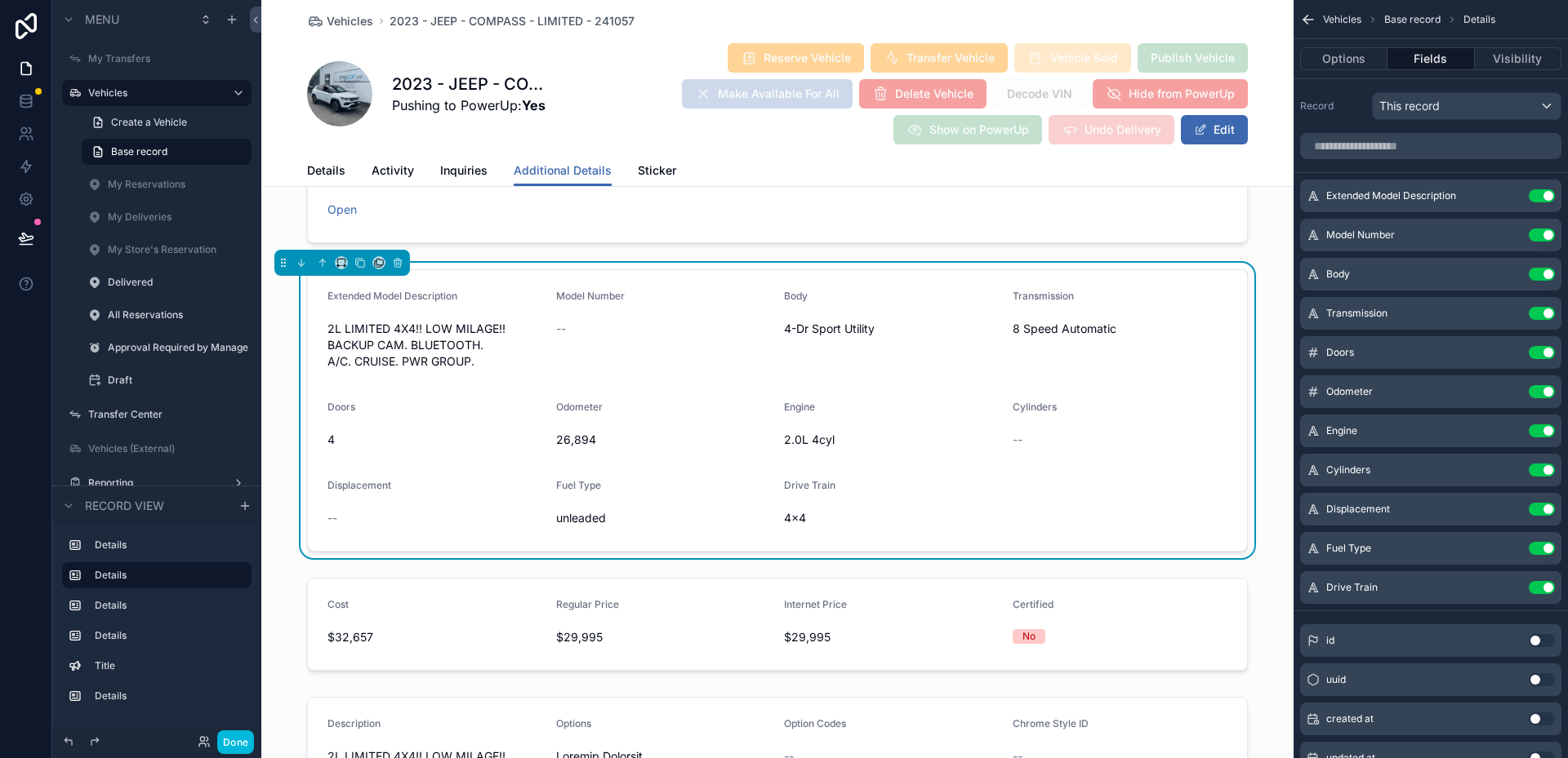
scroll to position [163, 0]
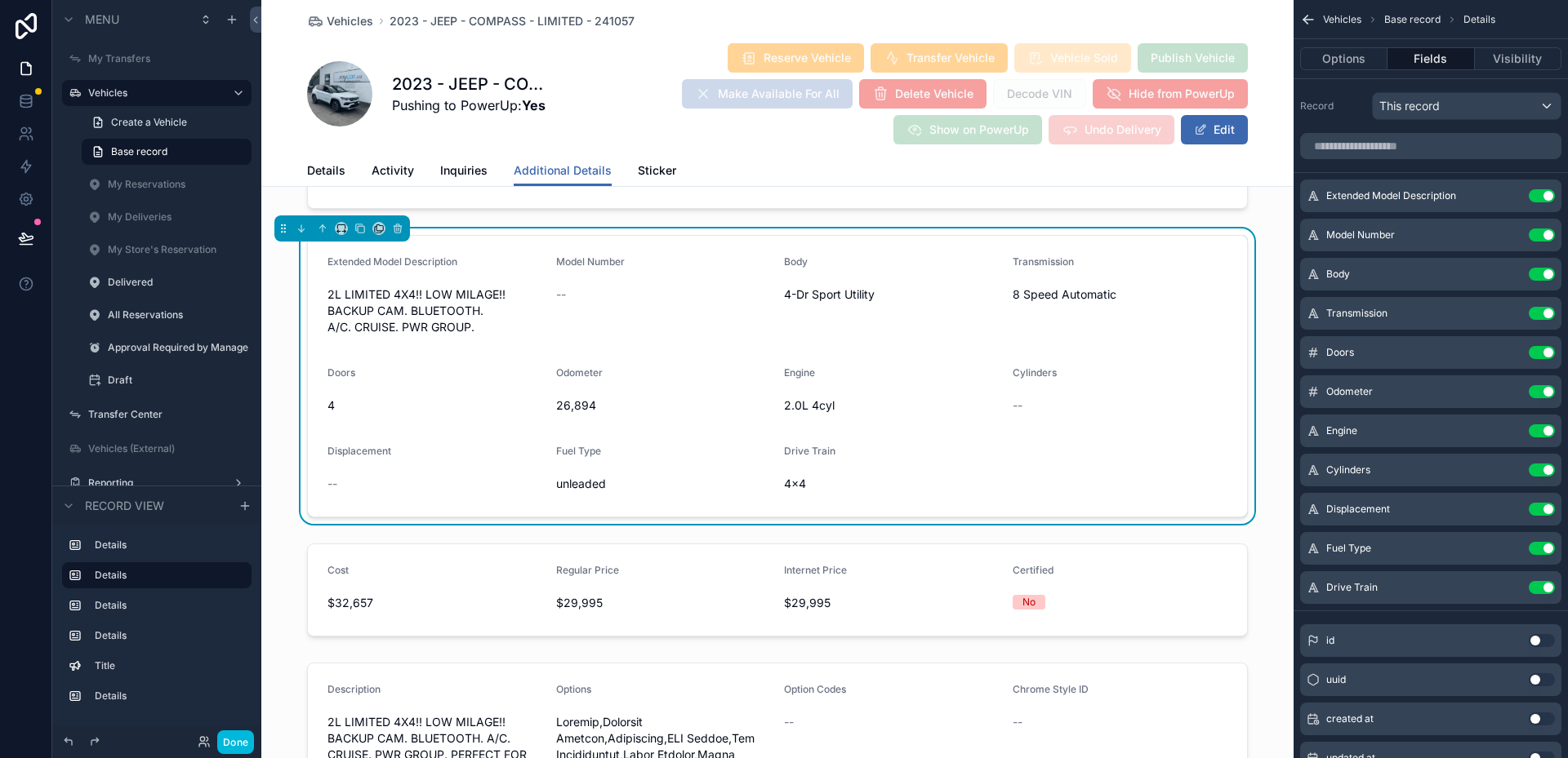
click at [451, 575] on div "scrollable content" at bounding box center [777, 590] width 1032 height 106
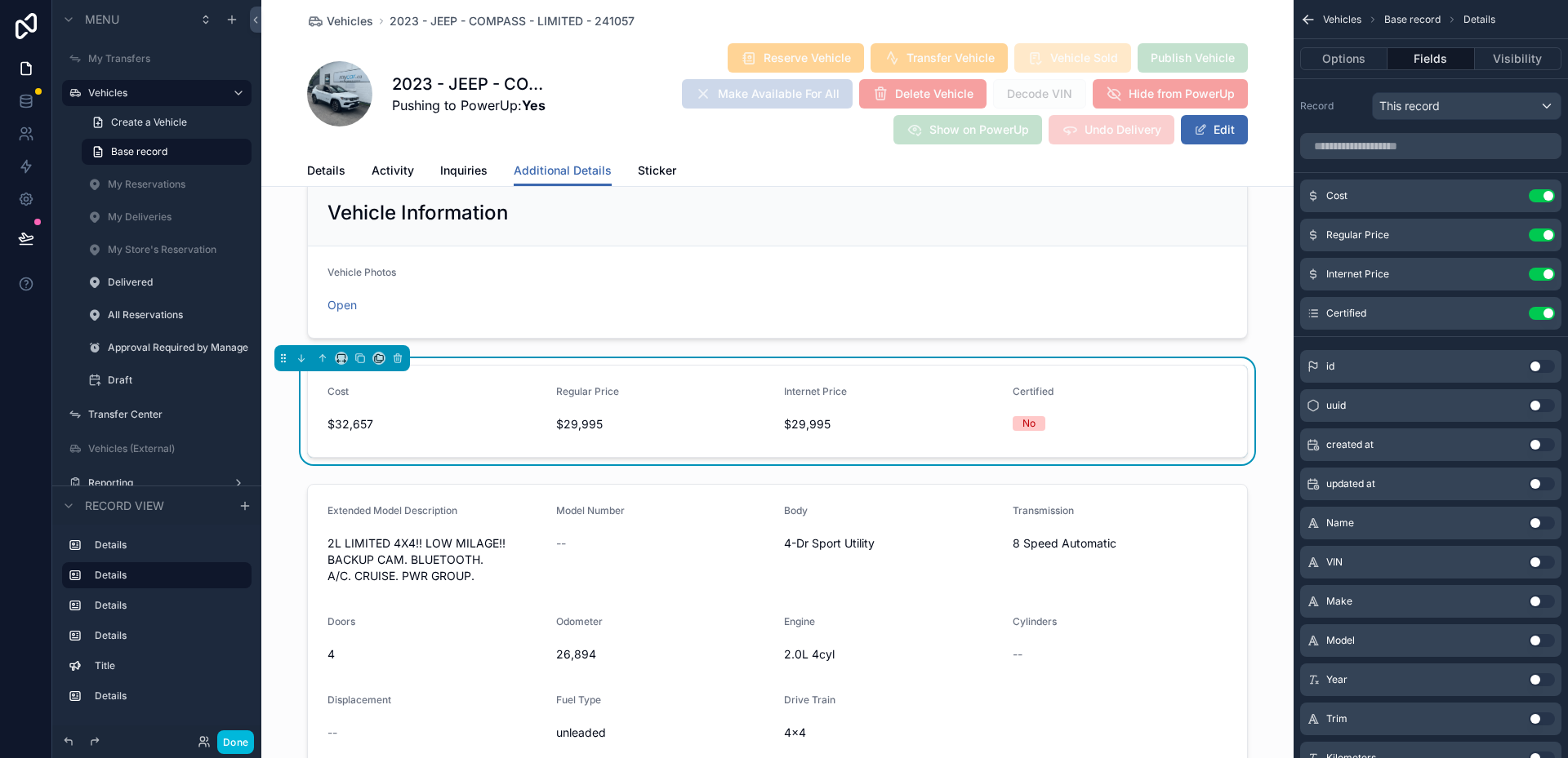
scroll to position [0, 0]
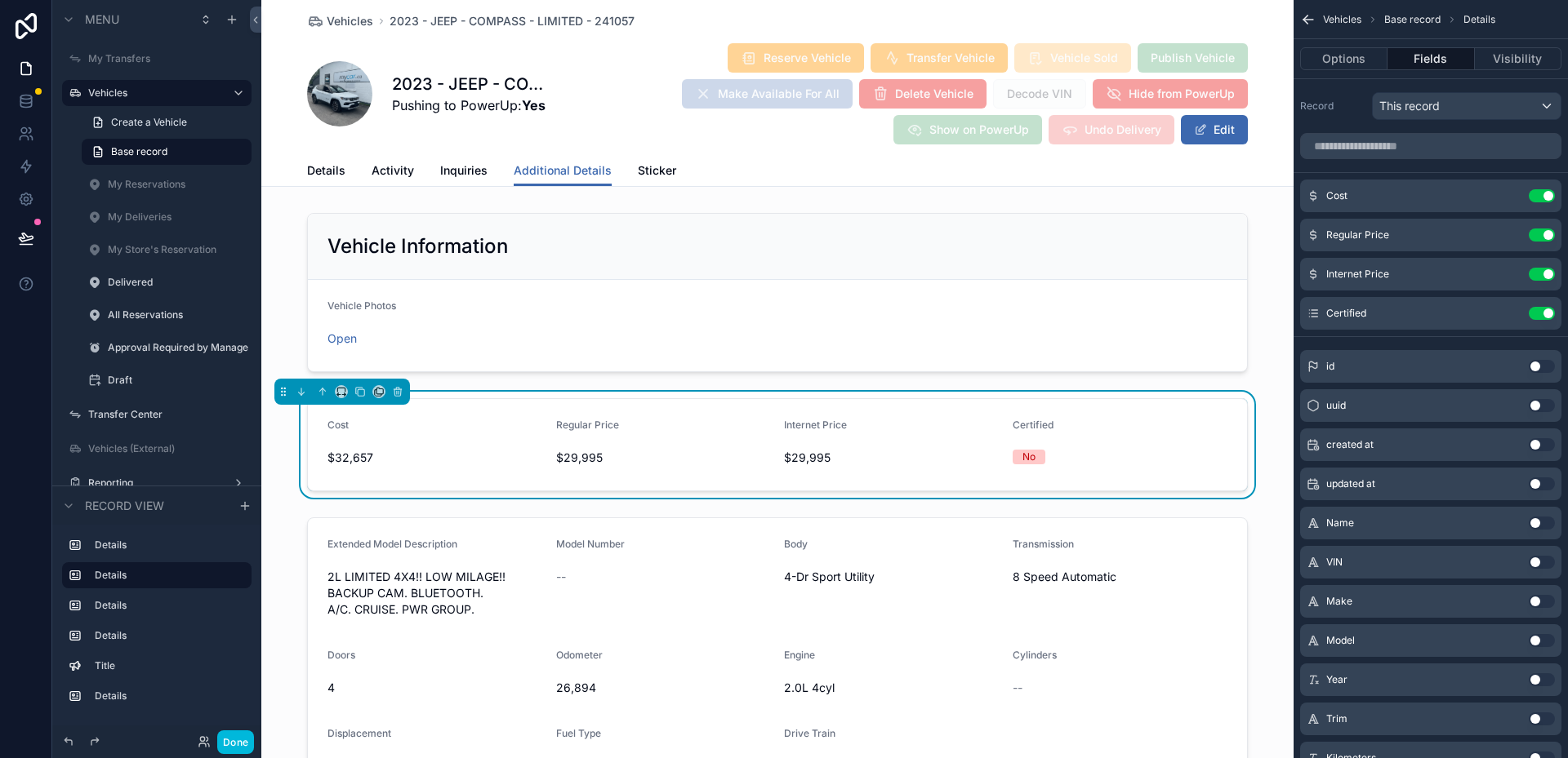
click at [557, 307] on div "scrollable content" at bounding box center [777, 292] width 1032 height 173
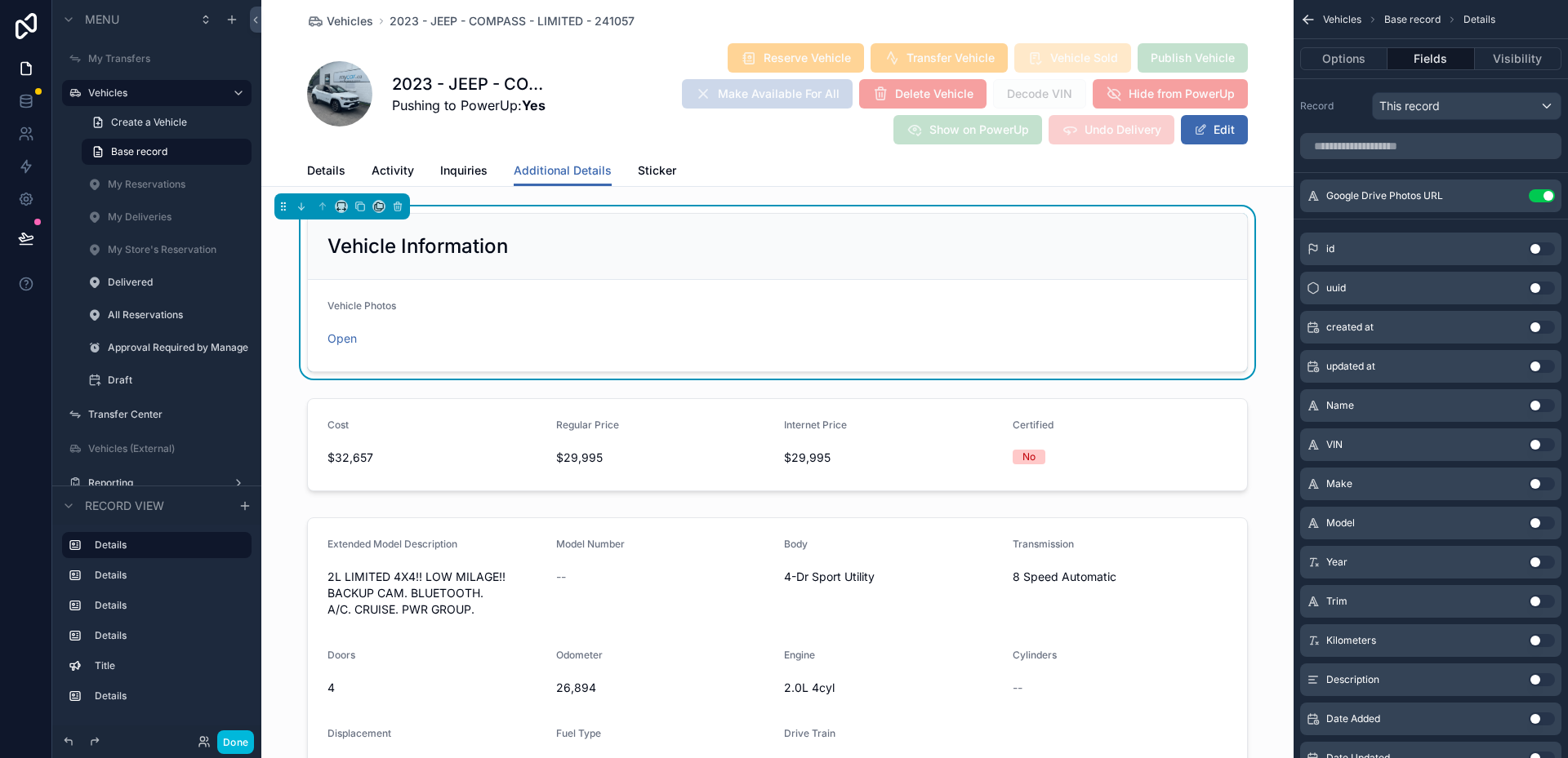
click at [627, 404] on div "scrollable content" at bounding box center [777, 445] width 1032 height 106
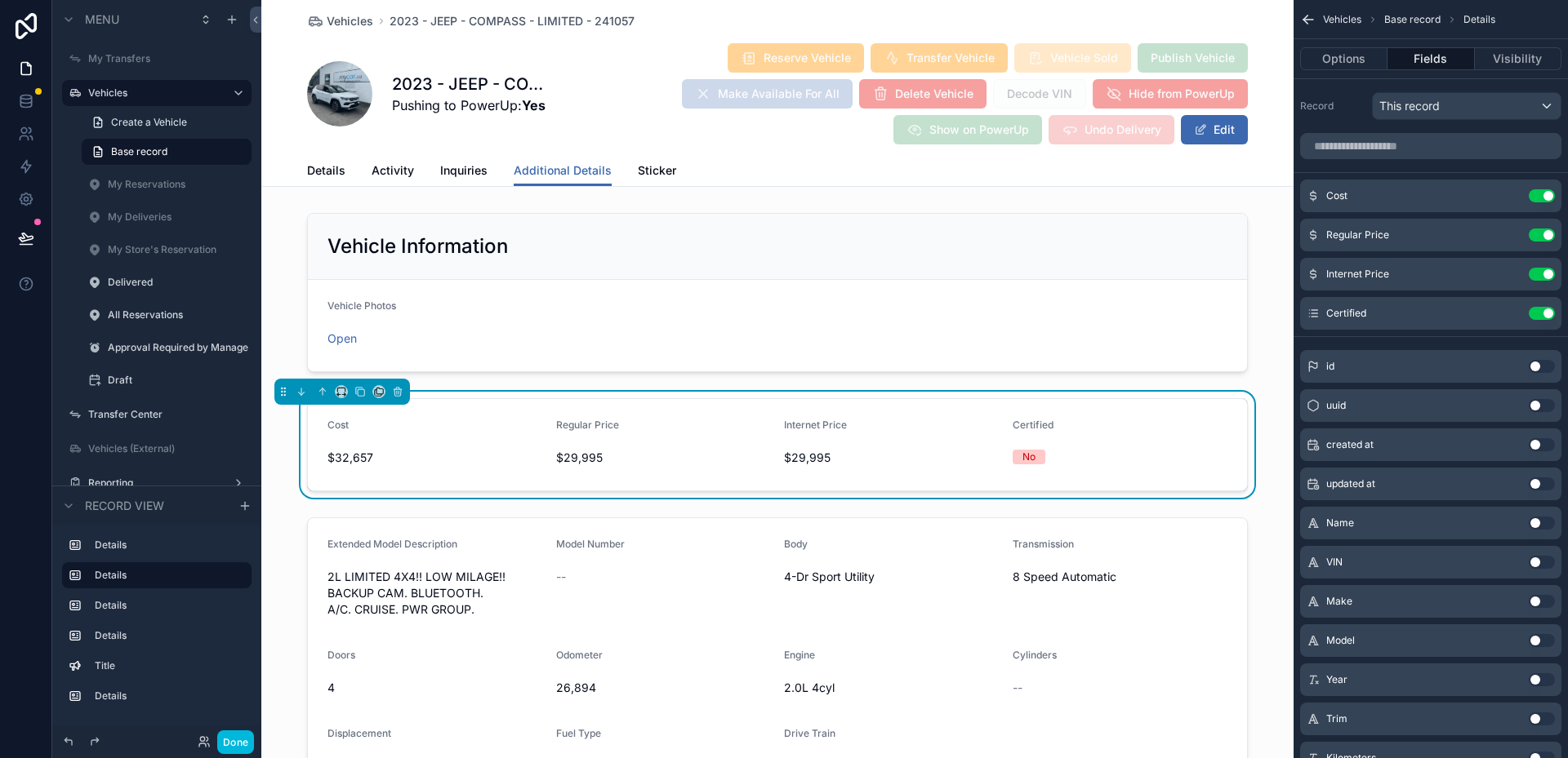
click at [741, 590] on div "scrollable content" at bounding box center [777, 658] width 1032 height 296
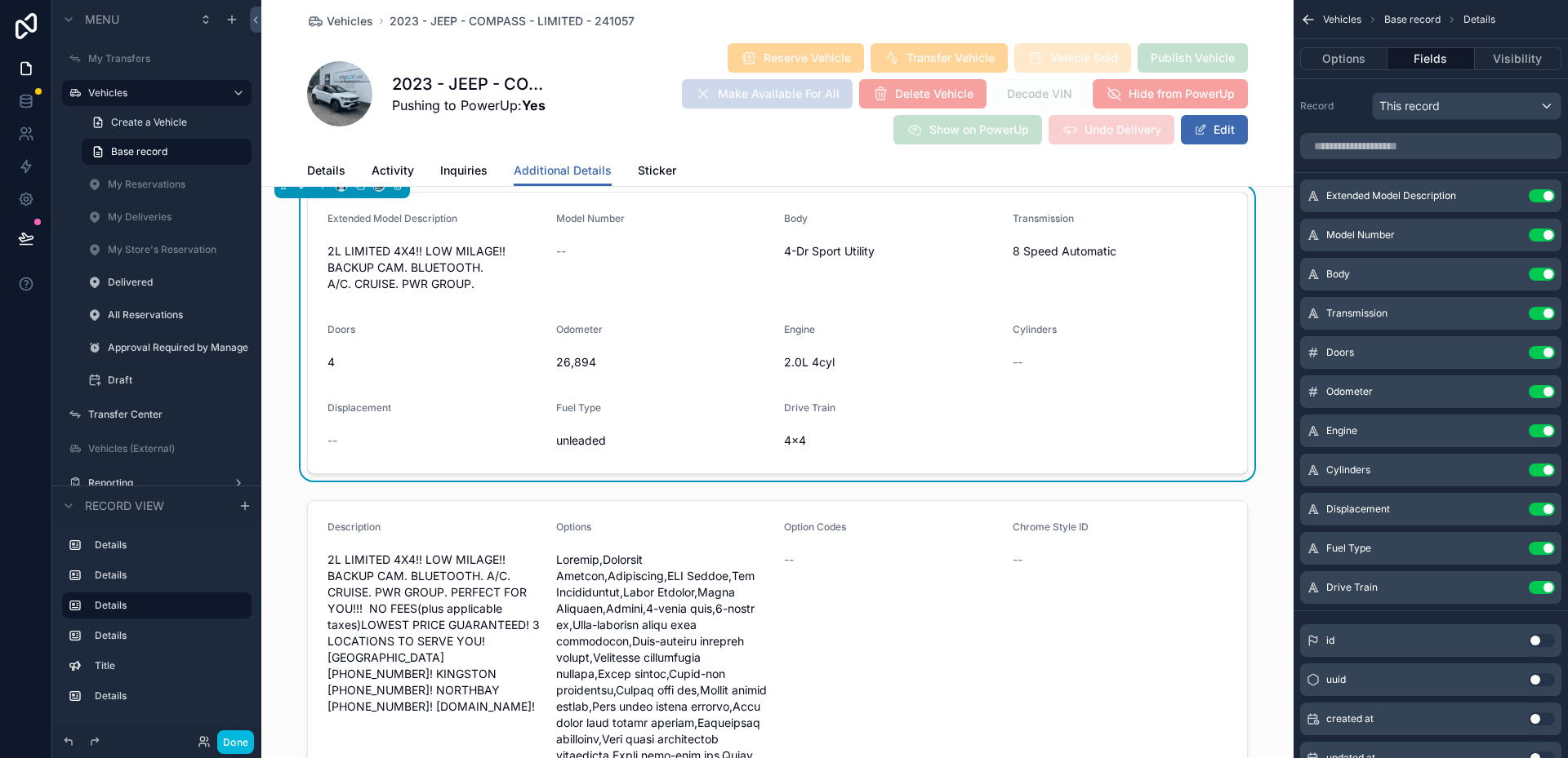
scroll to position [327, 0]
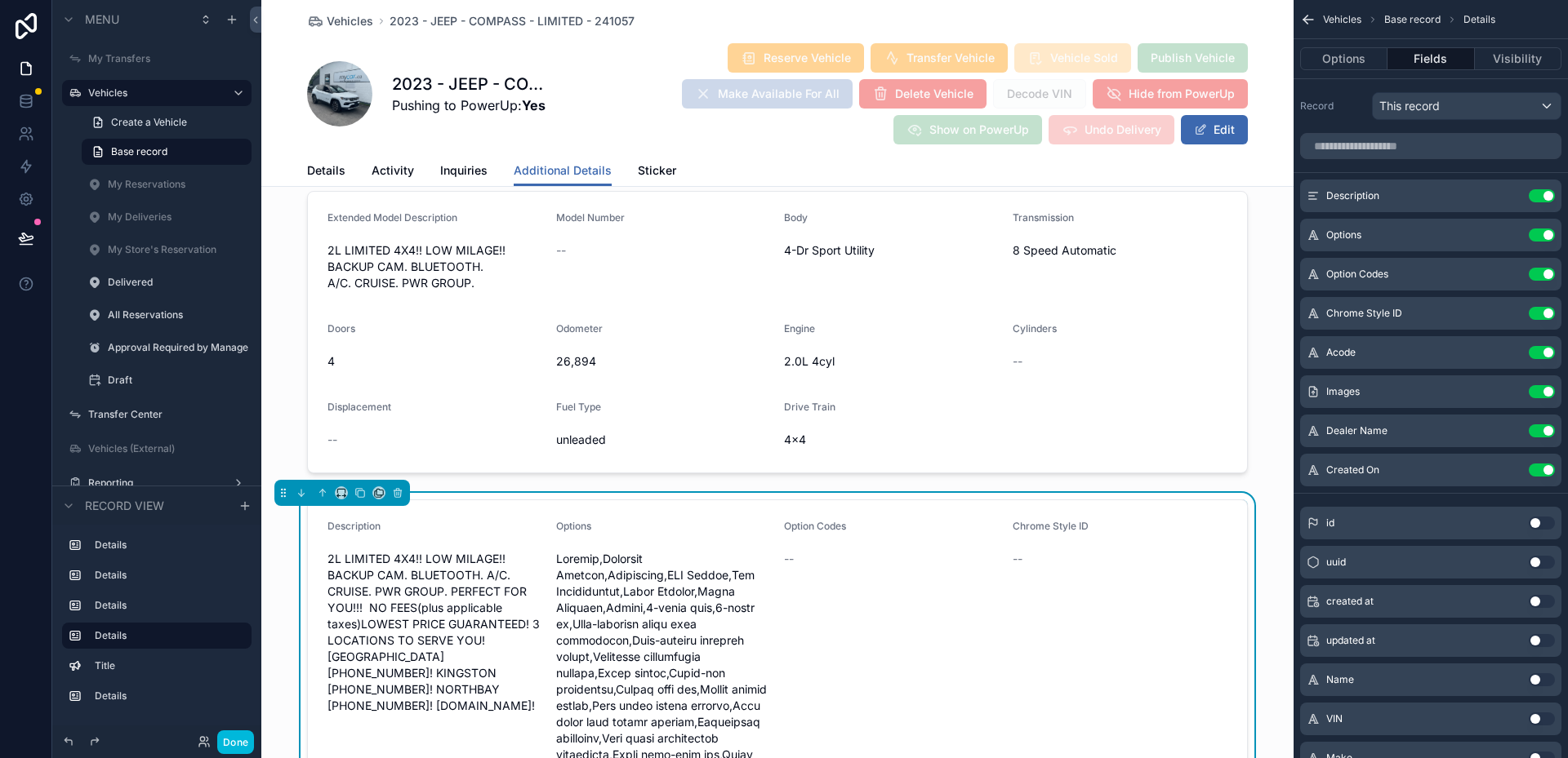
click at [820, 374] on div "scrollable content" at bounding box center [777, 332] width 1032 height 296
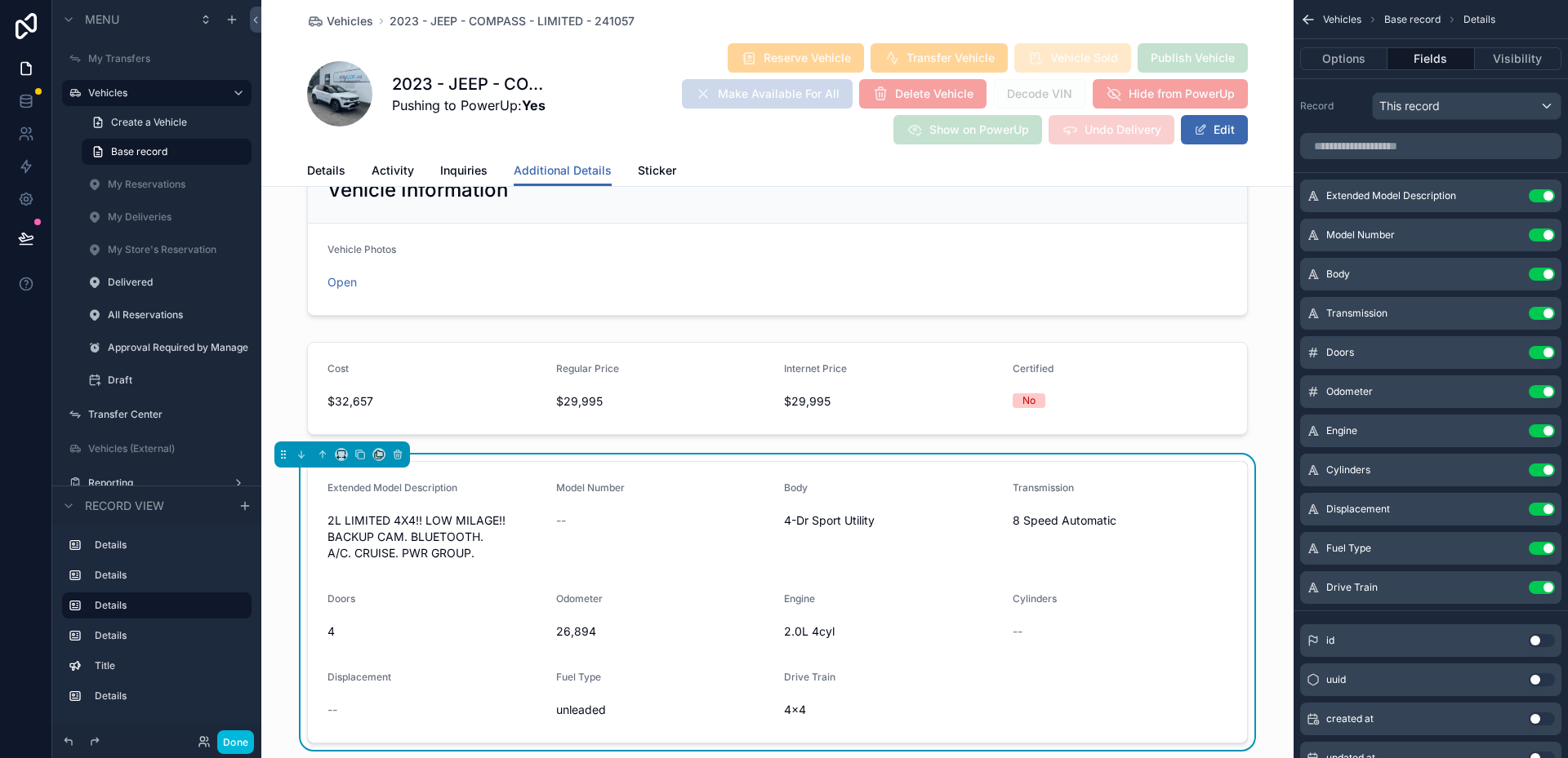
scroll to position [0, 0]
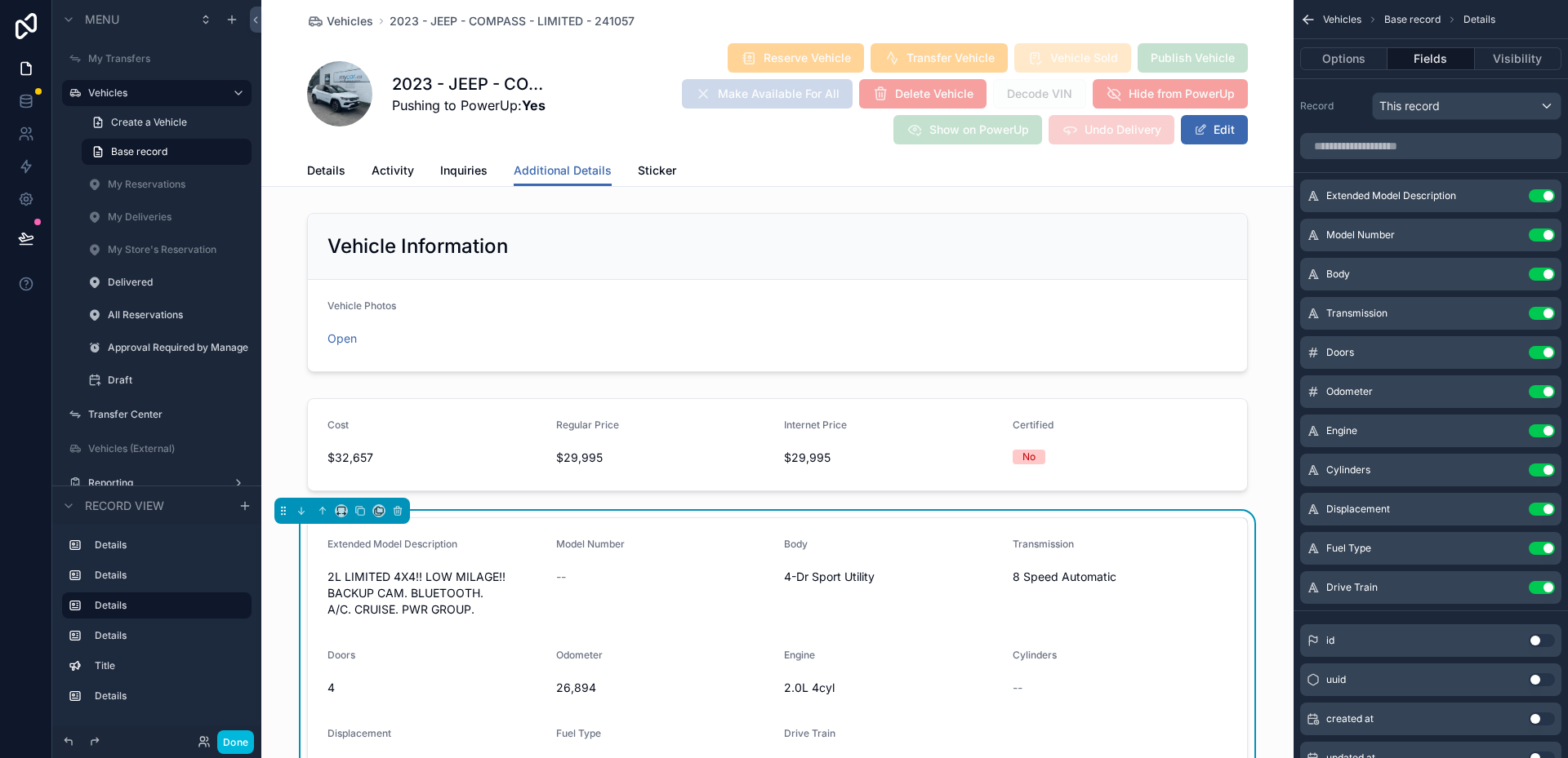
click at [527, 323] on div "scrollable content" at bounding box center [777, 292] width 1032 height 173
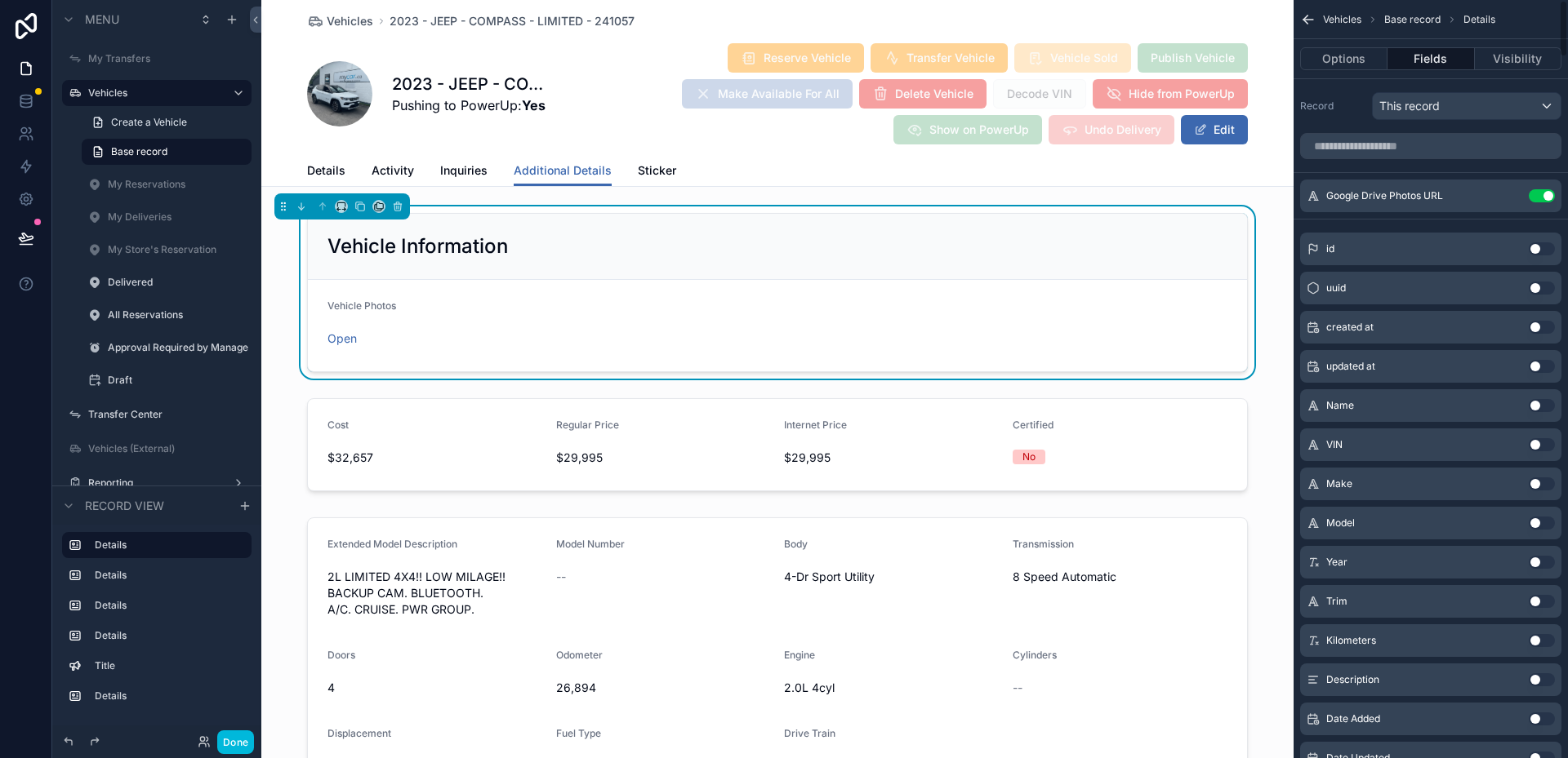
click at [1352, 52] on button "Options" at bounding box center [1344, 59] width 88 height 22
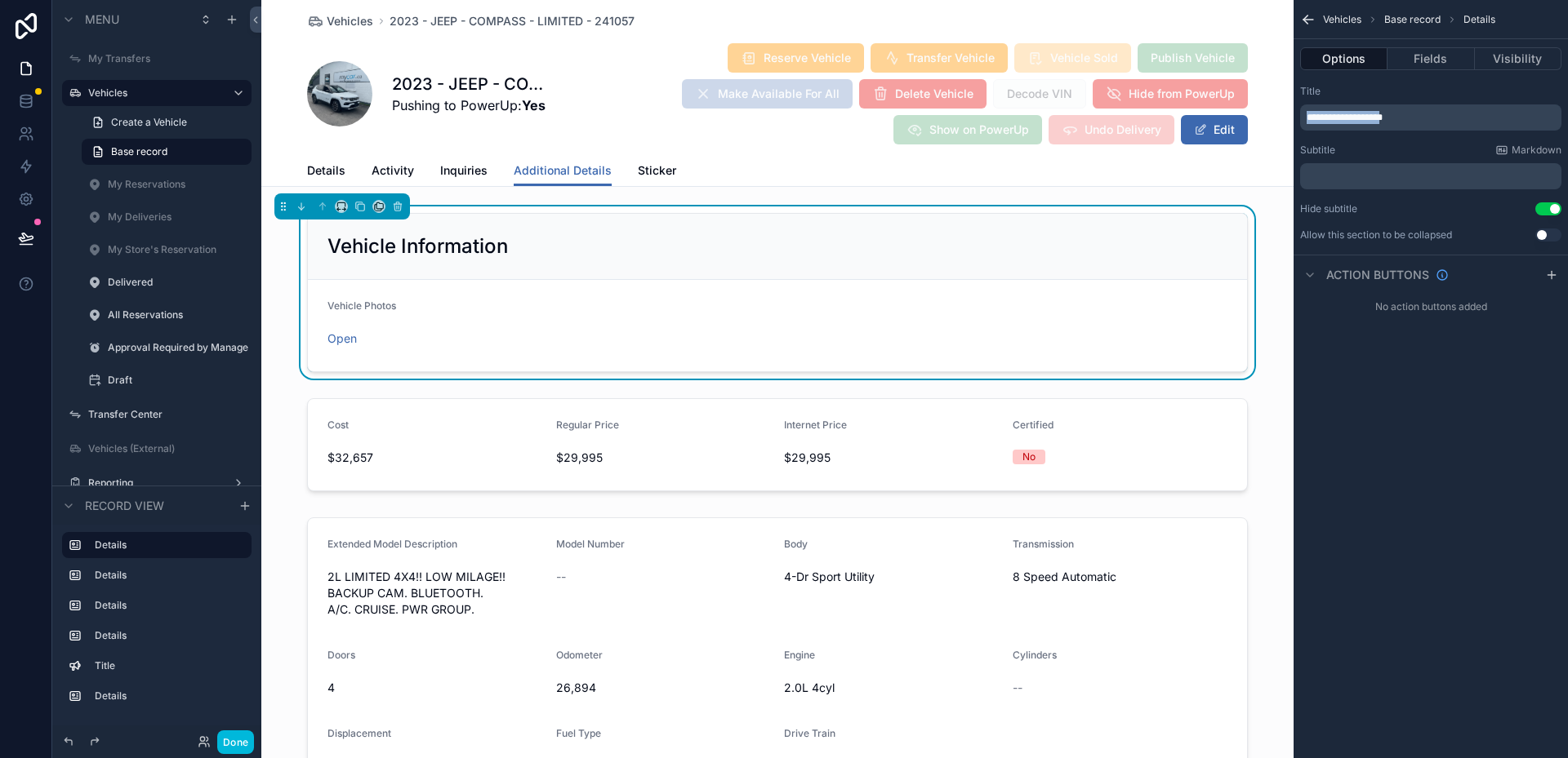
drag, startPoint x: 1392, startPoint y: 119, endPoint x: 1257, endPoint y: 113, distance: 135.1
click at [1257, 113] on div "My Transfers Vehicles 337 My Reservations 0 My Deliveries 0 My Store's Reservat…" at bounding box center [914, 379] width 1307 height 758
click at [1447, 121] on p "**********" at bounding box center [1432, 118] width 251 height 13
drag, startPoint x: 1447, startPoint y: 121, endPoint x: 1201, endPoint y: 91, distance: 247.8
click at [1201, 91] on div "My Transfers Vehicles 337 My Reservations 0 My Deliveries 0 My Store's Reservat…" at bounding box center [914, 379] width 1307 height 758
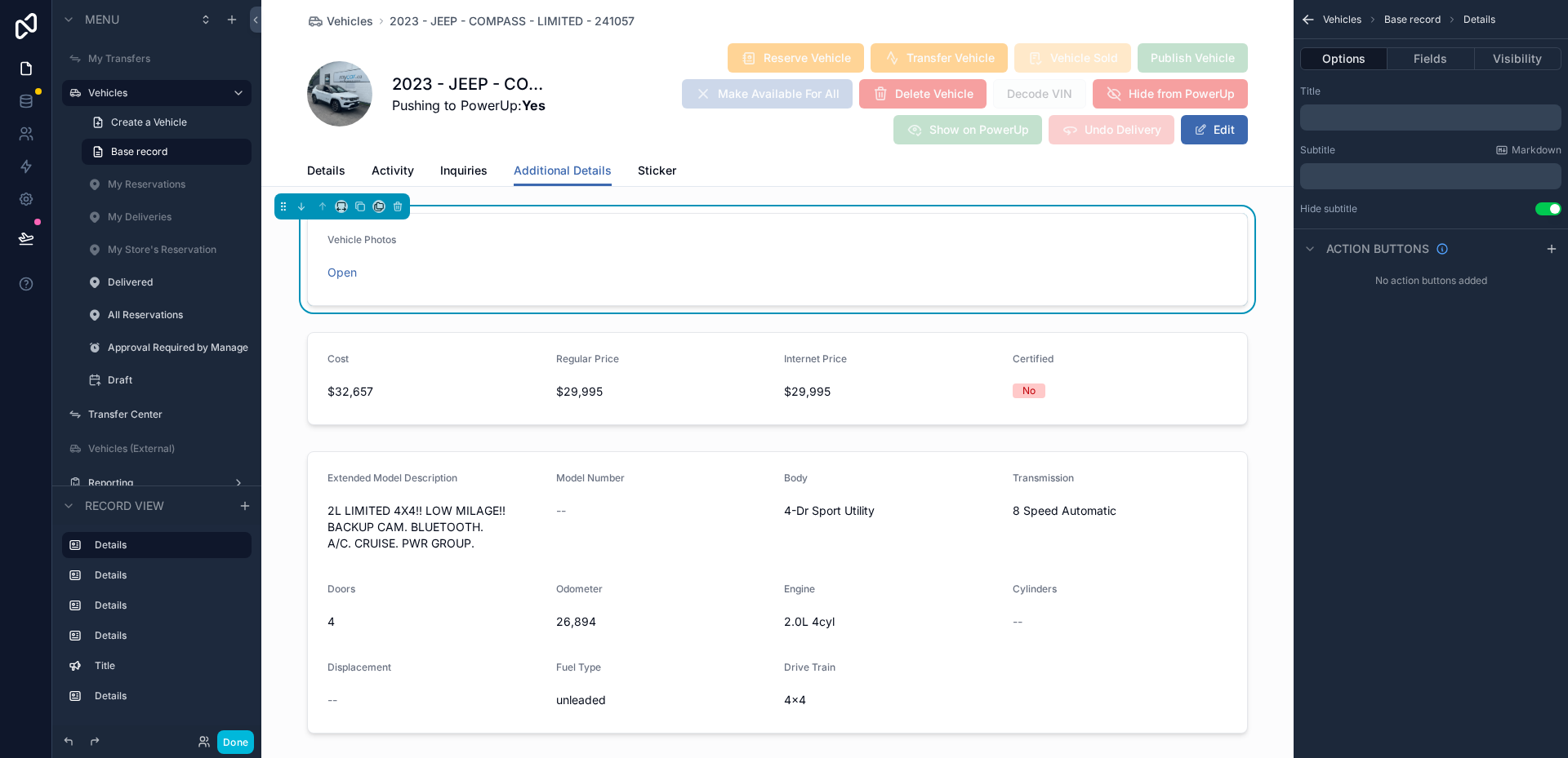
click at [1418, 381] on div "Vehicles Base record Details Options Fields Visibility Title ﻿ Subtitle Markdow…" at bounding box center [1431, 379] width 275 height 758
click at [322, 175] on span "Details" at bounding box center [326, 170] width 38 height 16
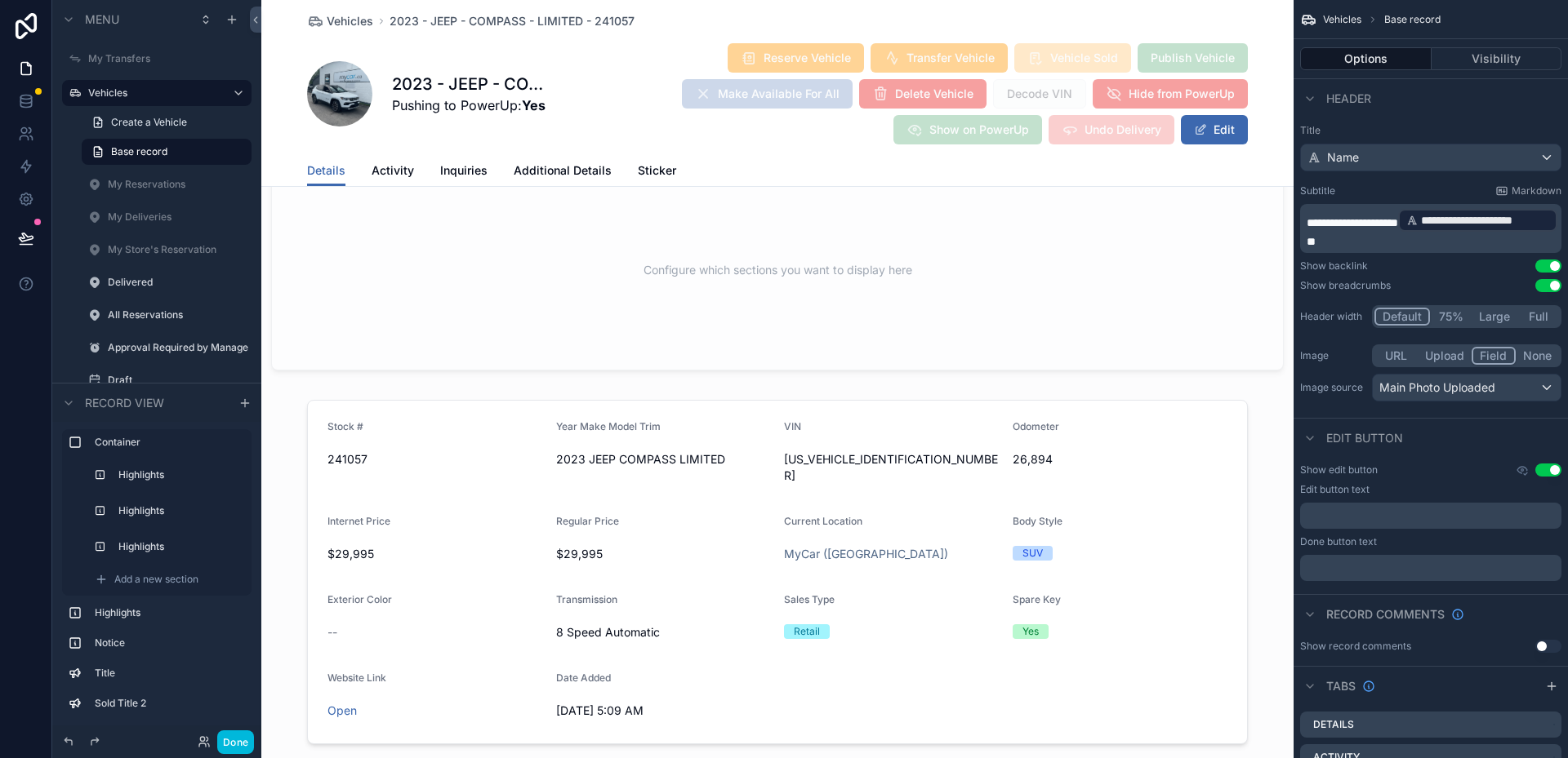
scroll to position [1796, 0]
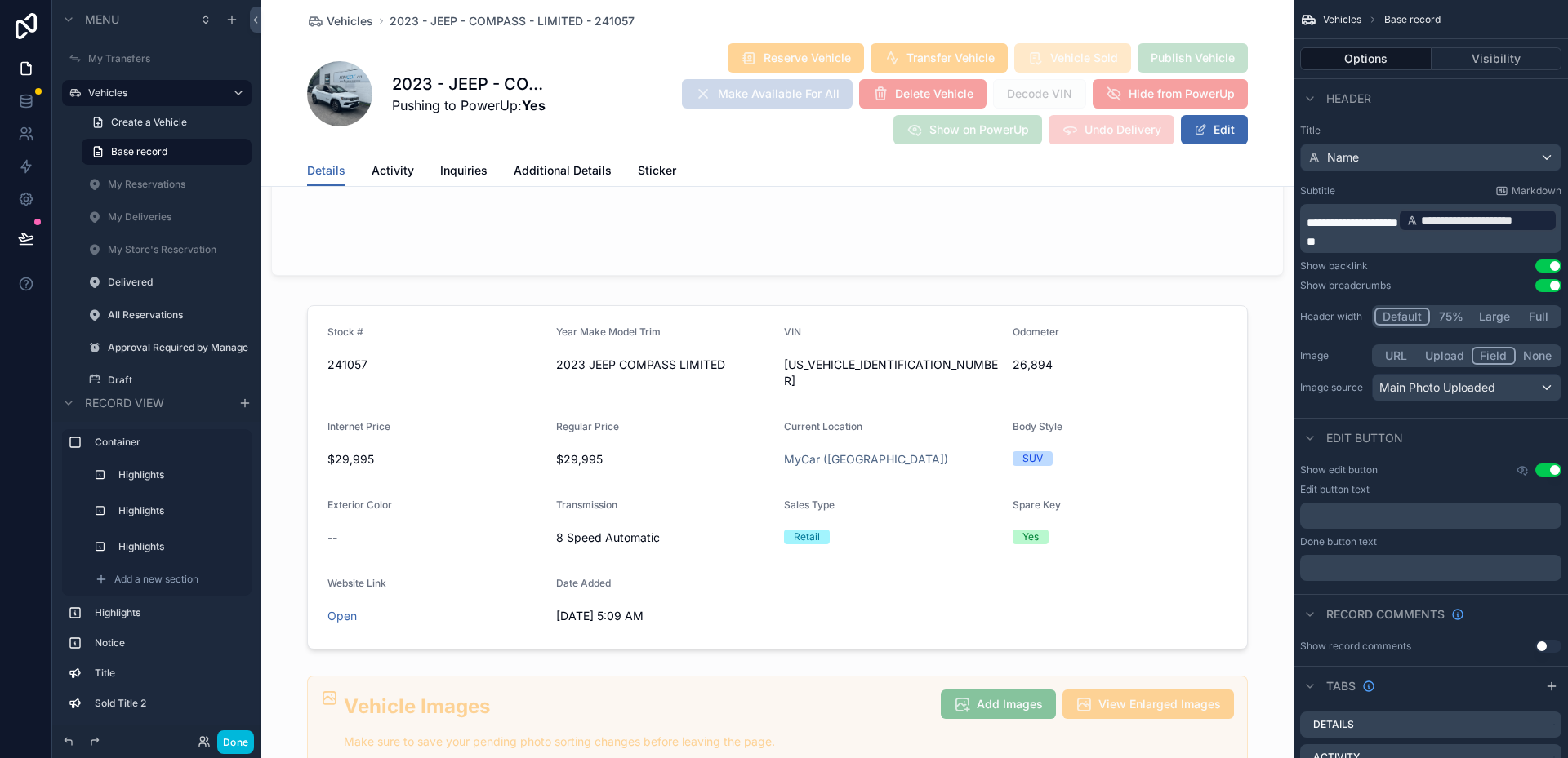
click at [876, 528] on div "scrollable content" at bounding box center [777, 477] width 1032 height 358
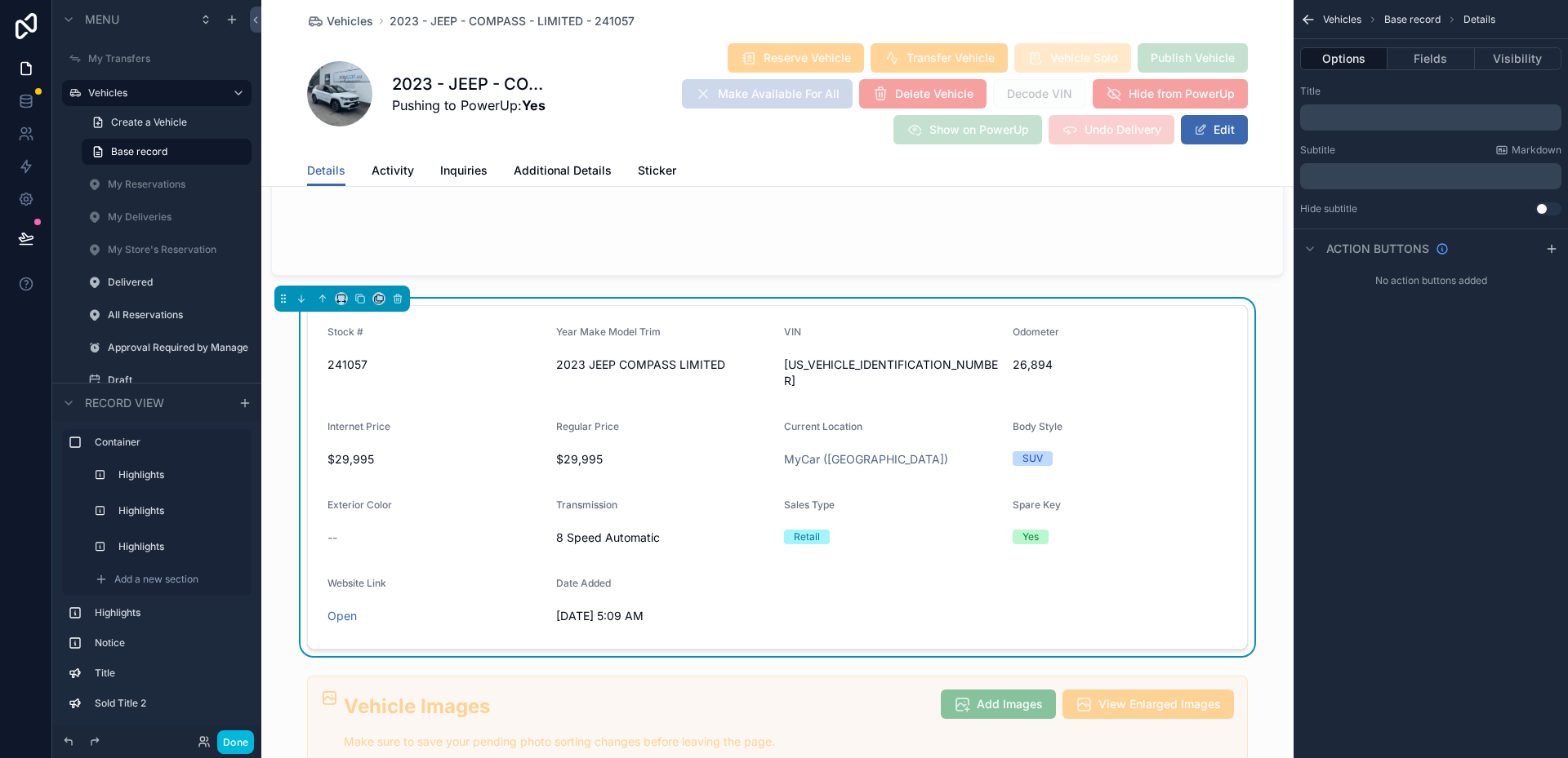
click at [1422, 56] on button "Fields" at bounding box center [1431, 59] width 87 height 22
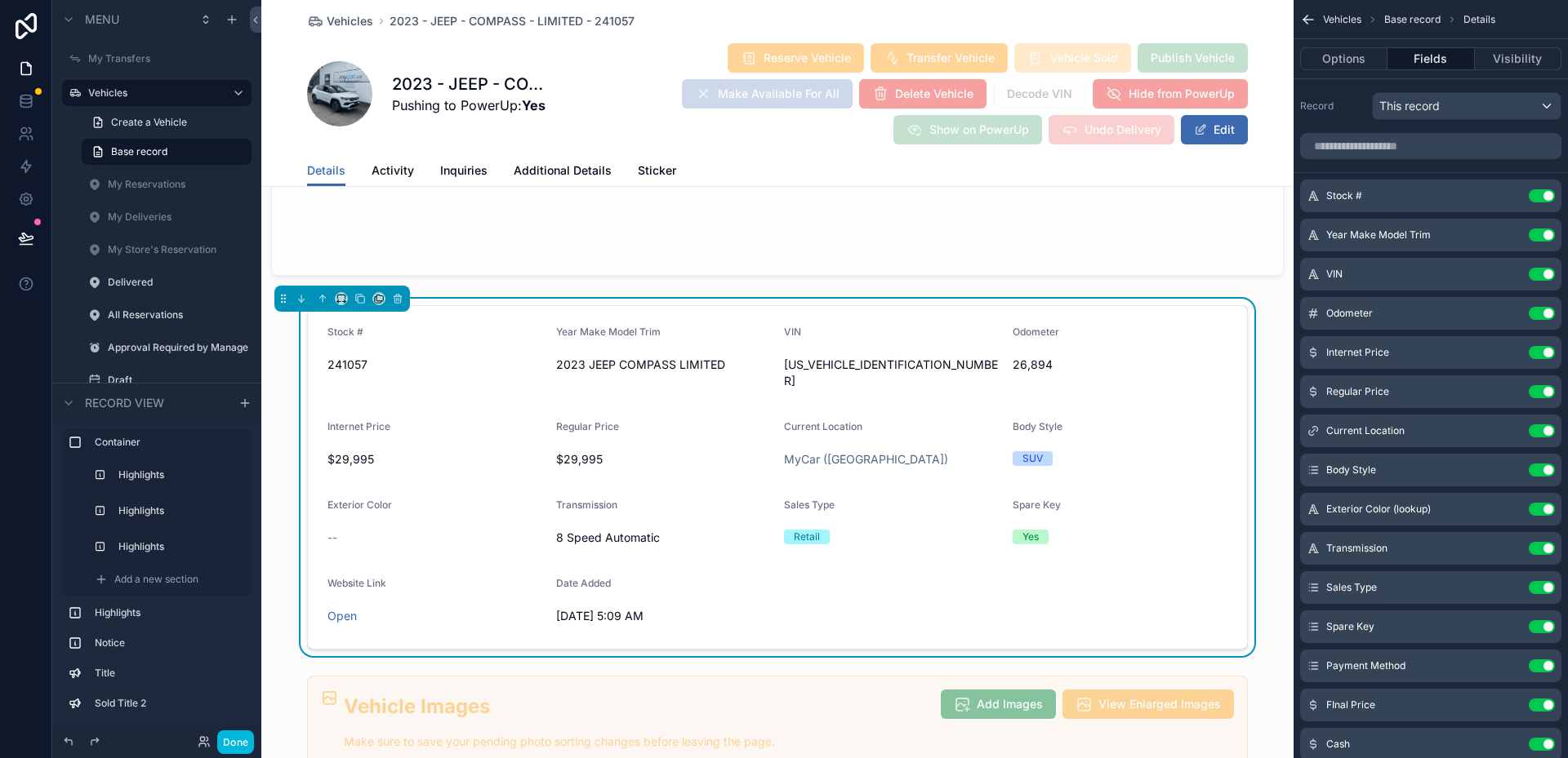
click at [0, 0] on icon "scrollable content" at bounding box center [0, 0] width 0 height 0
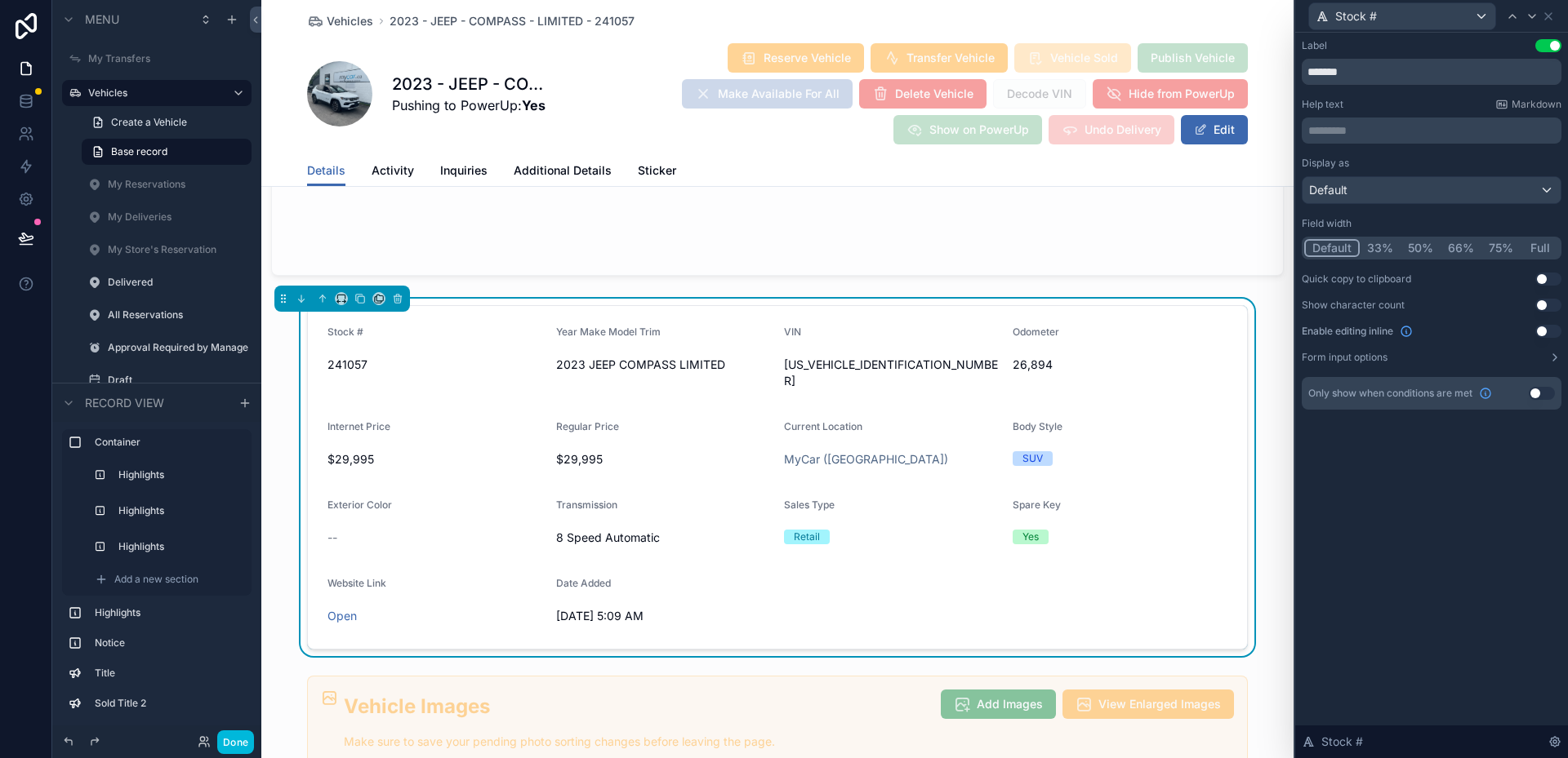
click at [1554, 270] on div "Display as Default Field width Default 33% 50% 66% 75% Full Quick copy to clipb…" at bounding box center [1432, 260] width 260 height 207
click at [1548, 274] on button "Use setting" at bounding box center [1548, 279] width 26 height 13
click at [1547, 21] on icon at bounding box center [1548, 16] width 13 height 13
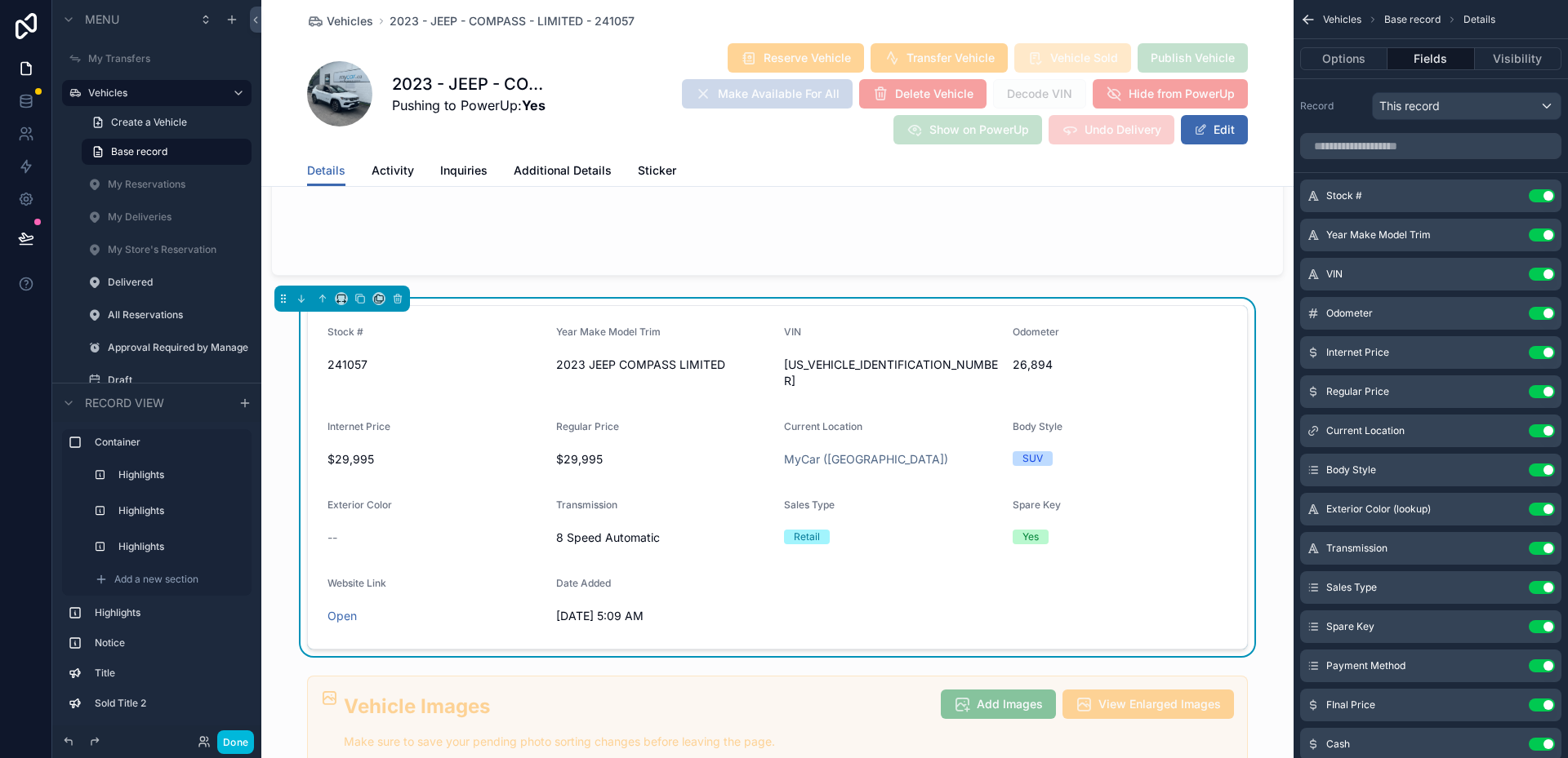
click at [0, 0] on icon "scrollable content" at bounding box center [0, 0] width 0 height 0
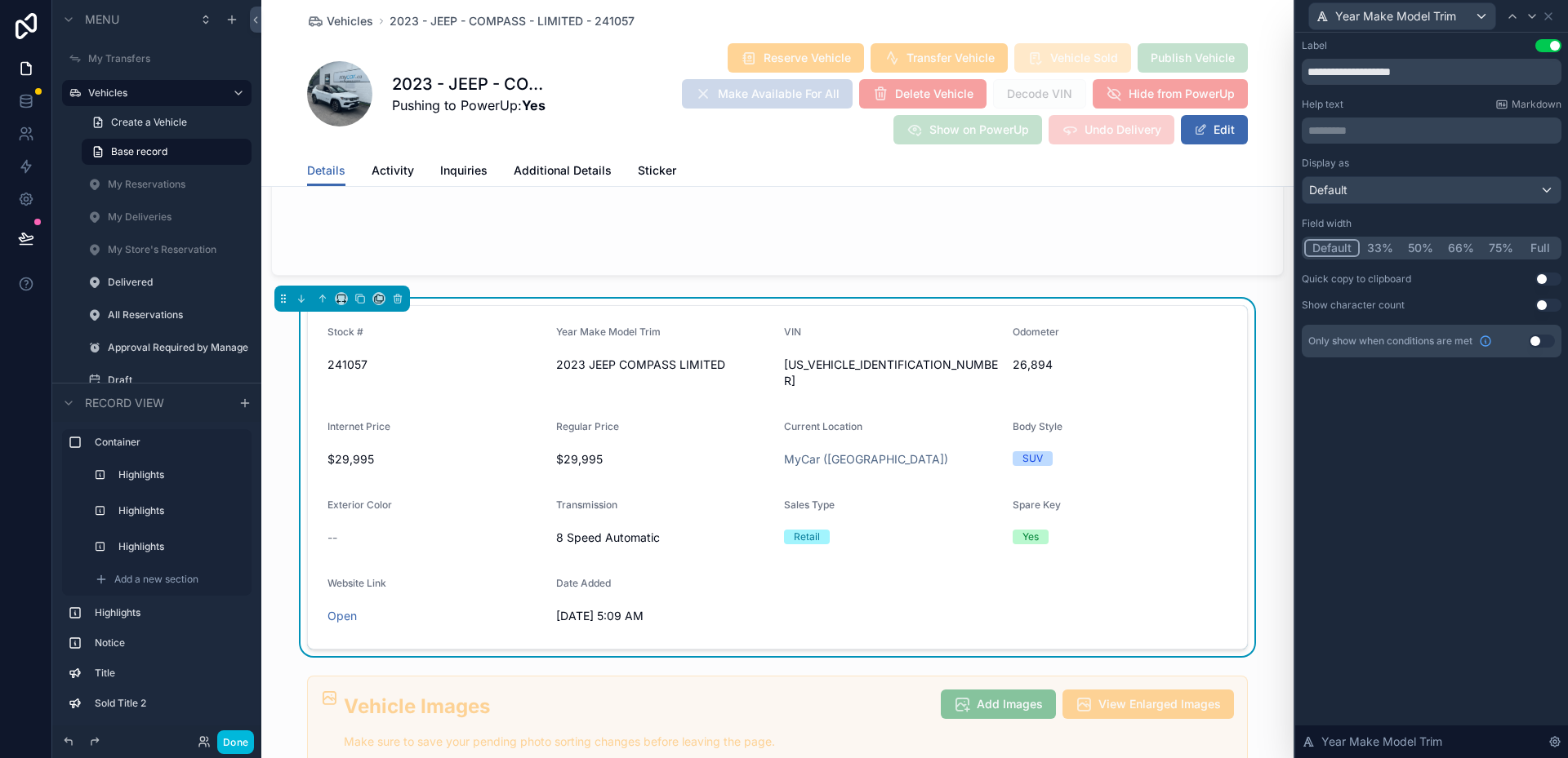
click at [1539, 277] on button "Use setting" at bounding box center [1548, 279] width 26 height 13
click at [1550, 21] on icon at bounding box center [1548, 16] width 13 height 13
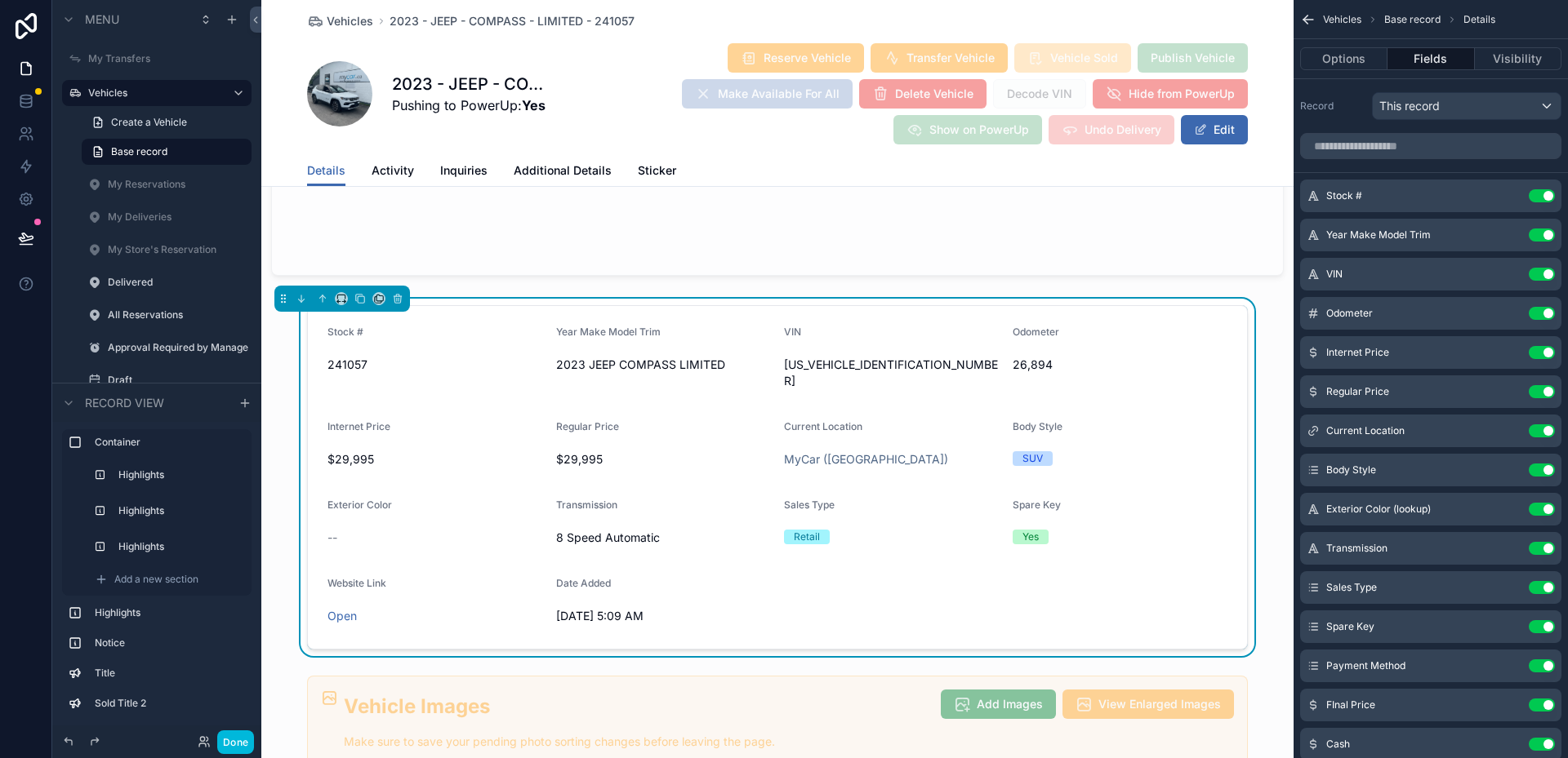
click at [0, 0] on icon "scrollable content" at bounding box center [0, 0] width 0 height 0
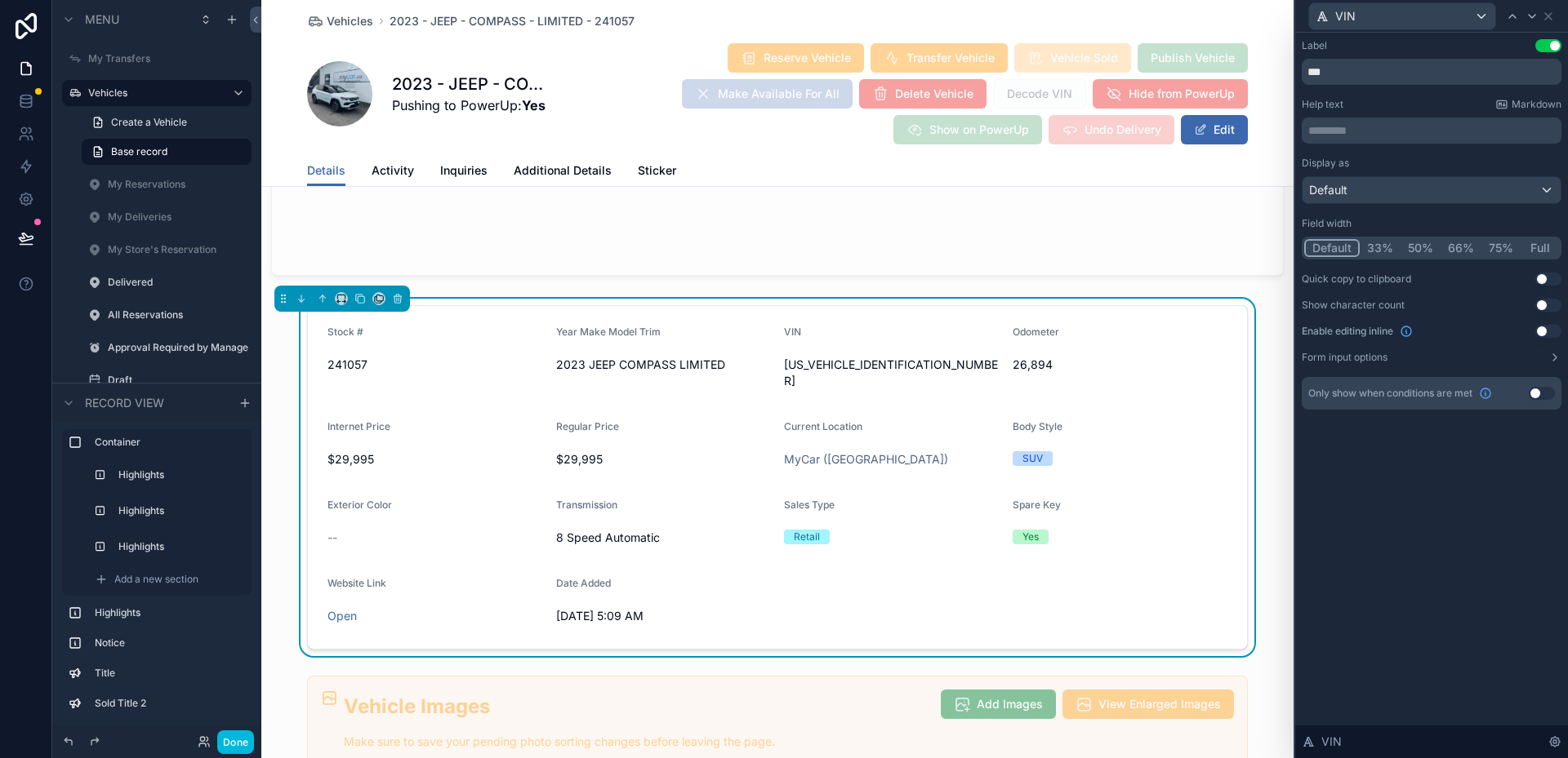
click at [1547, 276] on button "Use setting" at bounding box center [1548, 279] width 26 height 13
click at [1547, 16] on icon at bounding box center [1548, 16] width 13 height 13
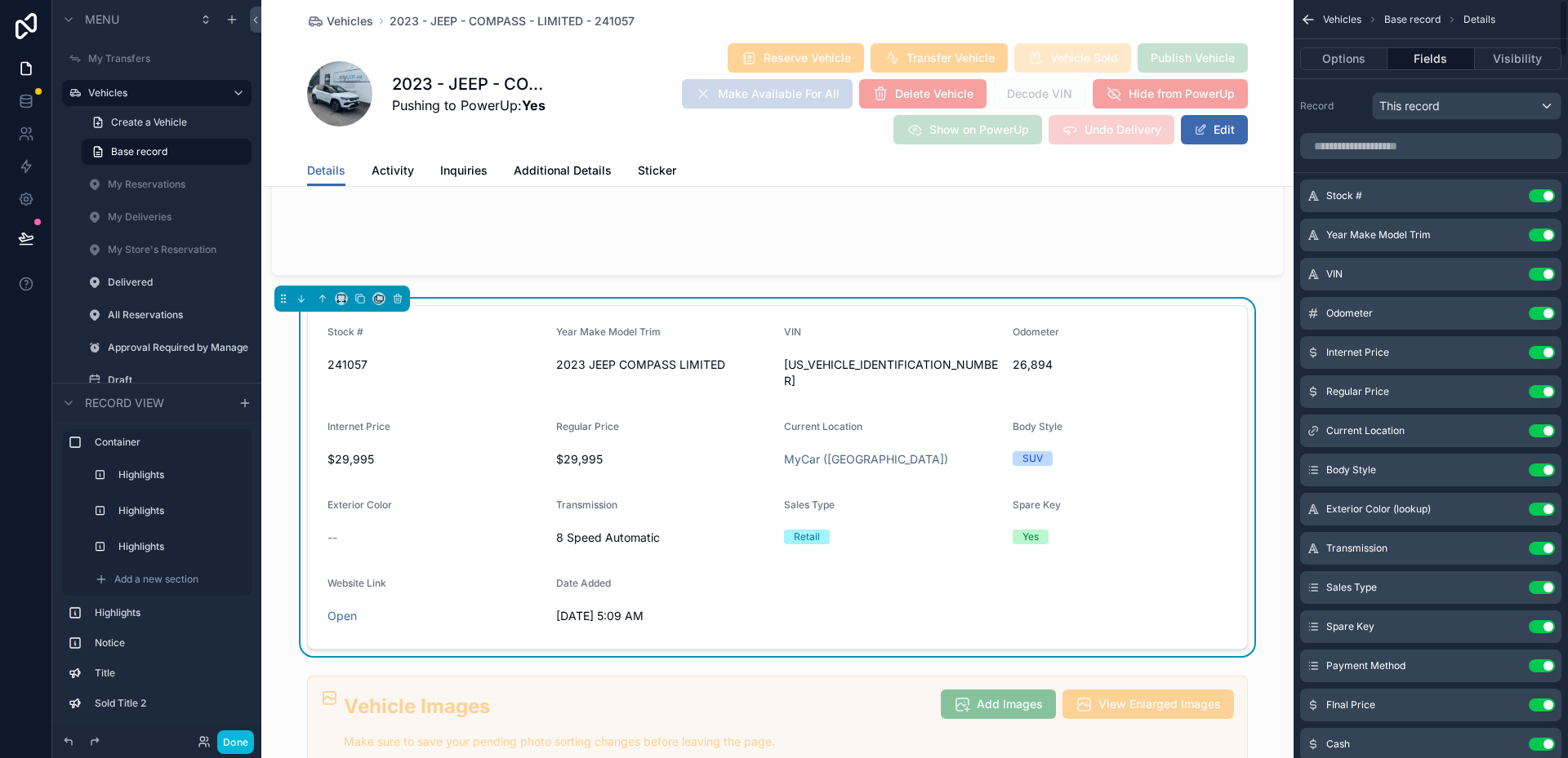
click at [0, 0] on icon "scrollable content" at bounding box center [0, 0] width 0 height 0
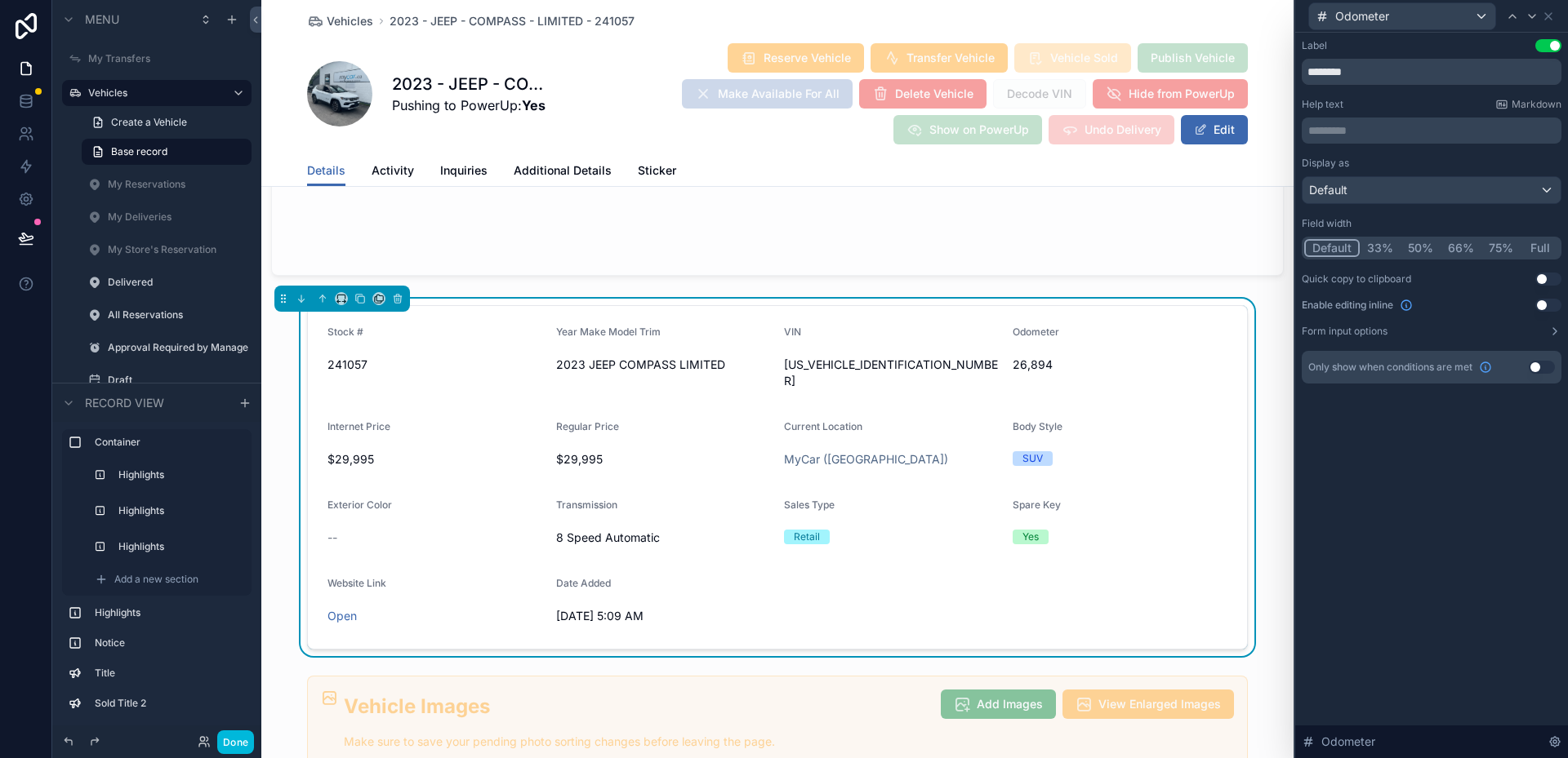
click at [1538, 281] on button "Use setting" at bounding box center [1548, 279] width 26 height 13
click at [1548, 19] on icon at bounding box center [1548, 16] width 13 height 13
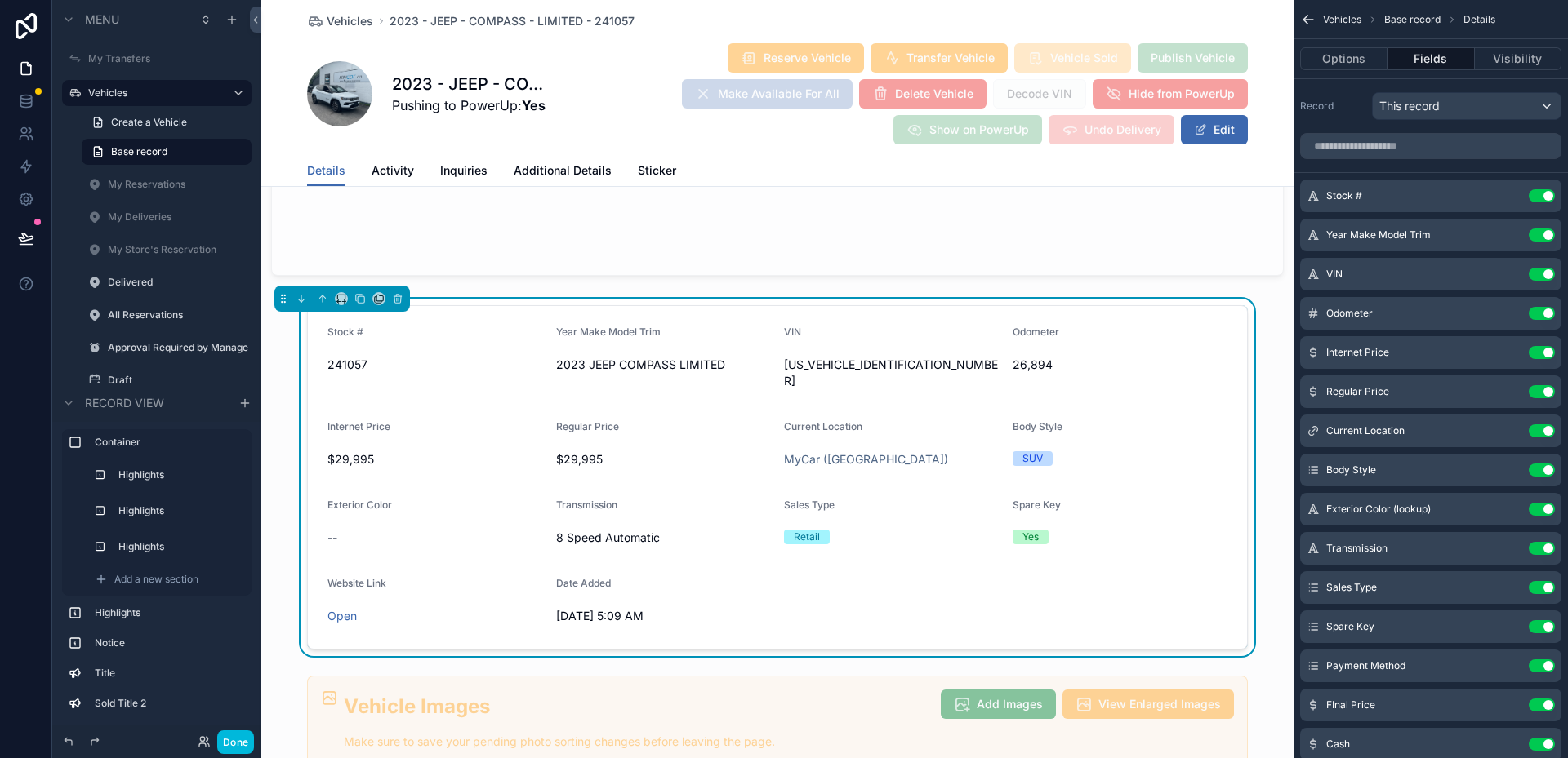
click at [0, 0] on icon "scrollable content" at bounding box center [0, 0] width 0 height 0
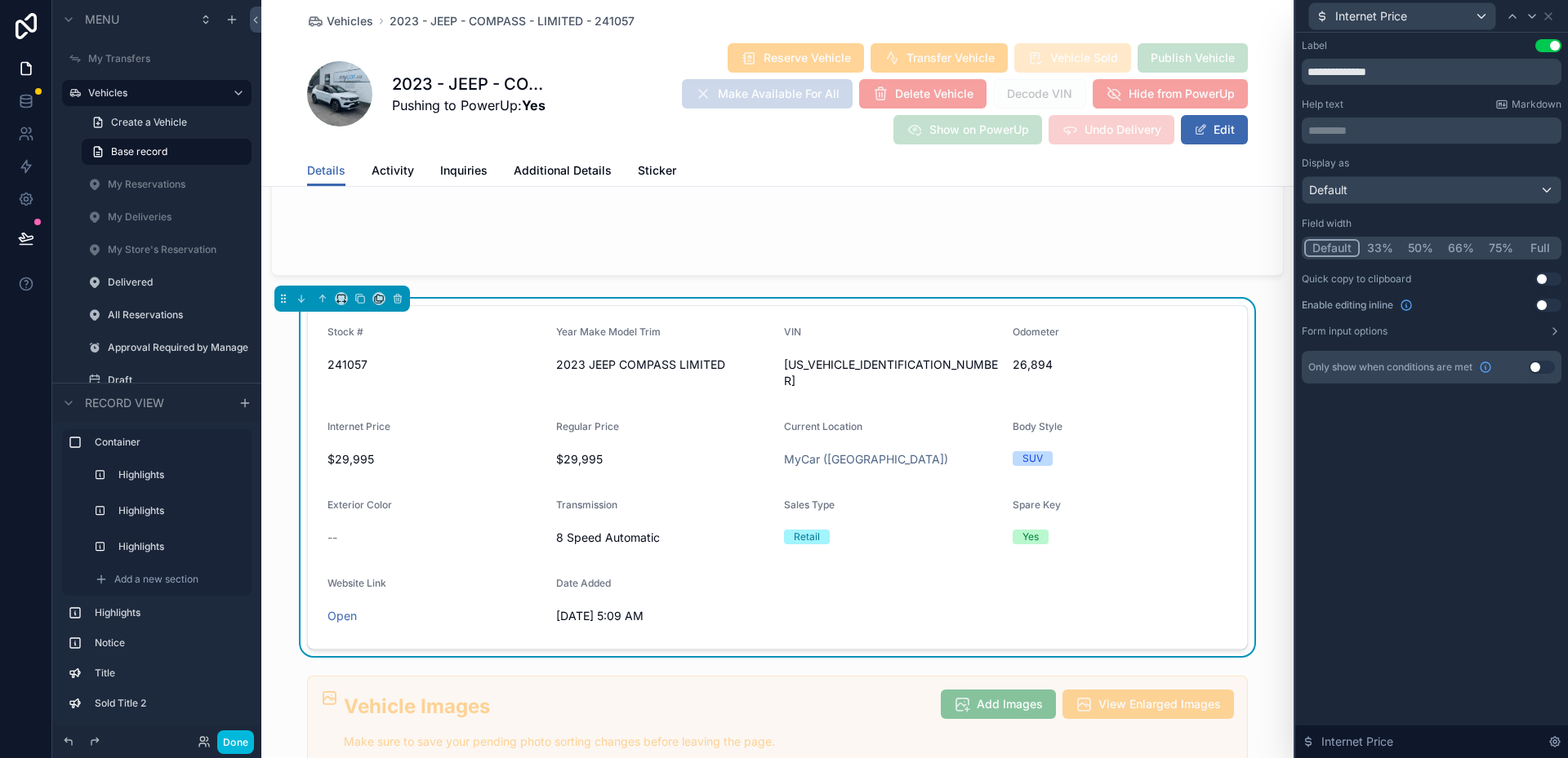
click at [1548, 271] on div "Display as Default Field width Default 33% 50% 66% 75% Full Quick copy to clipb…" at bounding box center [1432, 247] width 260 height 181
click at [1551, 276] on button "Use setting" at bounding box center [1548, 279] width 26 height 13
click at [1553, 12] on icon at bounding box center [1548, 16] width 13 height 13
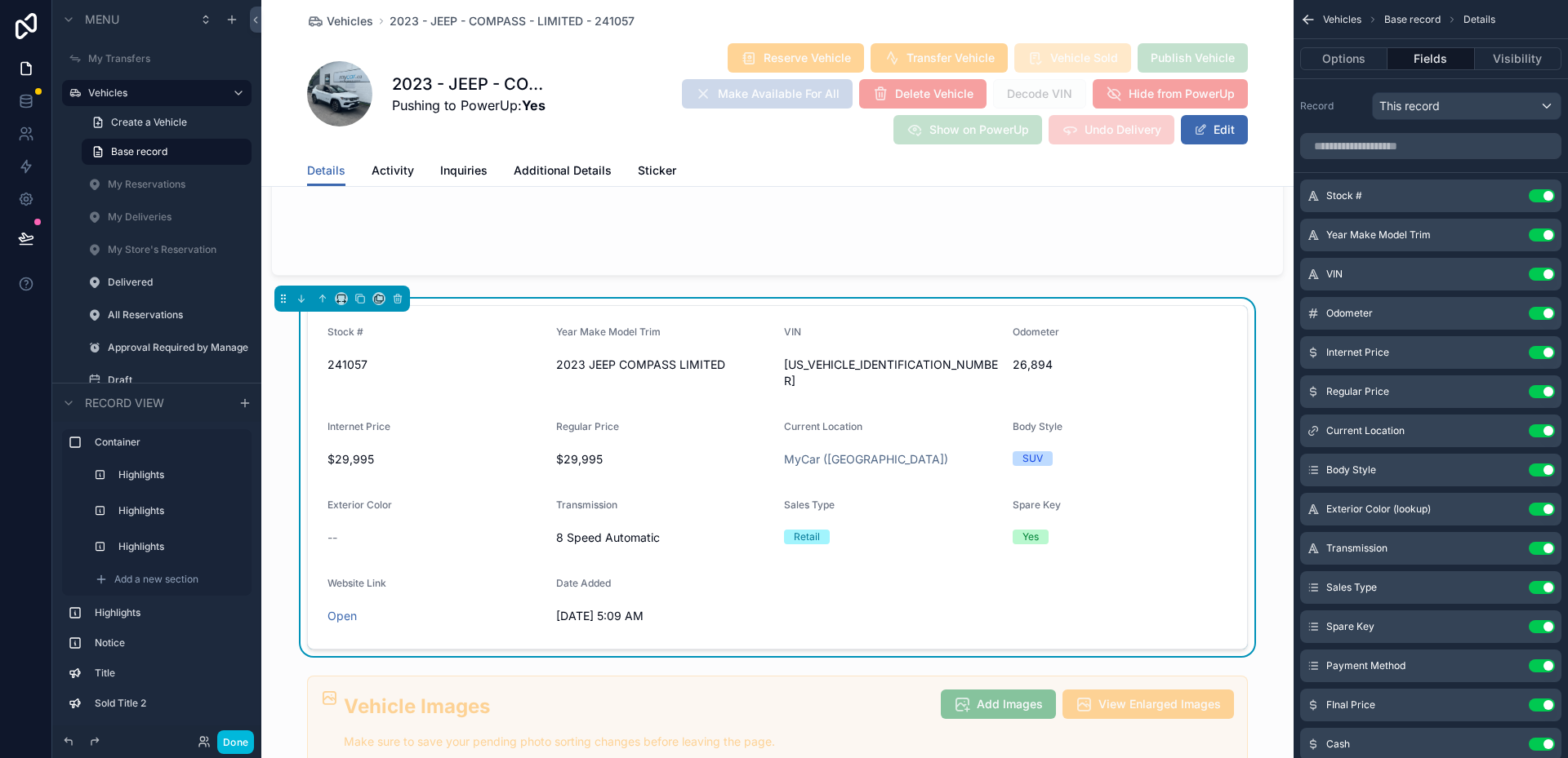
click at [0, 0] on icon "scrollable content" at bounding box center [0, 0] width 0 height 0
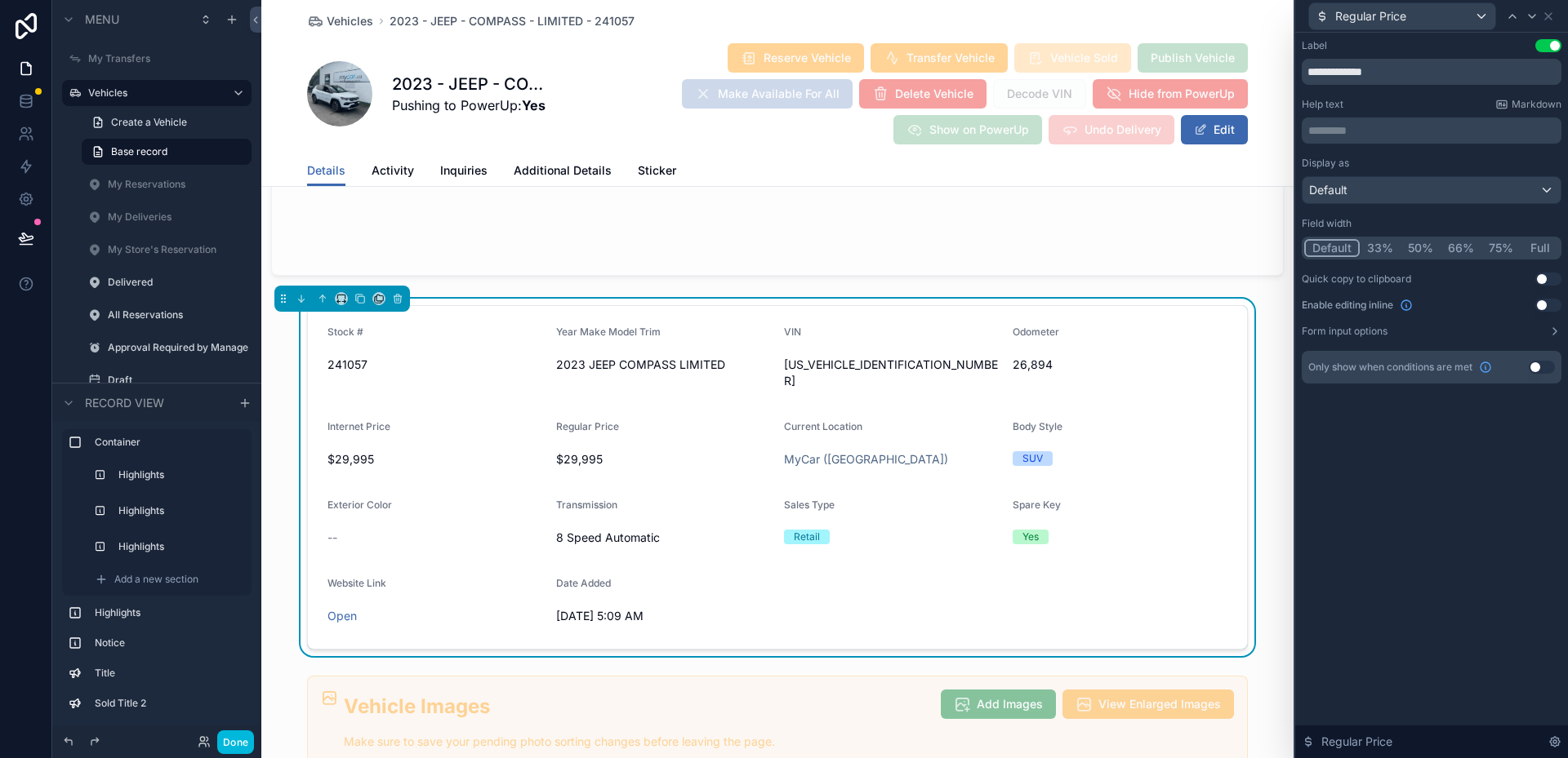
click at [1547, 281] on button "Use setting" at bounding box center [1548, 279] width 26 height 13
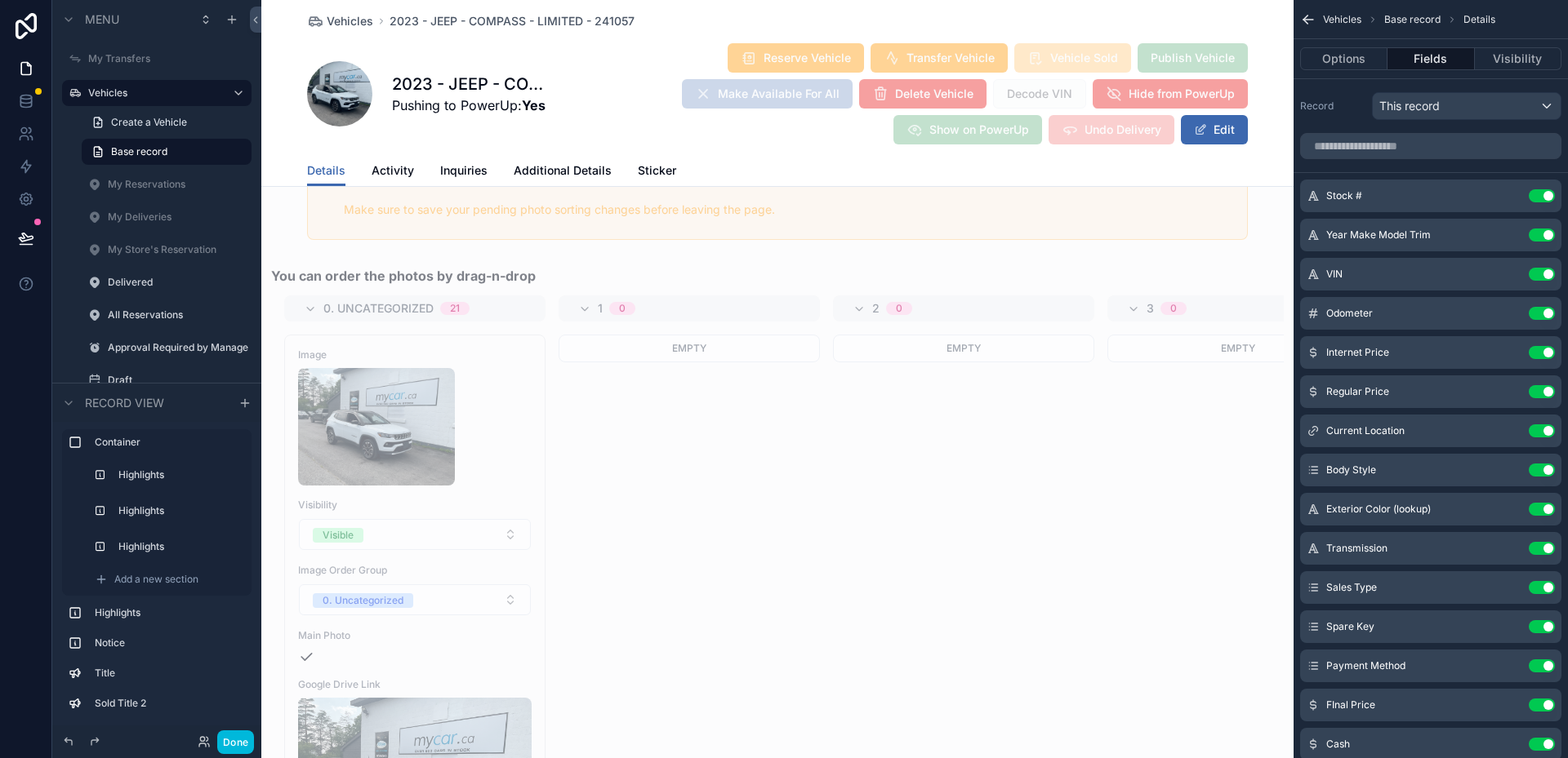
scroll to position [2449, 0]
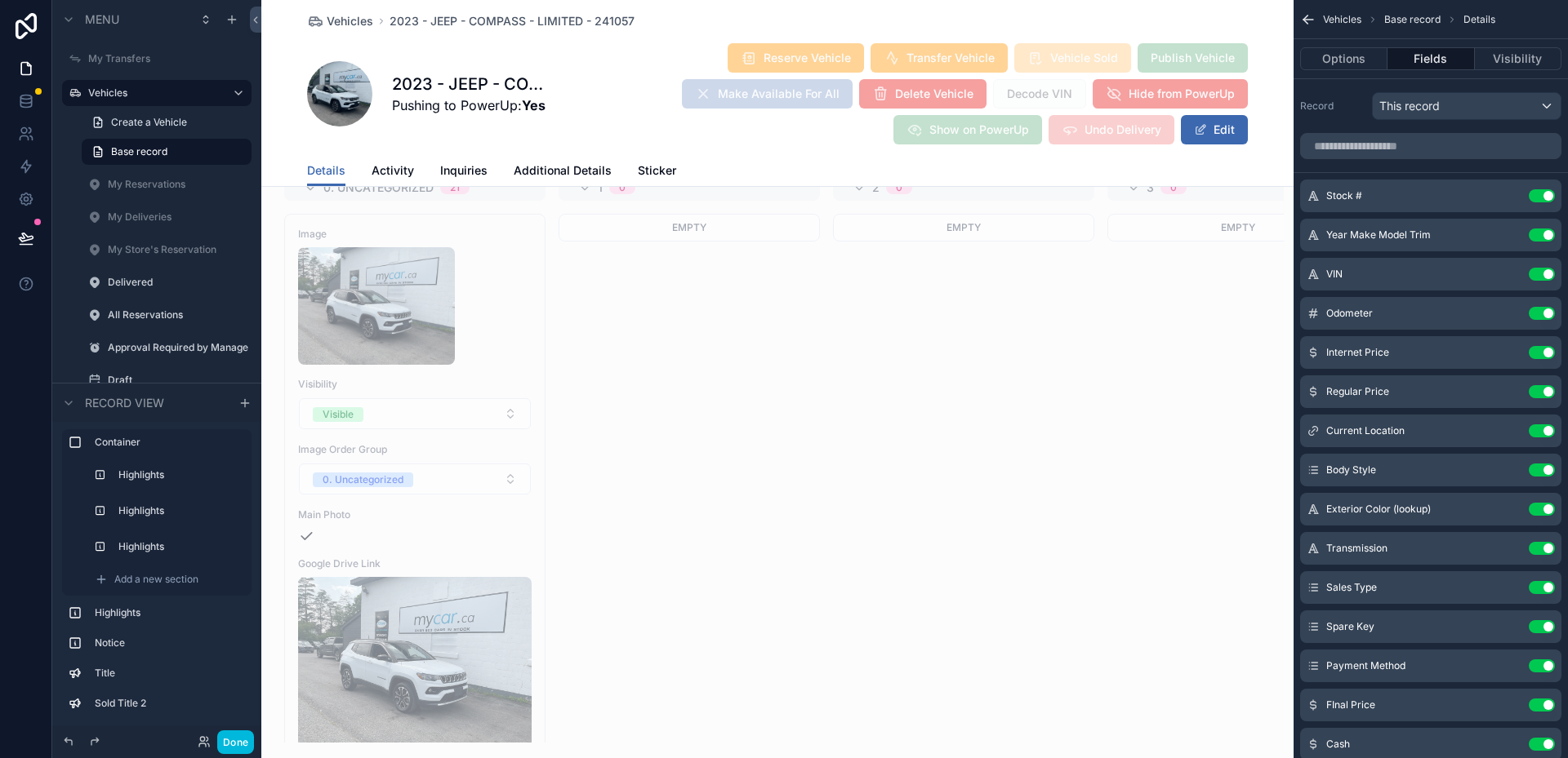
click at [237, 751] on button "Done" at bounding box center [235, 742] width 36 height 23
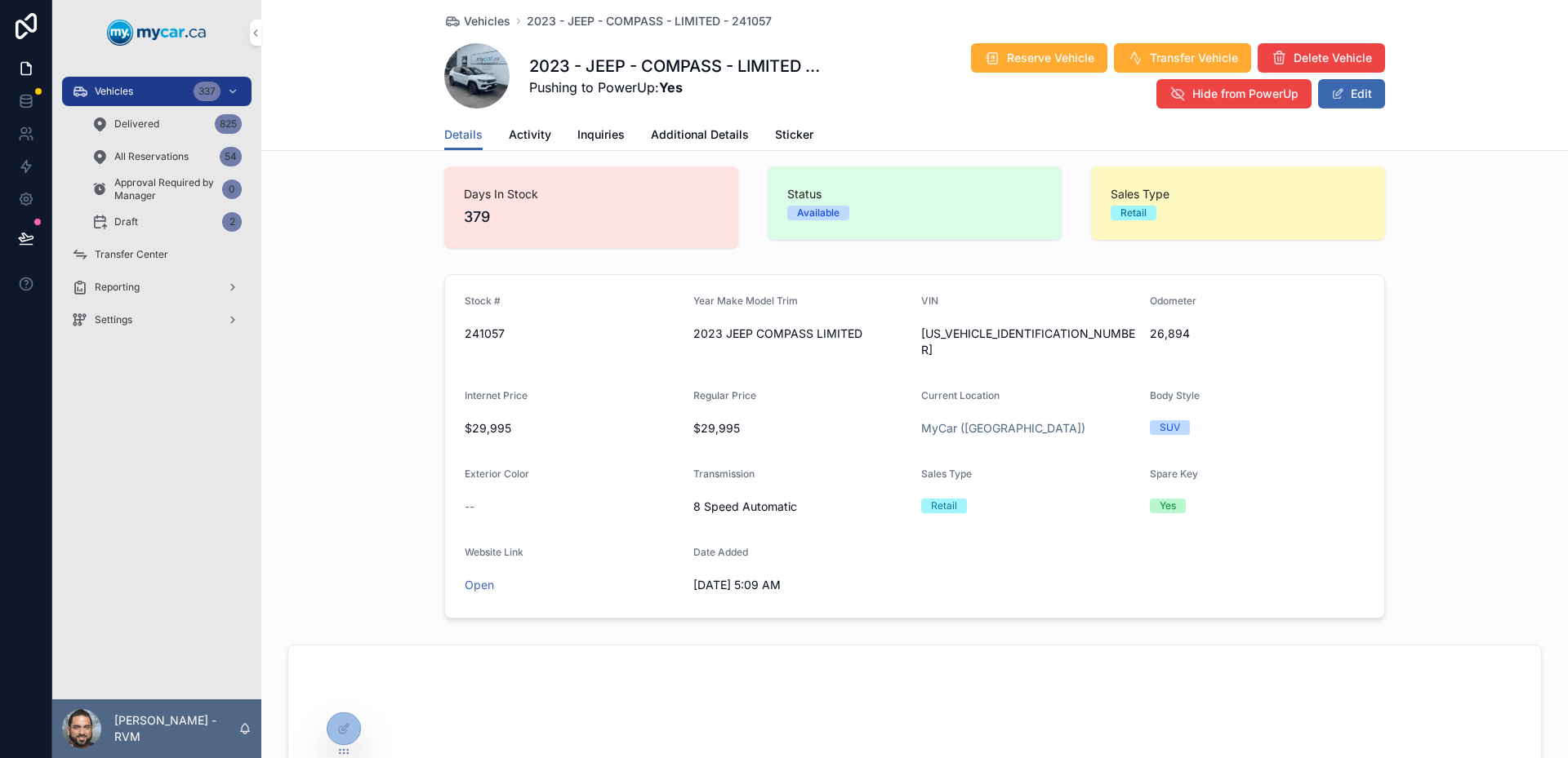
scroll to position [0, 0]
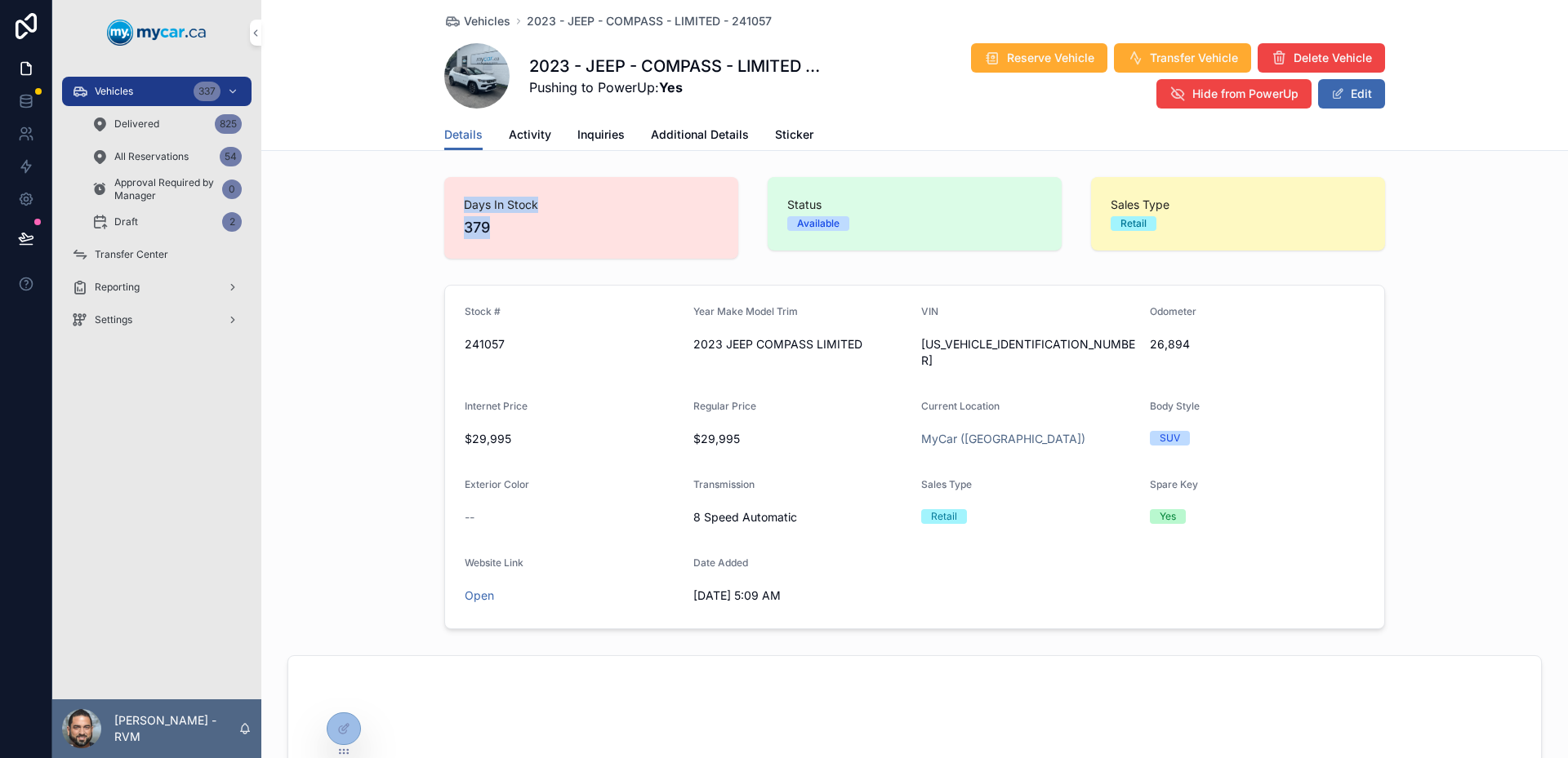
drag, startPoint x: 503, startPoint y: 222, endPoint x: 444, endPoint y: 203, distance: 62.0
click at [445, 203] on div "Days In Stock 379" at bounding box center [591, 218] width 294 height 81
drag, startPoint x: 444, startPoint y: 203, endPoint x: 532, endPoint y: 266, distance: 108.2
click at [530, 264] on div "Days In Stock 379" at bounding box center [591, 218] width 314 height 94
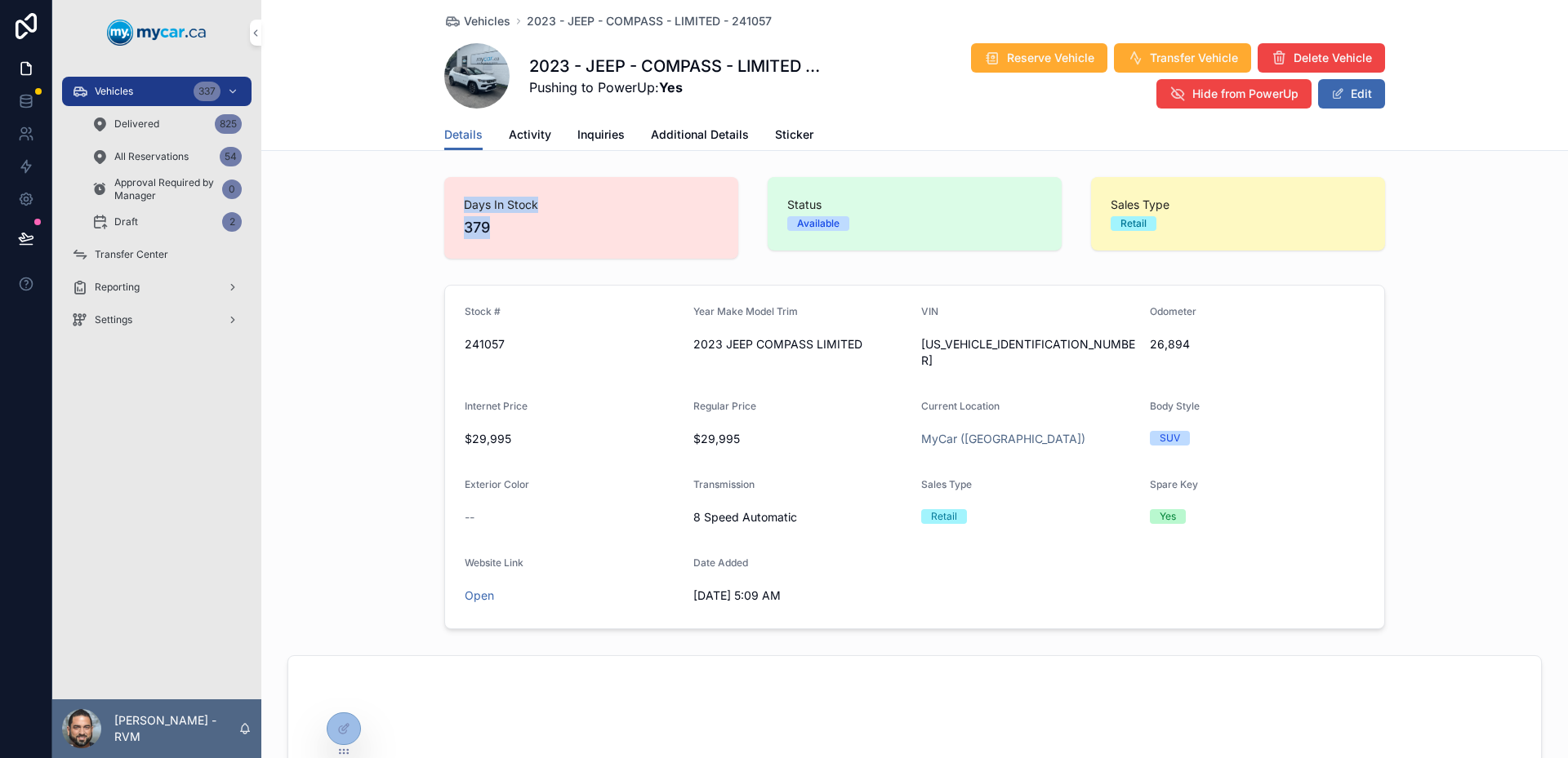
drag, startPoint x: 951, startPoint y: 262, endPoint x: 783, endPoint y: 193, distance: 181.6
click at [784, 193] on div "Status Available" at bounding box center [915, 218] width 314 height 94
click at [783, 193] on div "Status Available" at bounding box center [914, 214] width 294 height 74
drag, startPoint x: 783, startPoint y: 193, endPoint x: 939, endPoint y: 243, distance: 163.8
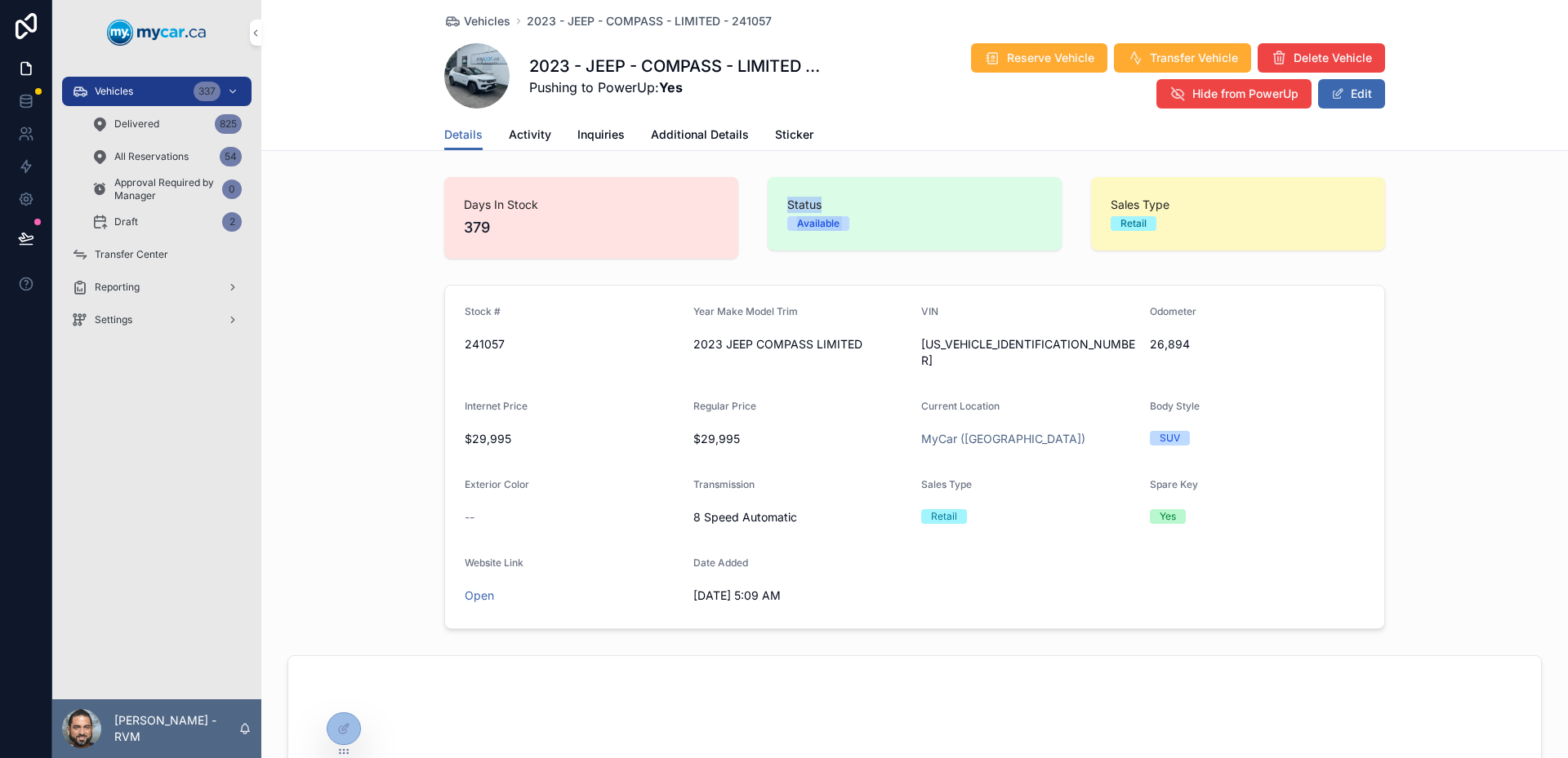
click at [939, 243] on div "Status Available" at bounding box center [914, 214] width 294 height 74
click at [945, 243] on div "Status Available" at bounding box center [914, 214] width 294 height 74
drag, startPoint x: 1268, startPoint y: 205, endPoint x: 1081, endPoint y: 173, distance: 189.7
click at [1081, 173] on div "Sales Type Retail" at bounding box center [1238, 218] width 314 height 94
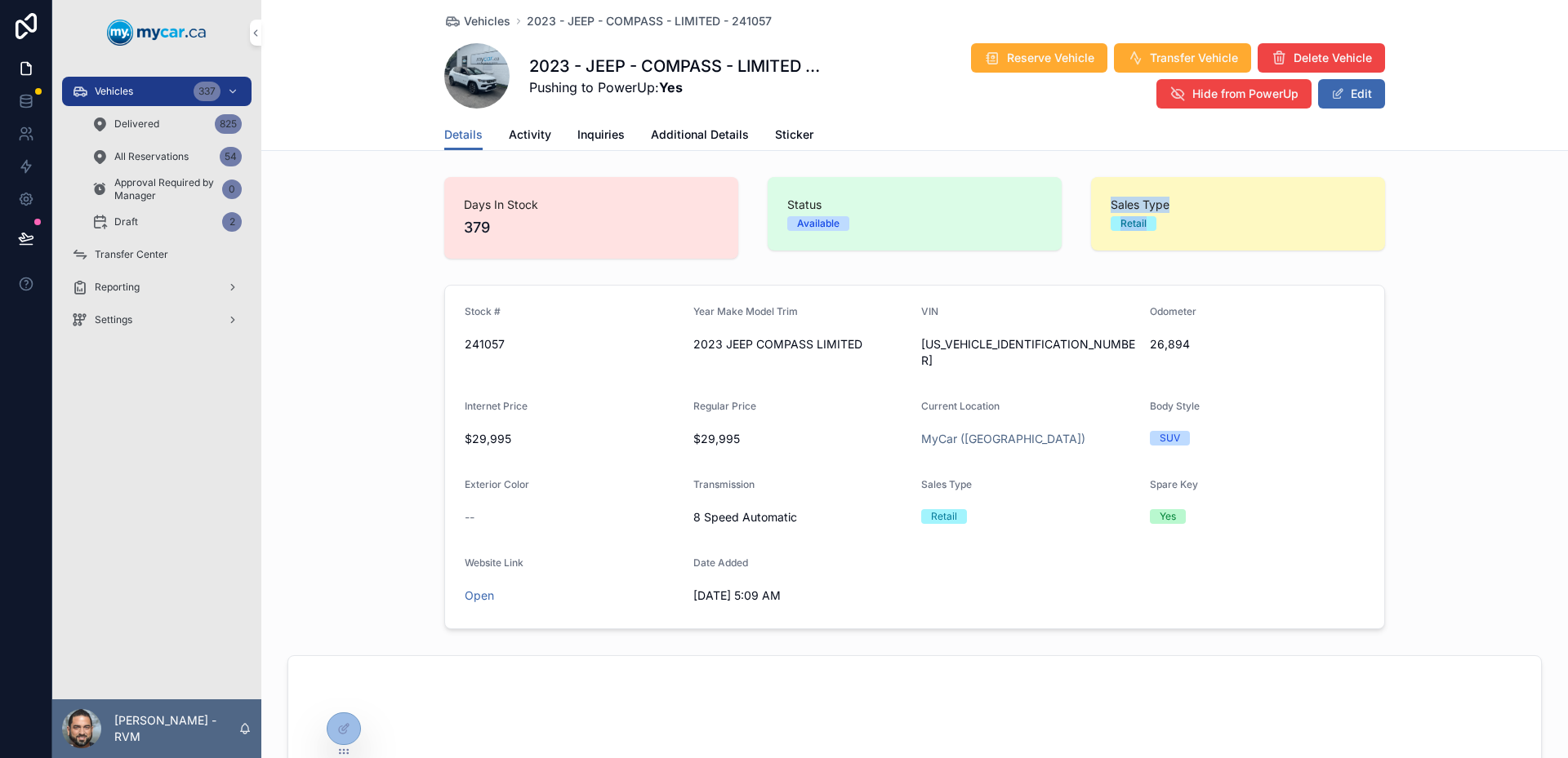
drag, startPoint x: 1081, startPoint y: 173, endPoint x: 1222, endPoint y: 261, distance: 166.2
click at [1217, 264] on div "Sales Type Retail" at bounding box center [1238, 218] width 314 height 94
click at [1222, 261] on div "Sales Type Retail" at bounding box center [1238, 218] width 314 height 94
drag, startPoint x: 1194, startPoint y: 222, endPoint x: 1097, endPoint y: 201, distance: 99.2
click at [1097, 201] on div "Sales Type Retail" at bounding box center [1237, 214] width 294 height 74
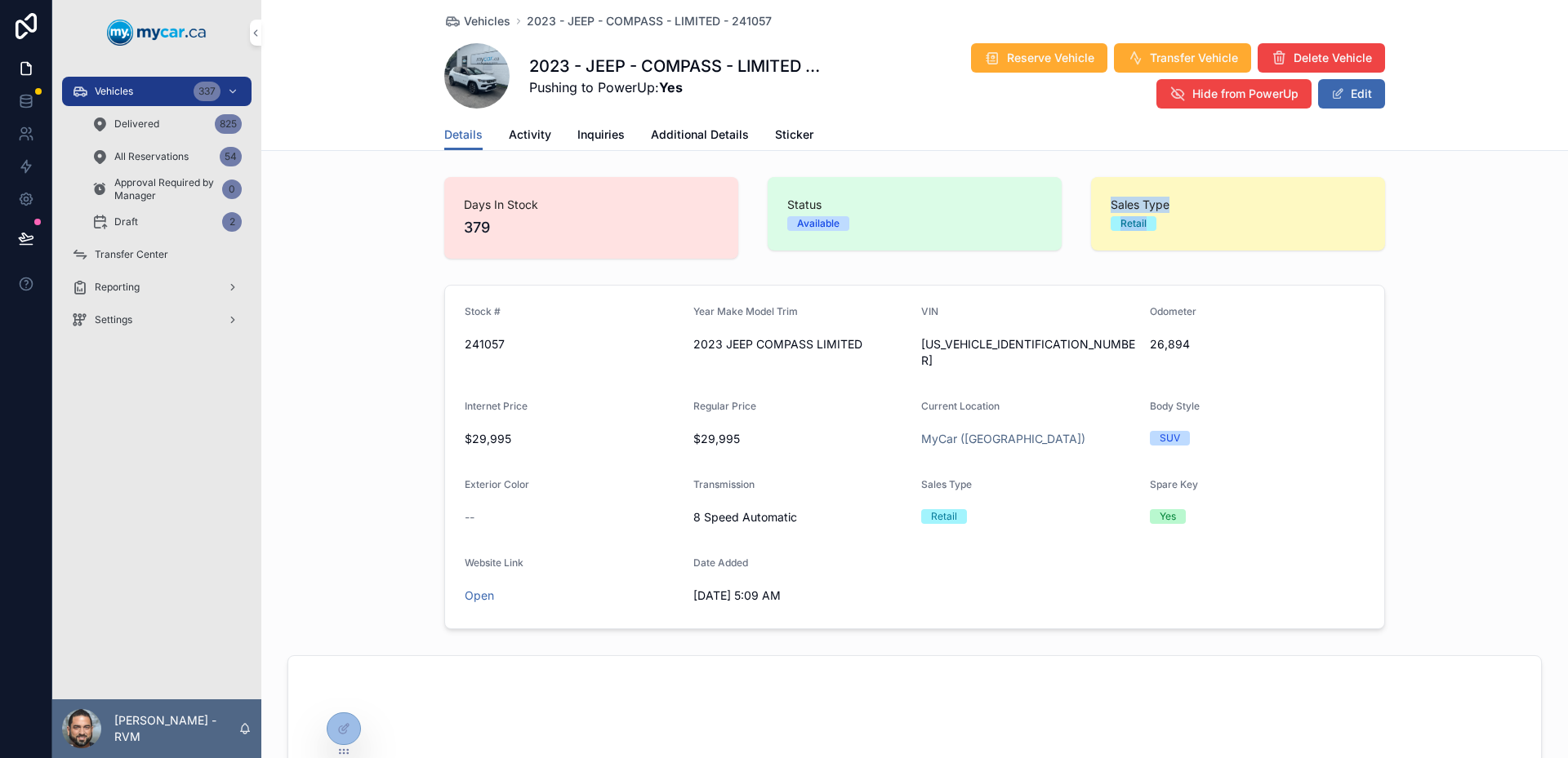
click at [1097, 201] on div "Sales Type Retail" at bounding box center [1237, 214] width 294 height 74
click at [1443, 337] on div "Stock # 241057 Year Make Model Trim 2023 JEEP COMPASS LIMITED VIN 3C4NJDCN3PT56…" at bounding box center [914, 456] width 1307 height 358
click at [560, 125] on div "Details Activity Inquiries Additional Details Sticker" at bounding box center [914, 134] width 940 height 31
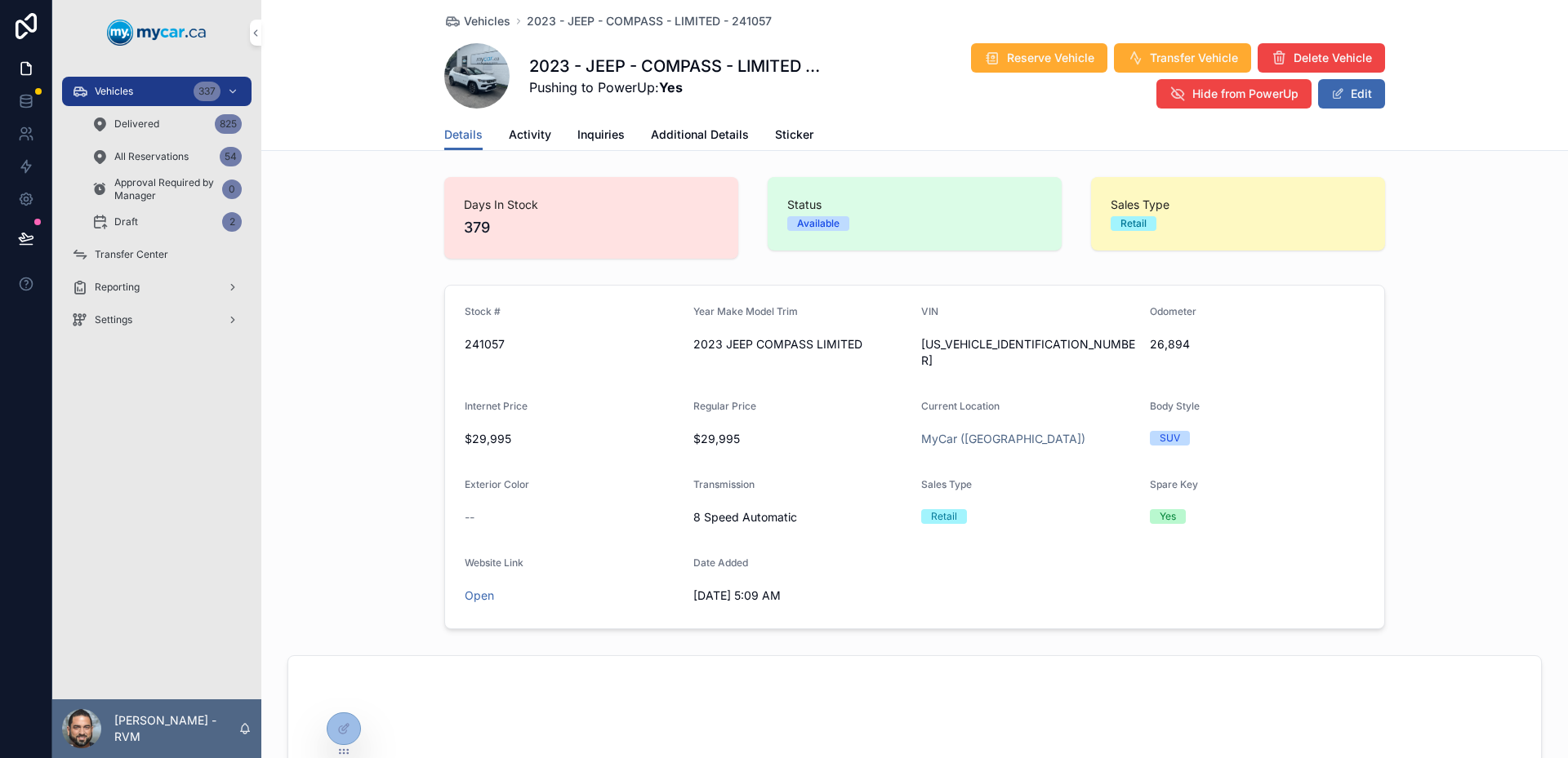
click at [537, 133] on span "Activity" at bounding box center [530, 134] width 42 height 16
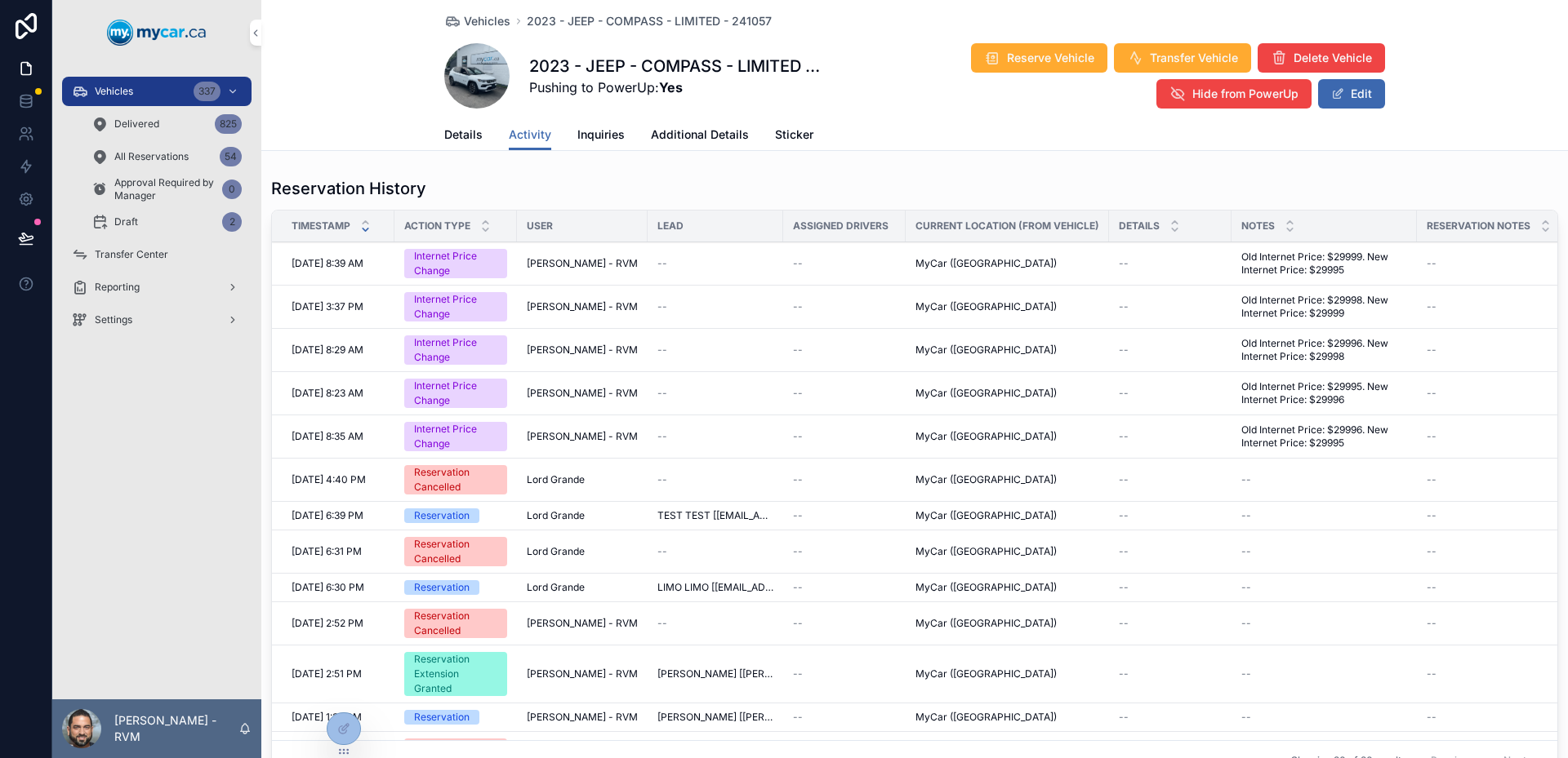
click at [606, 145] on link "Inquiries" at bounding box center [600, 136] width 48 height 33
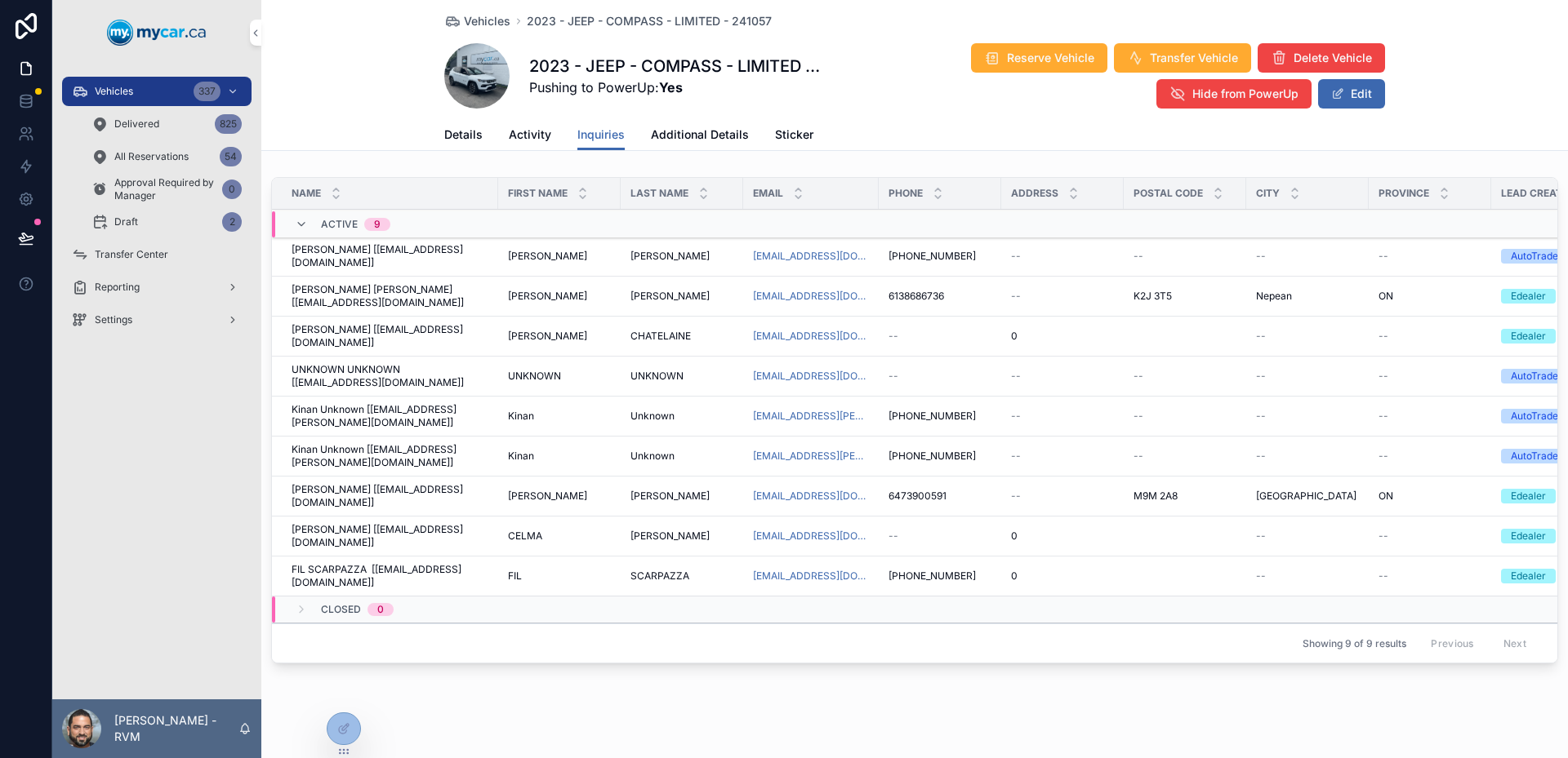
click at [678, 133] on span "Additional Details" at bounding box center [699, 134] width 98 height 16
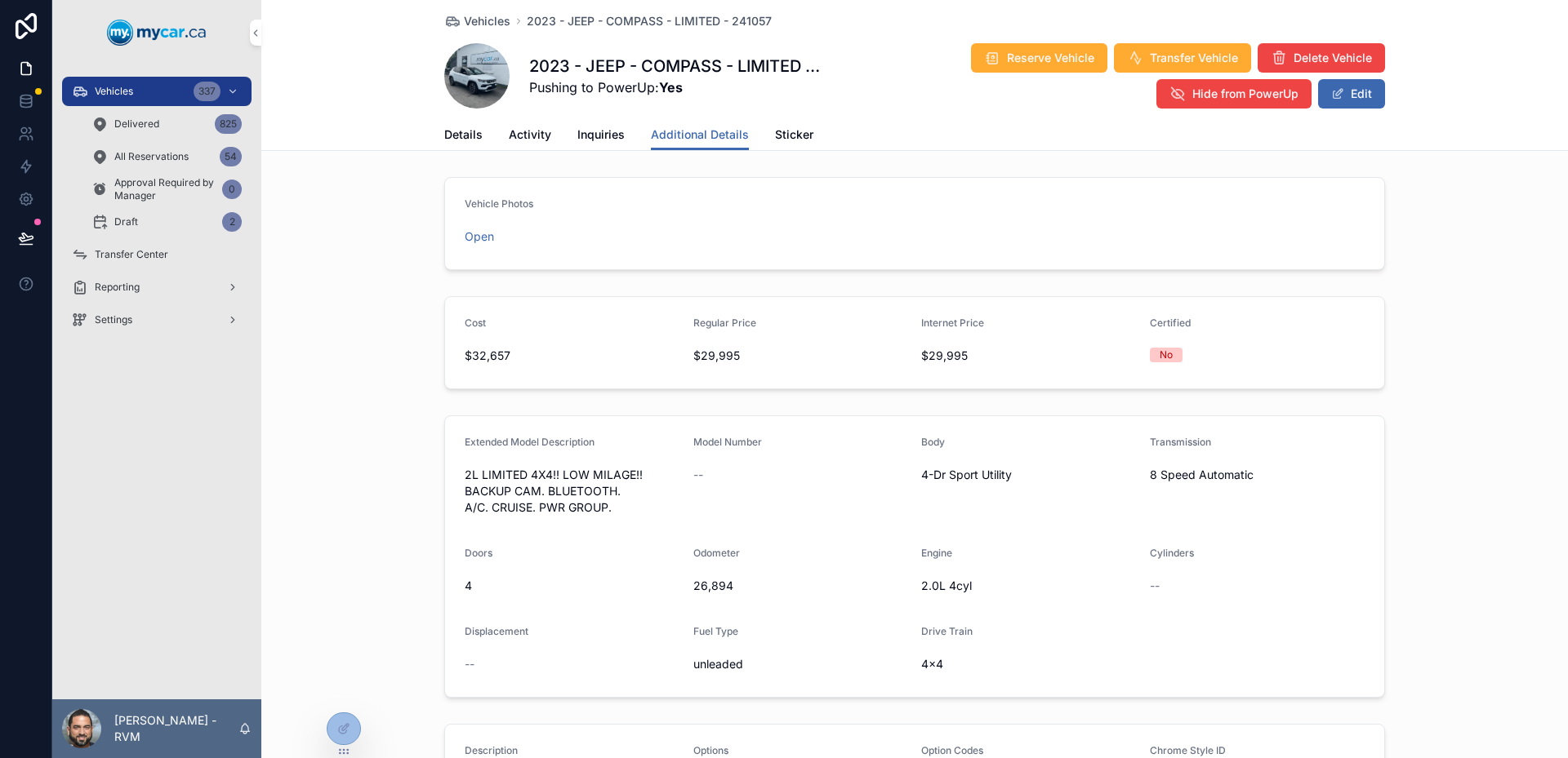
click at [480, 250] on form "Vehicle Photos Open" at bounding box center [915, 224] width 939 height 91
click at [476, 244] on span "Open" at bounding box center [572, 236] width 216 height 16
click at [472, 237] on link "Open" at bounding box center [479, 236] width 29 height 14
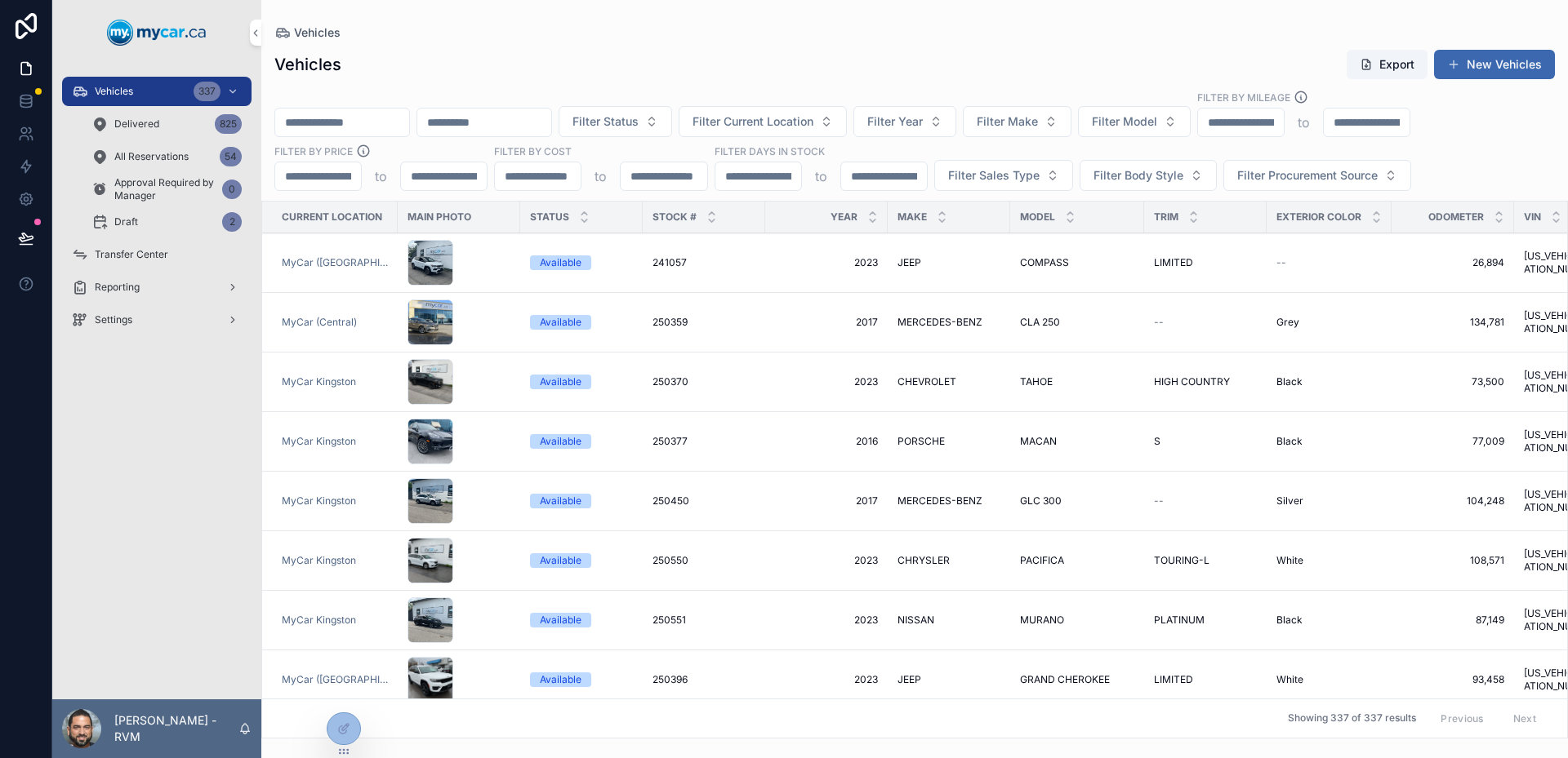
click at [487, 258] on div "scrollable content" at bounding box center [459, 262] width 103 height 46
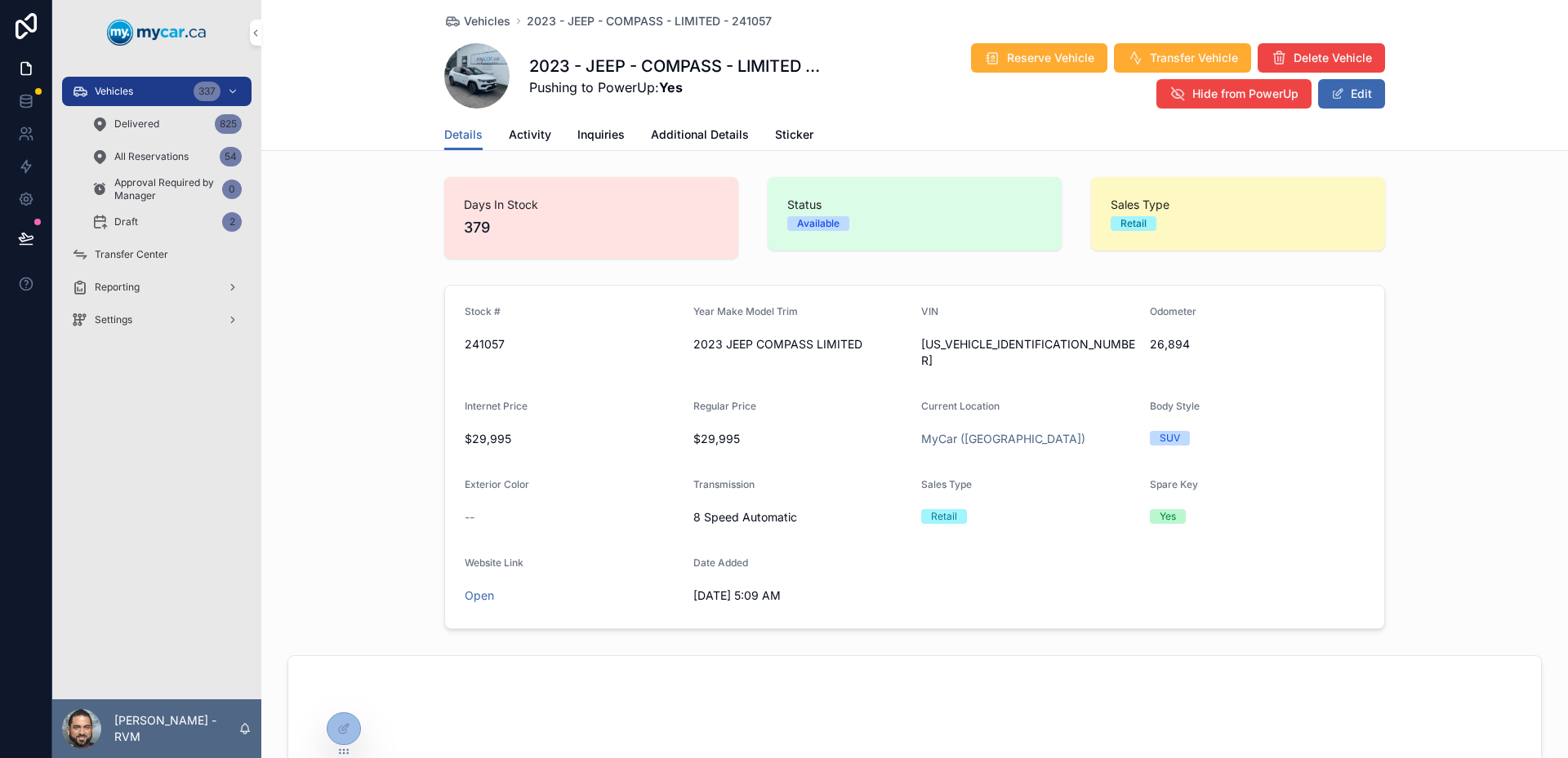
click at [529, 137] on span "Activity" at bounding box center [530, 134] width 42 height 16
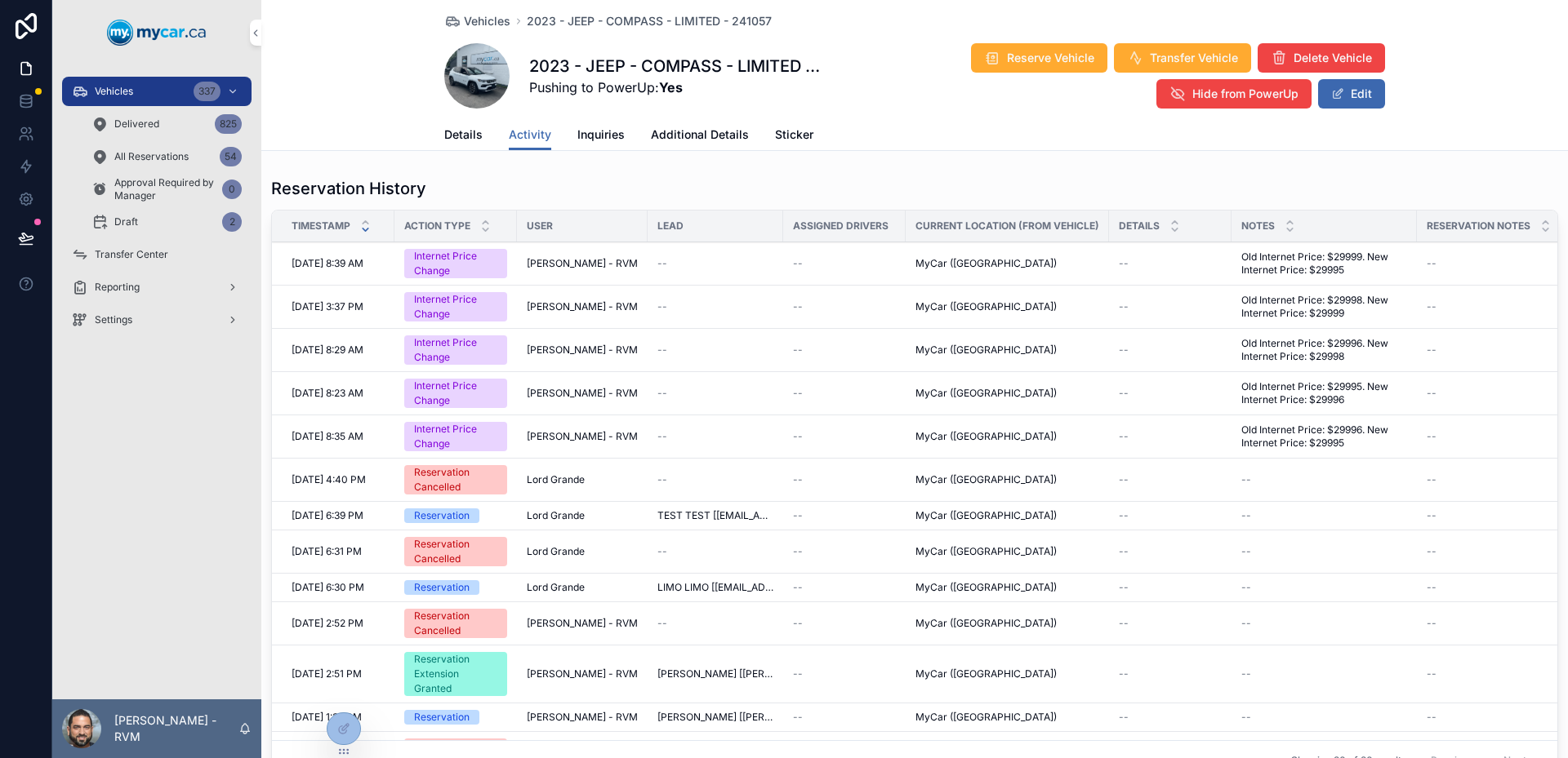
click at [459, 129] on span "Details" at bounding box center [463, 134] width 38 height 16
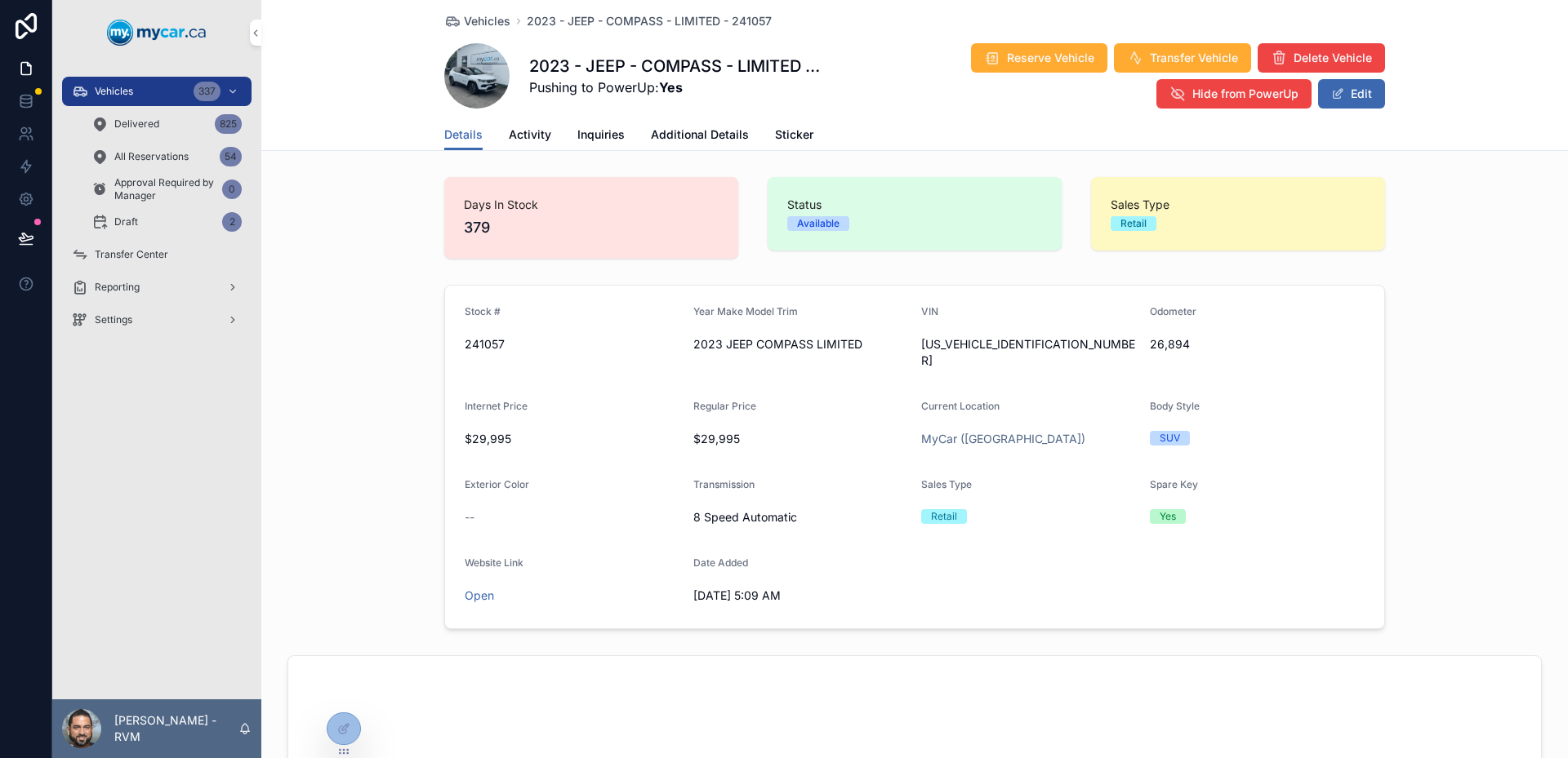
click at [1339, 91] on button "Edit" at bounding box center [1352, 93] width 67 height 29
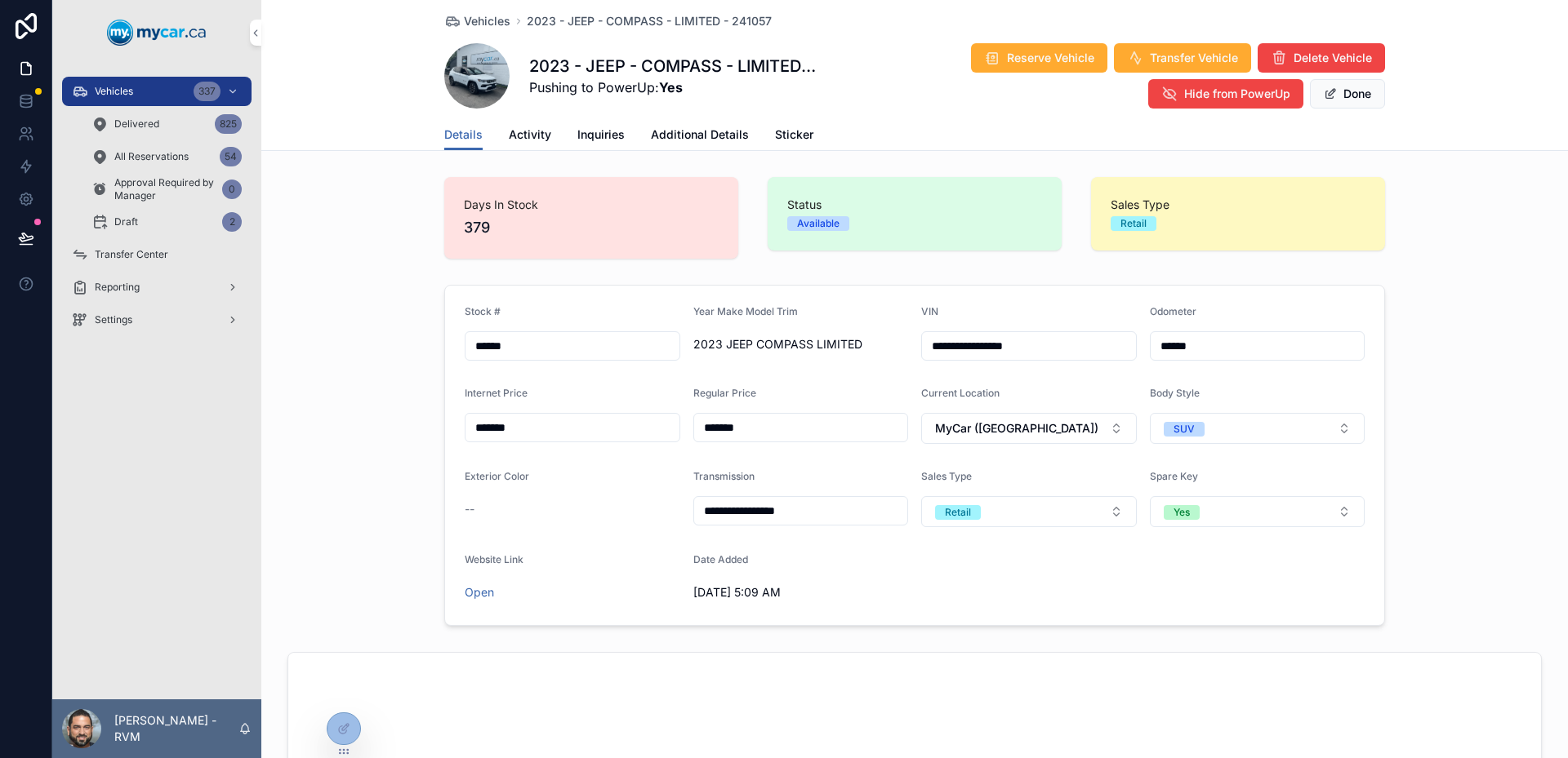
click at [1335, 101] on button "Done" at bounding box center [1348, 93] width 75 height 29
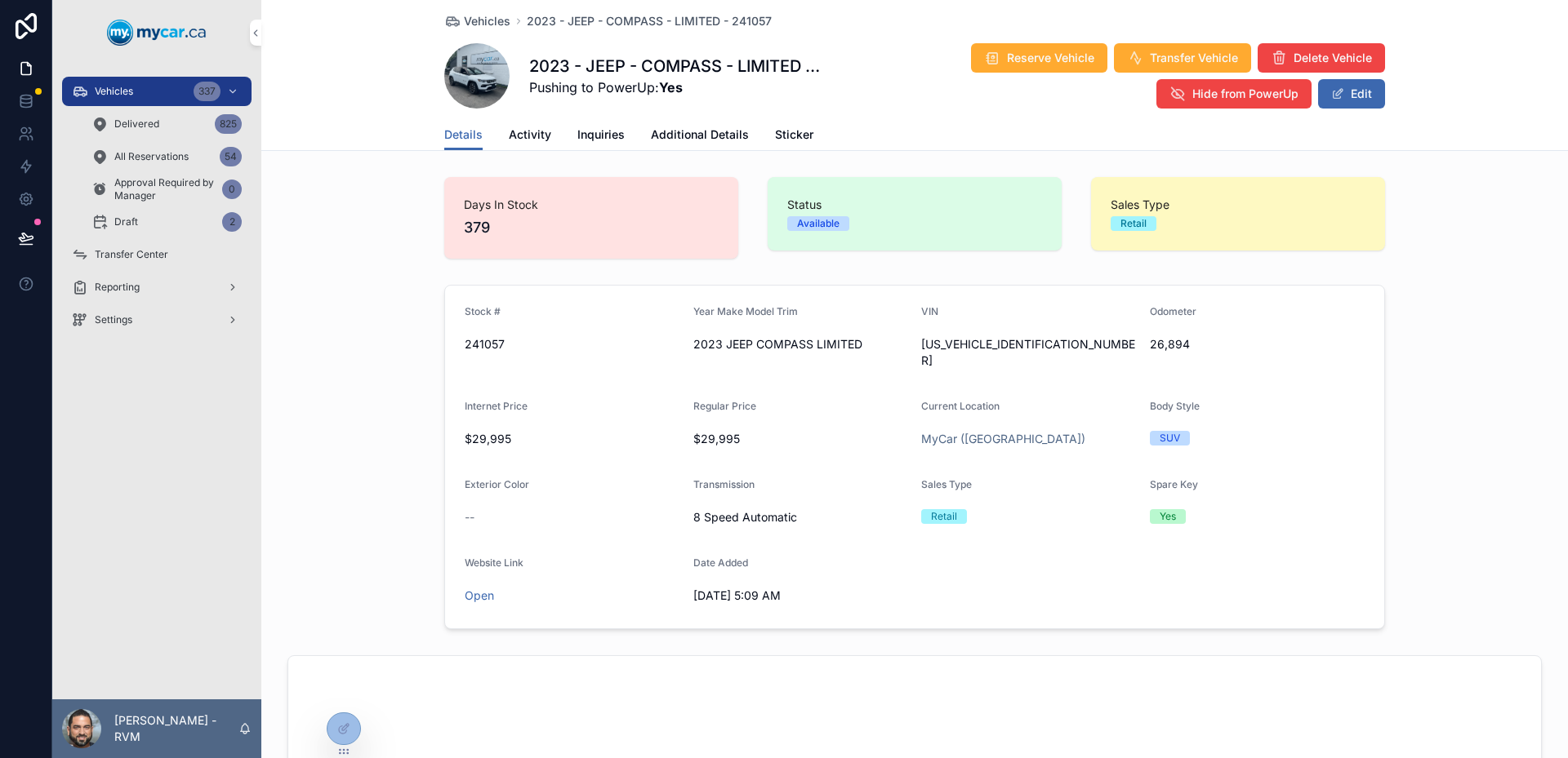
click at [346, 734] on icon at bounding box center [344, 729] width 13 height 13
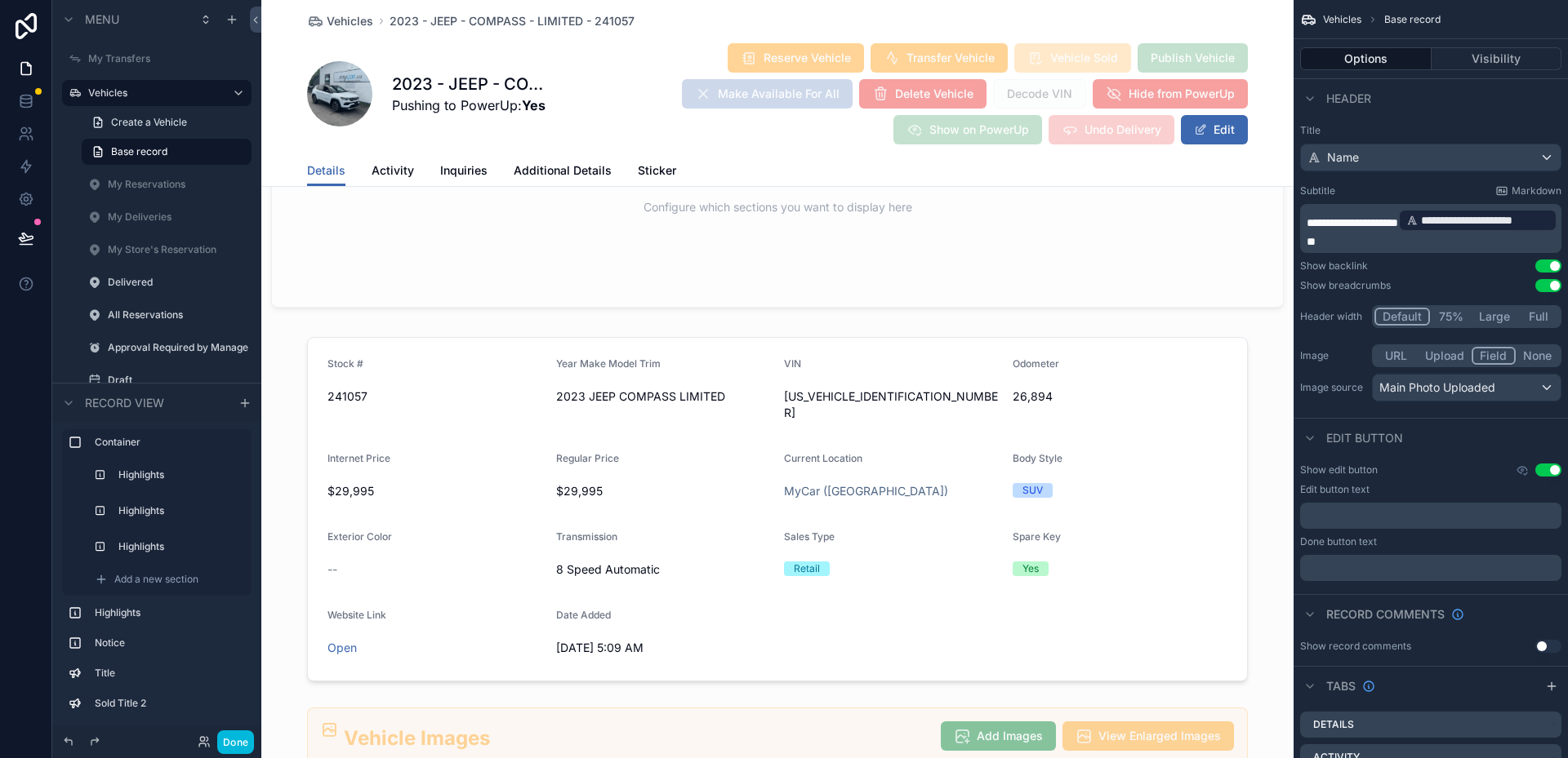
scroll to position [1796, 0]
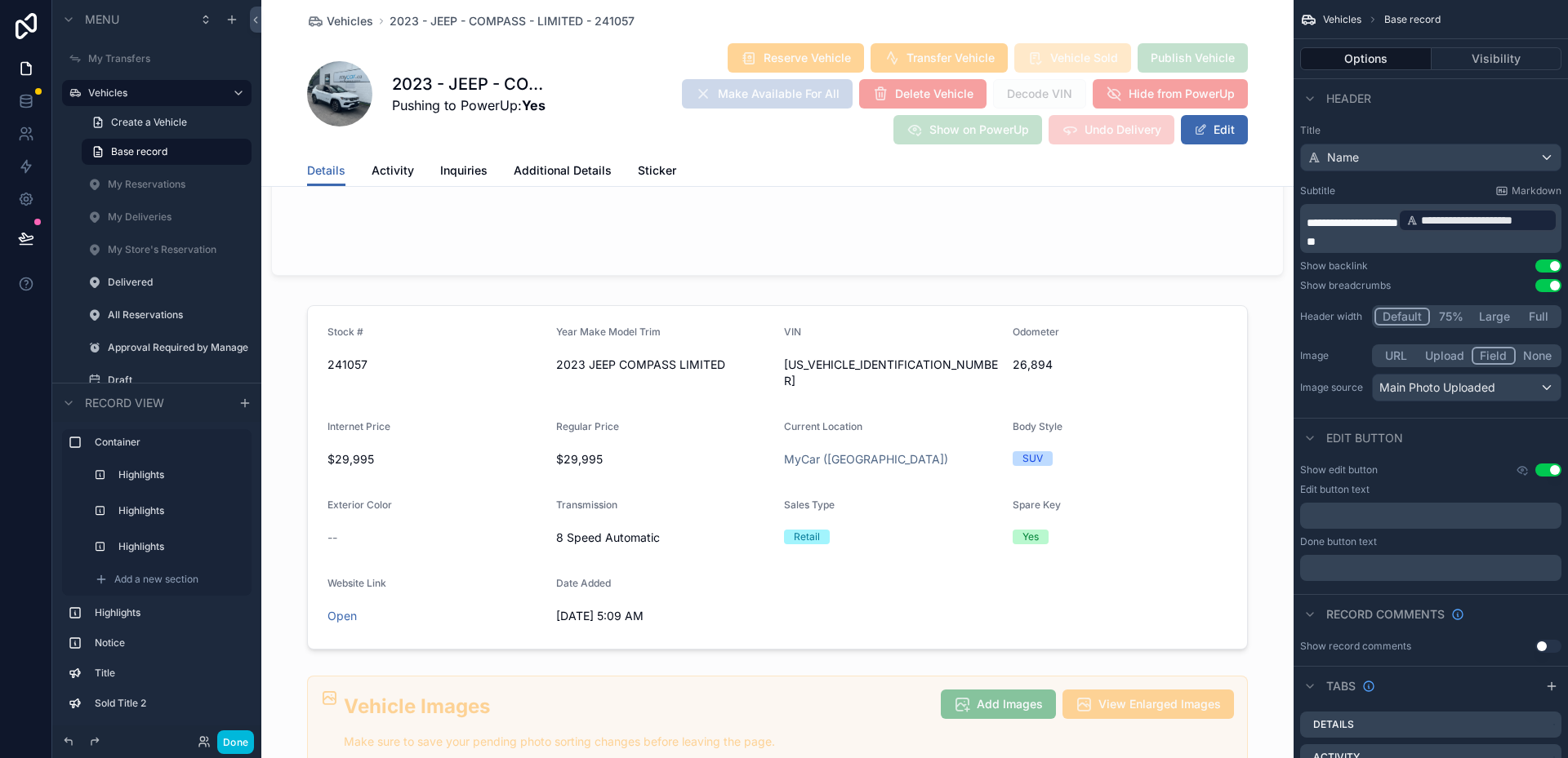
click at [1168, 468] on div "scrollable content" at bounding box center [777, 477] width 1032 height 358
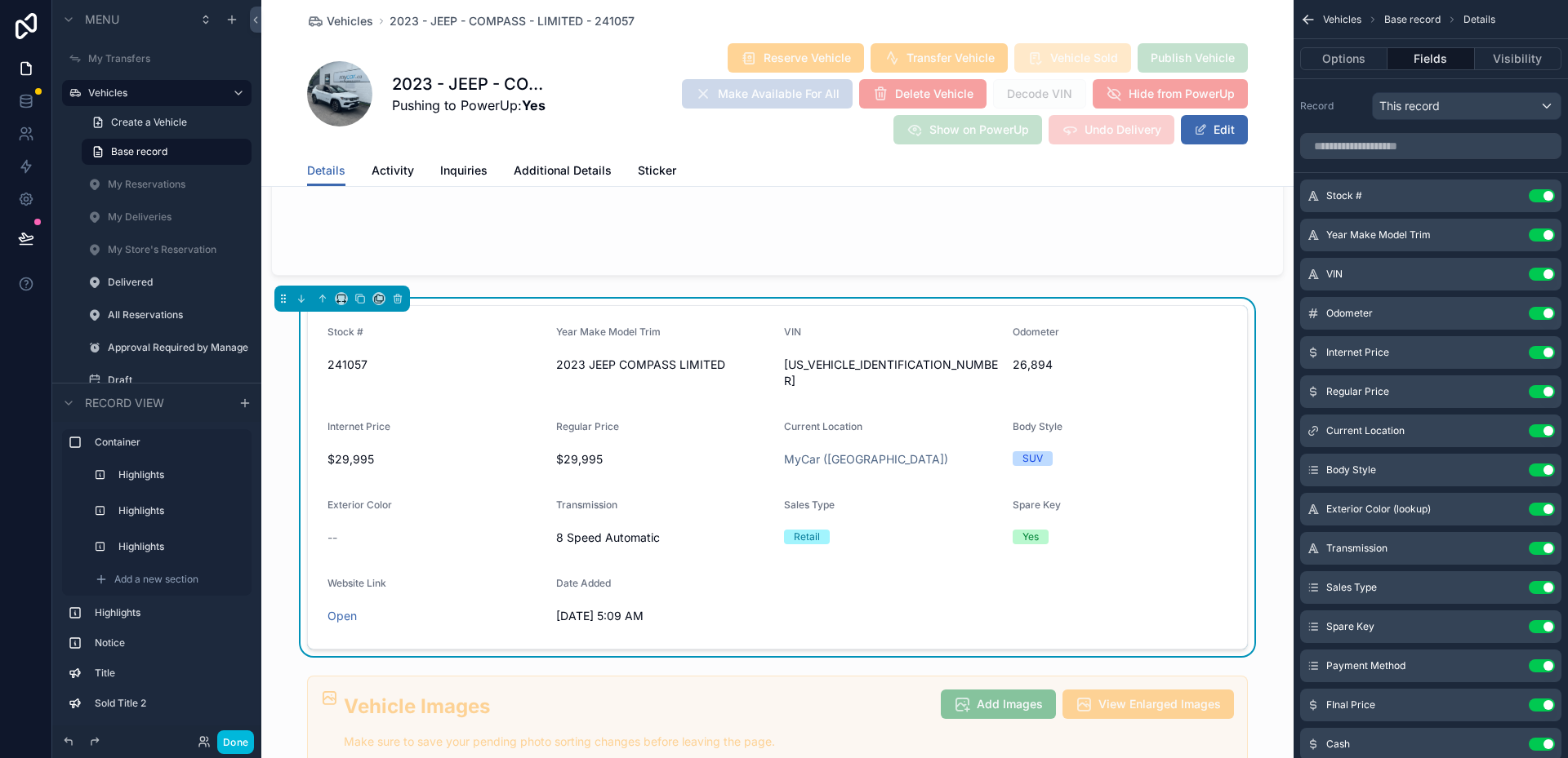
click at [1390, 152] on input "scrollable content" at bounding box center [1431, 147] width 261 height 26
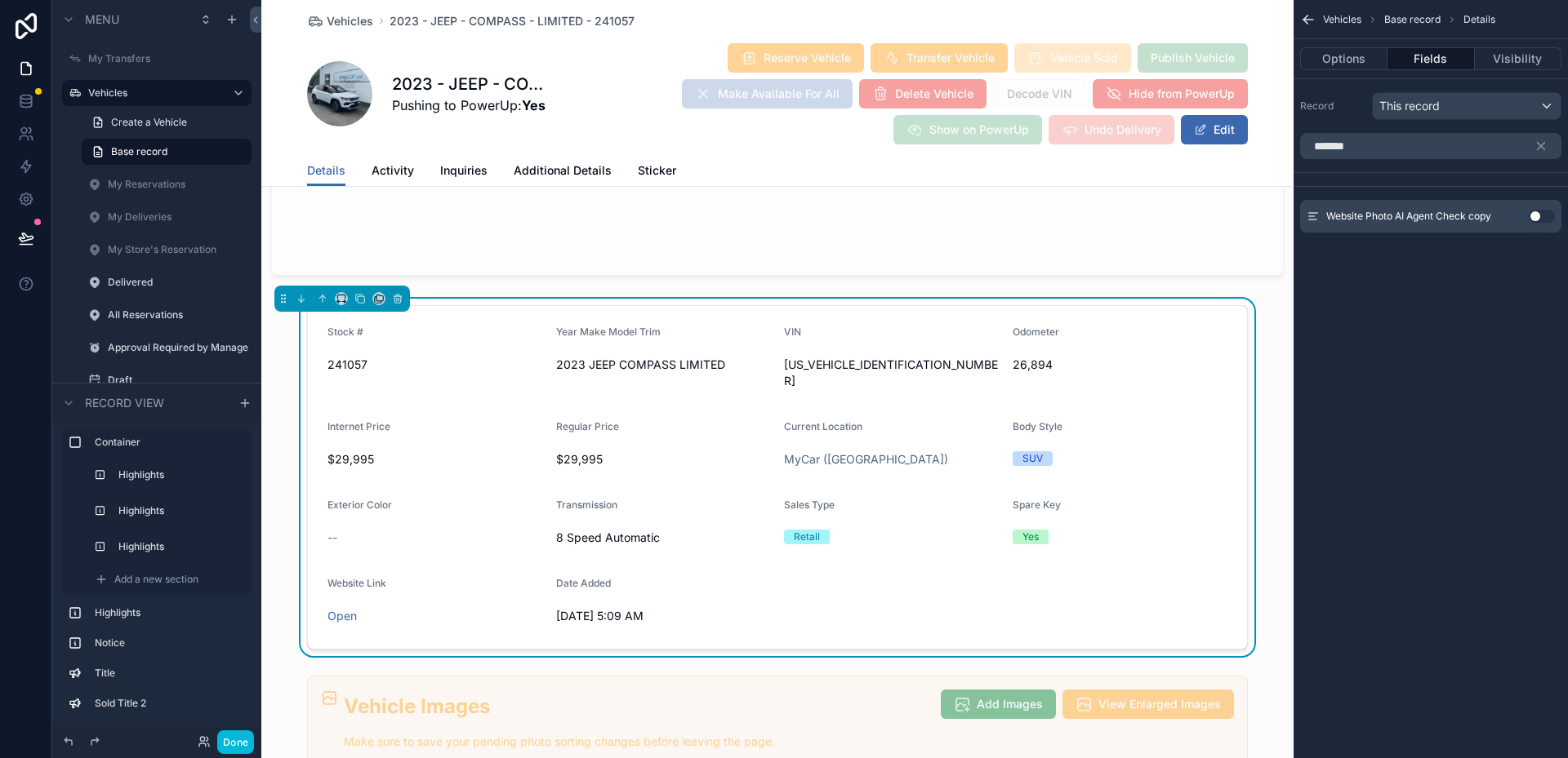
type input "*******"
click at [451, 165] on span "Inquiries" at bounding box center [463, 170] width 48 height 16
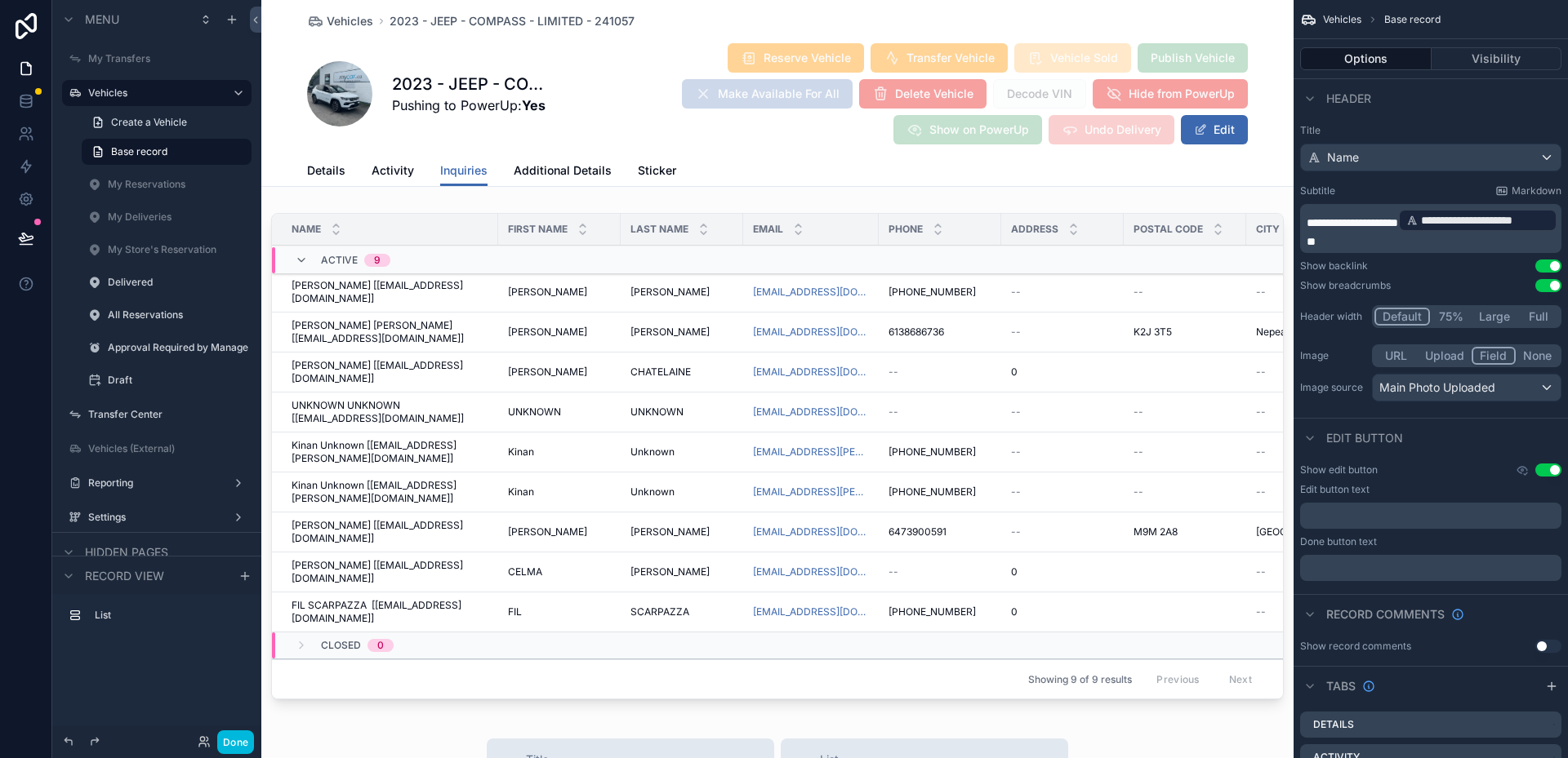
click at [372, 184] on link "Activity" at bounding box center [392, 172] width 42 height 33
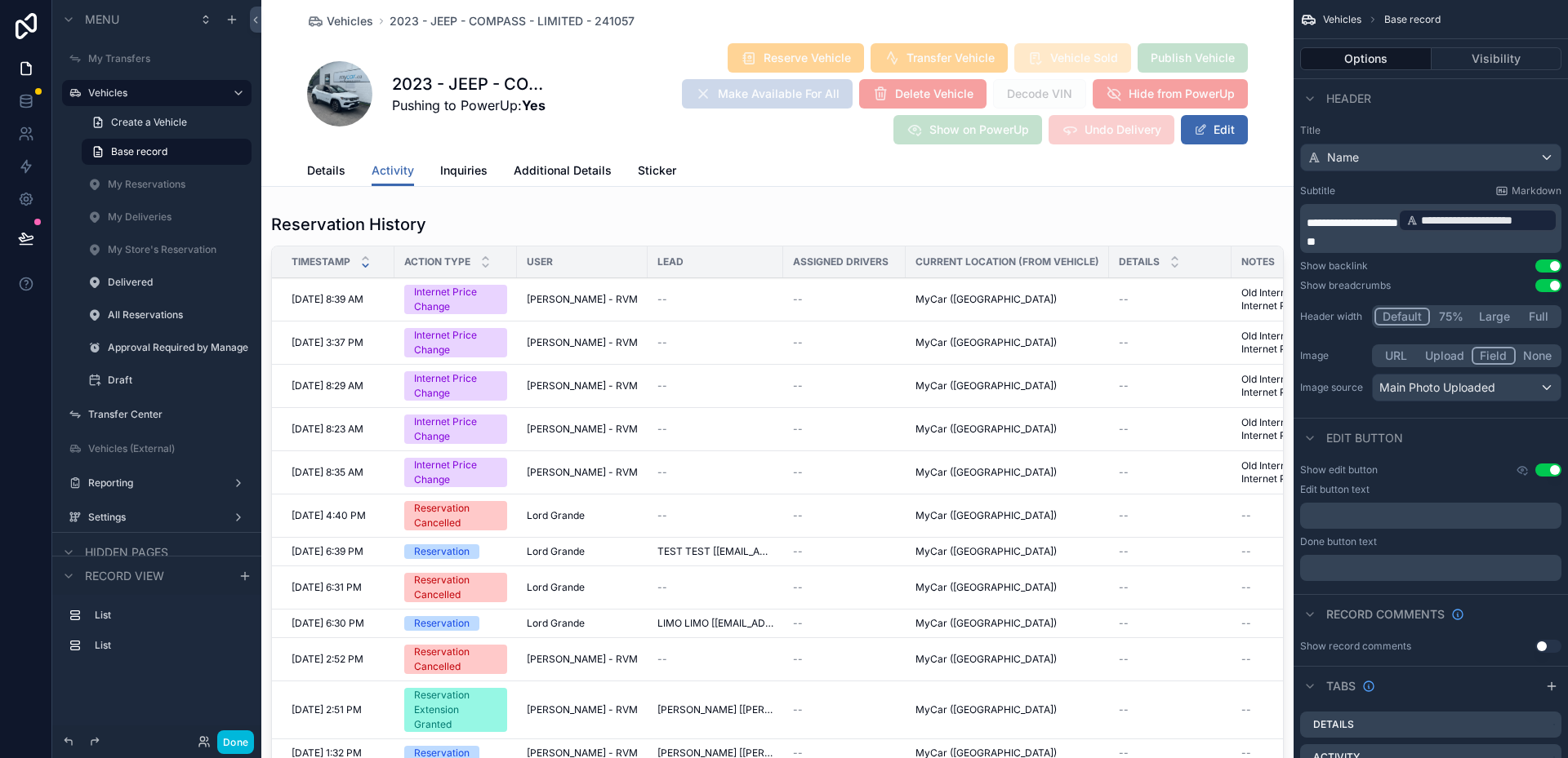
click at [312, 175] on span "Details" at bounding box center [326, 170] width 38 height 16
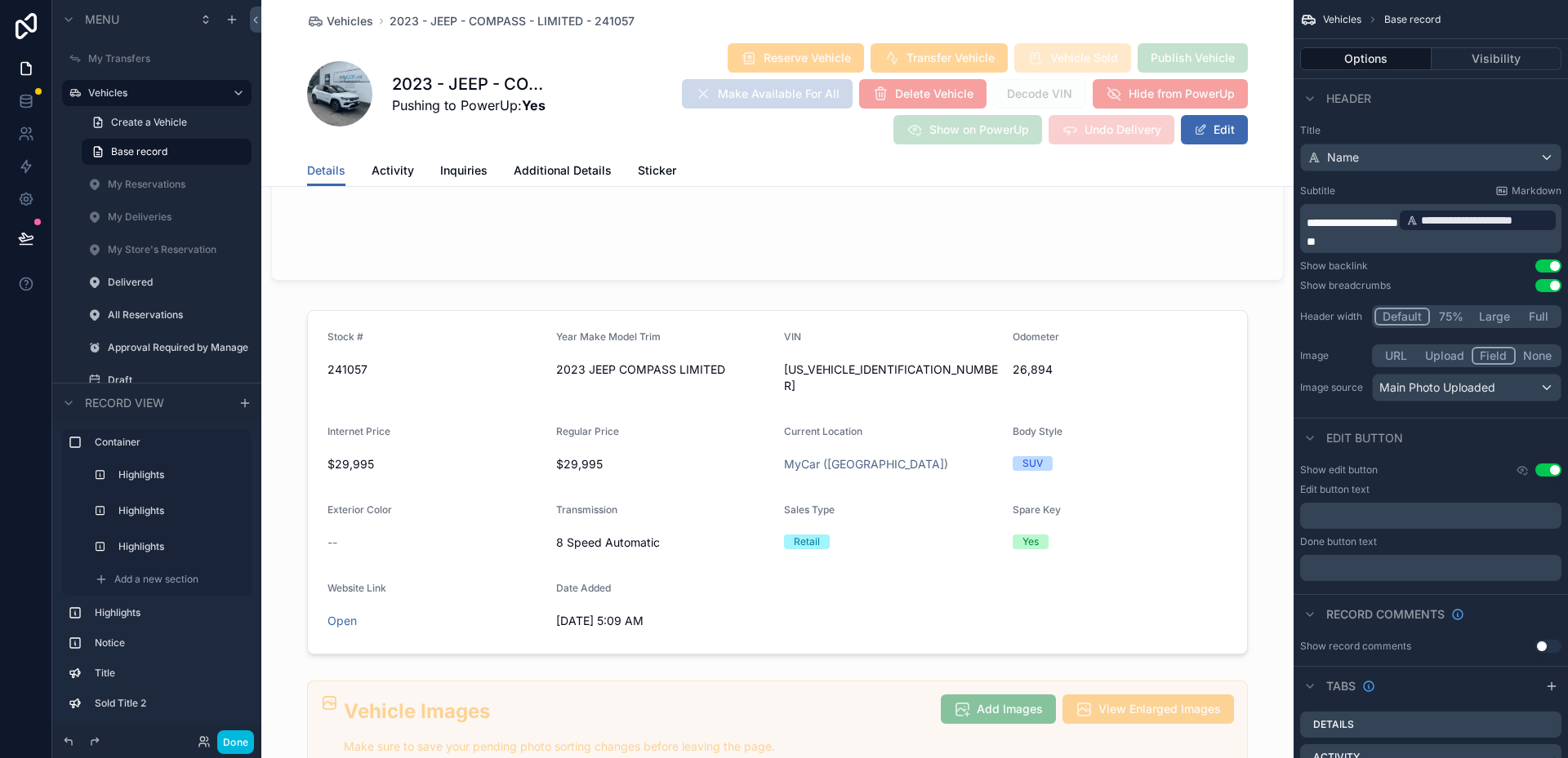
scroll to position [1796, 0]
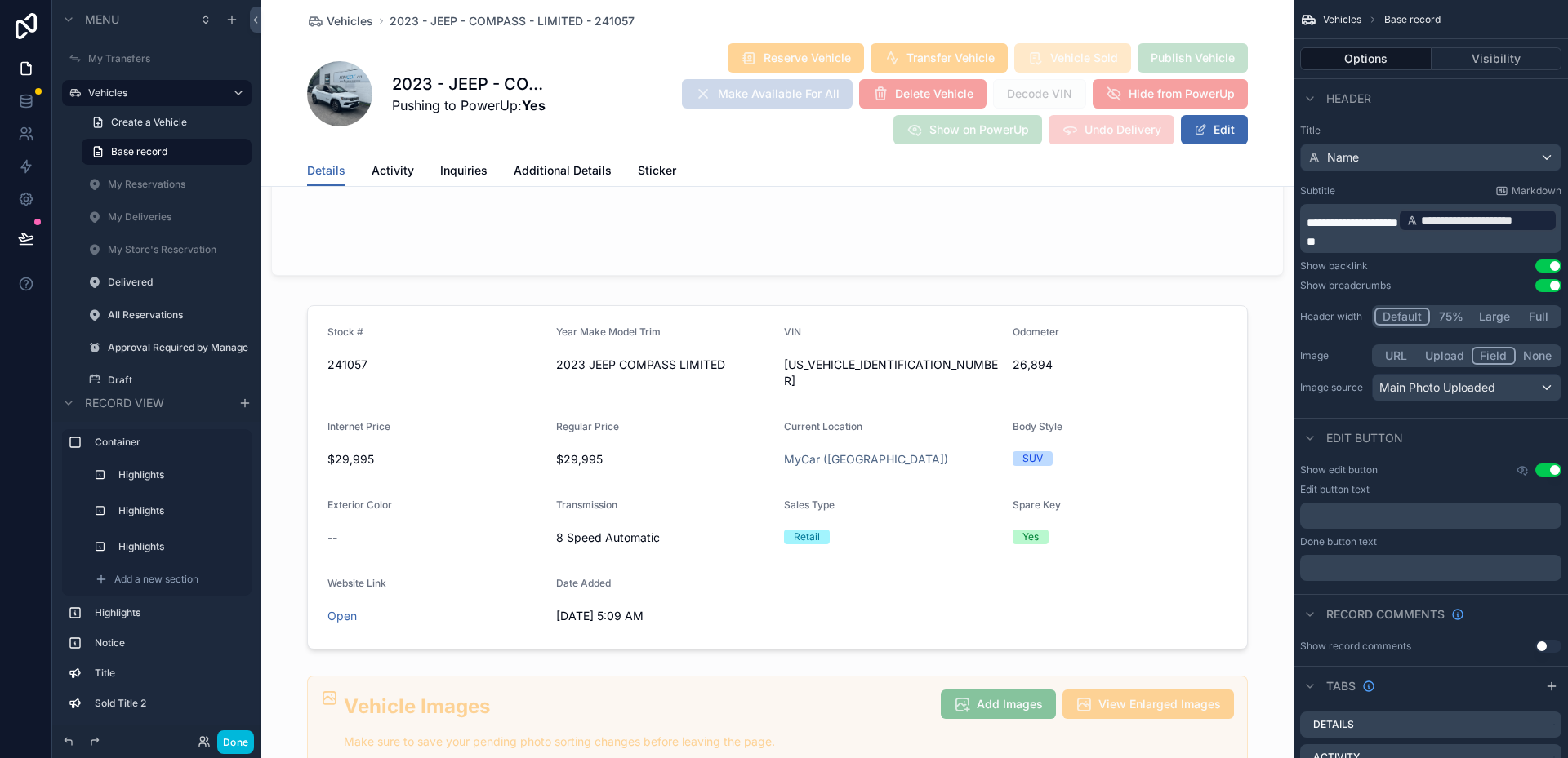
click at [1075, 420] on div "scrollable content" at bounding box center [777, 477] width 1032 height 358
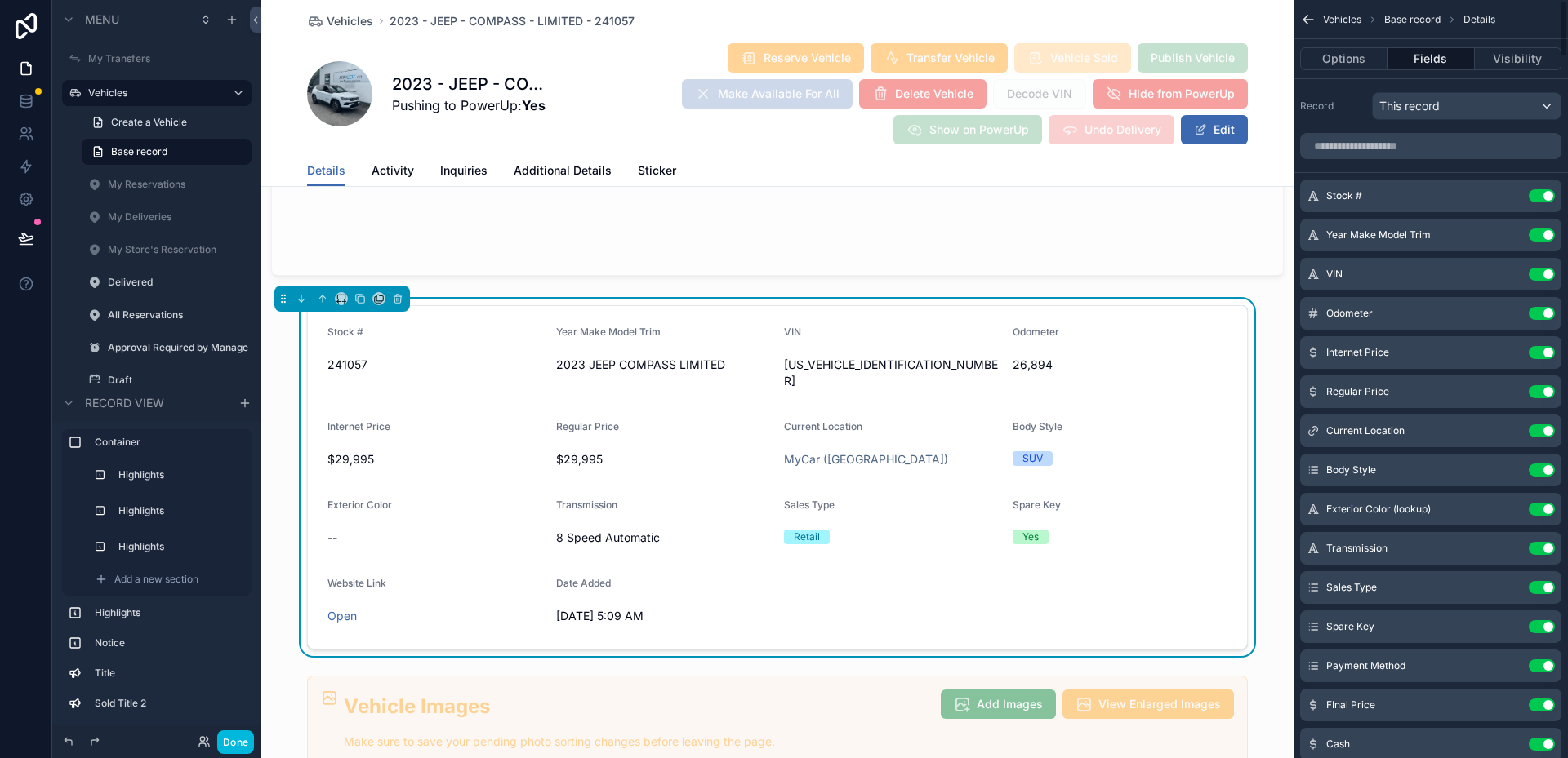
click at [1352, 147] on input "scrollable content" at bounding box center [1431, 147] width 261 height 26
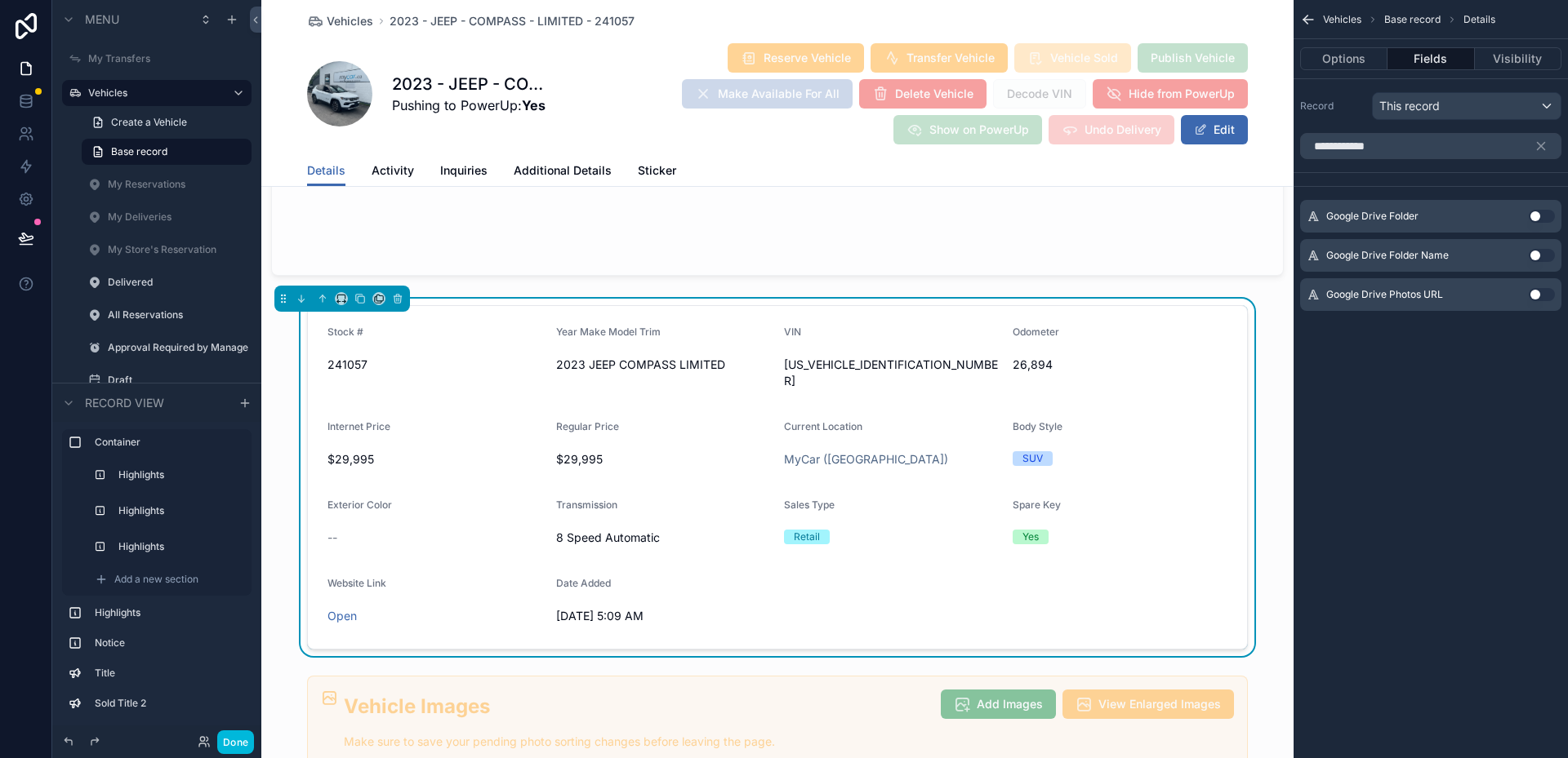
type input "**********"
click at [1535, 298] on button "Use setting" at bounding box center [1542, 295] width 26 height 13
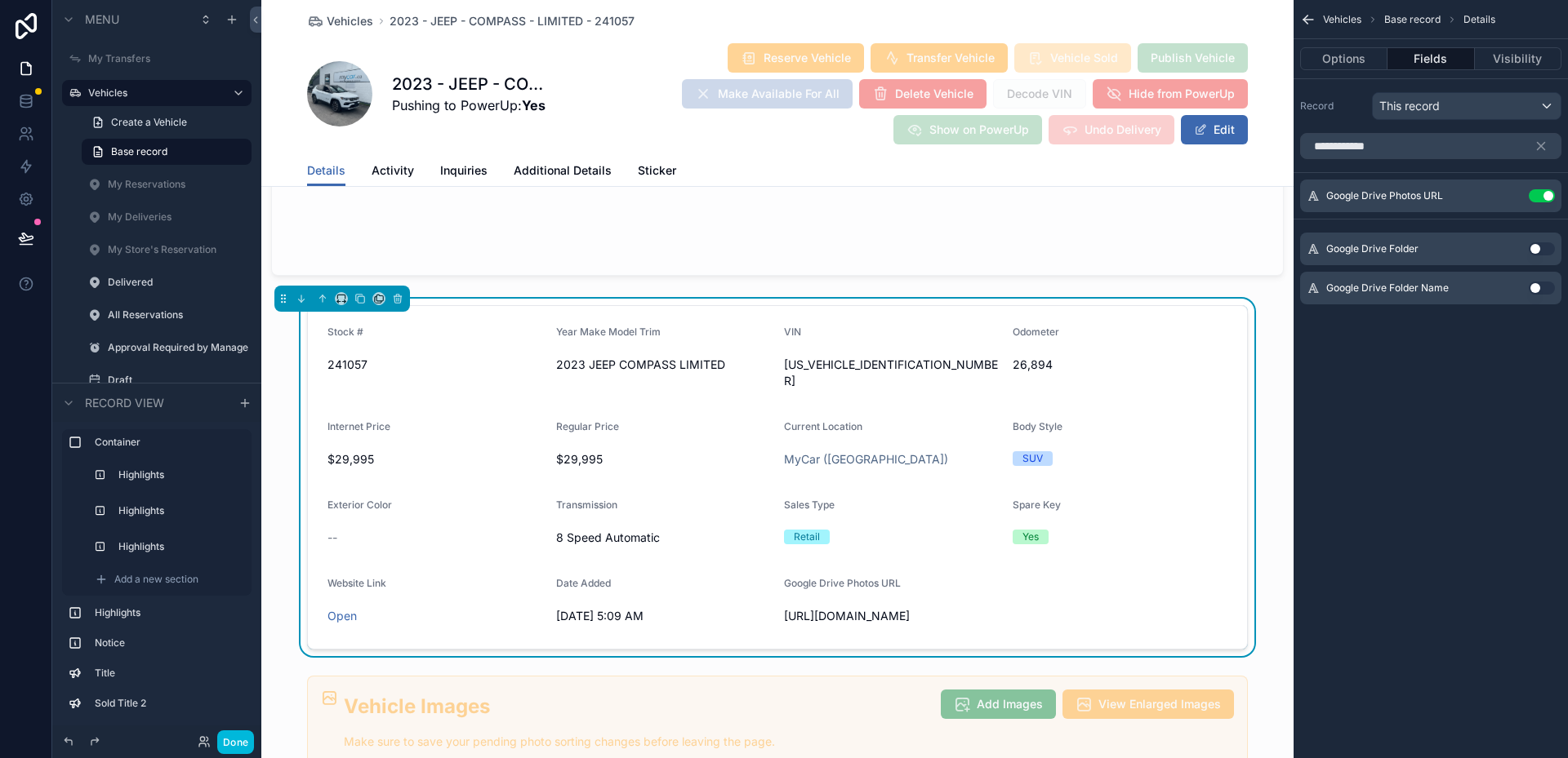
click at [0, 0] on icon "scrollable content" at bounding box center [0, 0] width 0 height 0
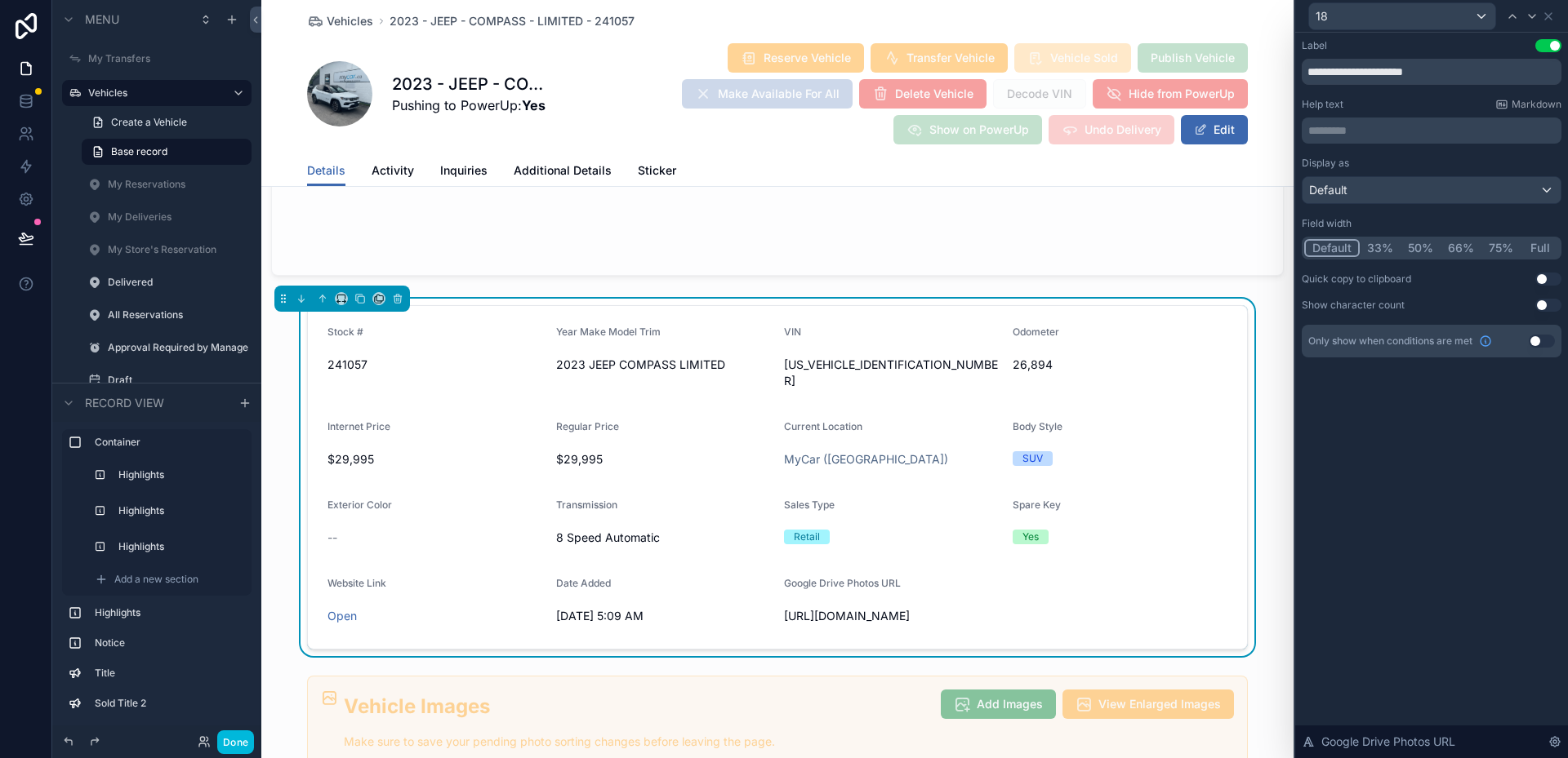
click at [1439, 75] on input "**********" at bounding box center [1432, 72] width 260 height 26
type input "********"
type input "******"
click at [1432, 194] on div "Default" at bounding box center [1432, 190] width 258 height 26
type input "**********"
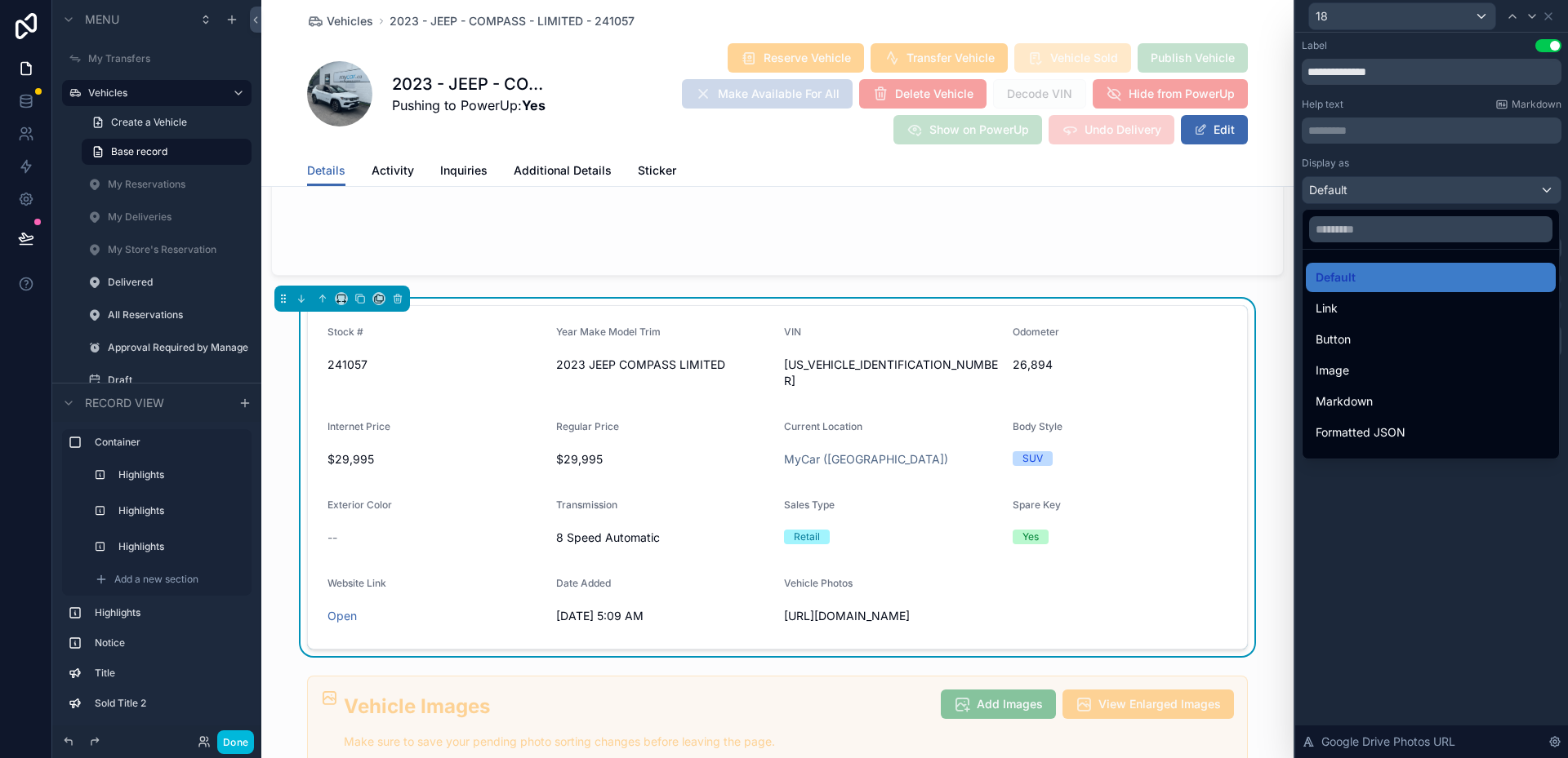
click at [1377, 308] on div "Link" at bounding box center [1431, 308] width 231 height 20
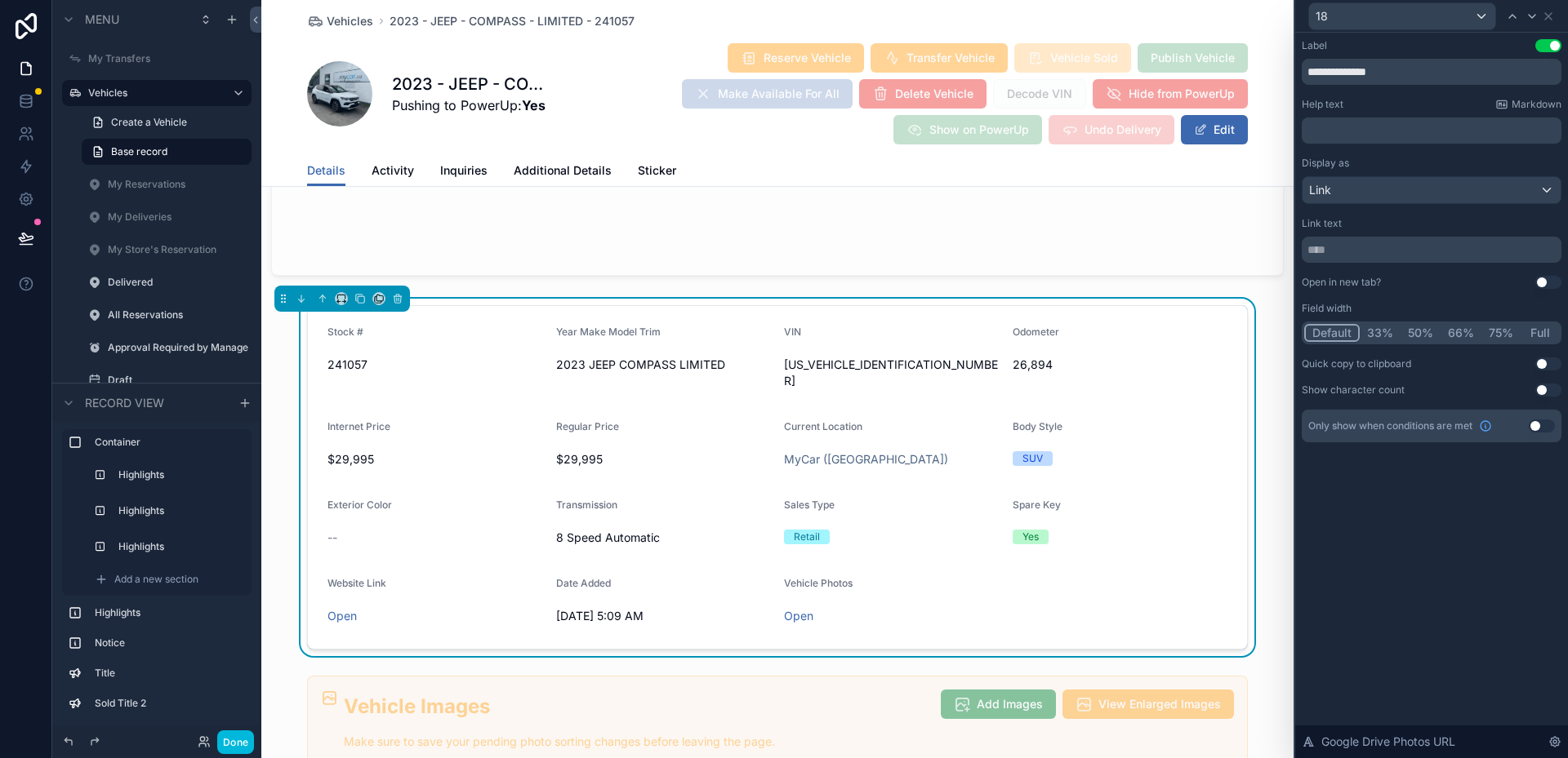
drag, startPoint x: 1407, startPoint y: 550, endPoint x: 1407, endPoint y: 526, distance: 24.0
click at [1408, 550] on div "**********" at bounding box center [1432, 395] width 273 height 725
click at [1547, 17] on icon at bounding box center [1548, 16] width 13 height 13
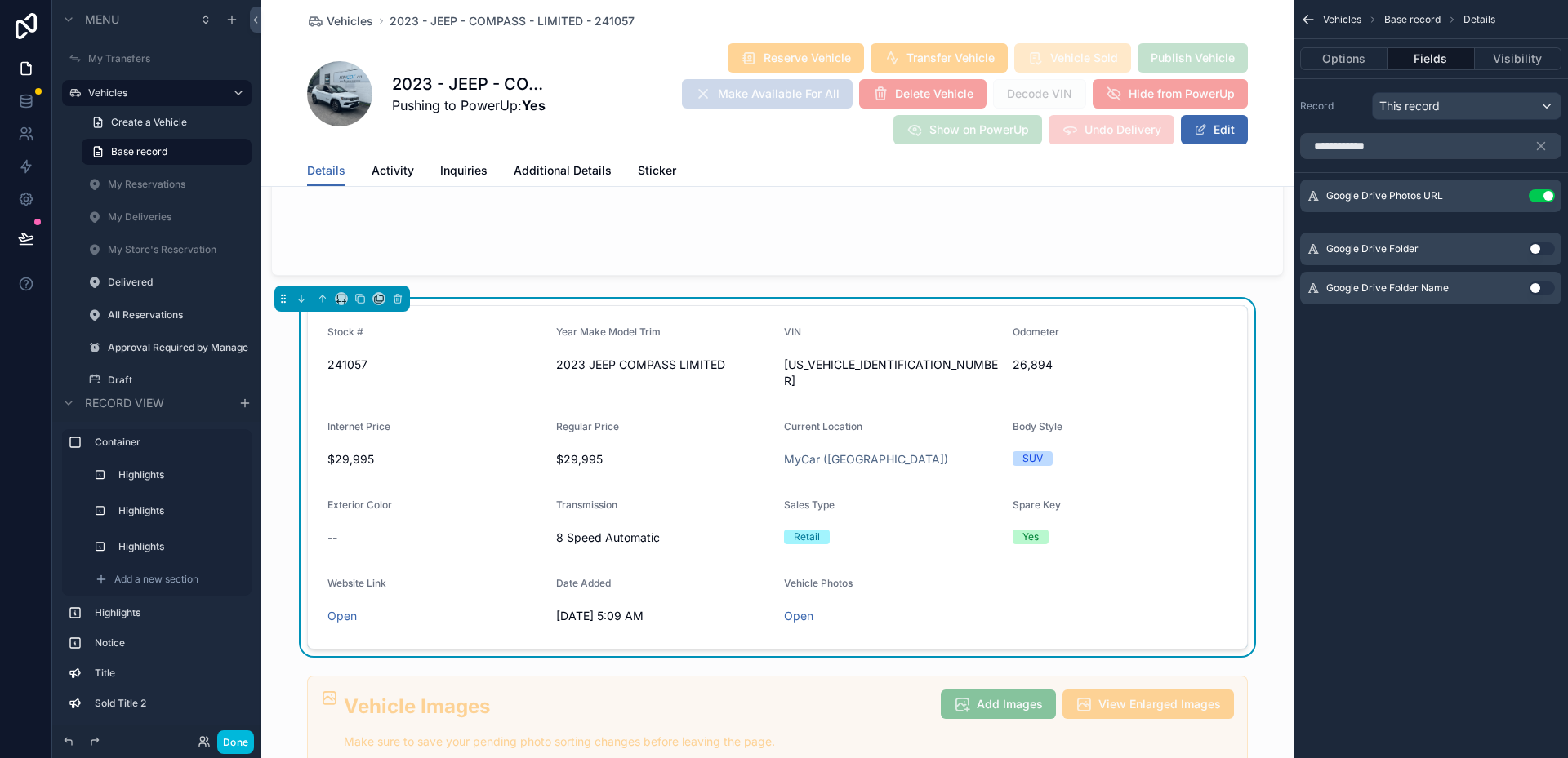
click at [1538, 141] on icon "scrollable content" at bounding box center [1541, 147] width 15 height 15
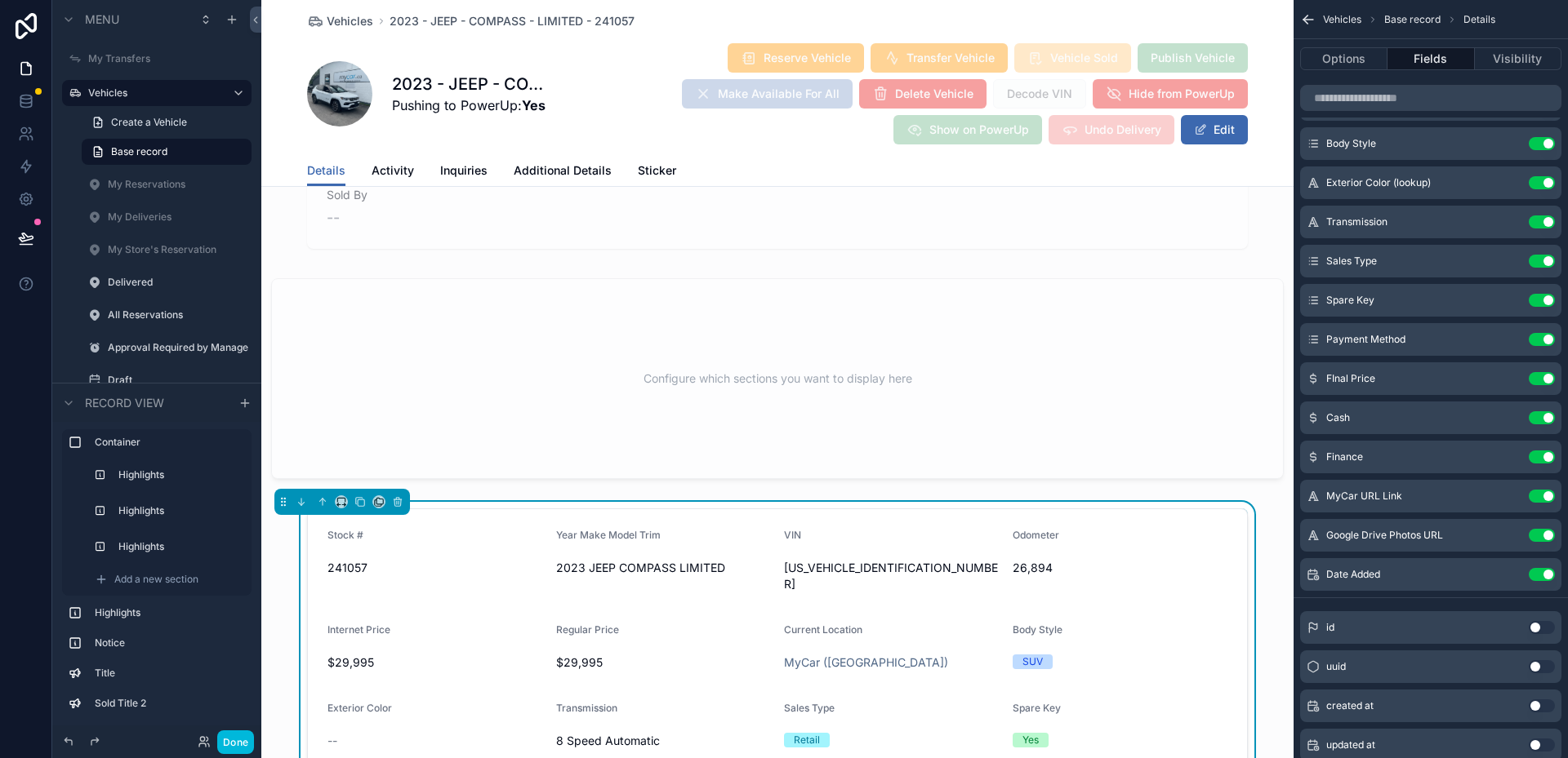
scroll to position [1633, 0]
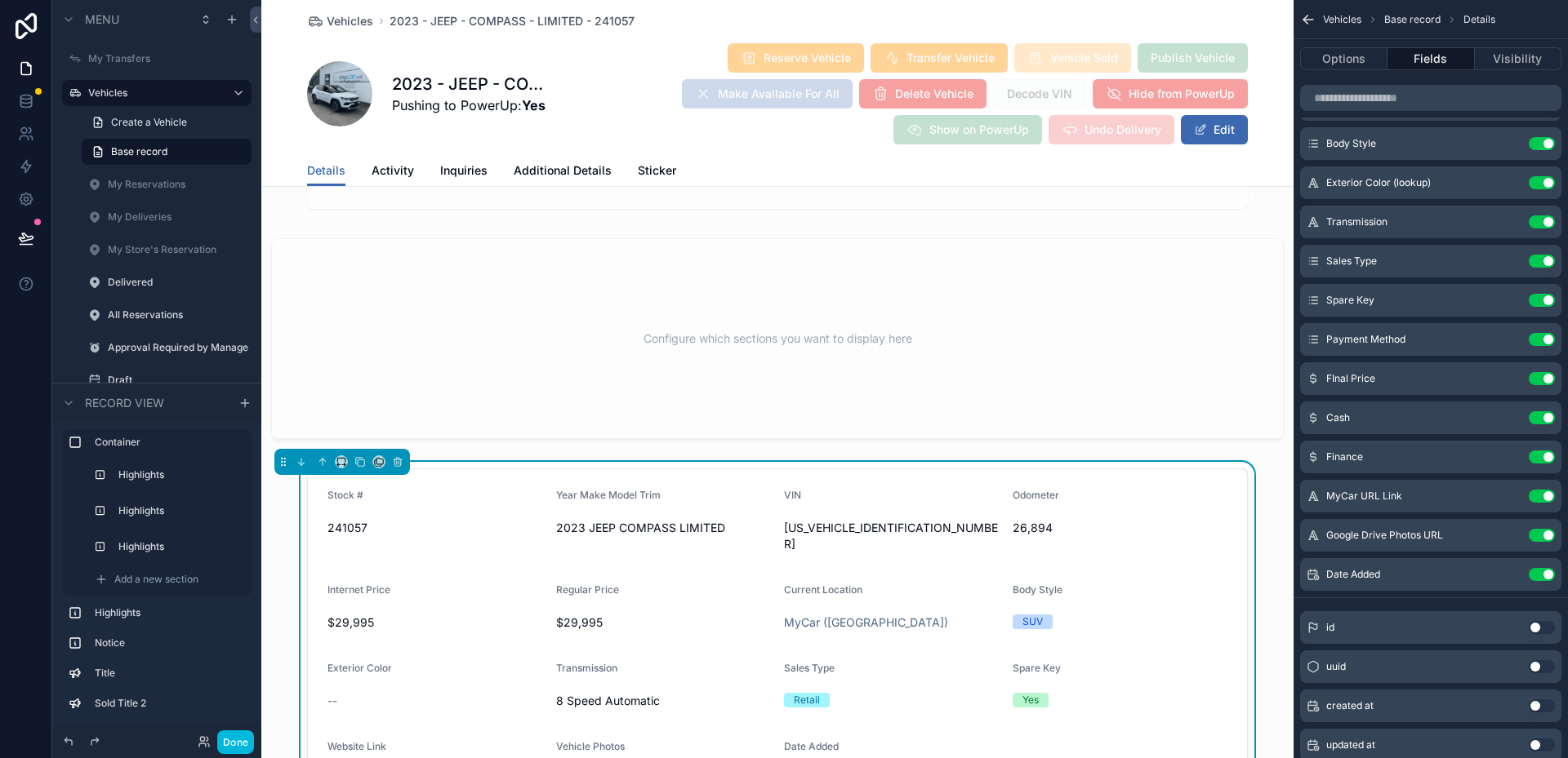
click at [551, 160] on link "Additional Details" at bounding box center [562, 172] width 98 height 33
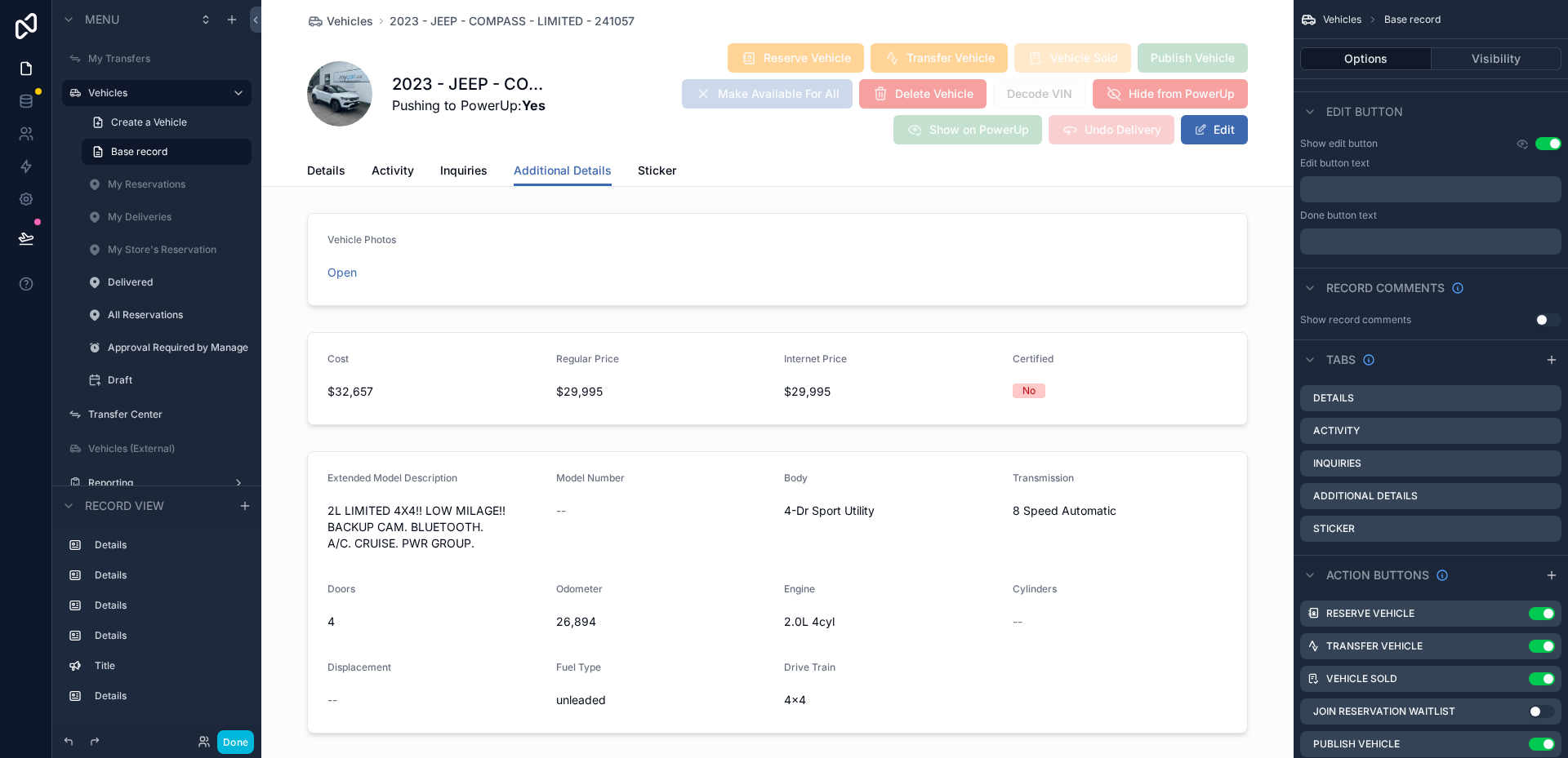
click at [689, 244] on div "scrollable content" at bounding box center [777, 260] width 1032 height 106
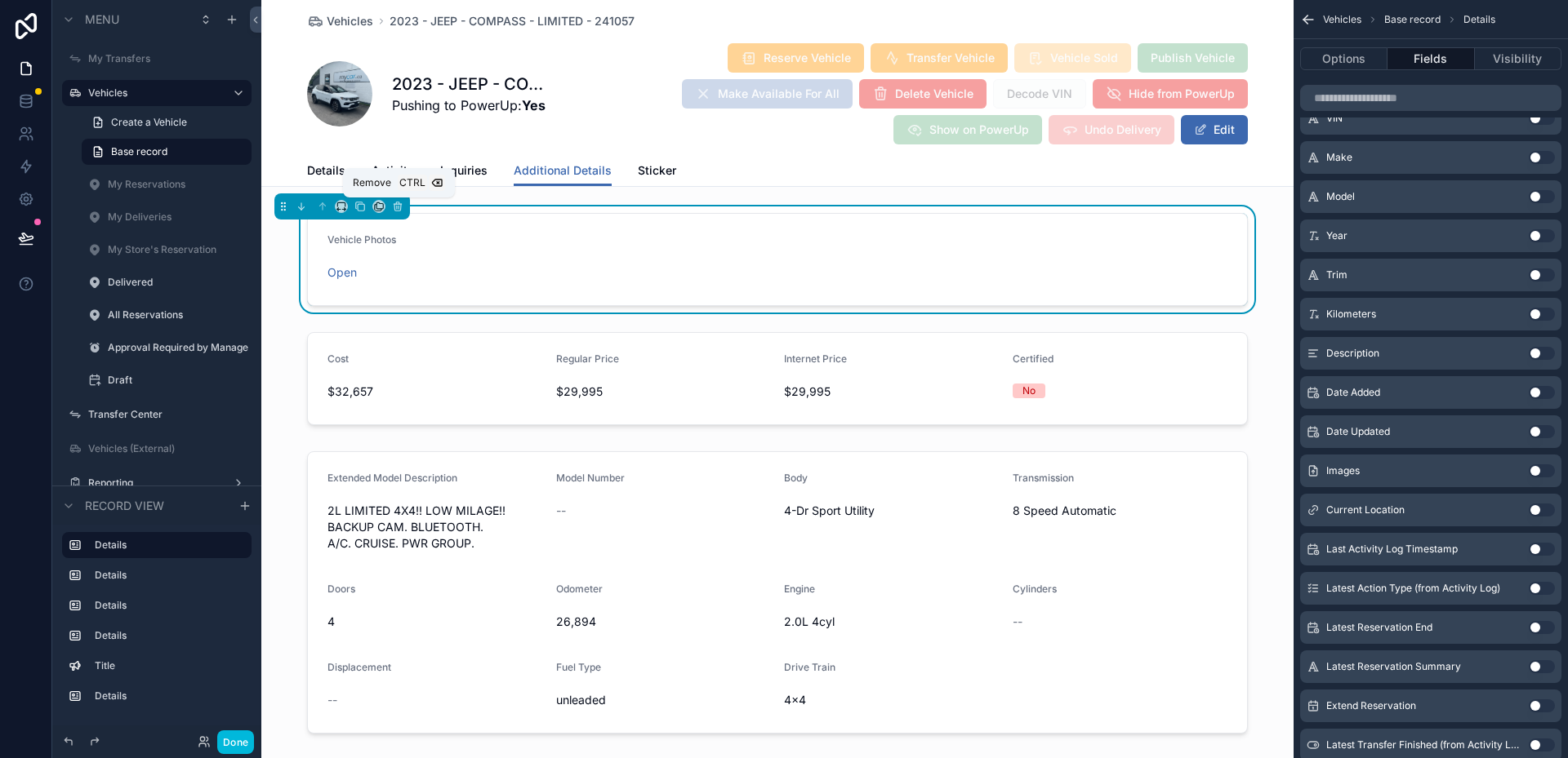
click at [397, 205] on icon "scrollable content" at bounding box center [398, 206] width 11 height 11
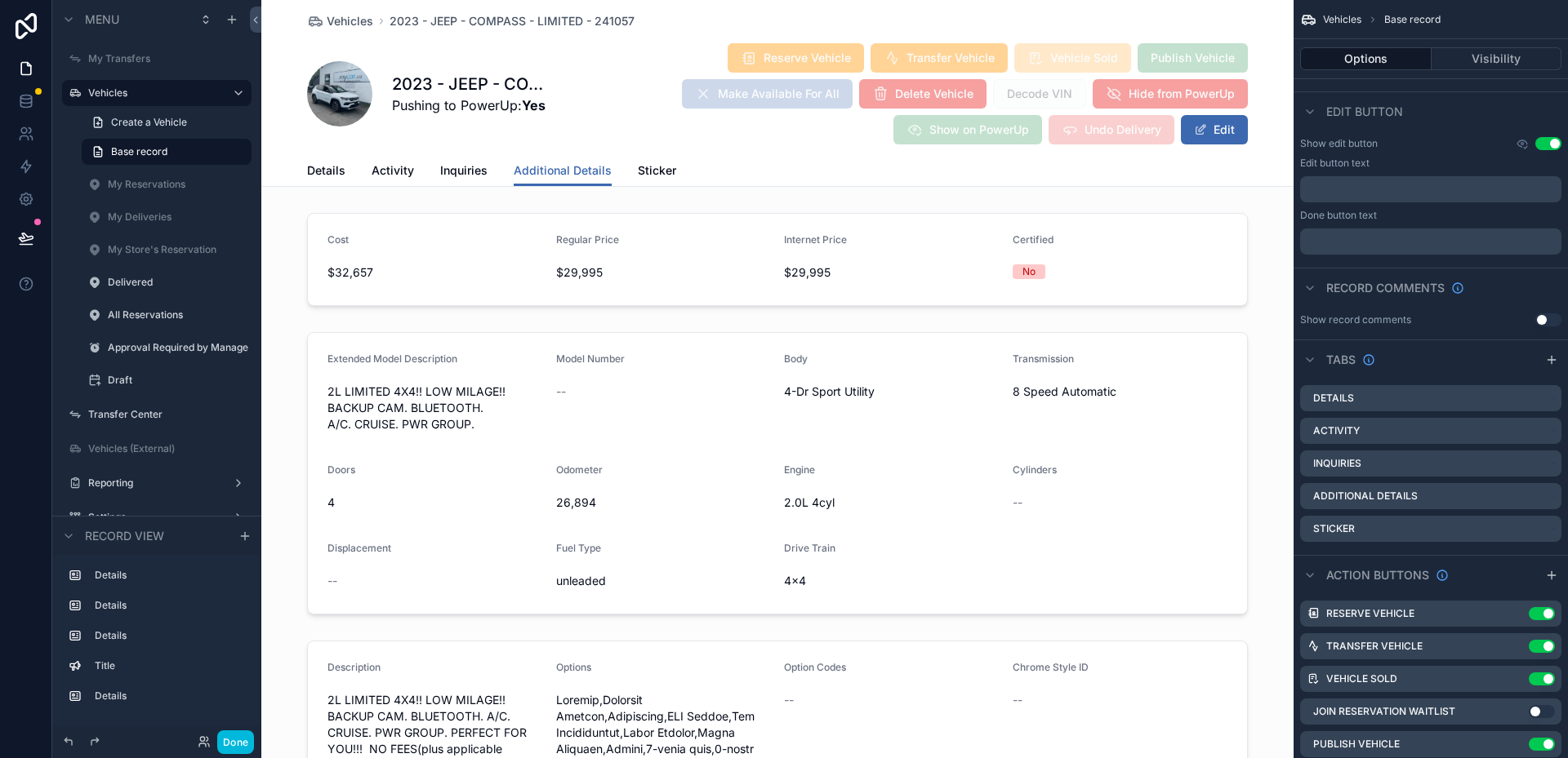
click at [754, 404] on div "scrollable content" at bounding box center [777, 473] width 1032 height 296
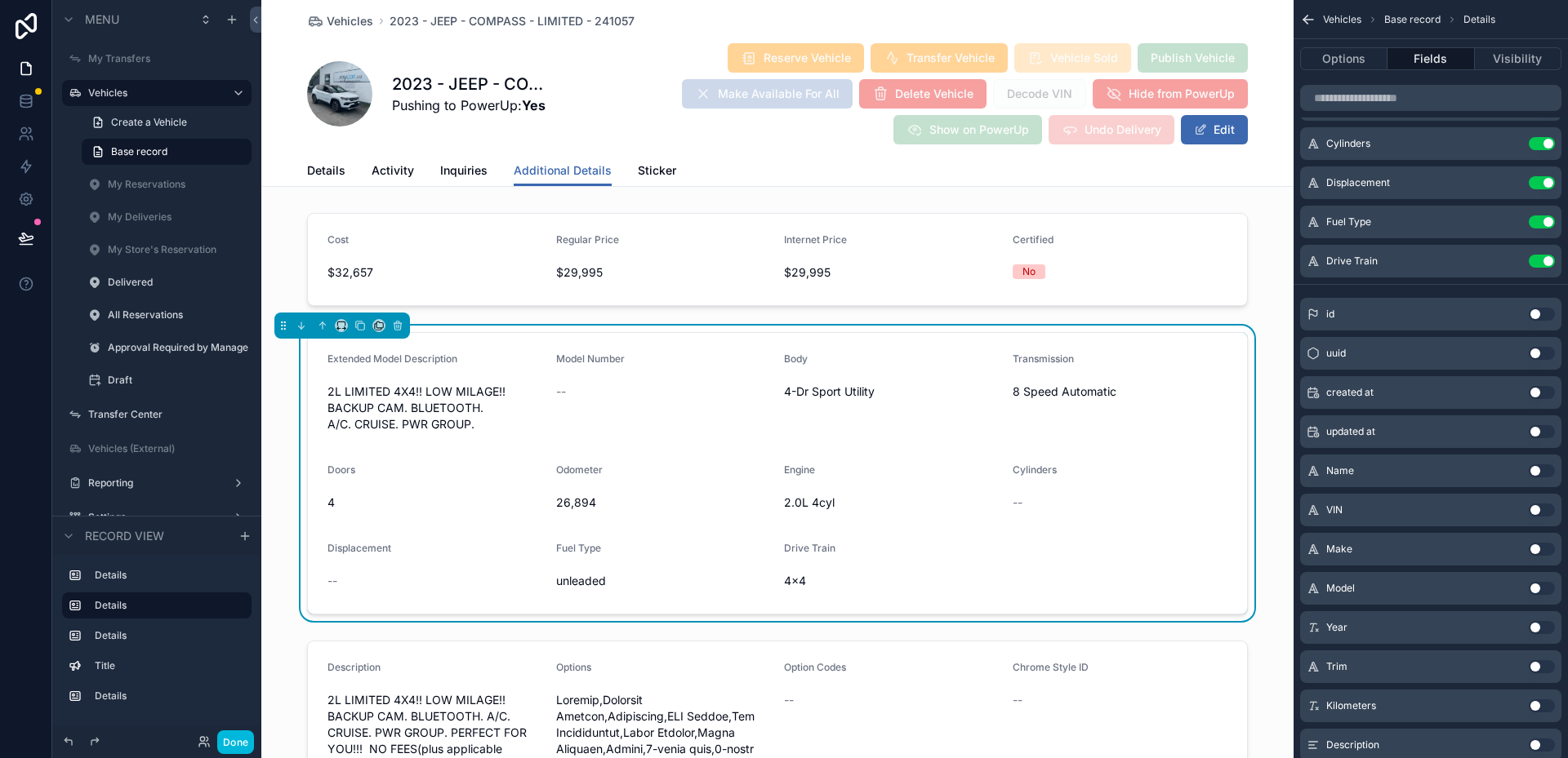
scroll to position [327, 0]
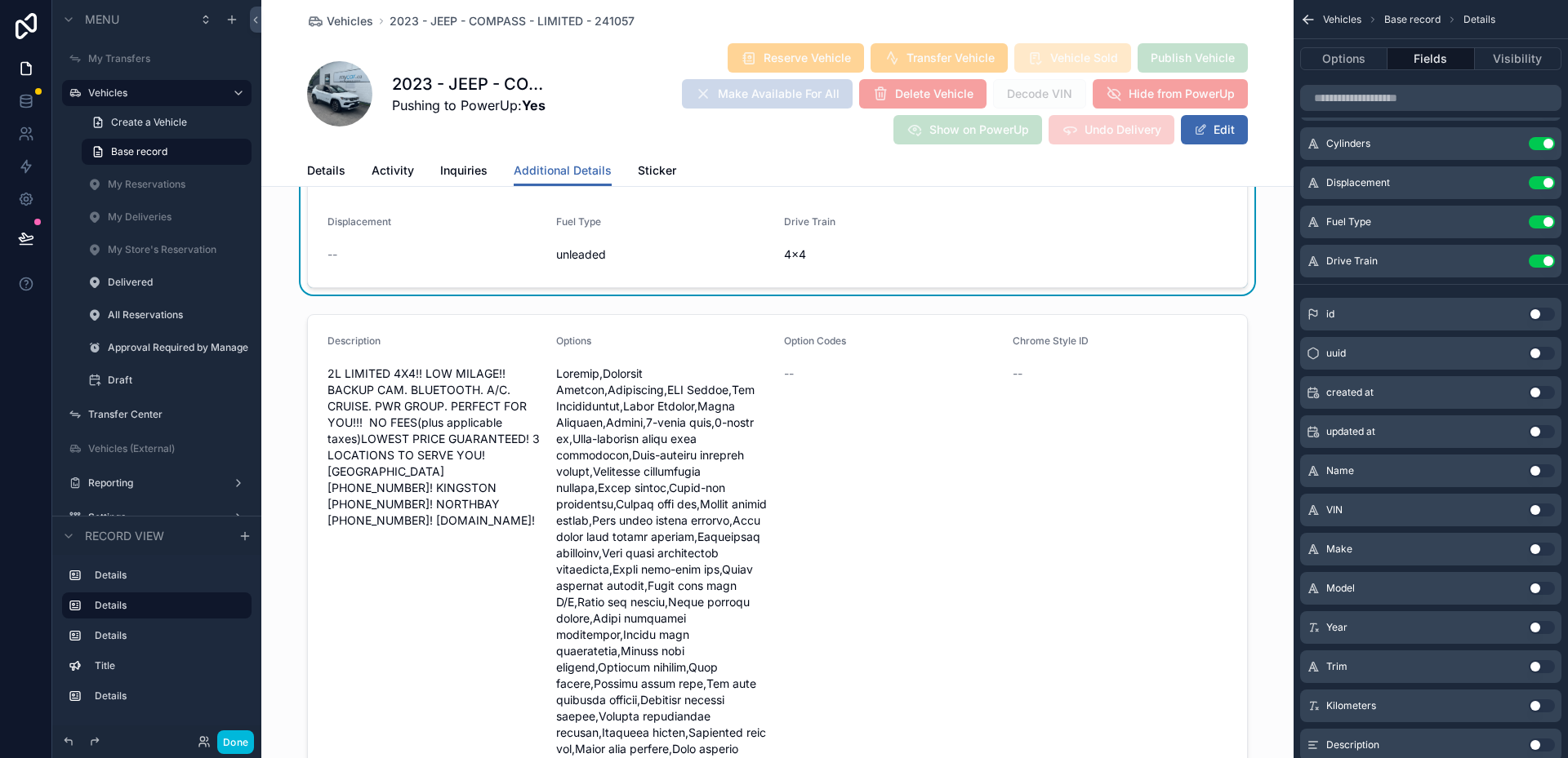
click at [1132, 543] on div "scrollable content" at bounding box center [777, 678] width 1032 height 739
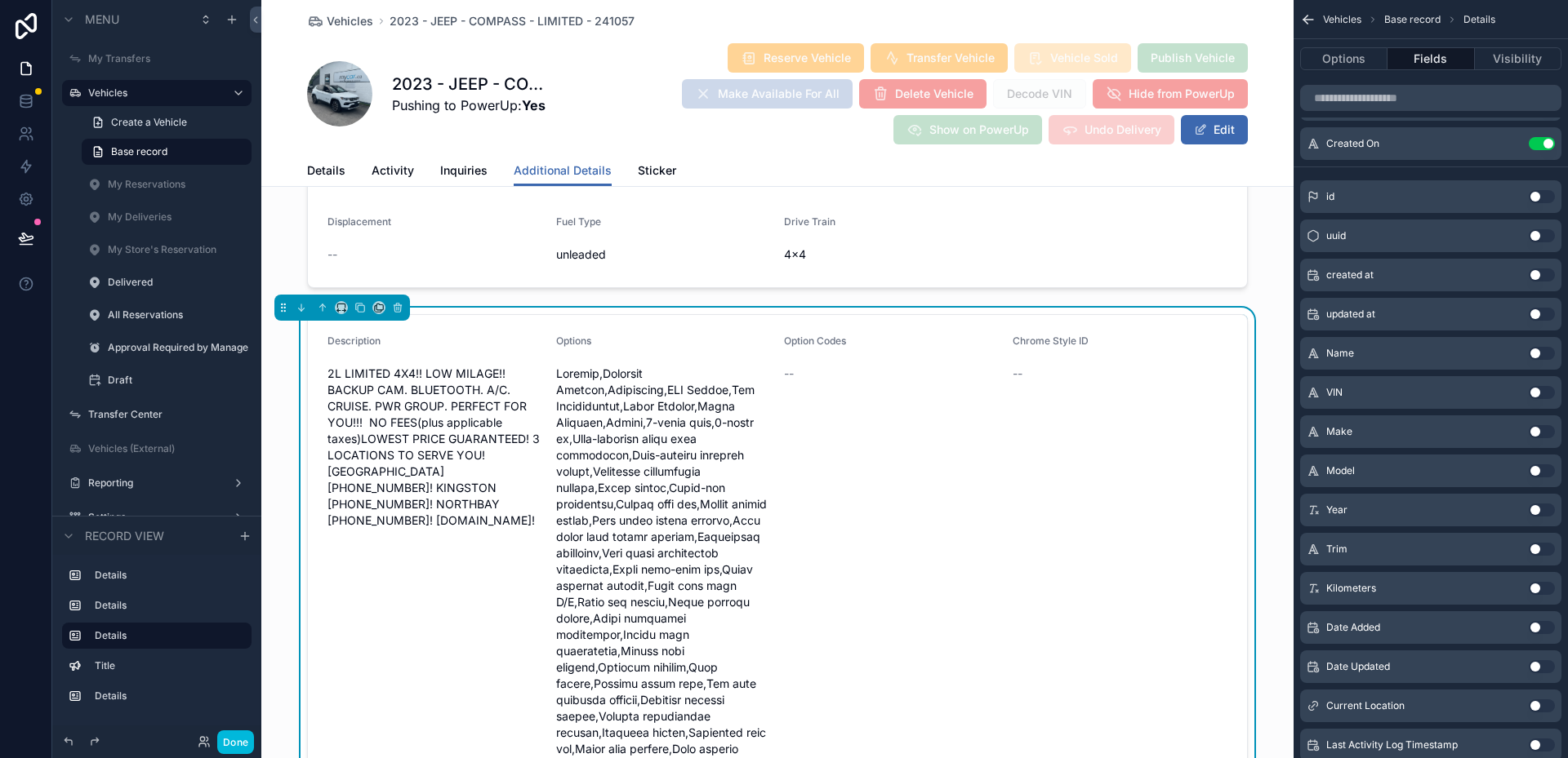
scroll to position [0, 0]
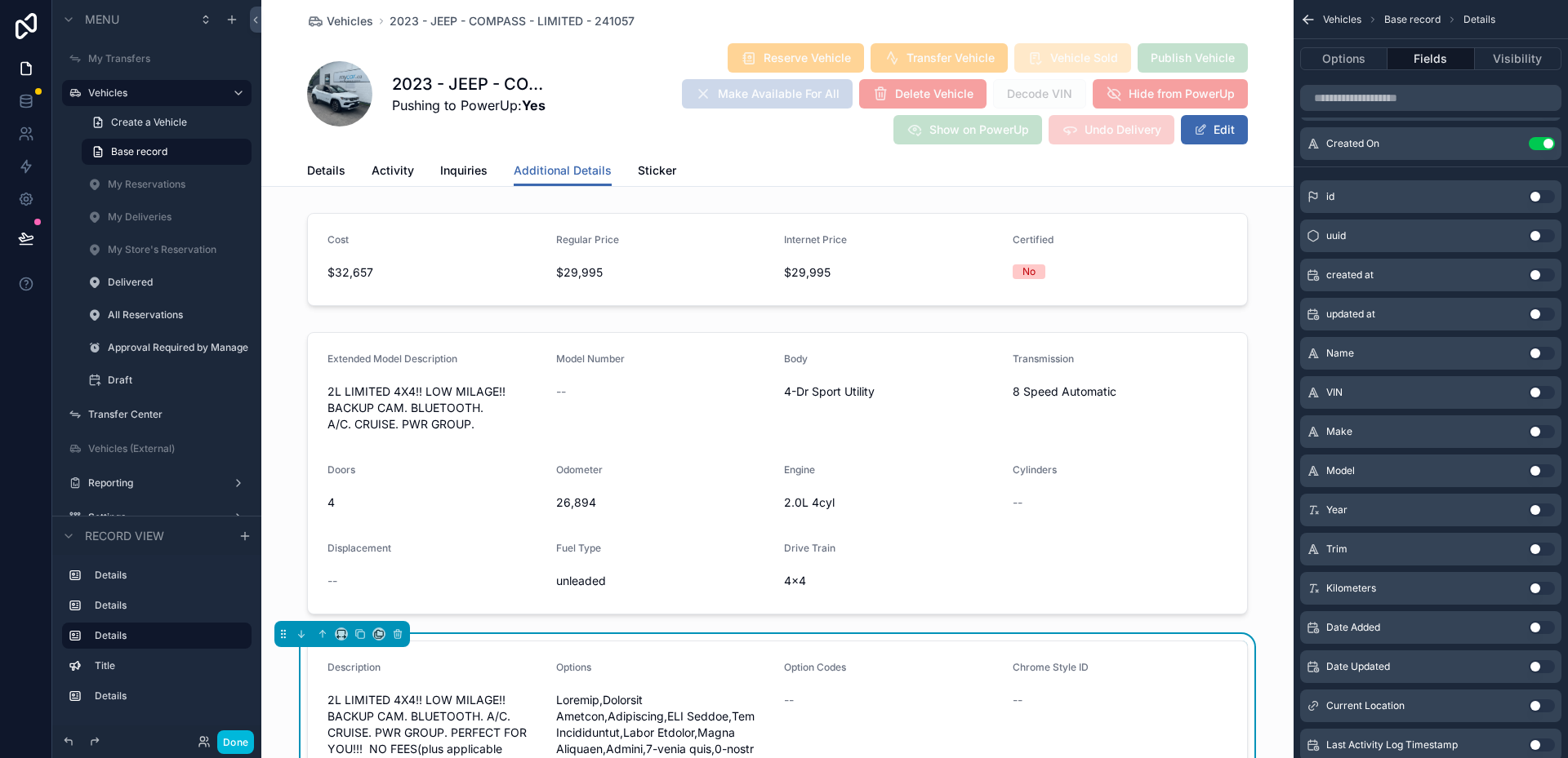
click at [975, 428] on div "scrollable content" at bounding box center [777, 473] width 1032 height 296
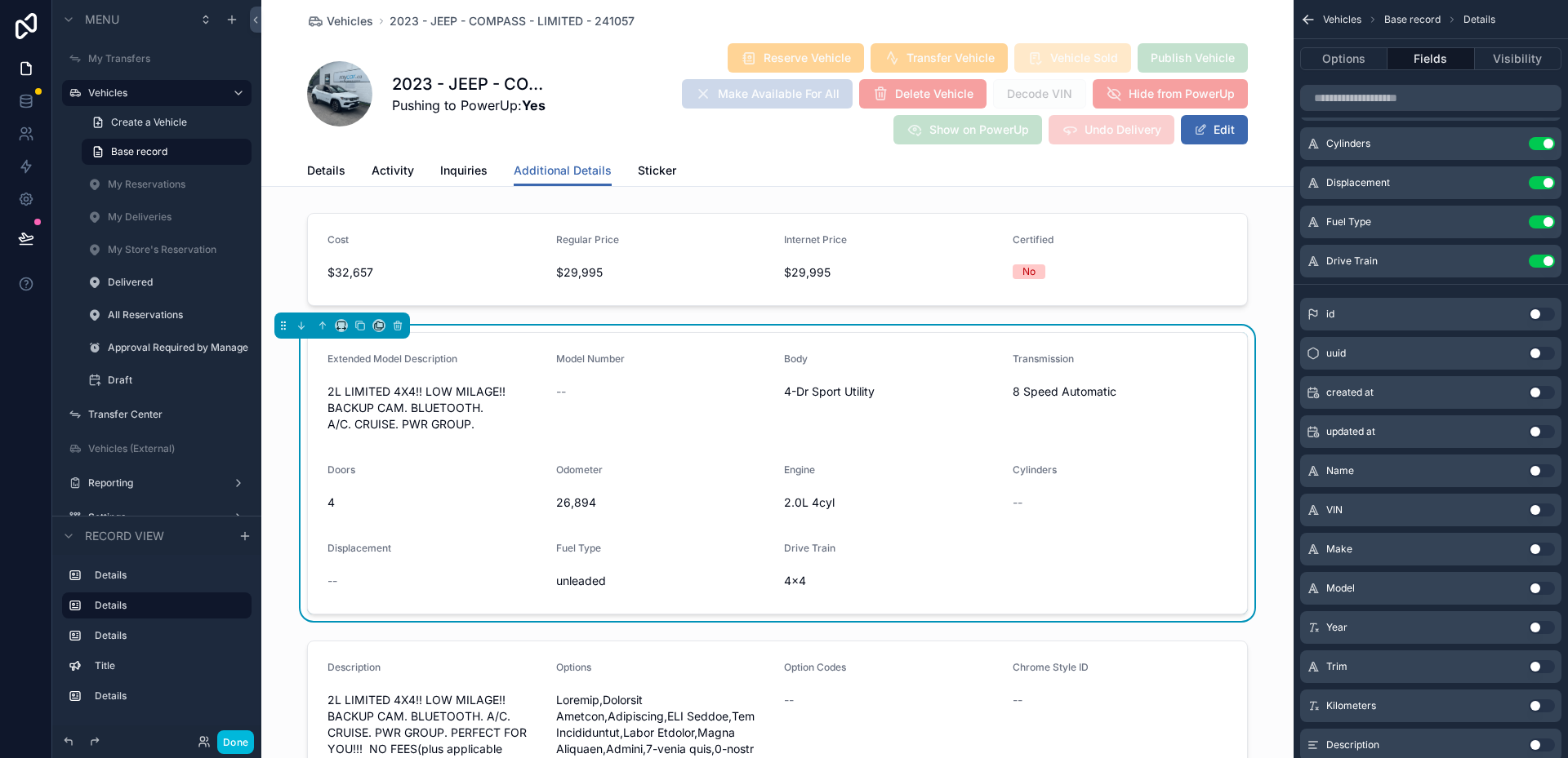
click at [920, 251] on div "scrollable content" at bounding box center [777, 260] width 1032 height 106
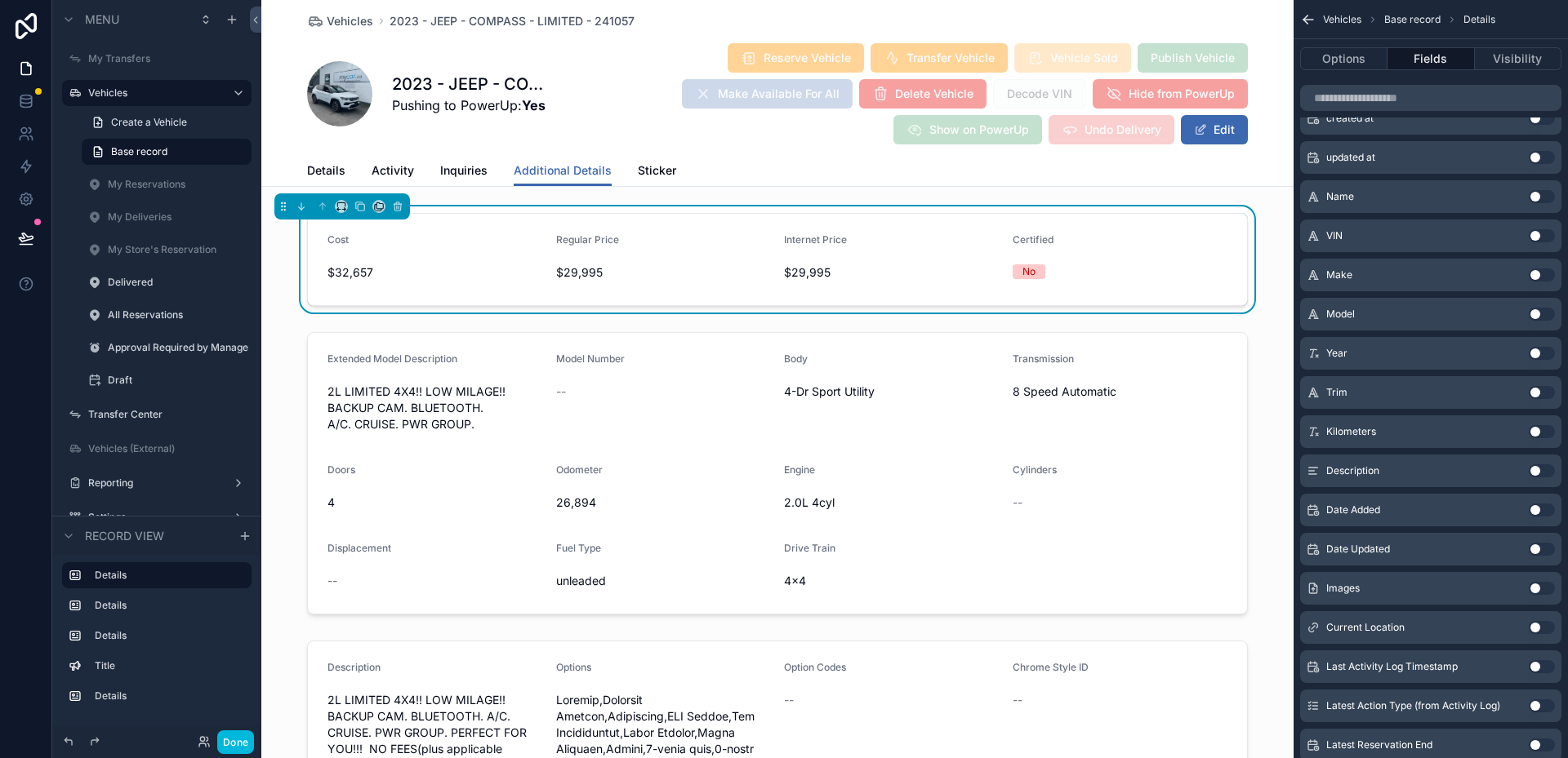
click at [326, 164] on span "Details" at bounding box center [326, 170] width 38 height 16
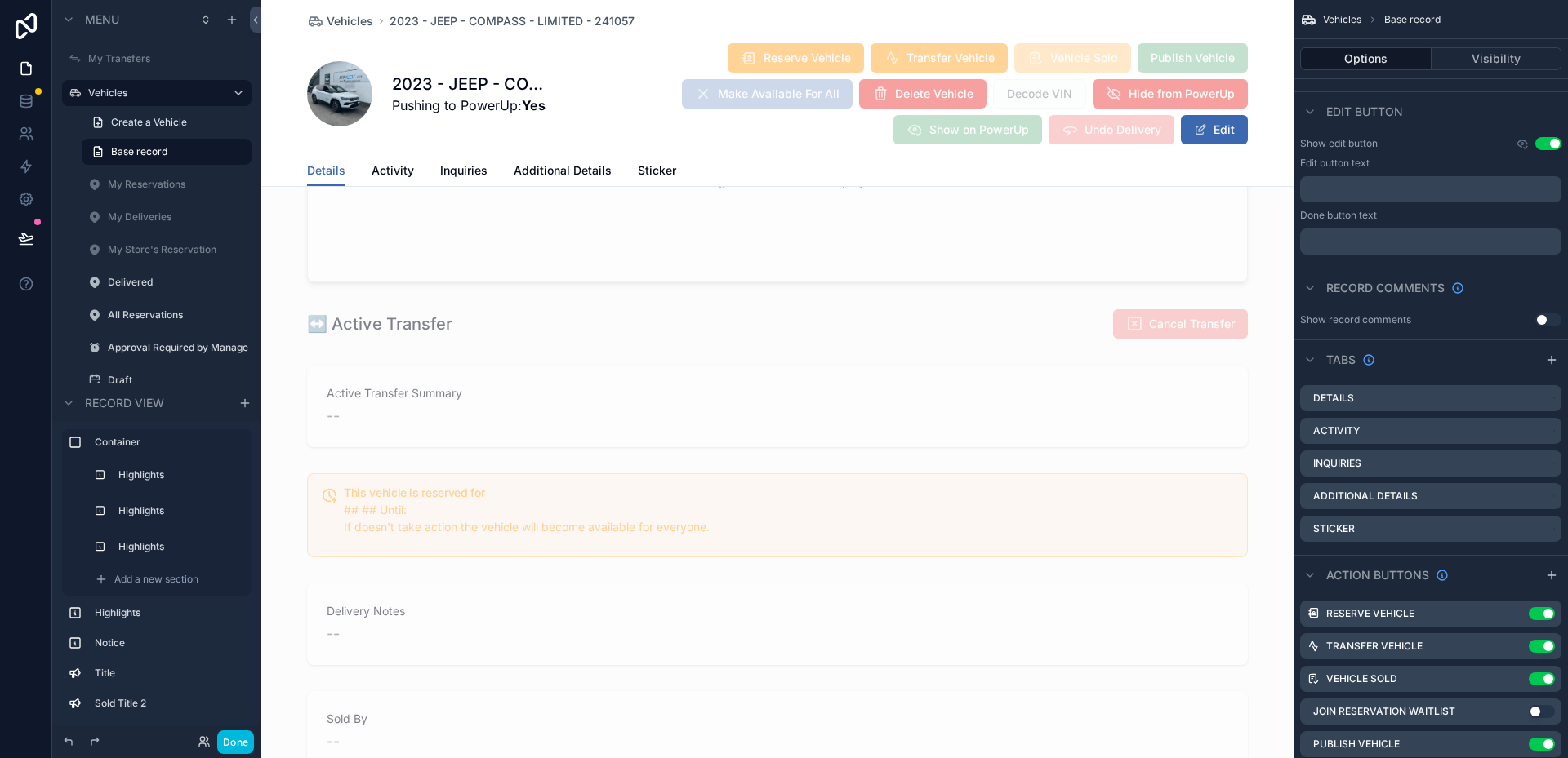
scroll to position [1306, 0]
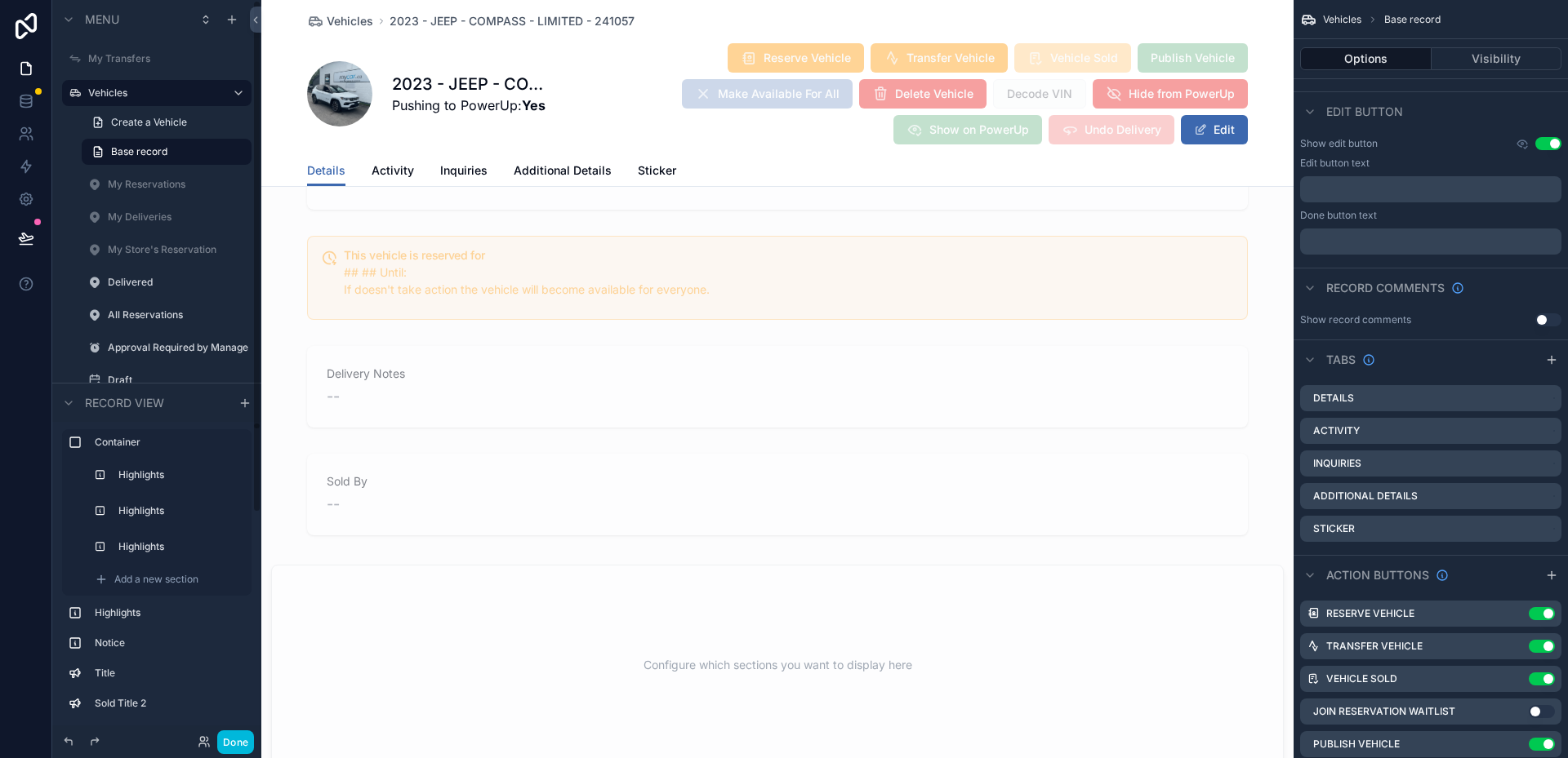
click at [239, 739] on button "Done" at bounding box center [235, 742] width 36 height 23
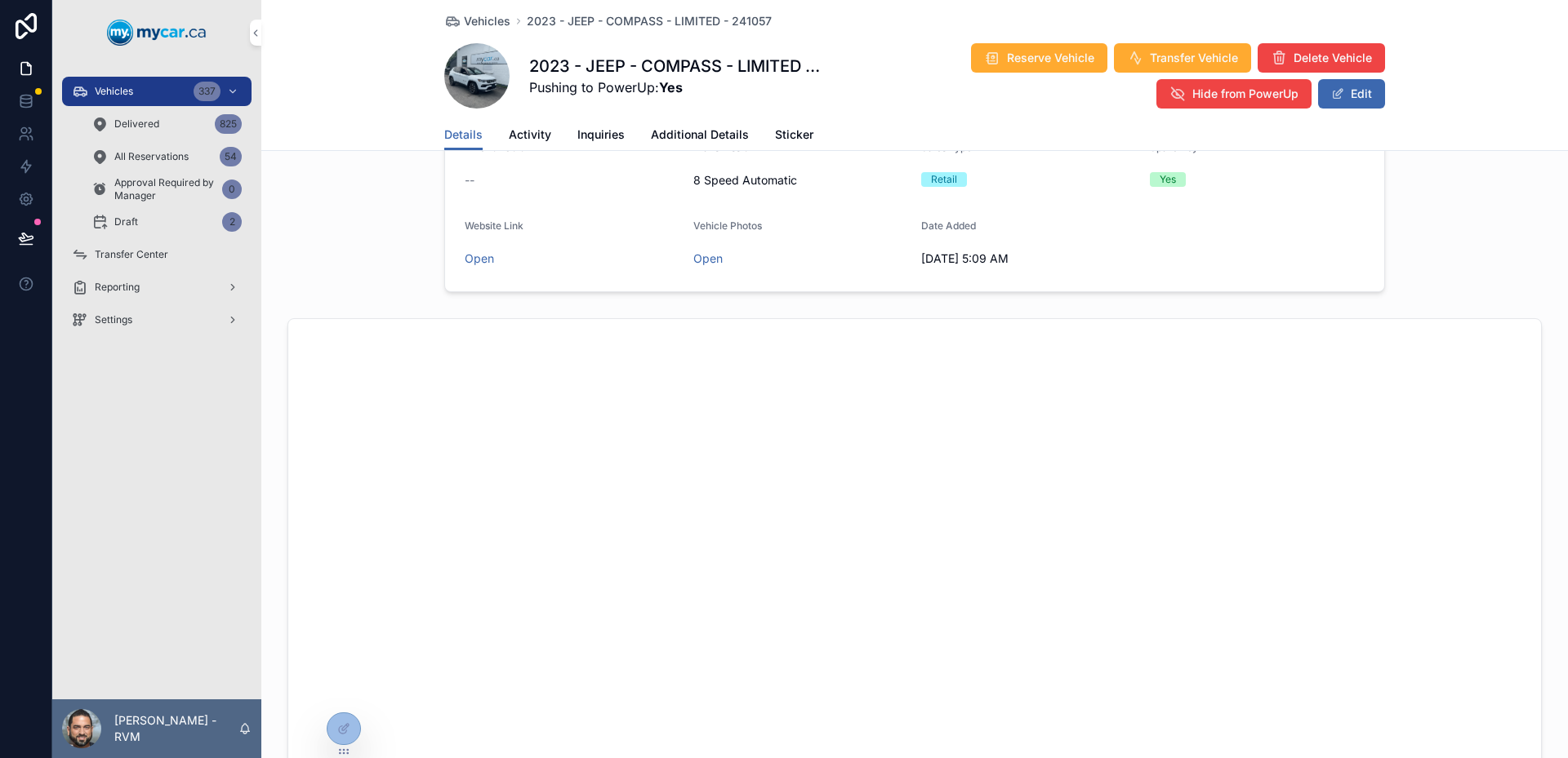
scroll to position [0, 0]
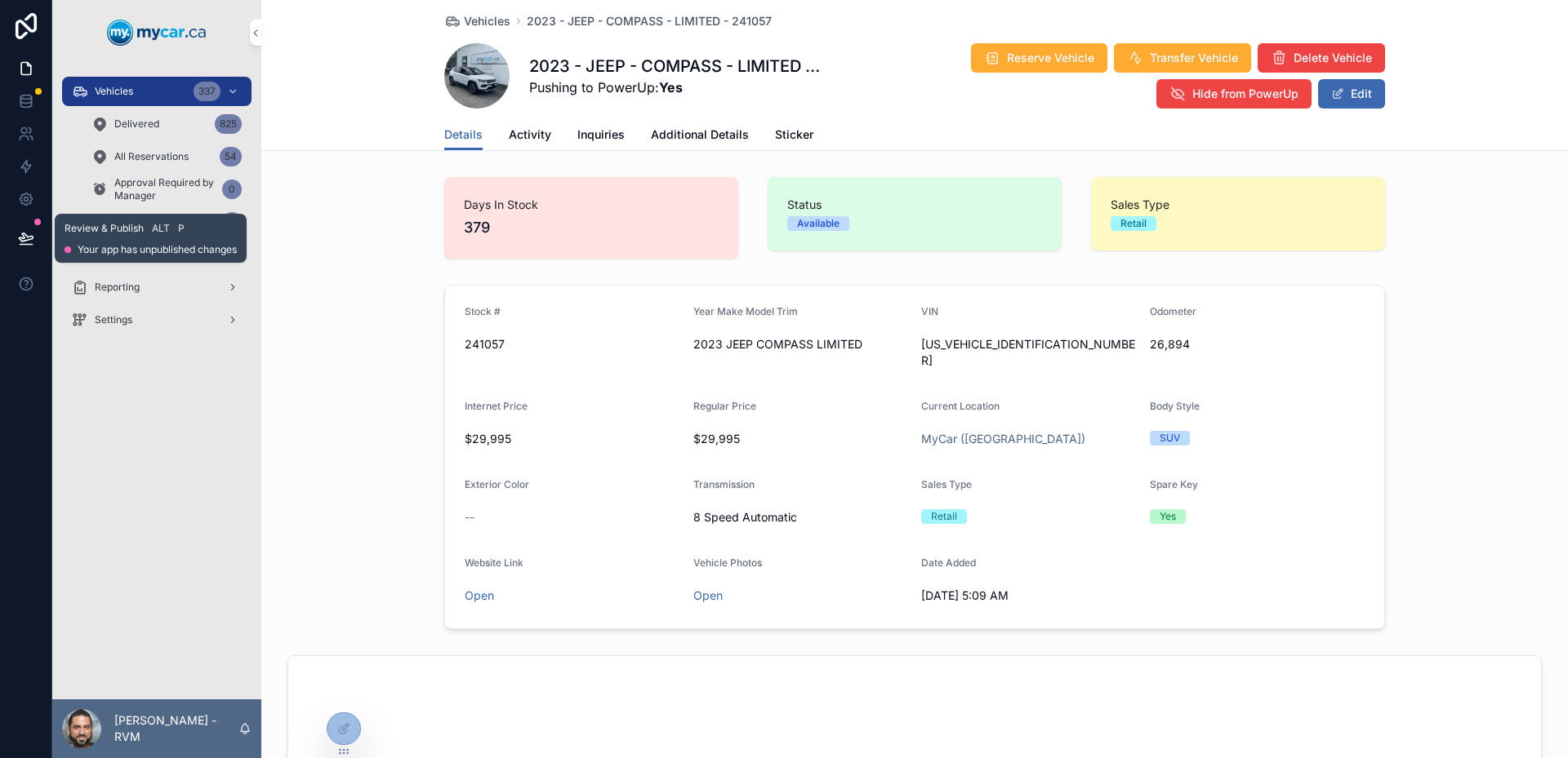
click at [18, 234] on icon at bounding box center [25, 238] width 16 height 16
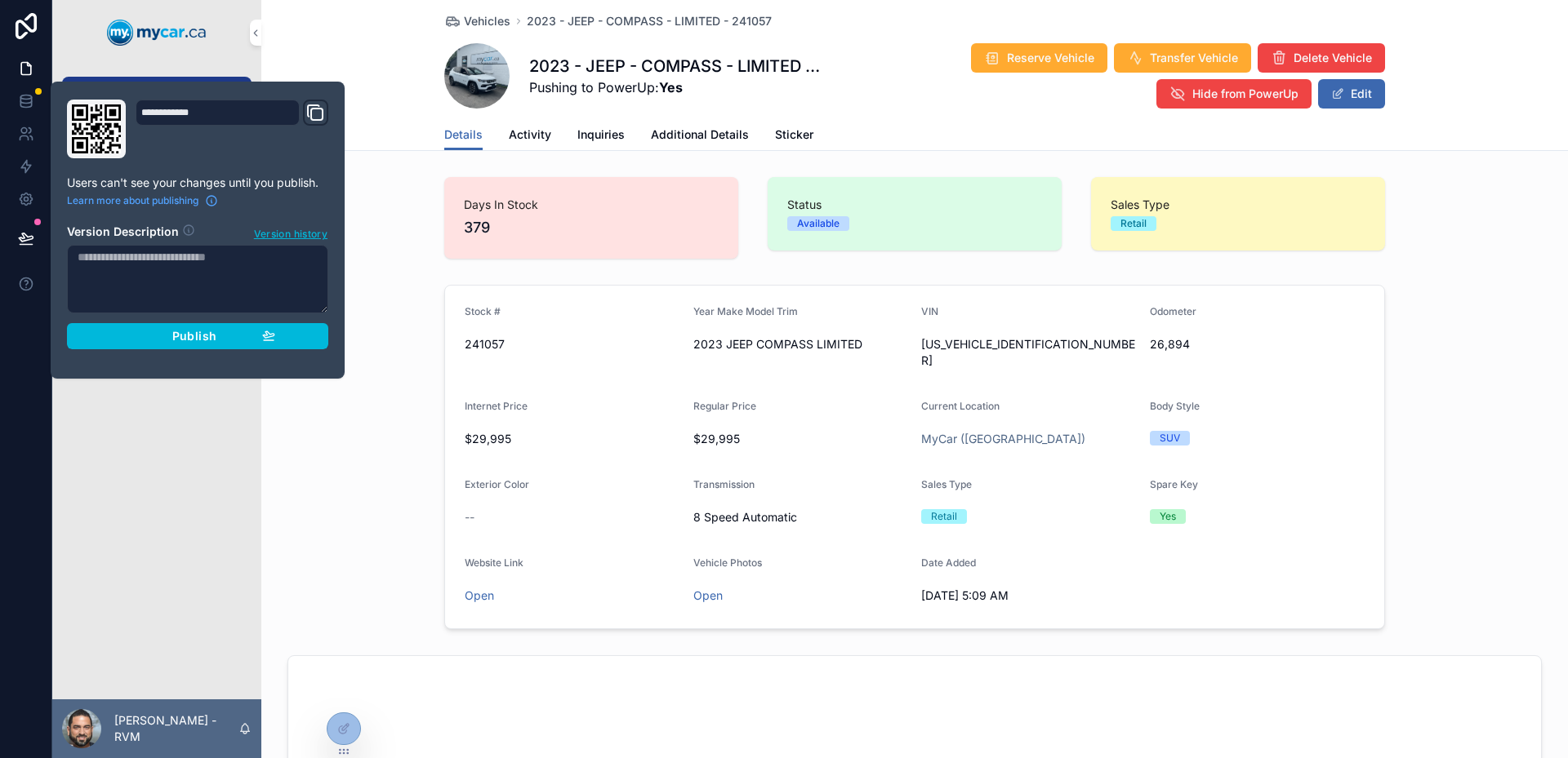
click at [251, 345] on button "Publish" at bounding box center [198, 336] width 261 height 26
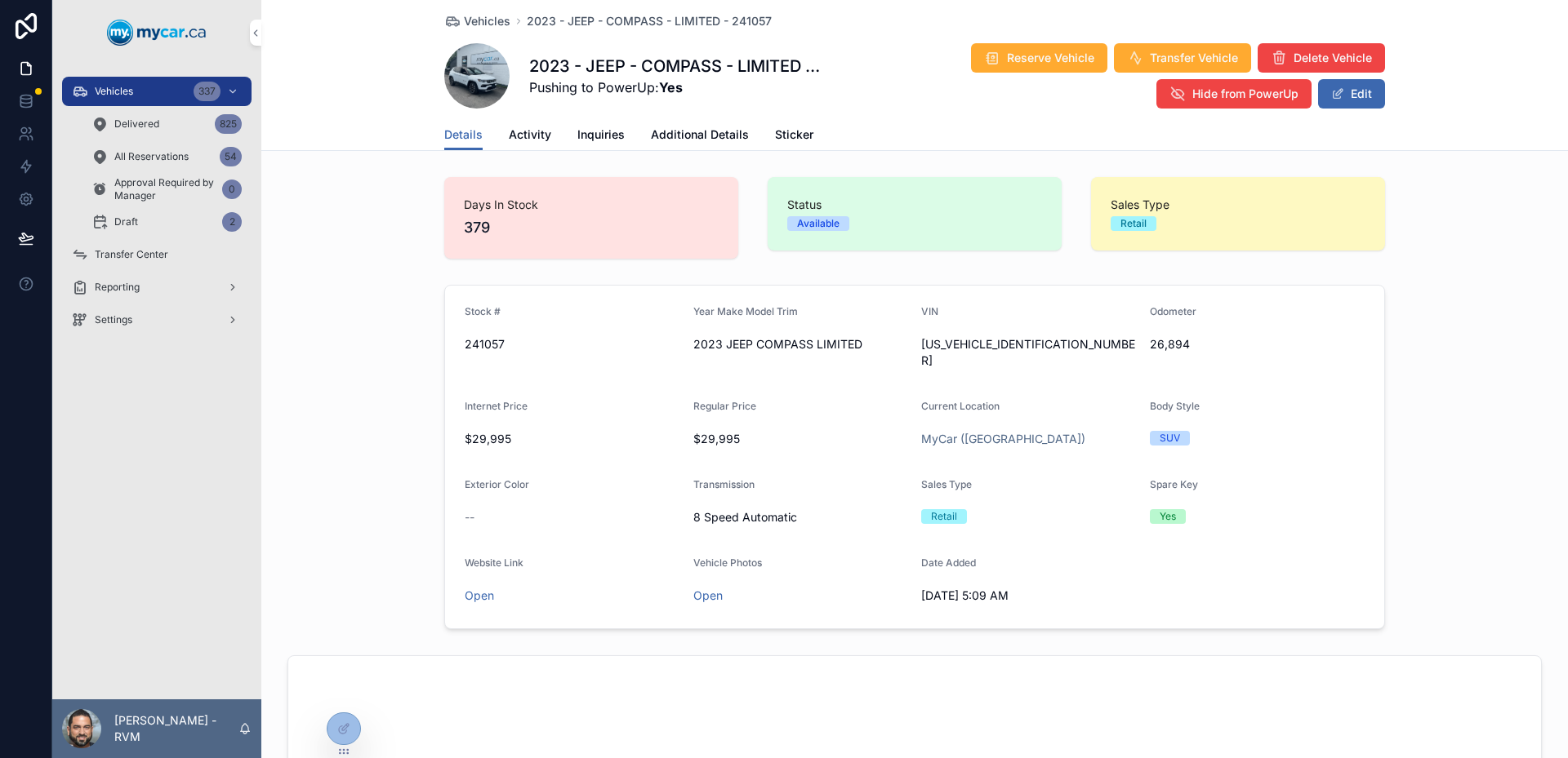
click at [360, 362] on div "Stock # 241057 Year Make Model Trim 2023 JEEP COMPASS LIMITED VIN [US_VEHICLE_I…" at bounding box center [914, 456] width 1307 height 358
click at [1463, 387] on div "Stock # 241057 Year Make Model Trim 2023 JEEP COMPASS LIMITED VIN [US_VEHICLE_I…" at bounding box center [914, 456] width 1307 height 358
click at [472, 431] on span "$29,995" at bounding box center [572, 439] width 216 height 16
click at [0, 0] on div "scrollable content" at bounding box center [0, 0] width 0 height 0
click at [0, 0] on icon "scrollable content" at bounding box center [0, 0] width 0 height 0
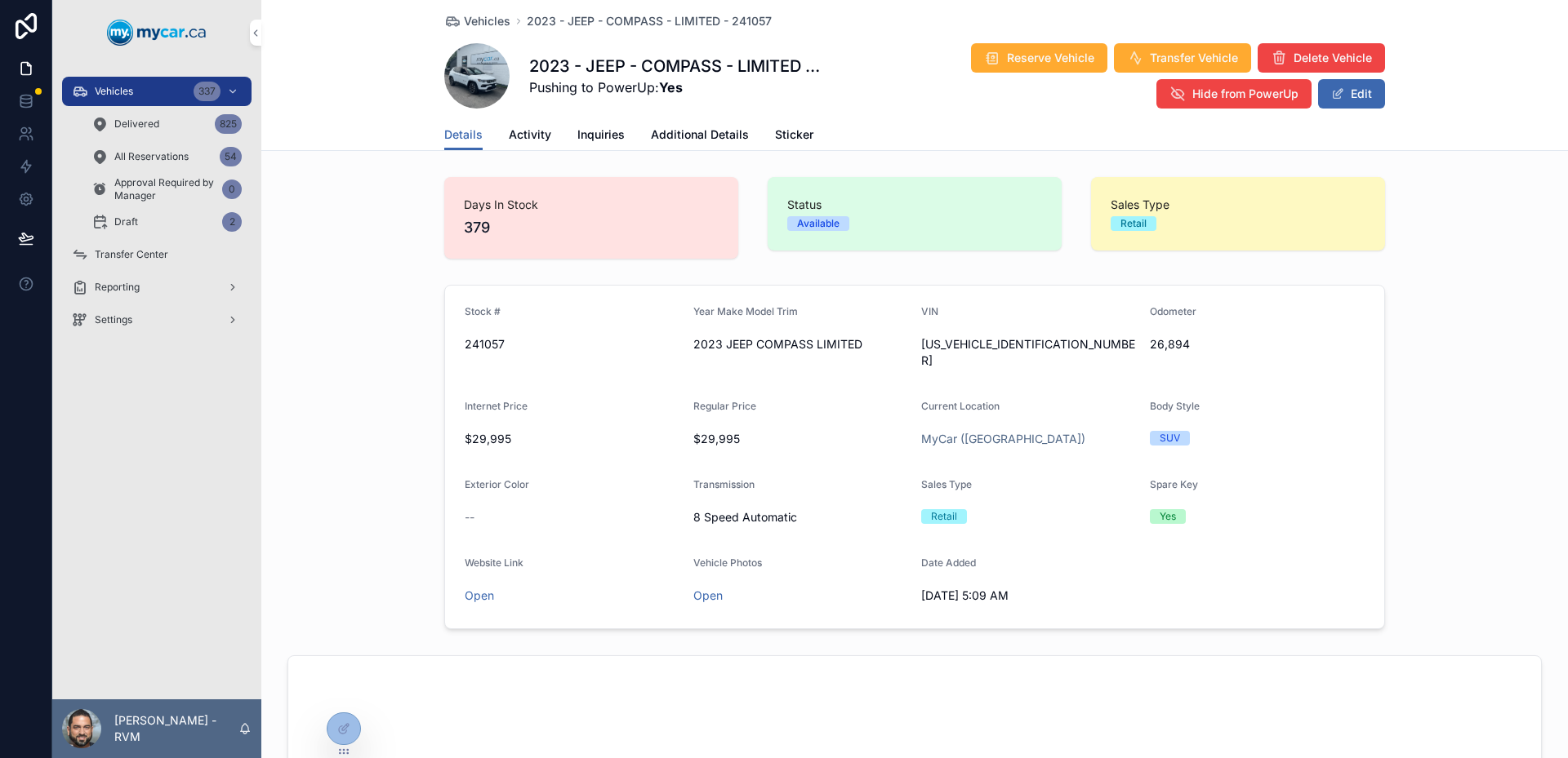
click at [0, 0] on icon "scrollable content" at bounding box center [0, 0] width 0 height 0
click at [1142, 361] on form "Stock # 241057 Year Make Model Trim 2023 JEEP COMPASS LIMITED VIN [US_VEHICLE_I…" at bounding box center [915, 456] width 939 height 343
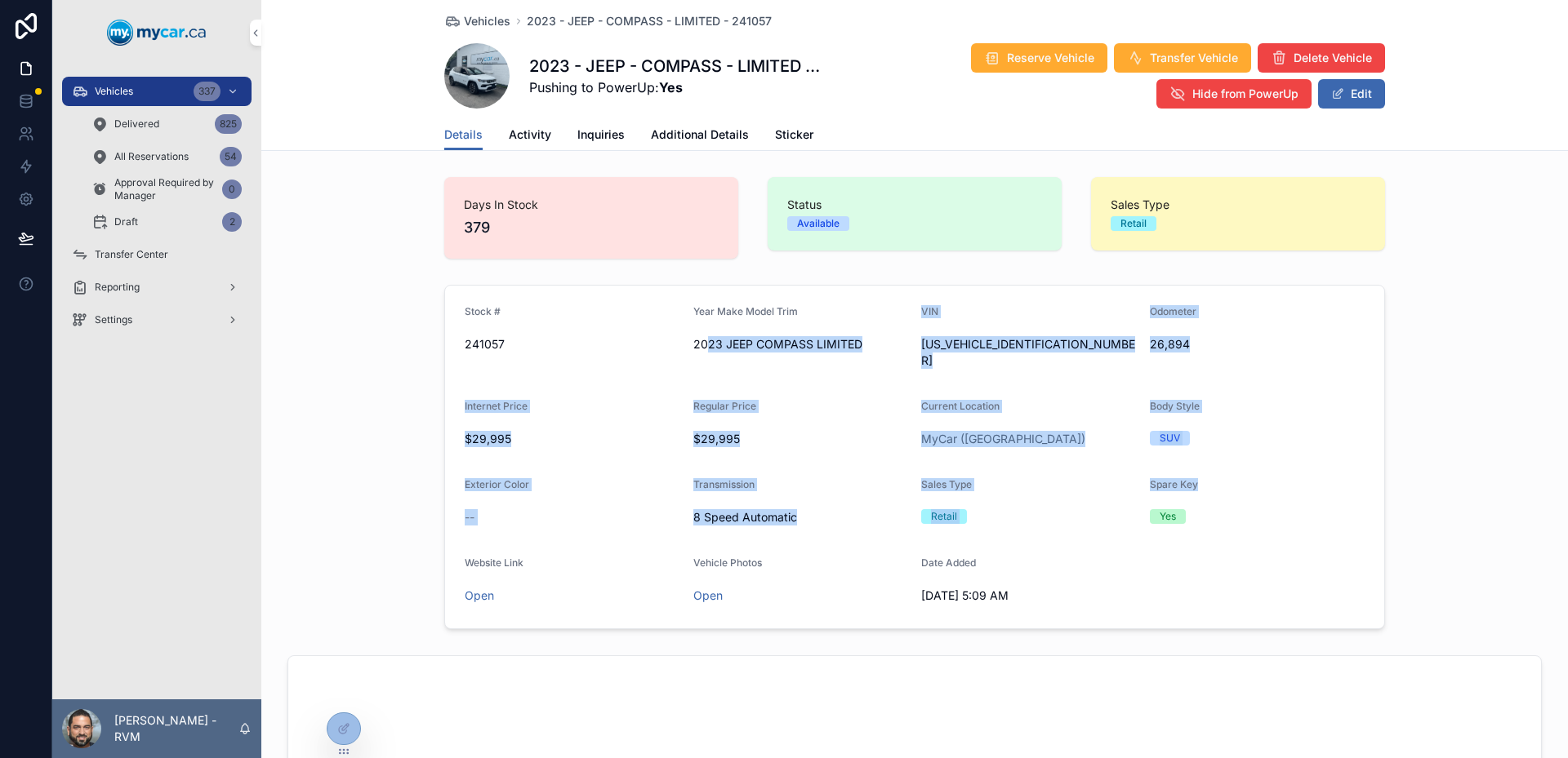
drag, startPoint x: 1209, startPoint y: 471, endPoint x: 692, endPoint y: 338, distance: 533.8
click at [692, 338] on form "Stock # 241057 Year Make Model Trim 2023 JEEP COMPASS LIMITED VIN [US_VEHICLE_I…" at bounding box center [915, 456] width 939 height 343
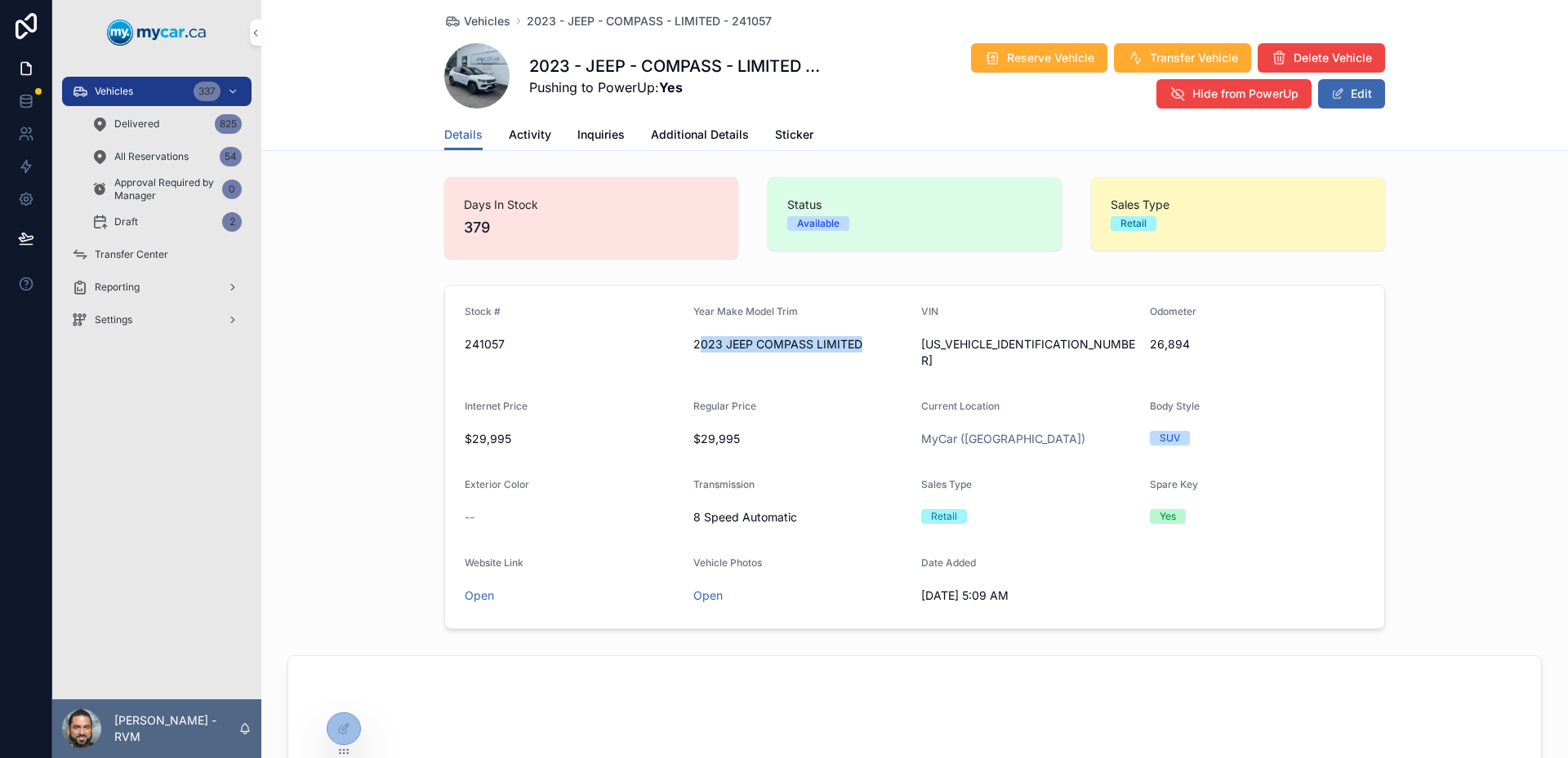
drag, startPoint x: 692, startPoint y: 338, endPoint x: 703, endPoint y: 350, distance: 16.3
click at [693, 337] on div "2023 JEEP COMPASS LIMITED" at bounding box center [800, 344] width 216 height 16
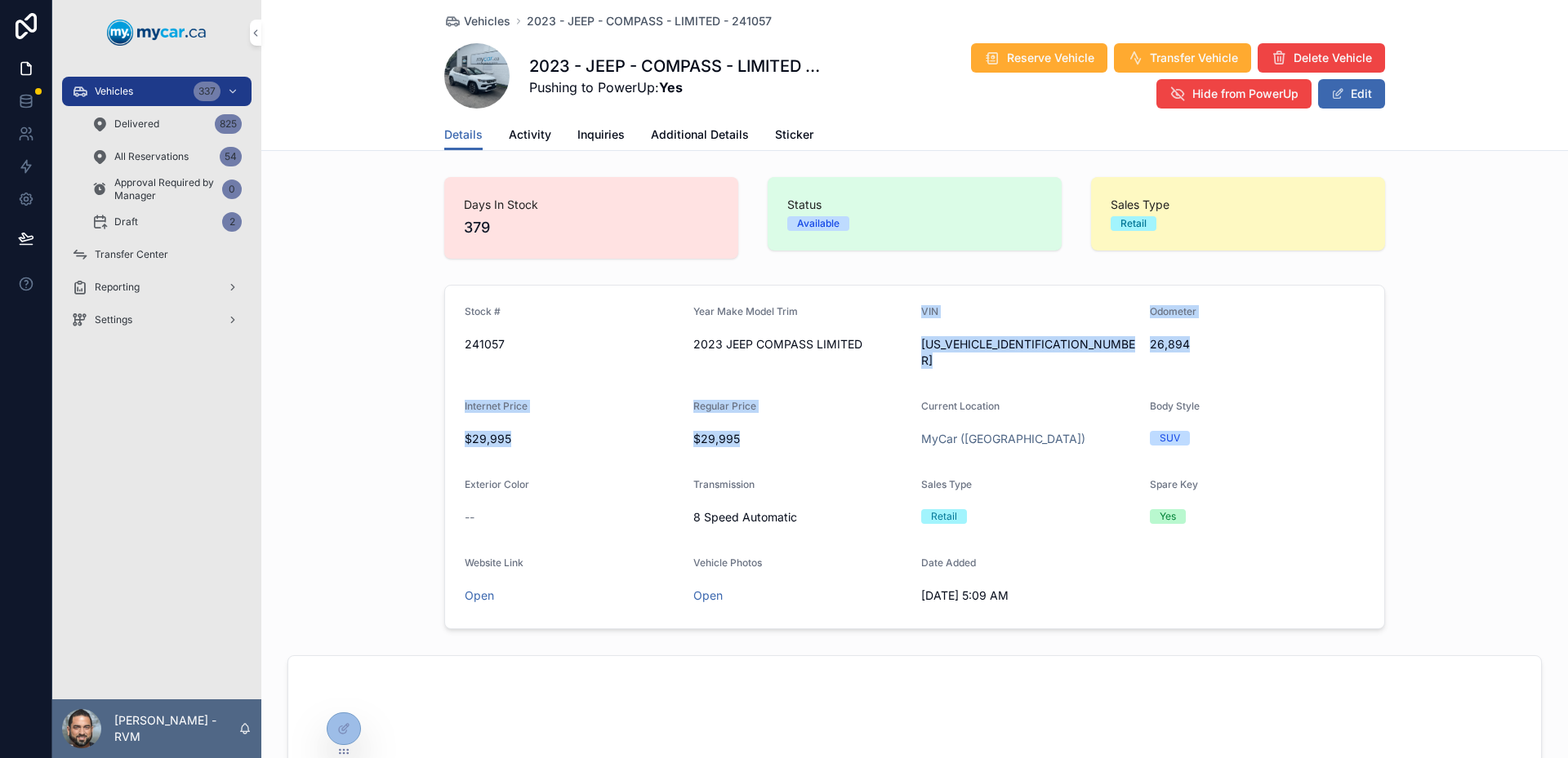
drag, startPoint x: 703, startPoint y: 350, endPoint x: 893, endPoint y: 425, distance: 204.3
click at [888, 428] on form "Stock # 241057 Year Make Model Trim 2023 JEEP COMPASS LIMITED VIN [US_VEHICLE_I…" at bounding box center [915, 456] width 939 height 343
click at [893, 431] on span "$29,995" at bounding box center [800, 439] width 216 height 16
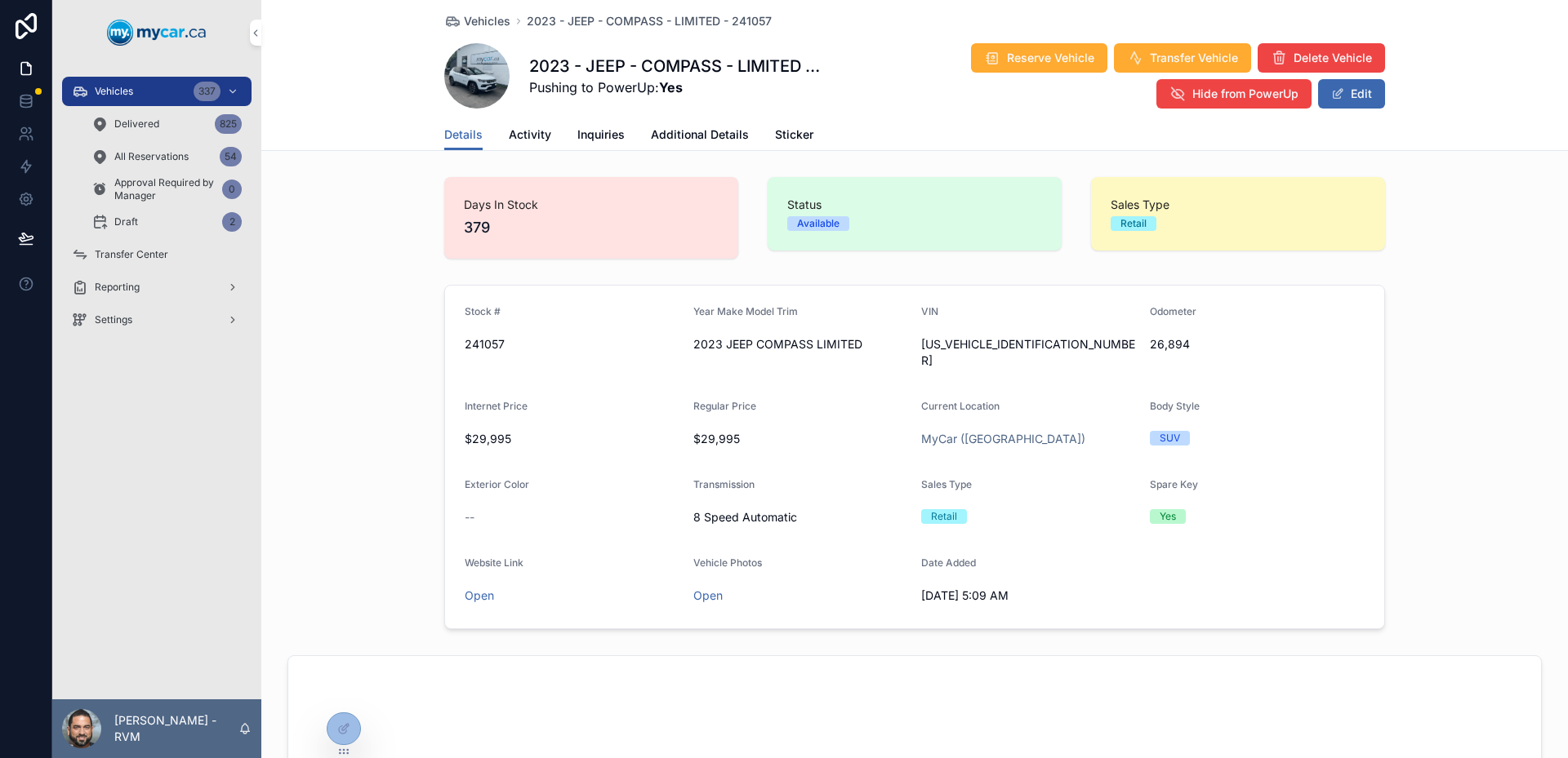
click at [874, 400] on div "Regular Price" at bounding box center [800, 410] width 216 height 20
drag, startPoint x: 1417, startPoint y: 517, endPoint x: 1534, endPoint y: 505, distance: 117.6
click at [1417, 517] on div "Stock # 241057 Year Make Model Trim 2023 JEEP COMPASS LIMITED VIN [US_VEHICLE_I…" at bounding box center [914, 456] width 1307 height 358
click at [1452, 296] on div "Stock # 241057 Year Make Model Trim 2023 JEEP COMPASS LIMITED VIN [US_VEHICLE_I…" at bounding box center [914, 456] width 1307 height 358
